Goal: Task Accomplishment & Management: Use online tool/utility

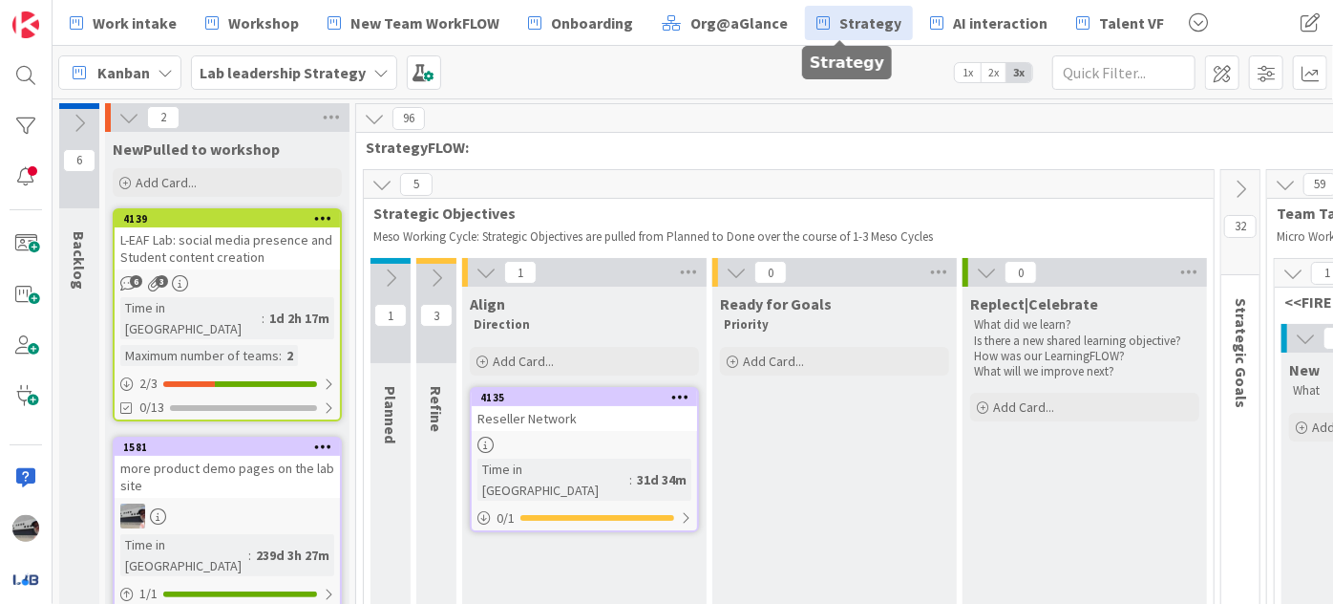
click at [325, 71] on b "Lab leadership Strategy" at bounding box center [283, 72] width 166 height 19
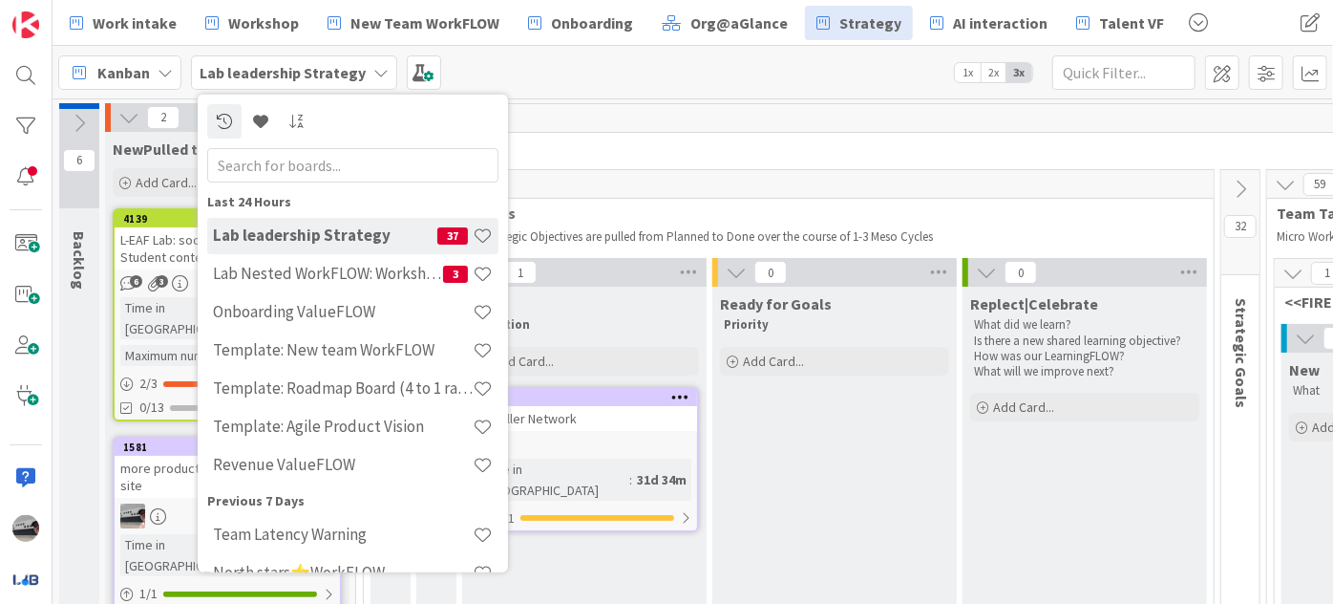
click at [335, 161] on input "text" at bounding box center [352, 164] width 291 height 34
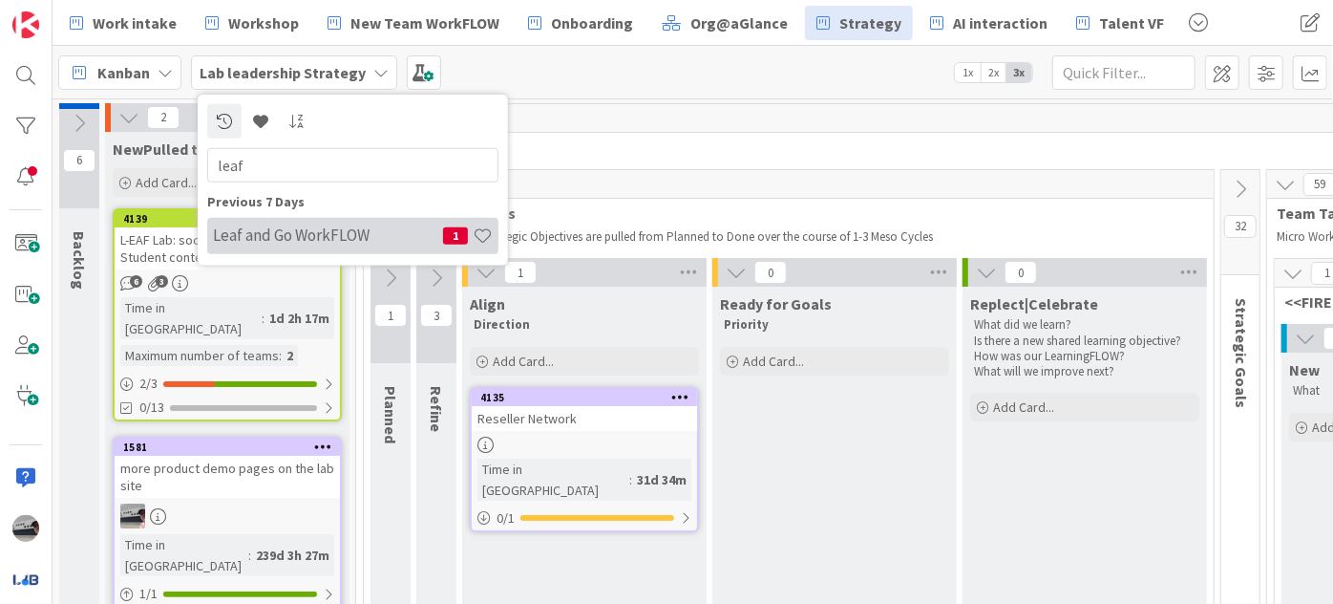
type input "leaf"
click at [316, 226] on h4 "Leaf and Go WorkFLOW" at bounding box center [328, 234] width 230 height 19
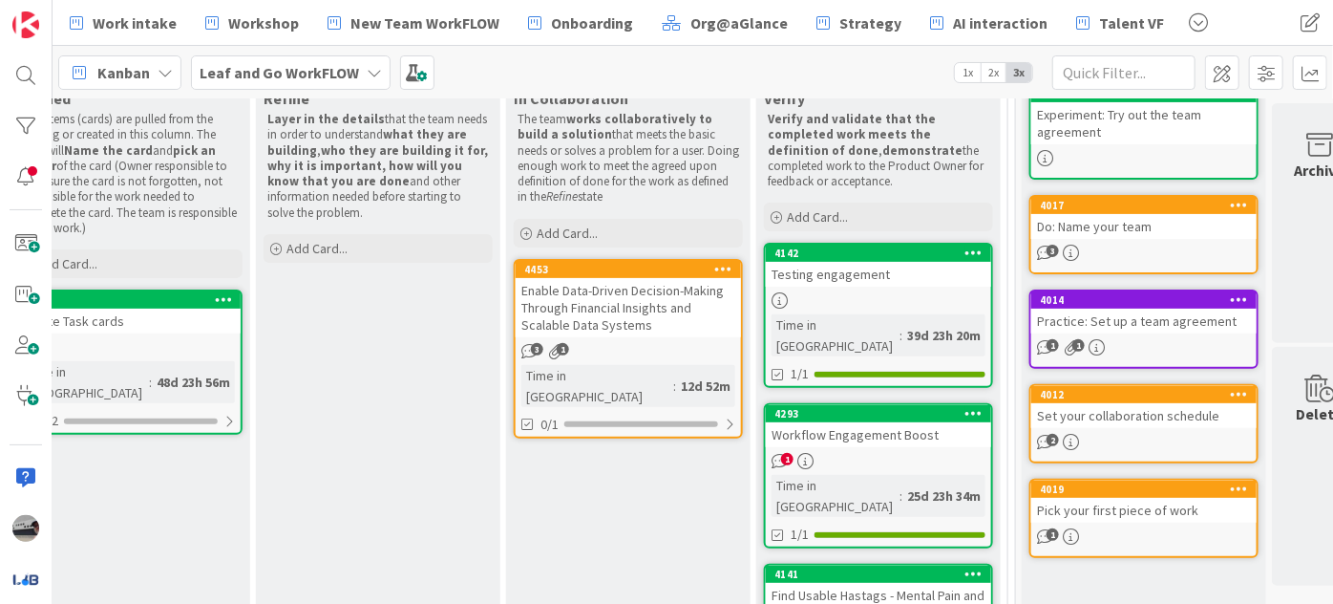
scroll to position [86, 569]
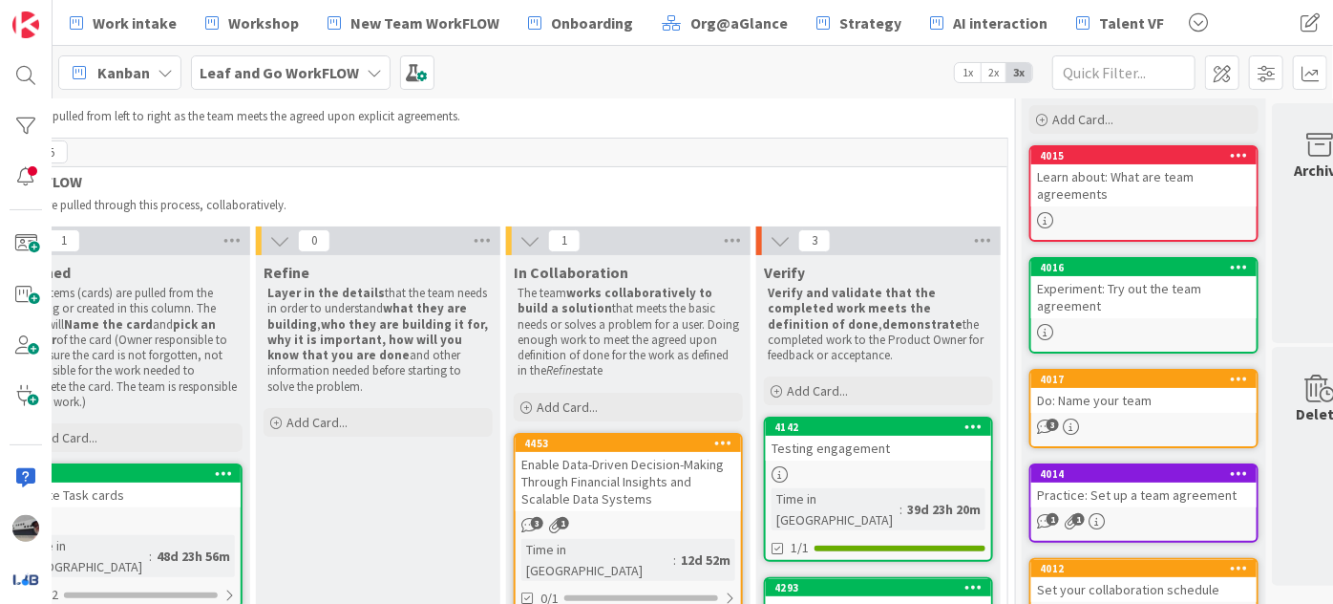
click at [632, 461] on div "Enable Data-Driven Decision-Making Through Financial Insights and Scalable Data…" at bounding box center [628, 481] width 225 height 59
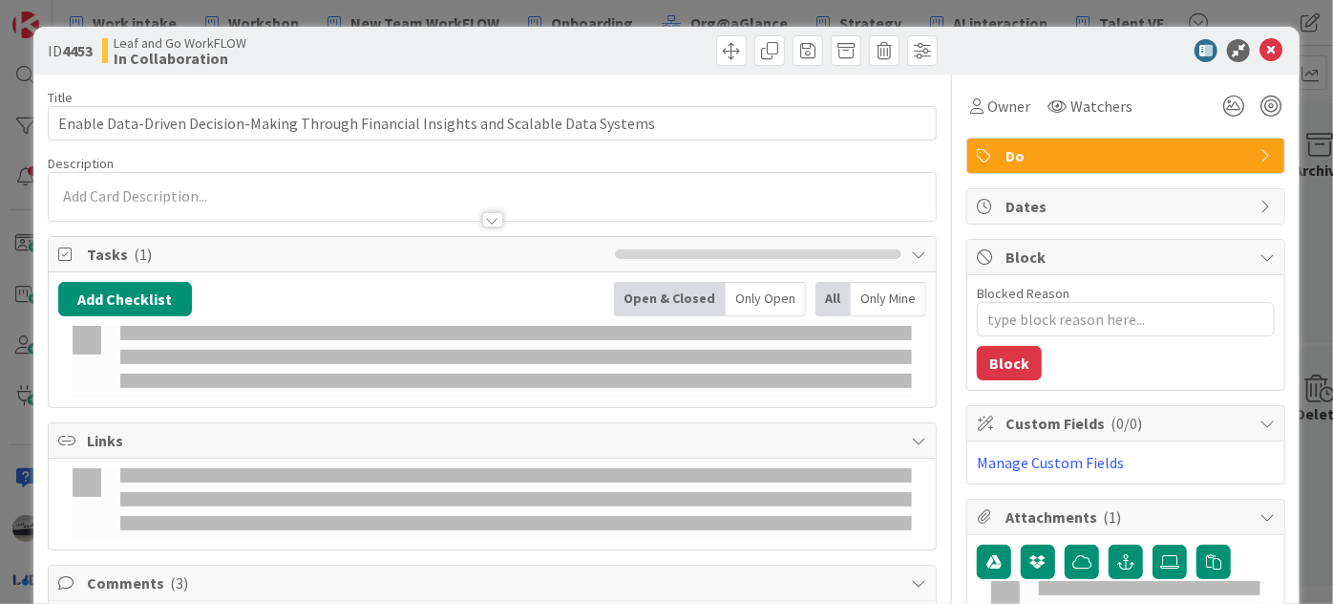
type textarea "x"
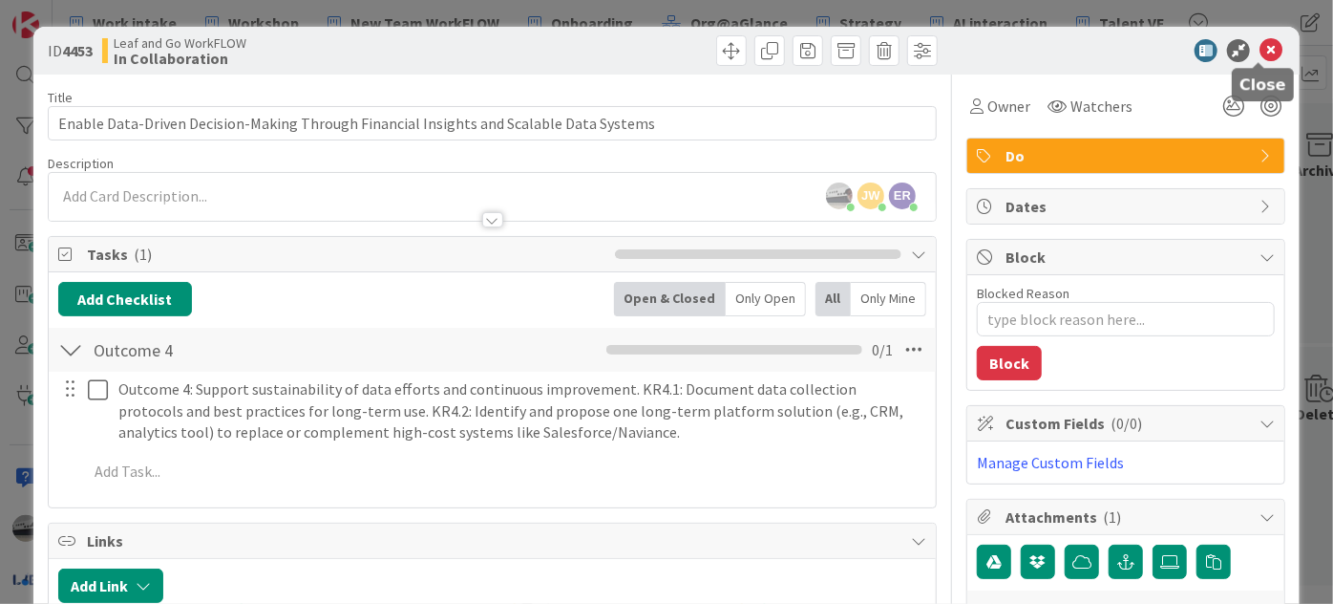
click at [1263, 49] on icon at bounding box center [1271, 50] width 23 height 23
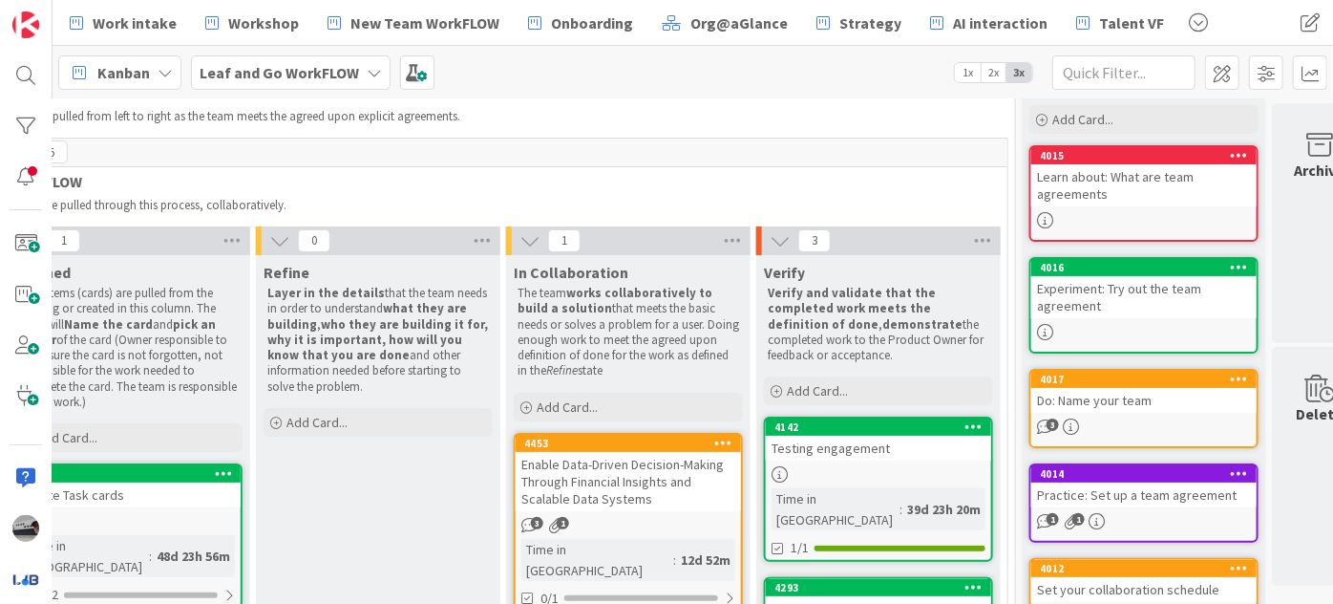
click at [369, 71] on icon at bounding box center [374, 72] width 15 height 15
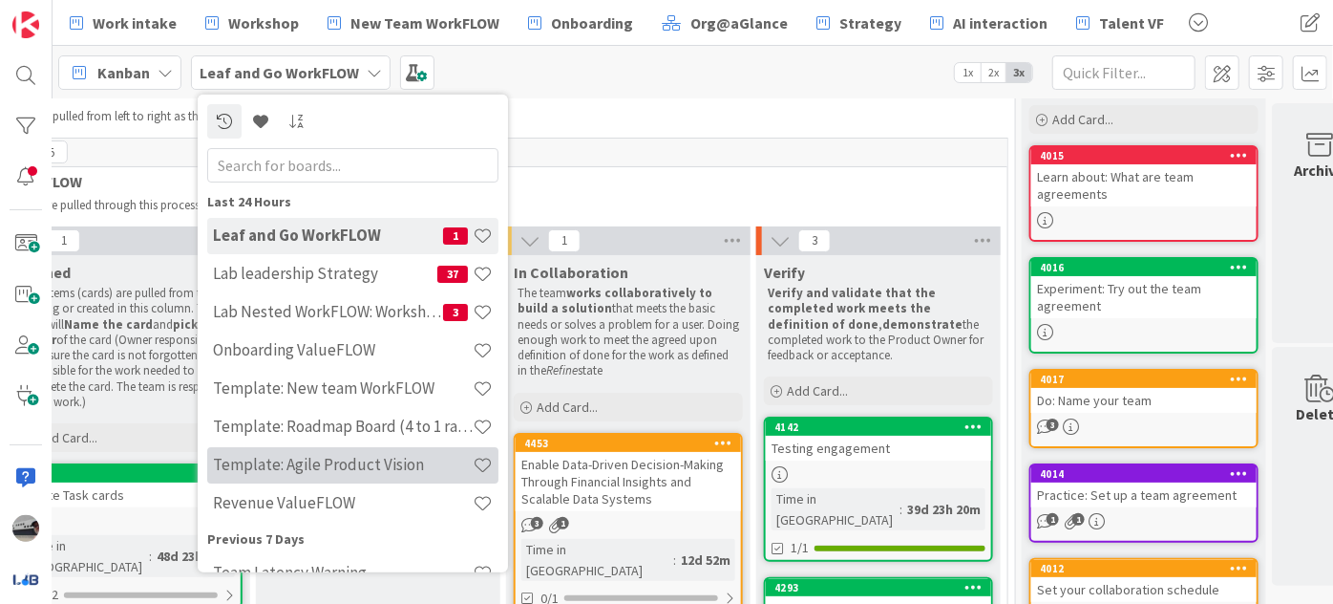
click at [309, 464] on h4 "Template: Agile Product Vision" at bounding box center [343, 464] width 260 height 19
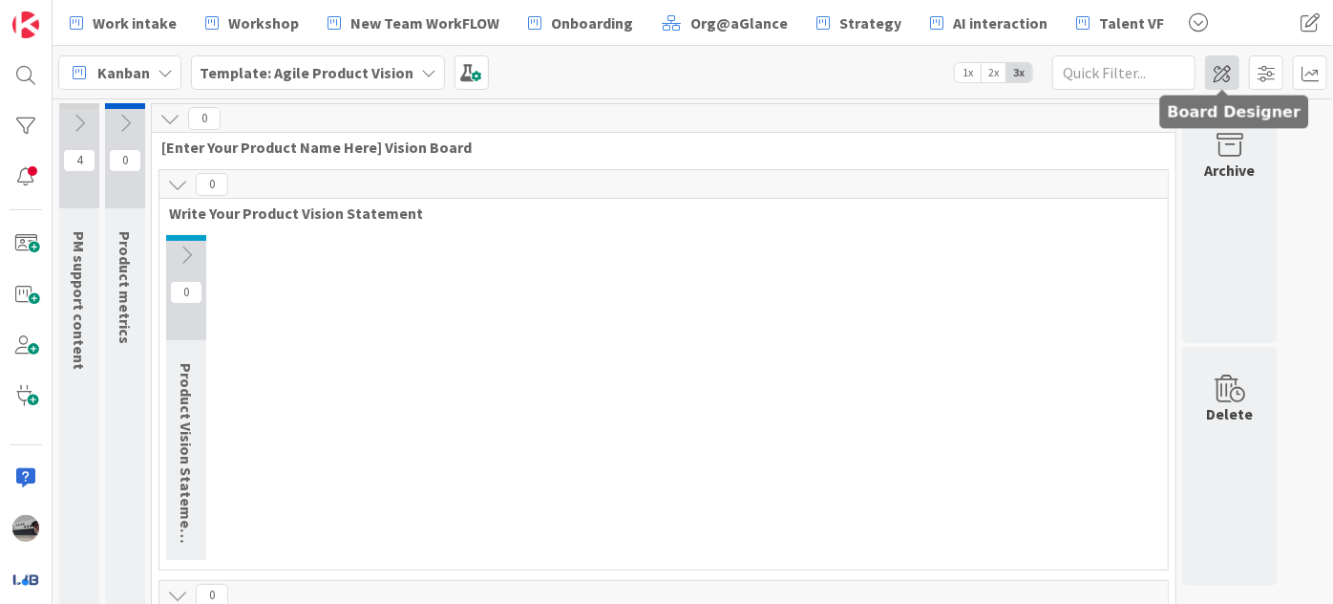
click at [1220, 60] on span at bounding box center [1222, 72] width 34 height 34
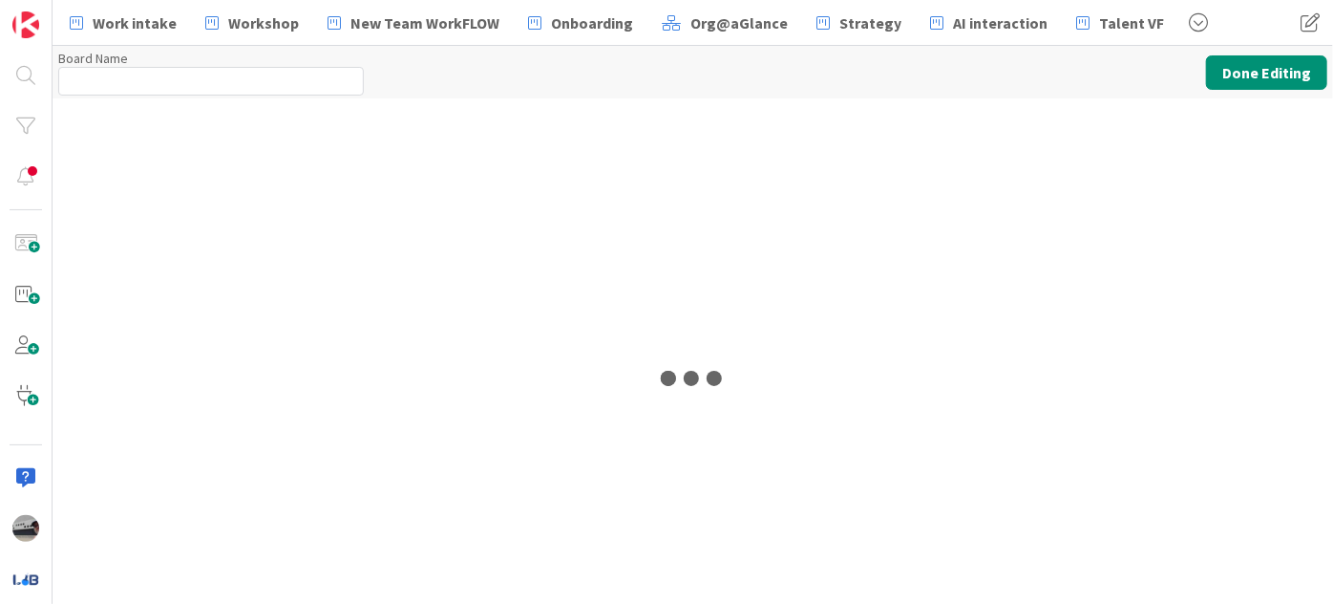
type input "Template: Agile Product Vision"
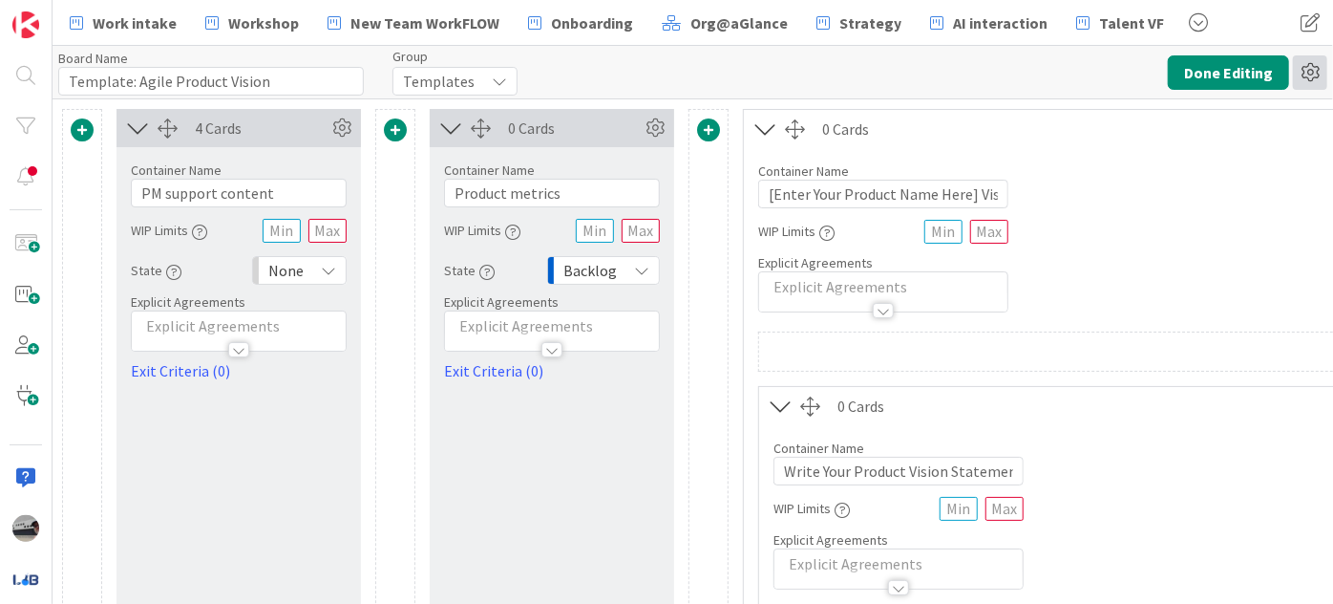
click at [1314, 79] on icon at bounding box center [1310, 72] width 34 height 34
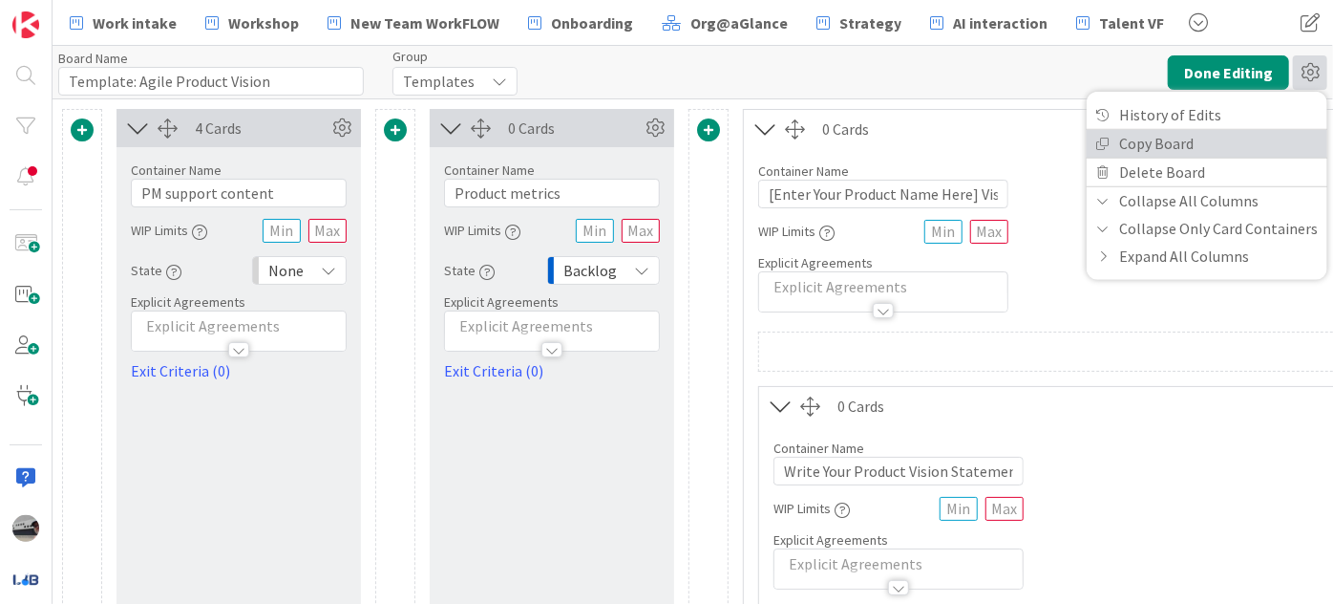
click at [1197, 139] on link "Copy Board" at bounding box center [1207, 143] width 241 height 28
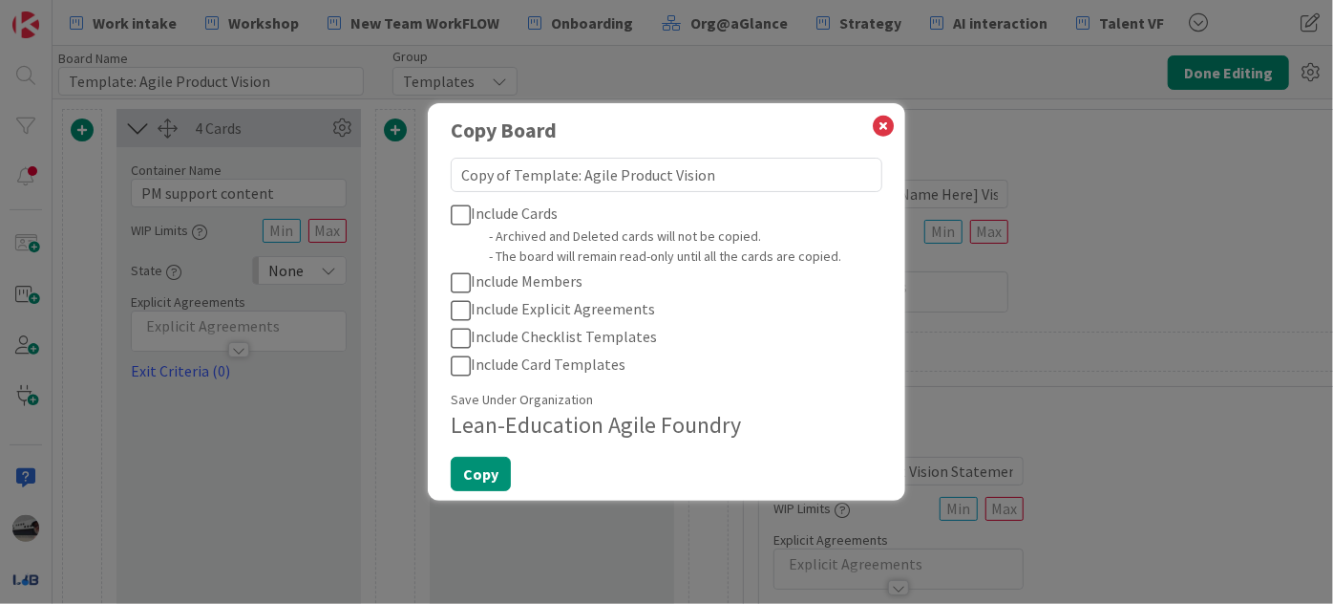
drag, startPoint x: 570, startPoint y: 175, endPoint x: 399, endPoint y: 176, distance: 171.0
click at [399, 176] on div "Copy Board Copy of Template: Agile Product Vision Include Cards - Archived and …" at bounding box center [666, 302] width 1333 height 604
type textarea "T: Agile Product Vision"
type textarea "x"
type textarea "Th: Agile Product Vision"
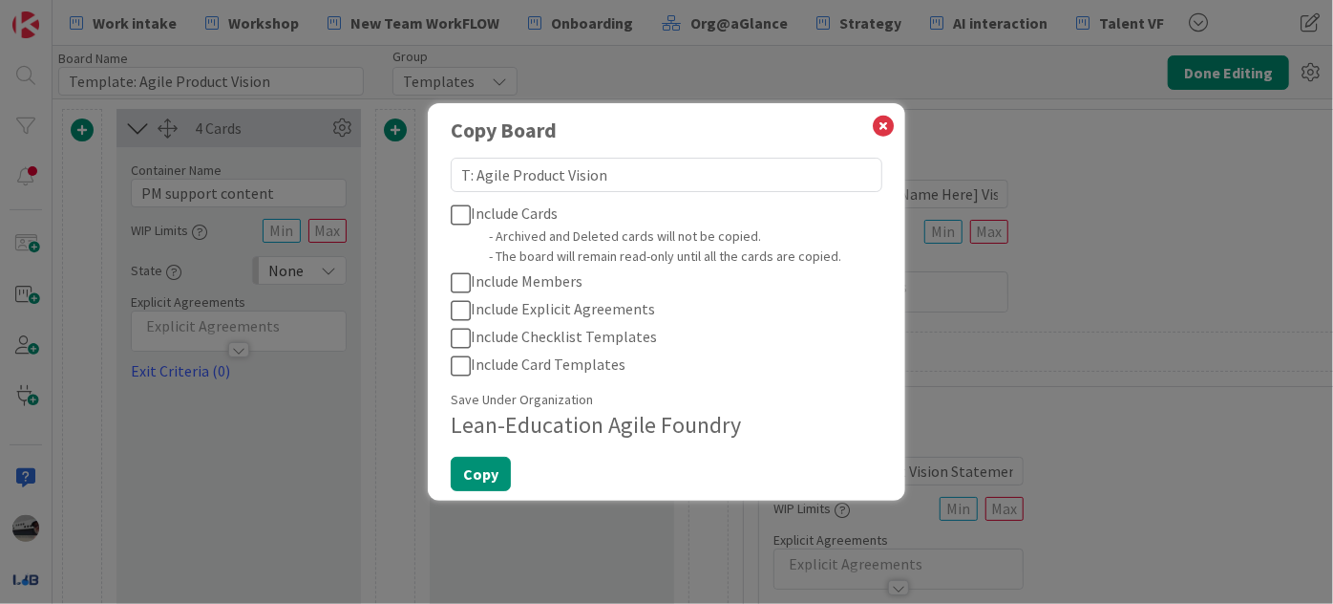
type textarea "x"
type textarea "The: Agile Product Vision"
type textarea "x"
type textarea "The : Agile Product Vision"
type textarea "x"
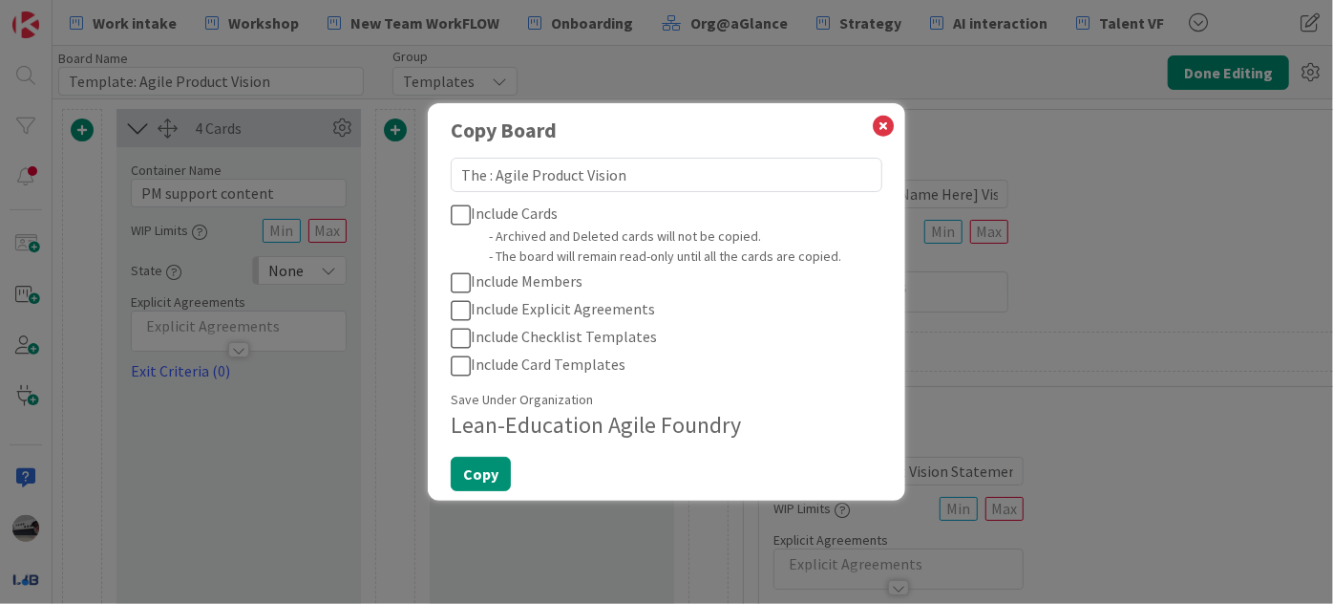
type textarea "The E: Agile Product Vision"
type textarea "x"
type textarea "The Ev: Agile Product Vision"
type textarea "x"
type textarea "The E: Agile Product Vision"
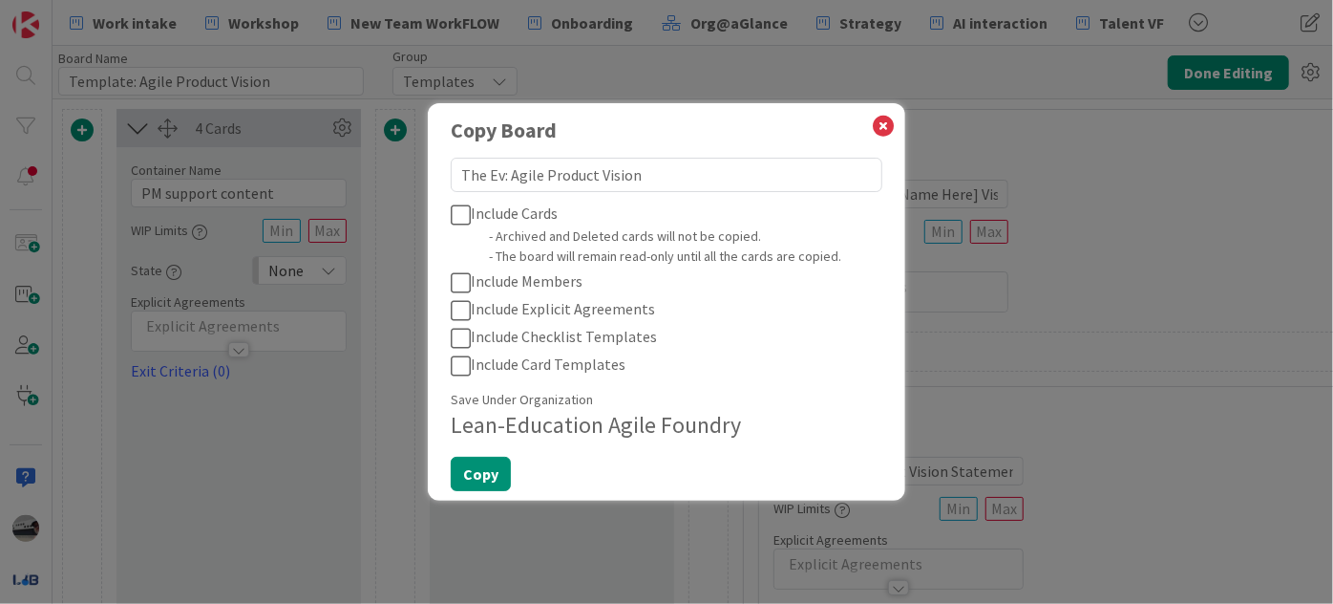
type textarea "x"
type textarea "The En: Agile Product Vision"
type textarea "x"
type textarea "The Env: Agile Product Vision"
type textarea "x"
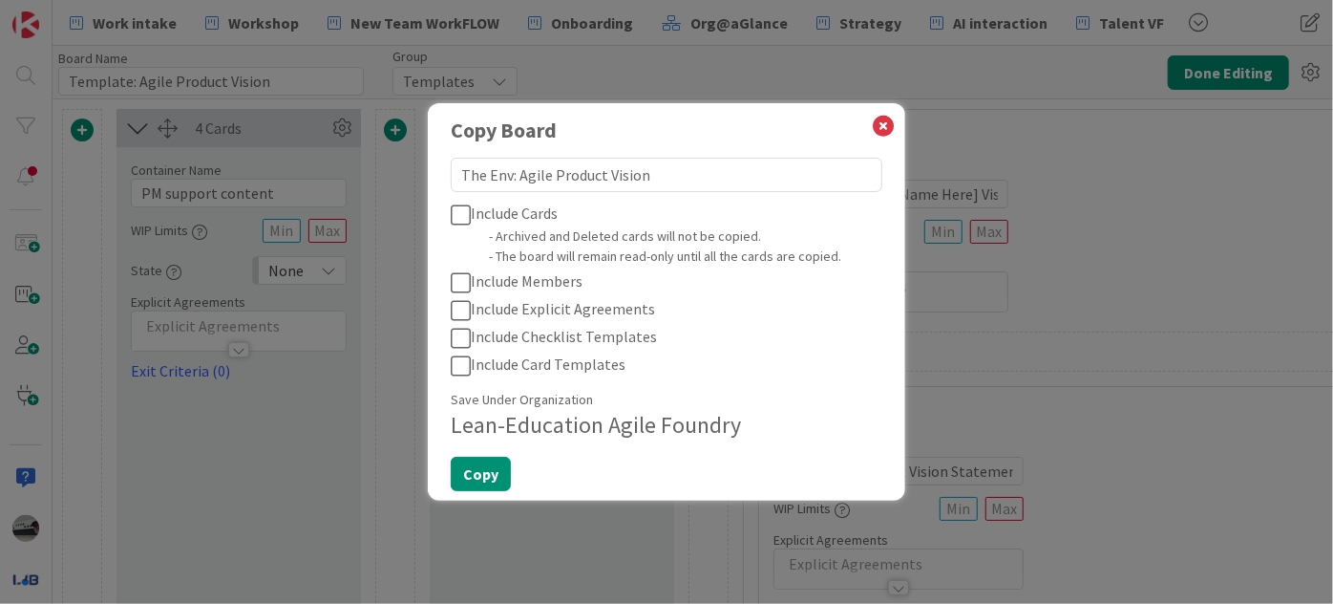
type textarea "The Envi: Agile Product Vision"
type textarea "x"
type textarea "The Envis: Agile Product Vision"
type textarea "x"
type textarea "The Envisi: Agile Product Vision"
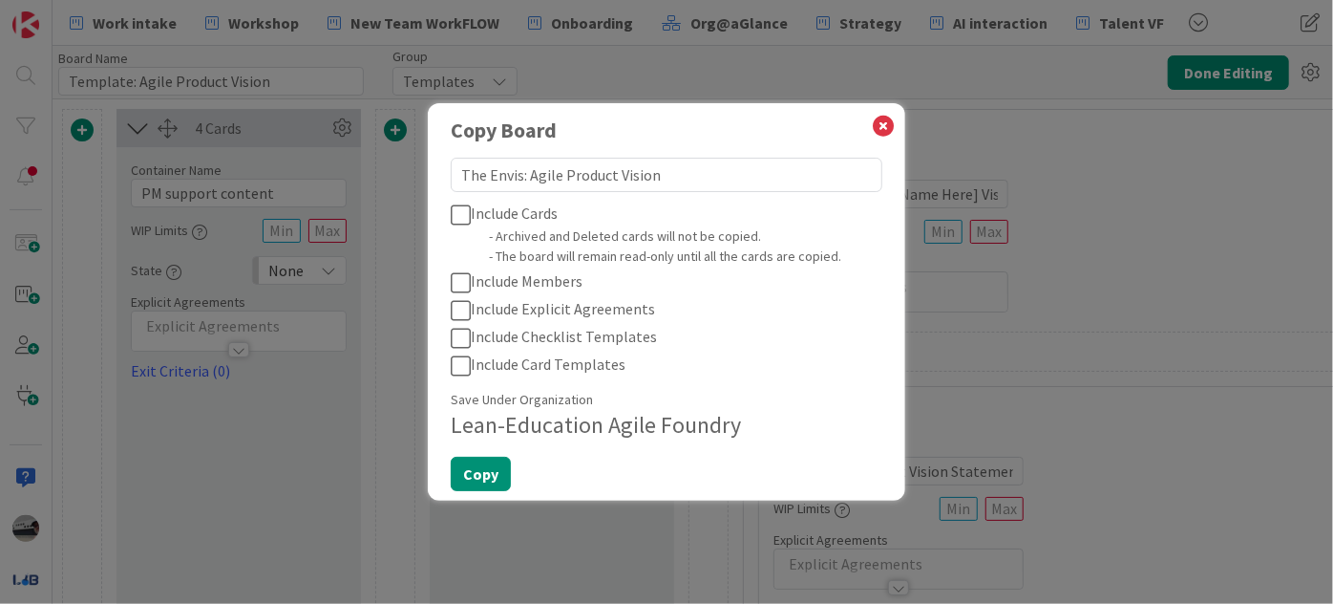
type textarea "x"
type textarea "The Envisio: Agile Product Vision"
type textarea "x"
type textarea "The Envision: Agile Product Vision"
type textarea "x"
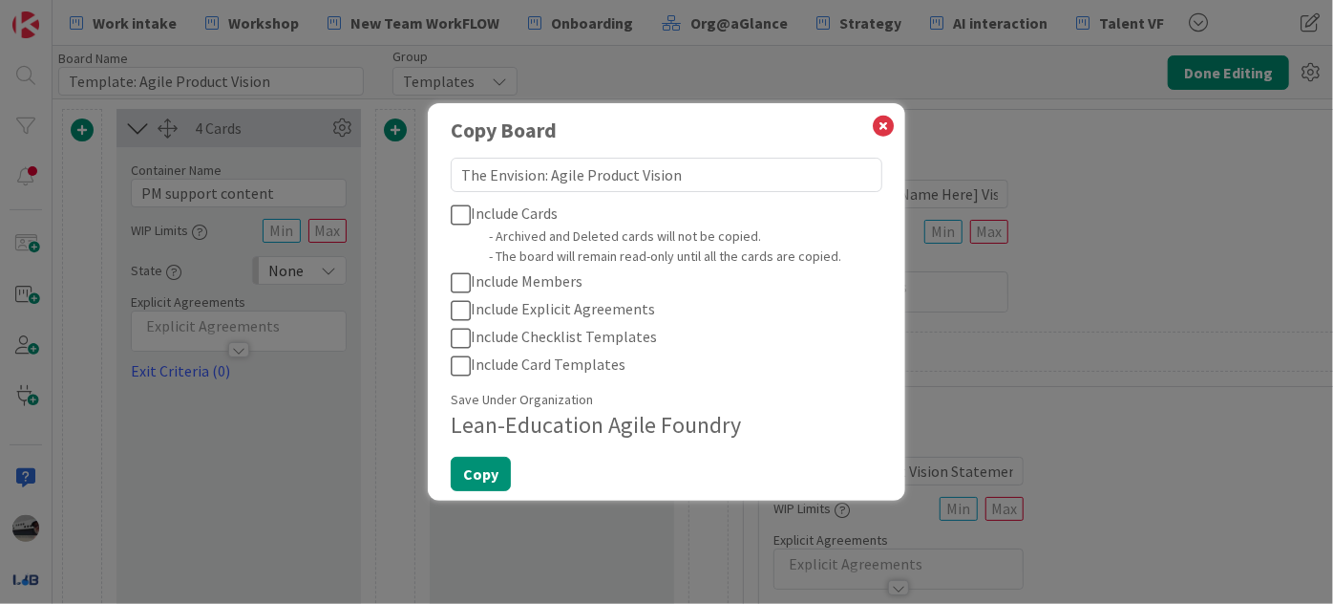
type textarea "The Envisioni: Agile Product Vision"
type textarea "x"
type textarea "The Envisionis: Agile Product Vision"
type textarea "x"
type textarea "The Envisionist: Agile Product Vision"
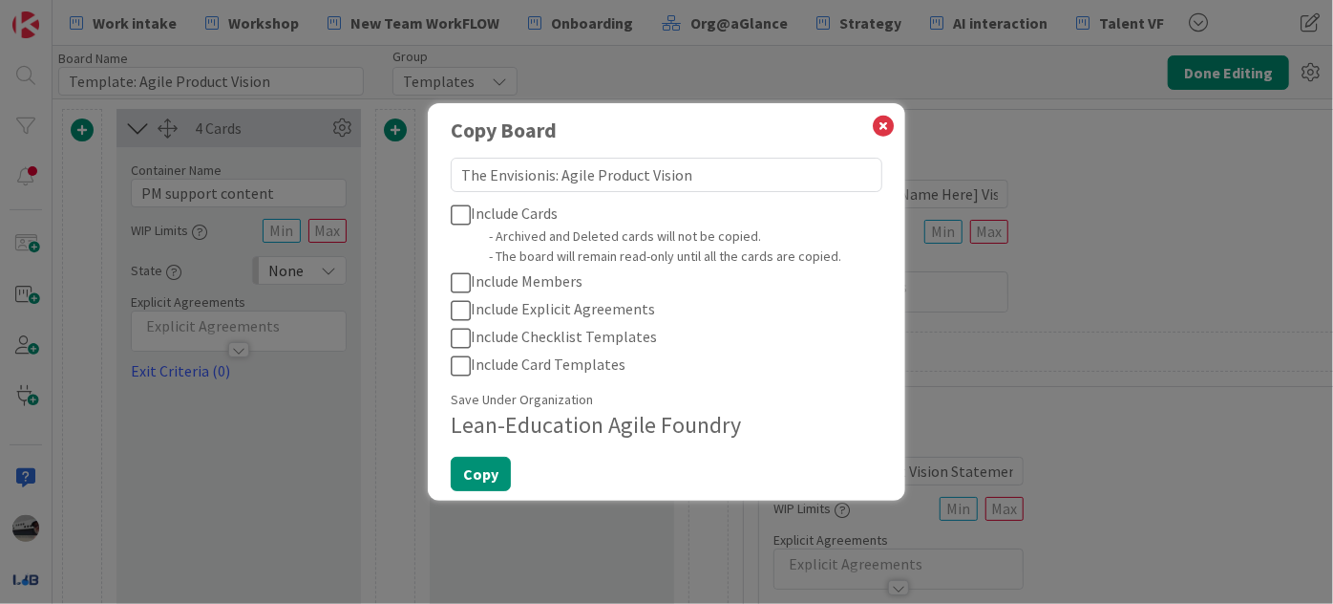
type textarea "x"
type textarea "The Envisionists: Agile Product Vision"
type textarea "x"
type textarea "The Envisionists!: Agile Product Vision"
type textarea "x"
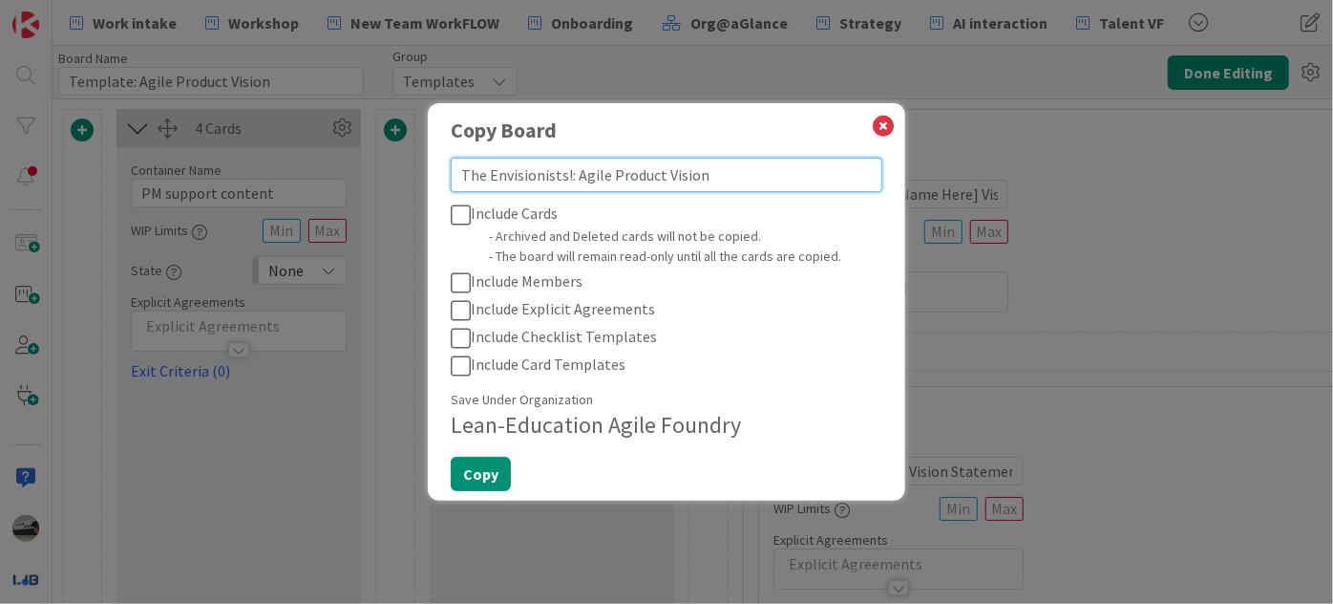
click at [553, 172] on textarea "The Envisionists!: Agile Product Vision" at bounding box center [667, 175] width 432 height 34
drag, startPoint x: 565, startPoint y: 172, endPoint x: 292, endPoint y: 170, distance: 273.2
click at [292, 170] on div "Copy Board The Envisionists!: Agile Product Vision Include Cards - Archived and…" at bounding box center [666, 302] width 1333 height 604
paste textarea "The Envisionist!"
type textarea "The Envisionist! : Agile Product Vision"
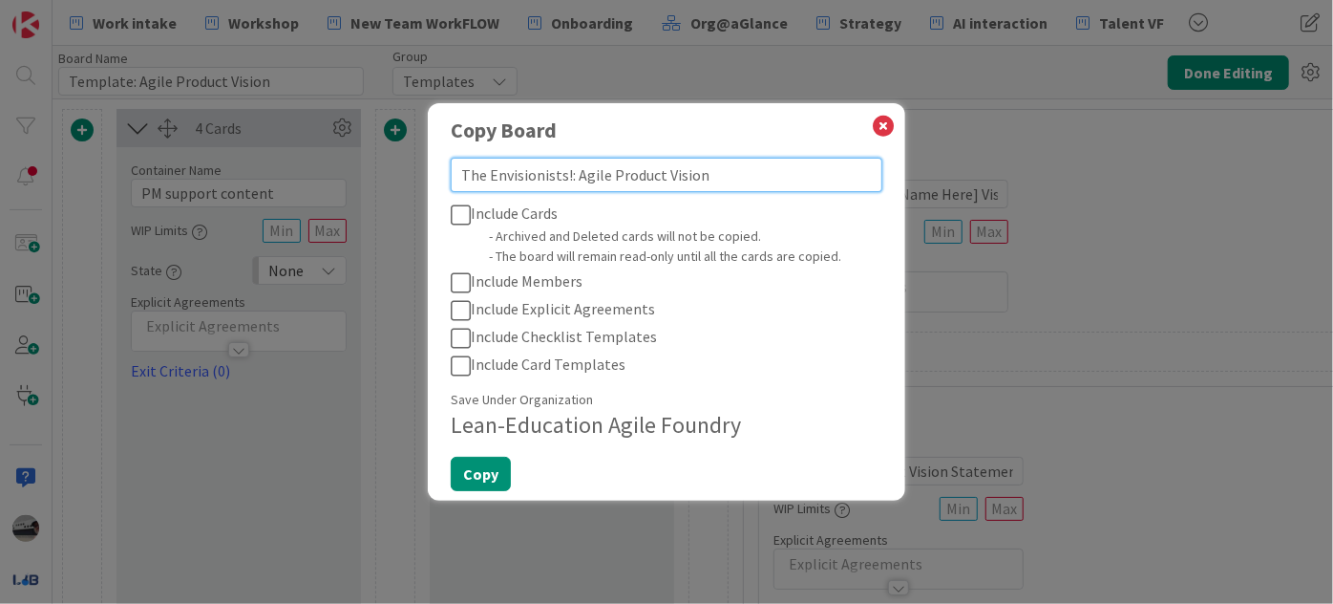
type textarea "x"
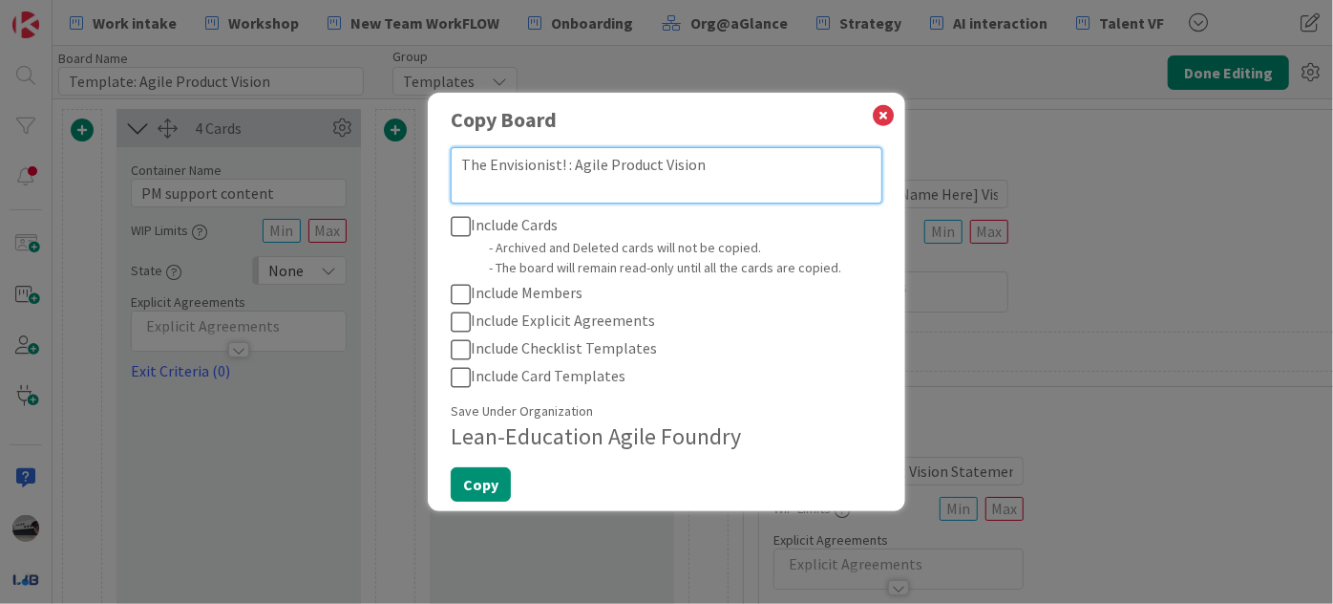
click at [754, 182] on textarea "The Envisionist! : Agile Product Vision" at bounding box center [667, 175] width 432 height 56
type textarea "The Envisionist! : Agile Product Vision"
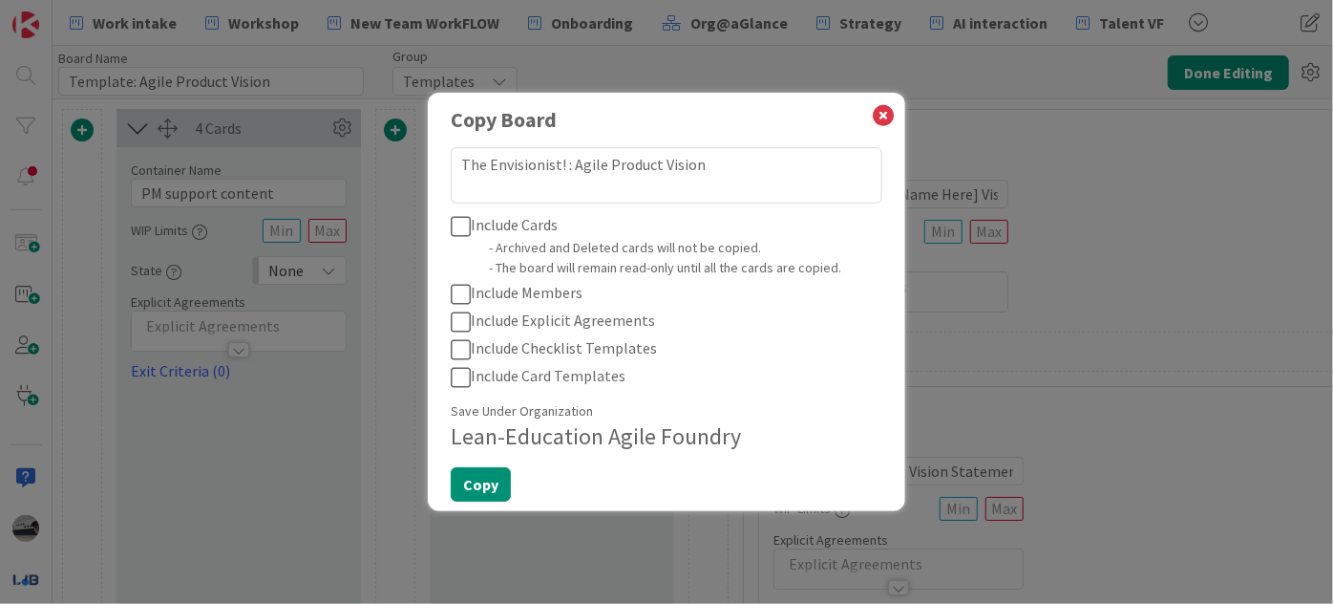
click at [463, 223] on icon at bounding box center [461, 226] width 20 height 23
click at [457, 294] on icon at bounding box center [461, 294] width 20 height 23
click at [457, 318] on icon at bounding box center [461, 321] width 20 height 23
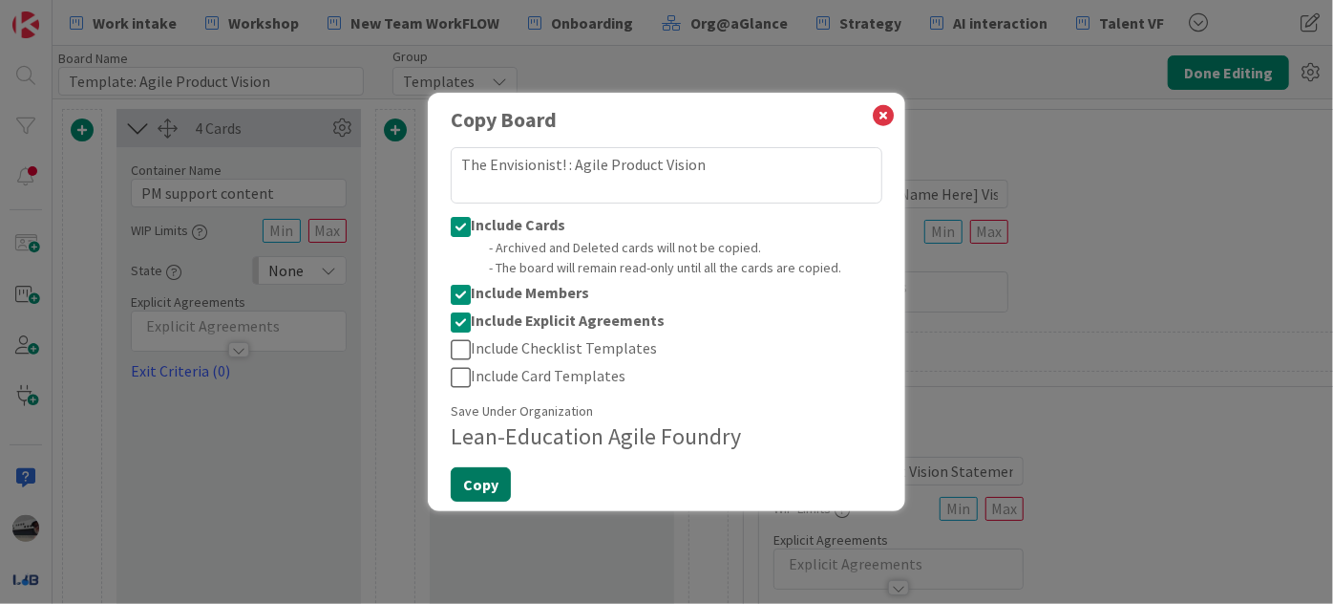
click at [493, 480] on button "Copy" at bounding box center [481, 484] width 60 height 34
type textarea "x"
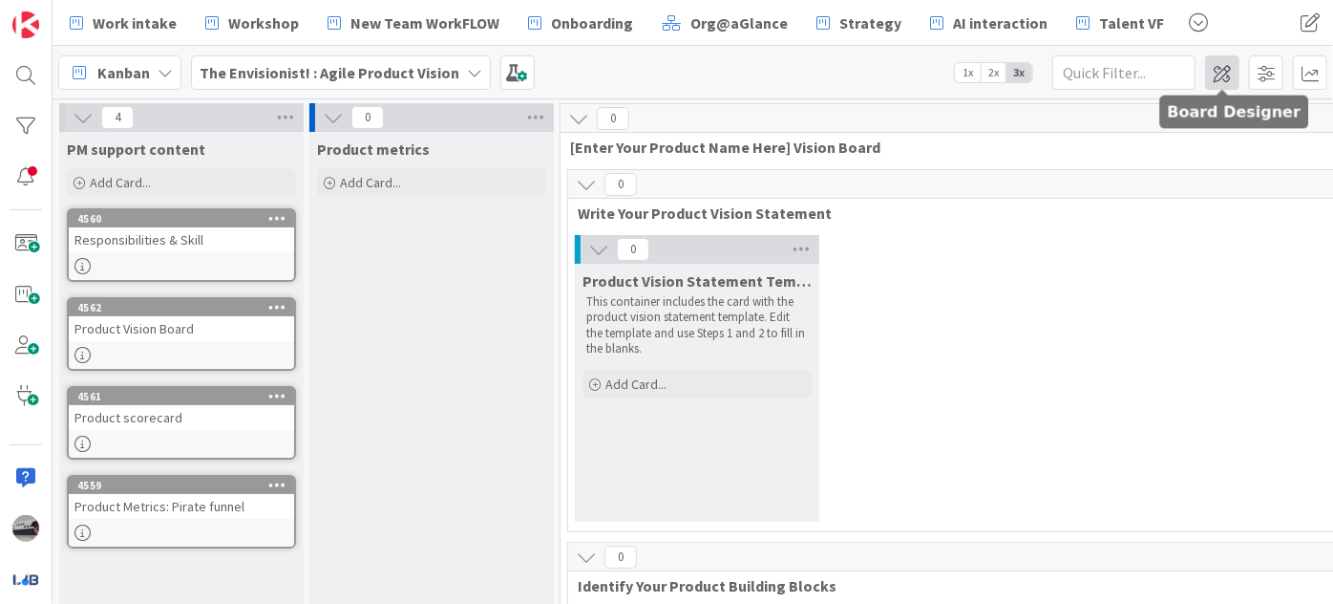
click at [1225, 60] on span at bounding box center [1222, 72] width 34 height 34
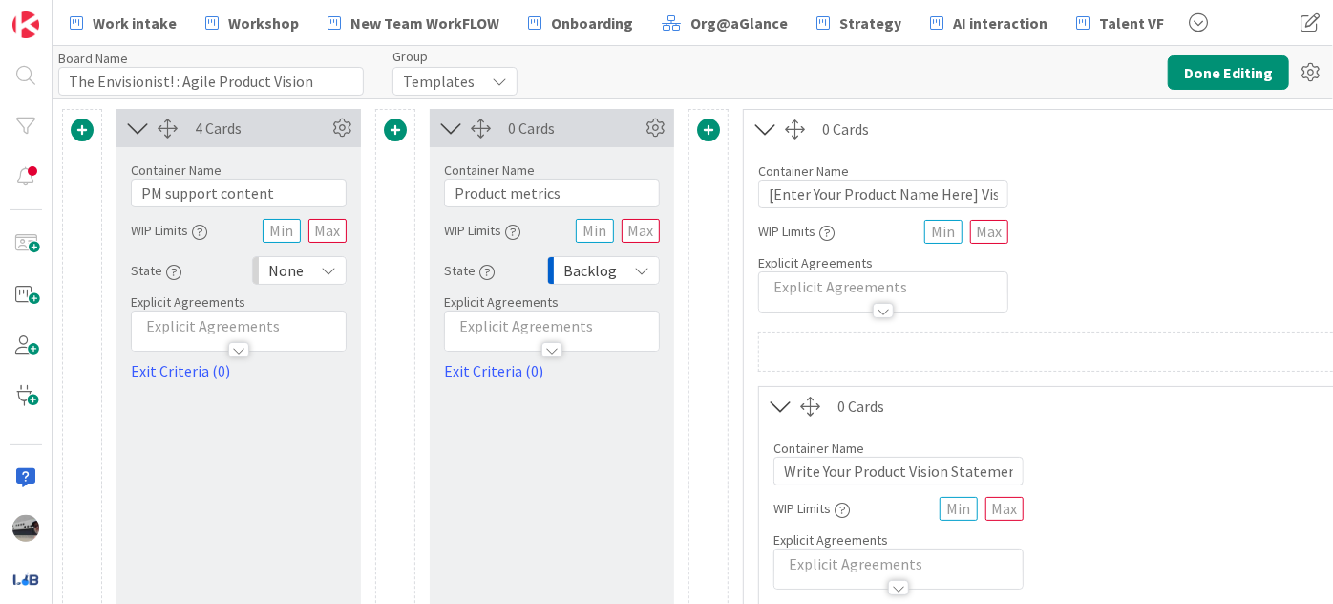
click at [433, 85] on span "Templates" at bounding box center [439, 81] width 72 height 27
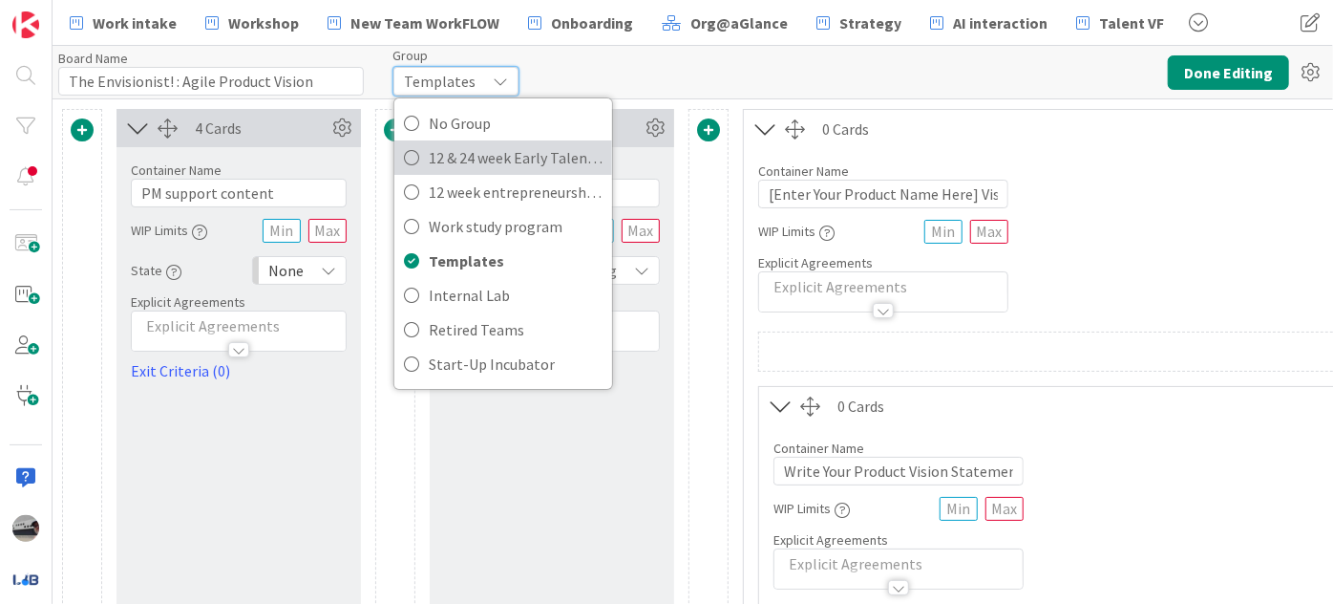
click at [447, 162] on span "12 & 24 week Early Talent incu." at bounding box center [516, 157] width 174 height 29
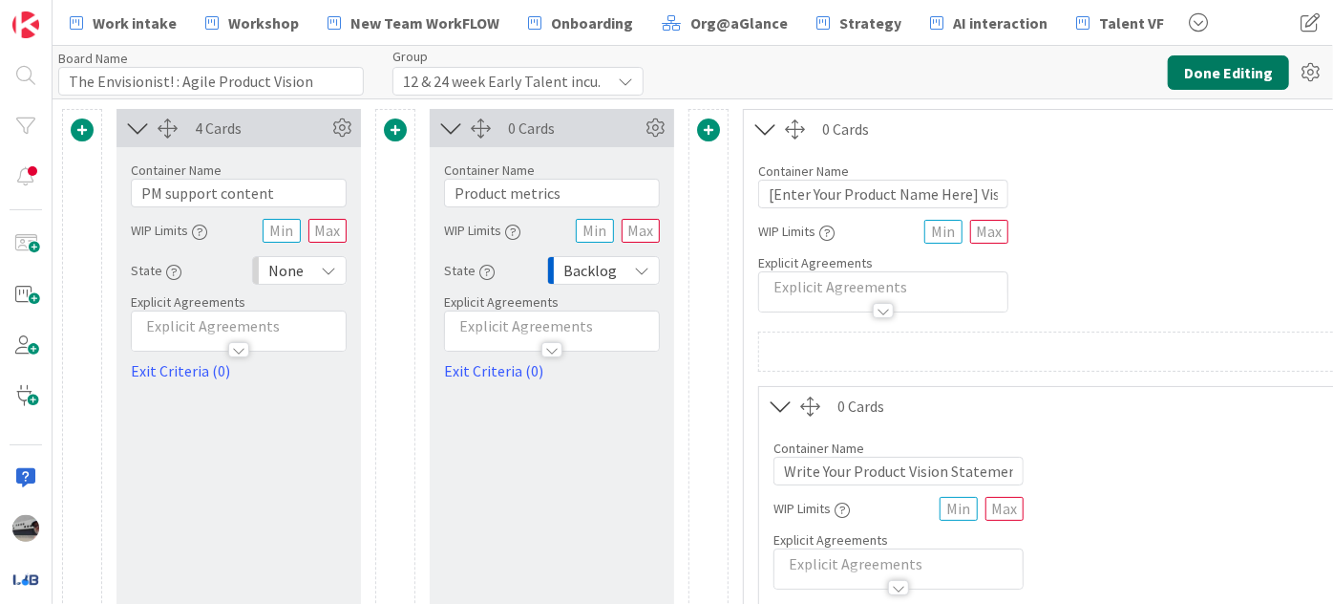
type input "The Envisionist! : Agile Product Vision"
click at [1241, 68] on button "Done Editing" at bounding box center [1228, 72] width 121 height 34
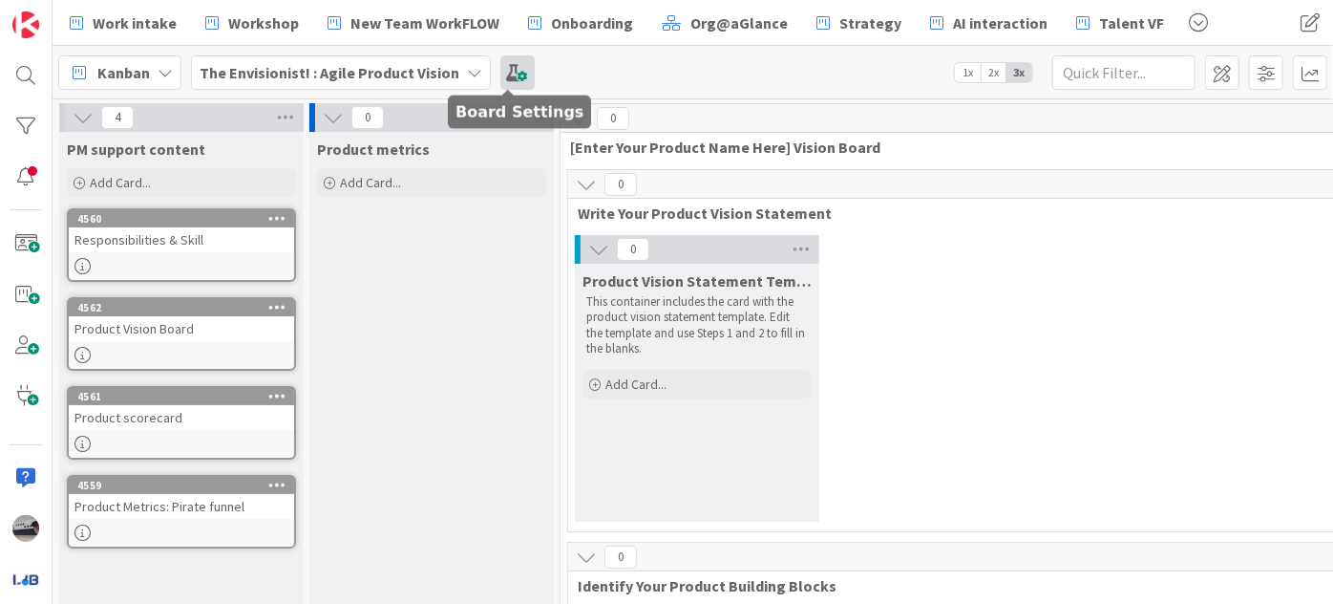
click at [512, 67] on span at bounding box center [517, 72] width 34 height 34
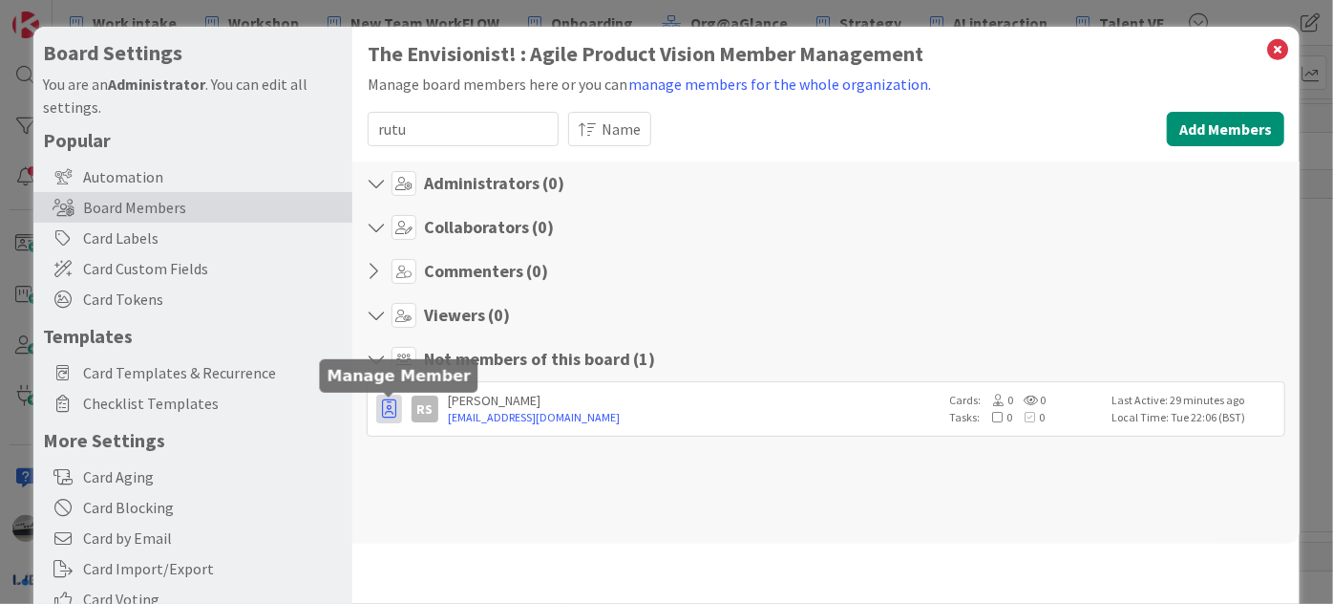
type input "rutu"
click at [384, 407] on icon "button" at bounding box center [389, 408] width 14 height 19
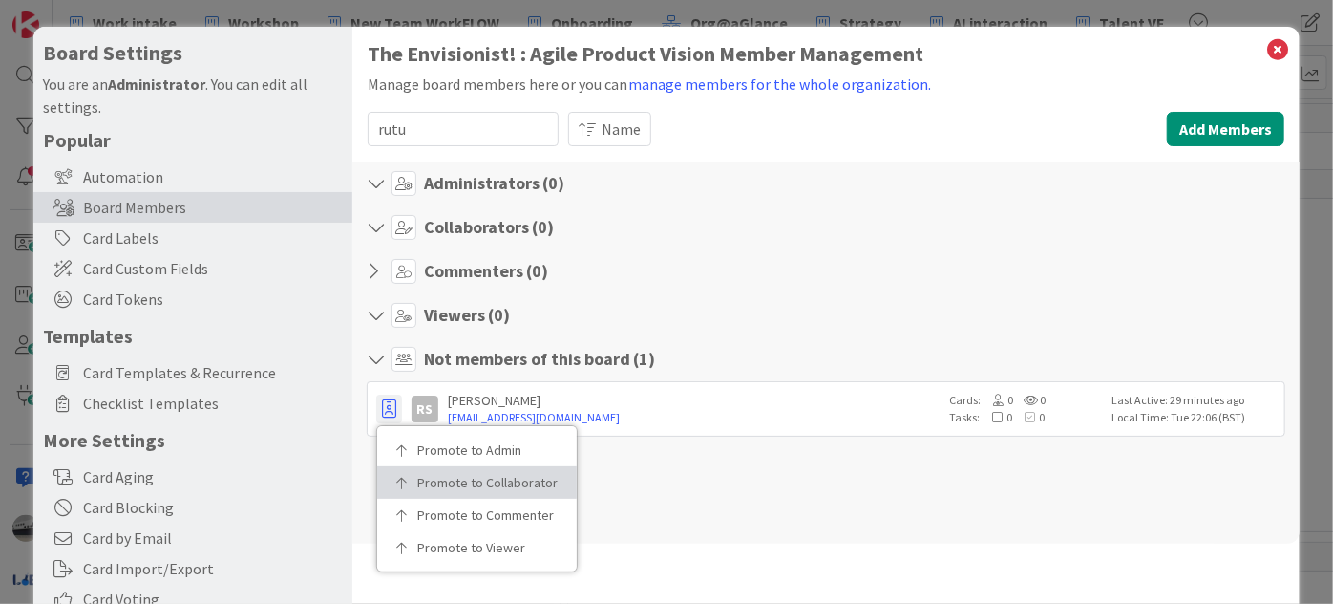
click at [418, 476] on p "Promote to Collaborator" at bounding box center [483, 482] width 133 height 13
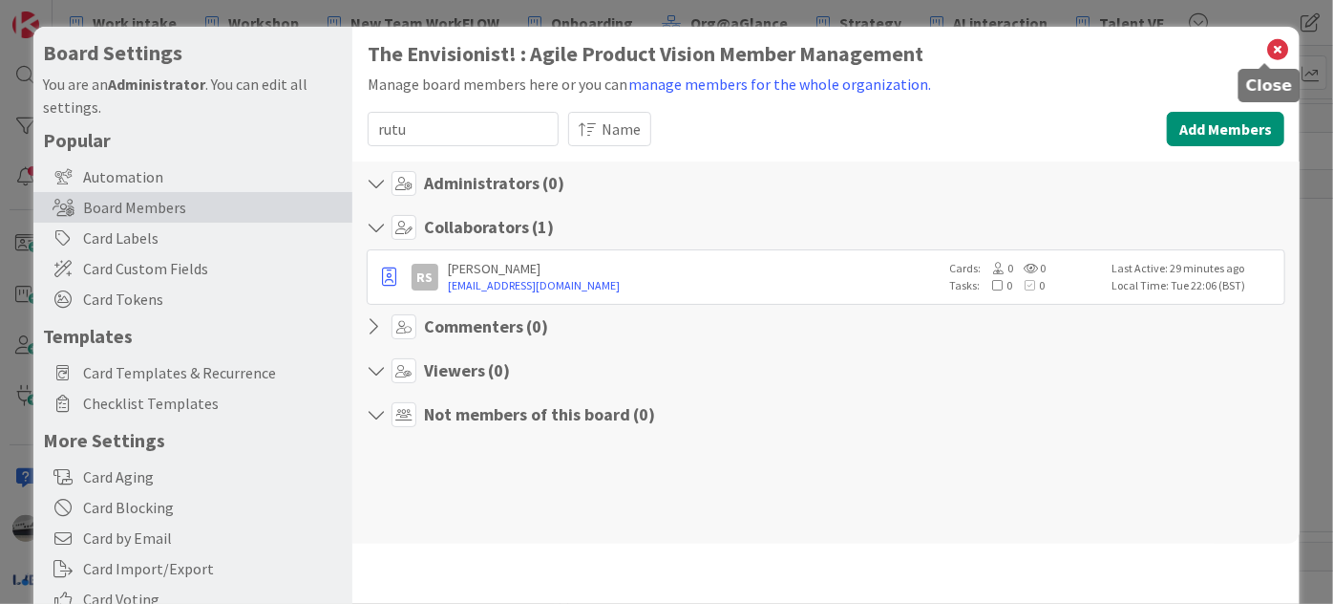
click at [1265, 53] on icon at bounding box center [1277, 49] width 25 height 27
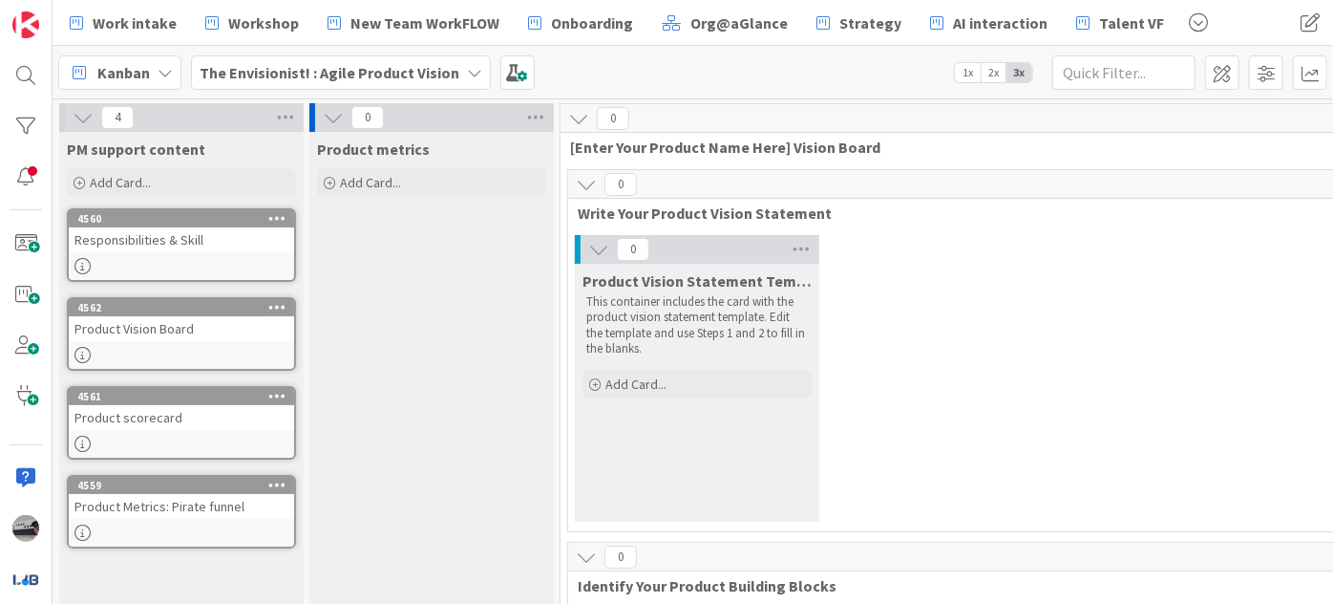
click at [467, 75] on icon at bounding box center [474, 72] width 15 height 15
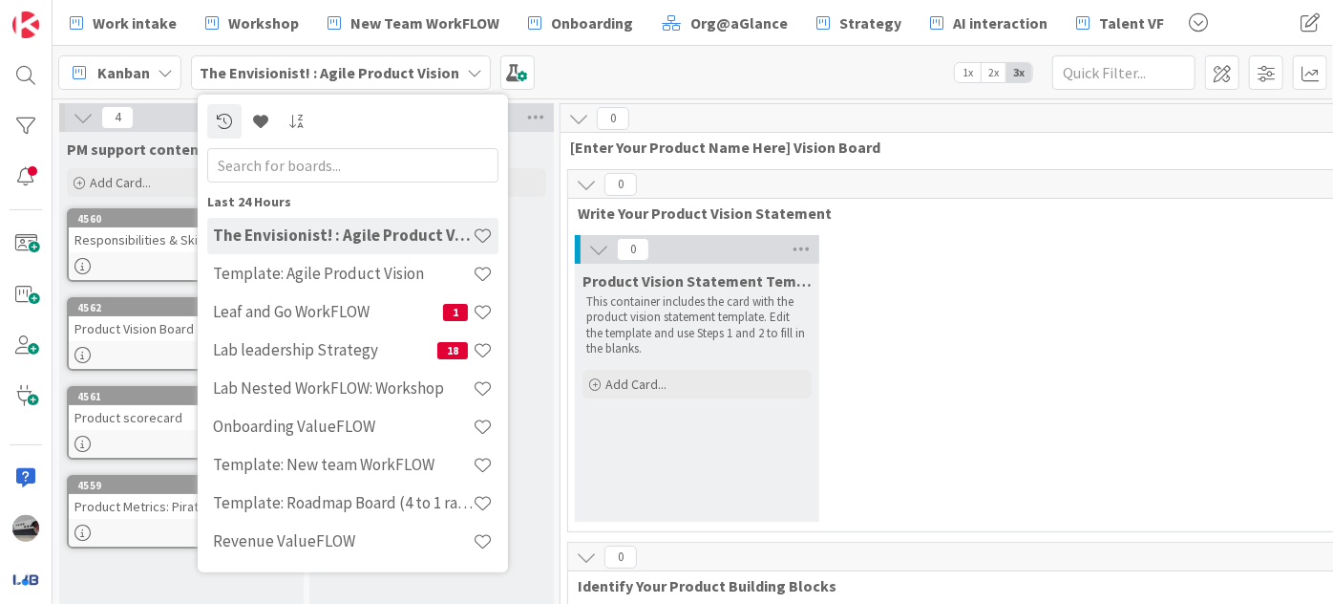
click at [634, 68] on div "Kanban The Envisionist! : Agile Product Vision Last 24 Hours The Envisionist! :…" at bounding box center [693, 72] width 1281 height 53
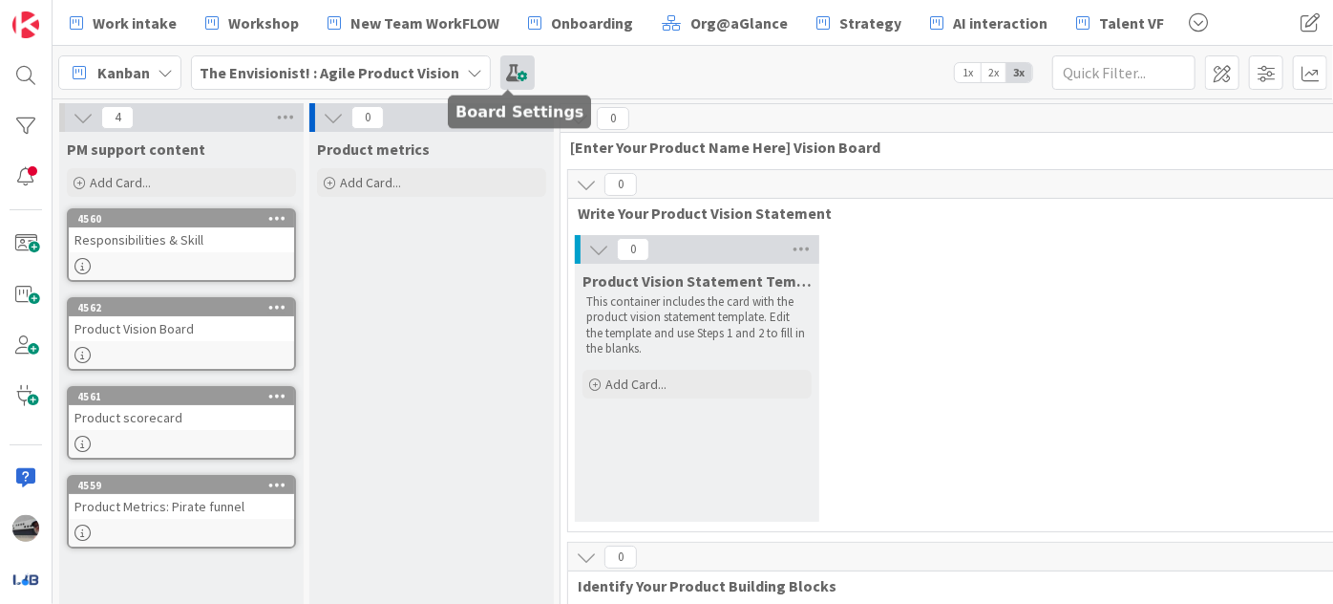
click at [504, 68] on span at bounding box center [517, 72] width 34 height 34
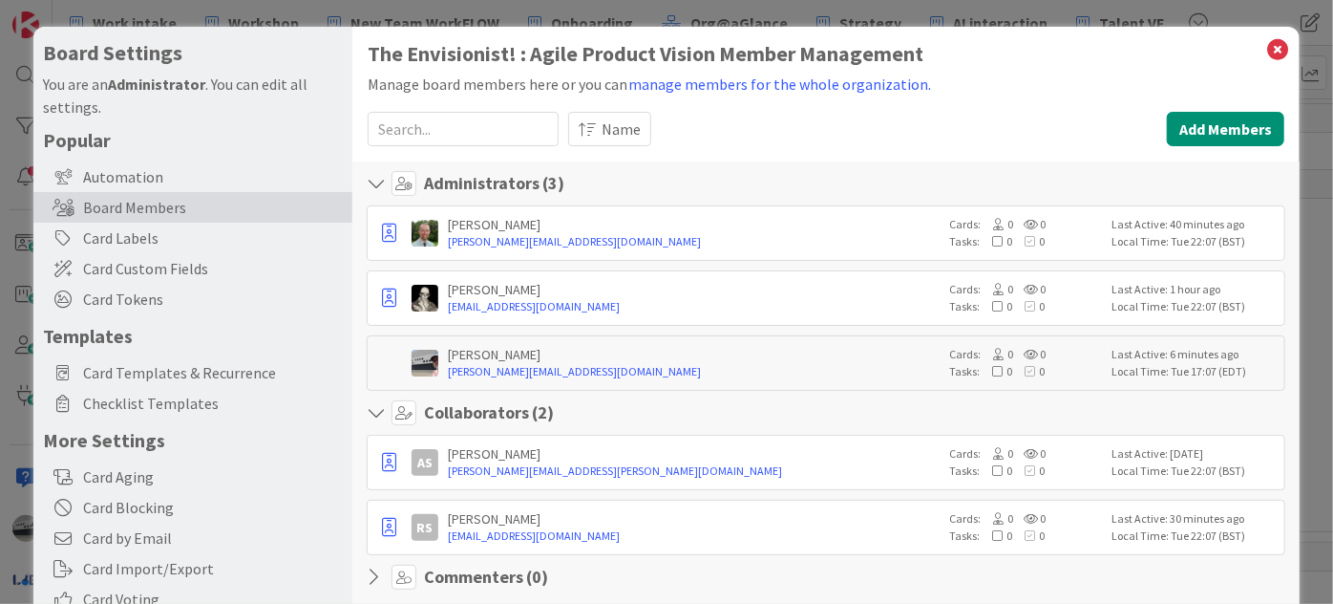
click at [486, 135] on input at bounding box center [463, 129] width 191 height 34
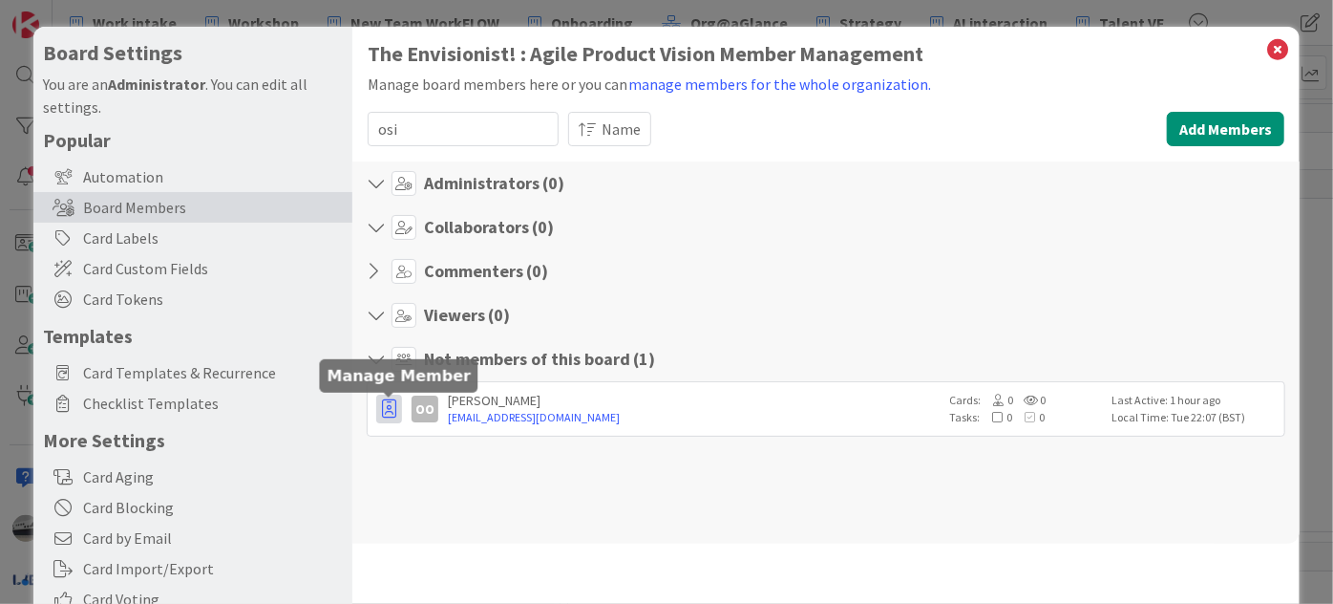
type input "osi"
click at [387, 410] on icon "button" at bounding box center [389, 408] width 14 height 19
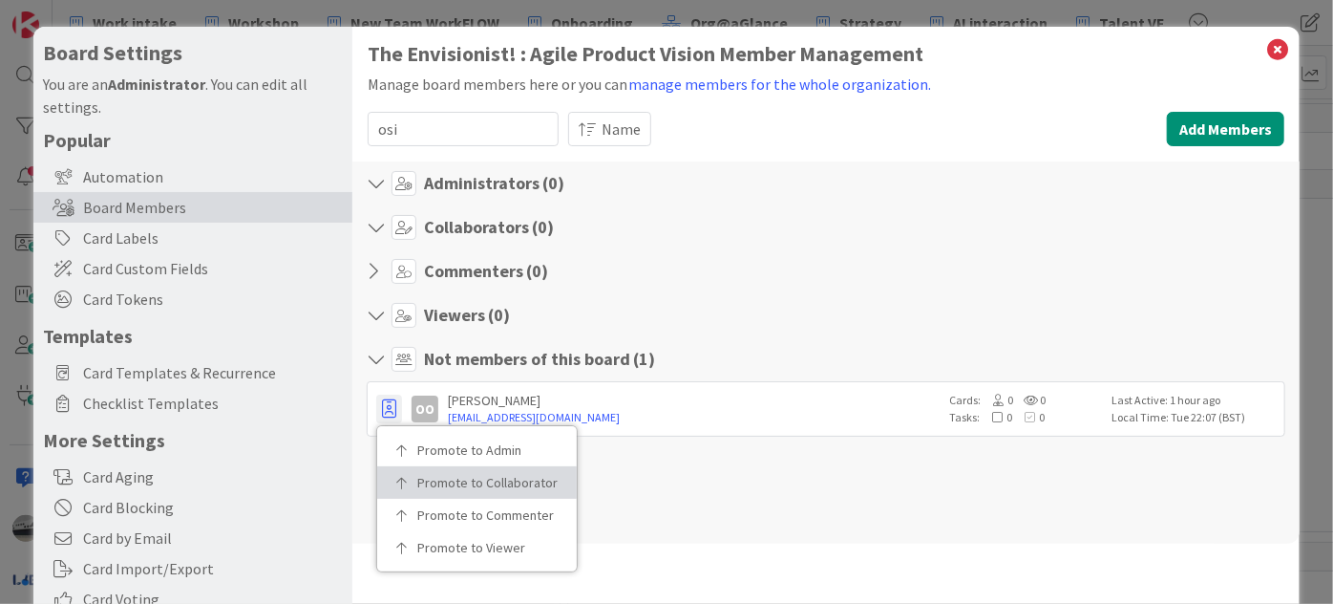
click at [414, 473] on link "Promote to Collaborator" at bounding box center [477, 482] width 200 height 32
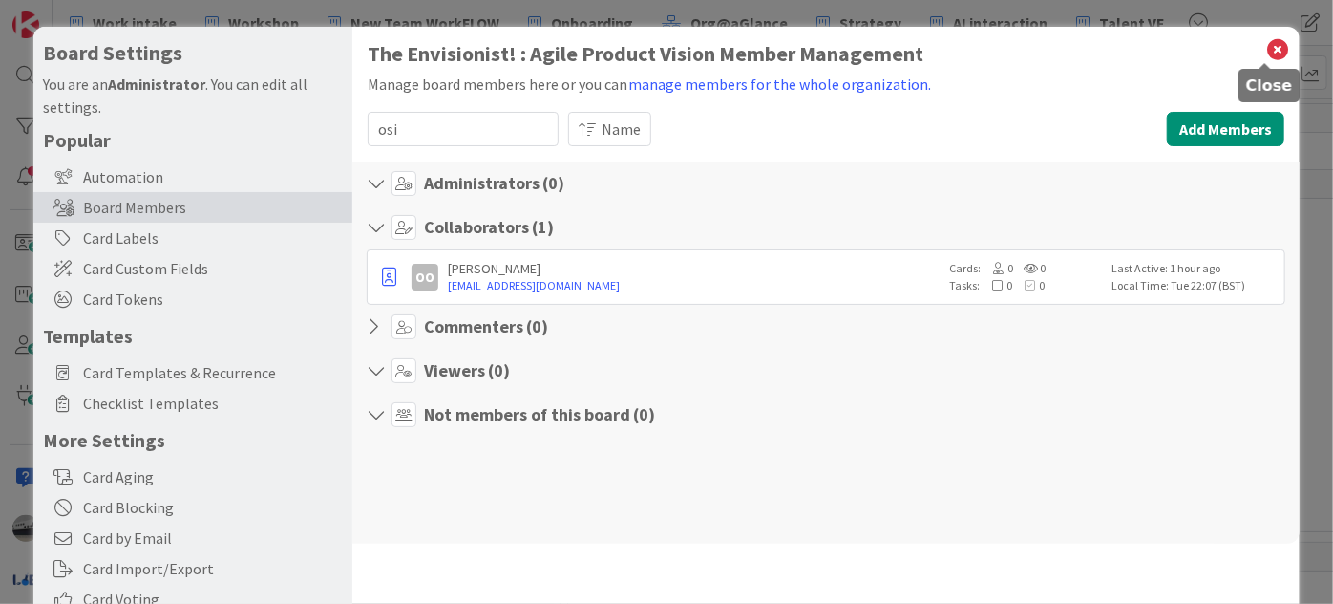
click at [1267, 47] on icon at bounding box center [1277, 49] width 25 height 27
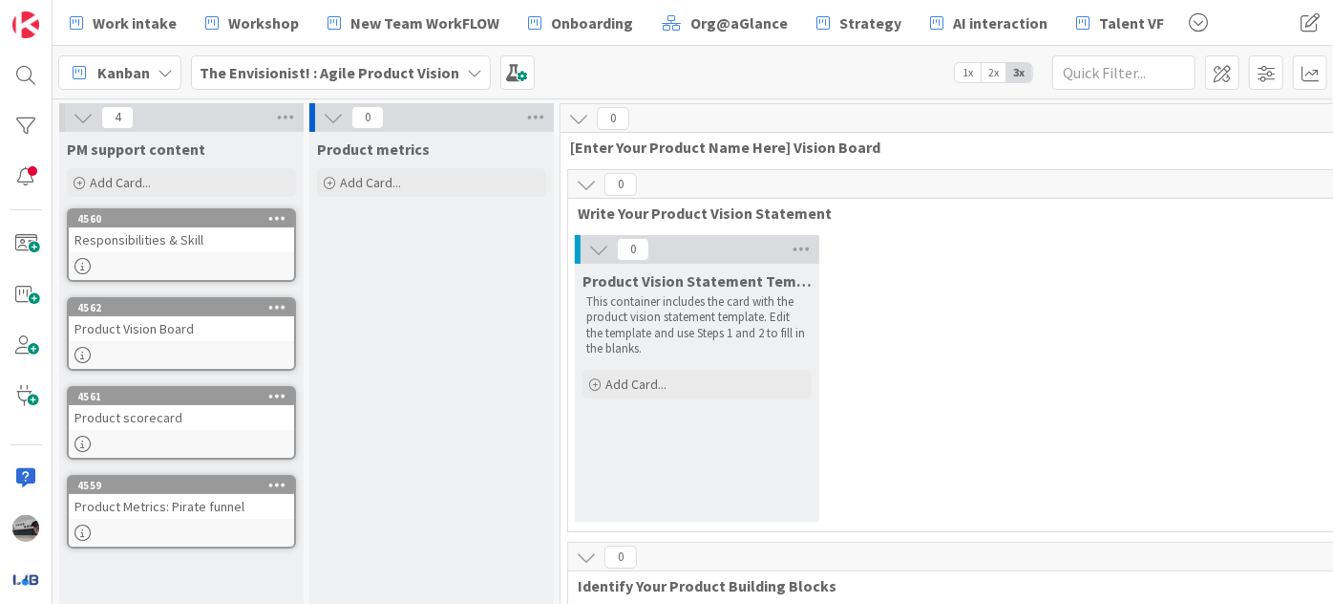
click at [70, 106] on div "4" at bounding box center [181, 117] width 245 height 29
click at [86, 110] on icon at bounding box center [83, 117] width 21 height 21
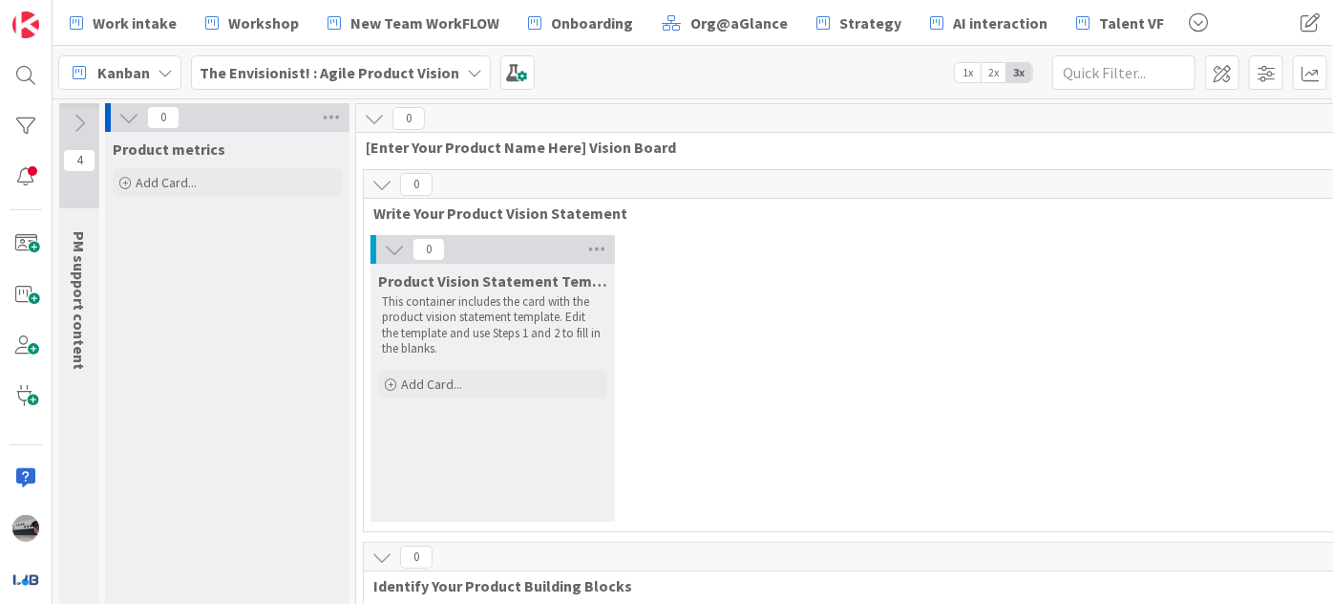
click at [115, 114] on div "0" at bounding box center [227, 117] width 245 height 29
click at [122, 115] on icon at bounding box center [128, 117] width 21 height 21
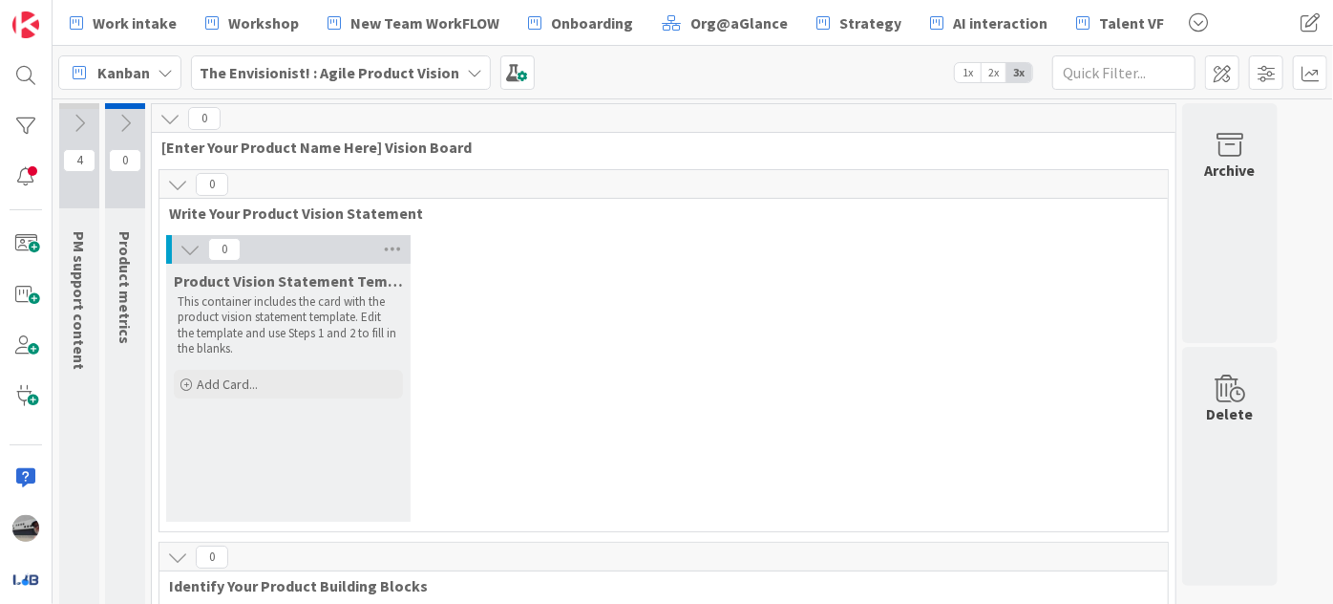
click at [185, 248] on icon at bounding box center [190, 249] width 21 height 21
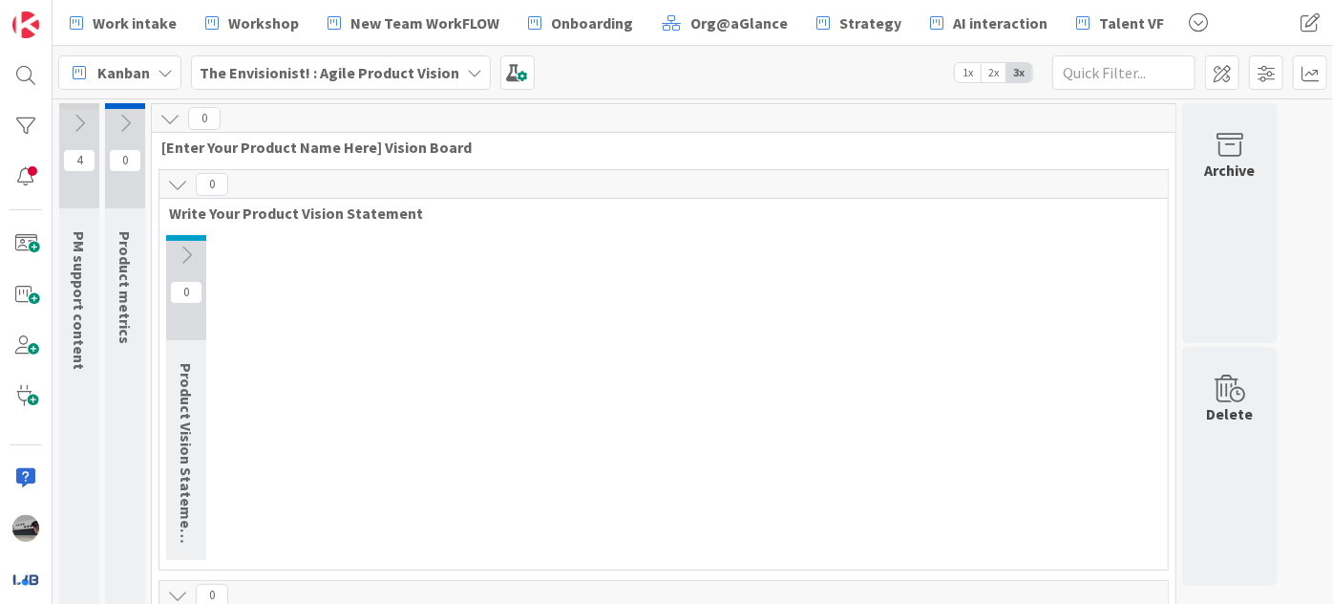
click at [175, 183] on icon at bounding box center [177, 184] width 21 height 21
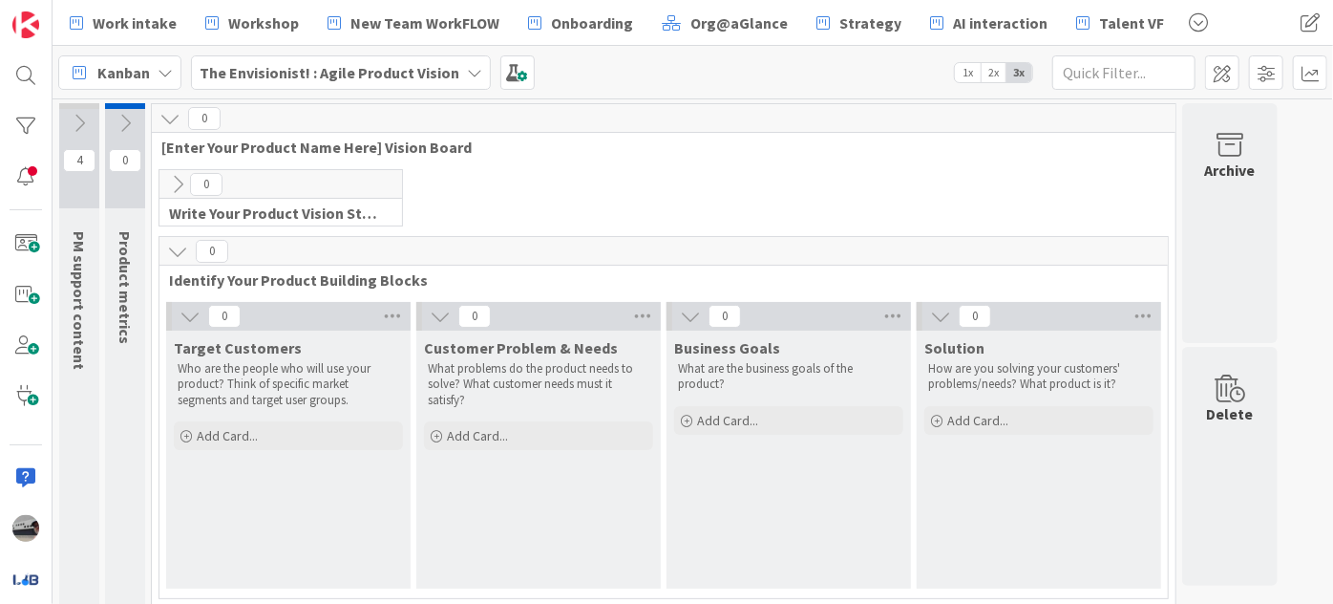
click at [189, 315] on icon at bounding box center [190, 316] width 21 height 21
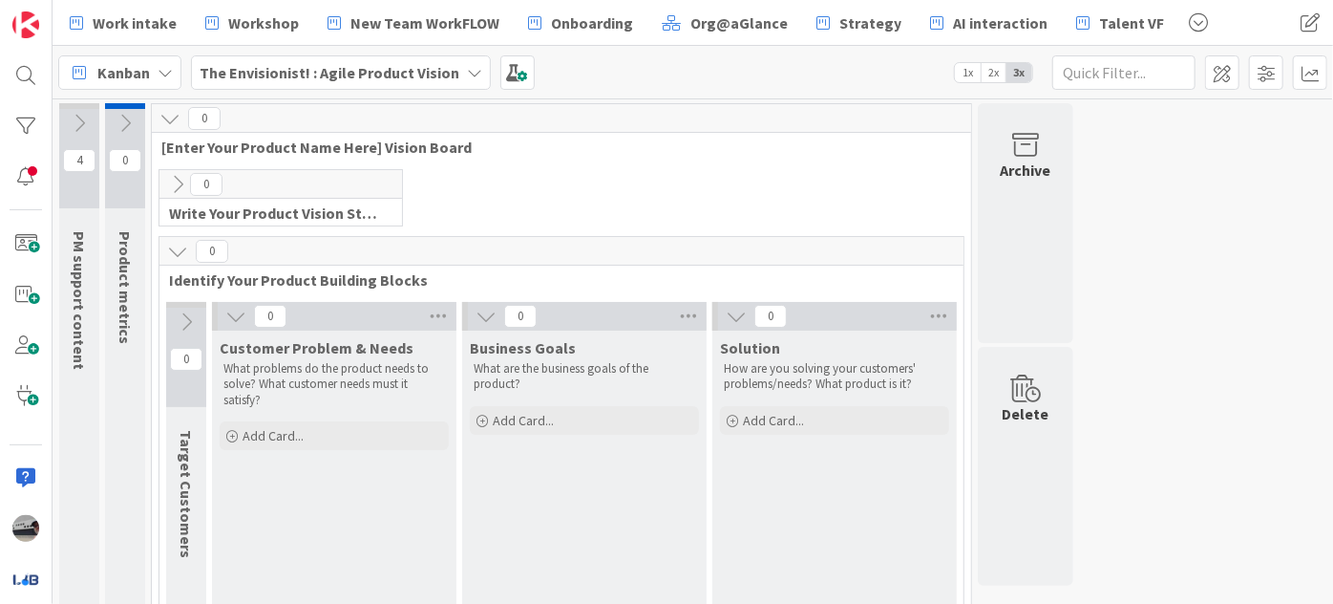
click at [226, 315] on icon at bounding box center [235, 316] width 21 height 21
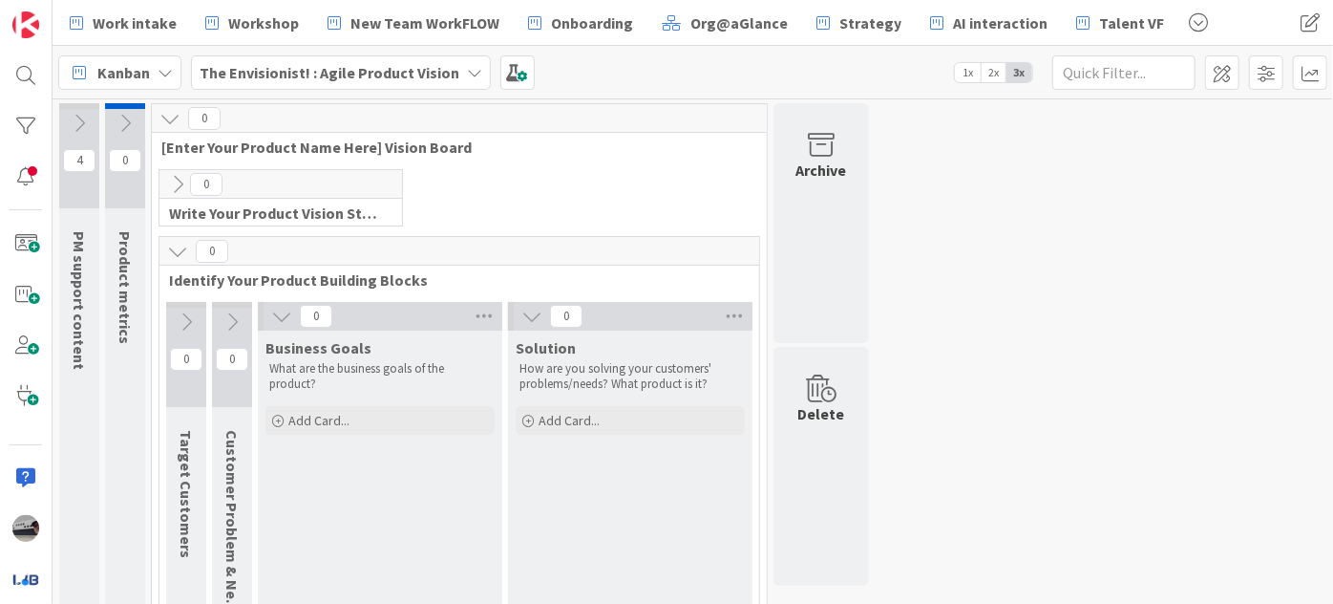
click at [281, 313] on icon at bounding box center [281, 316] width 21 height 21
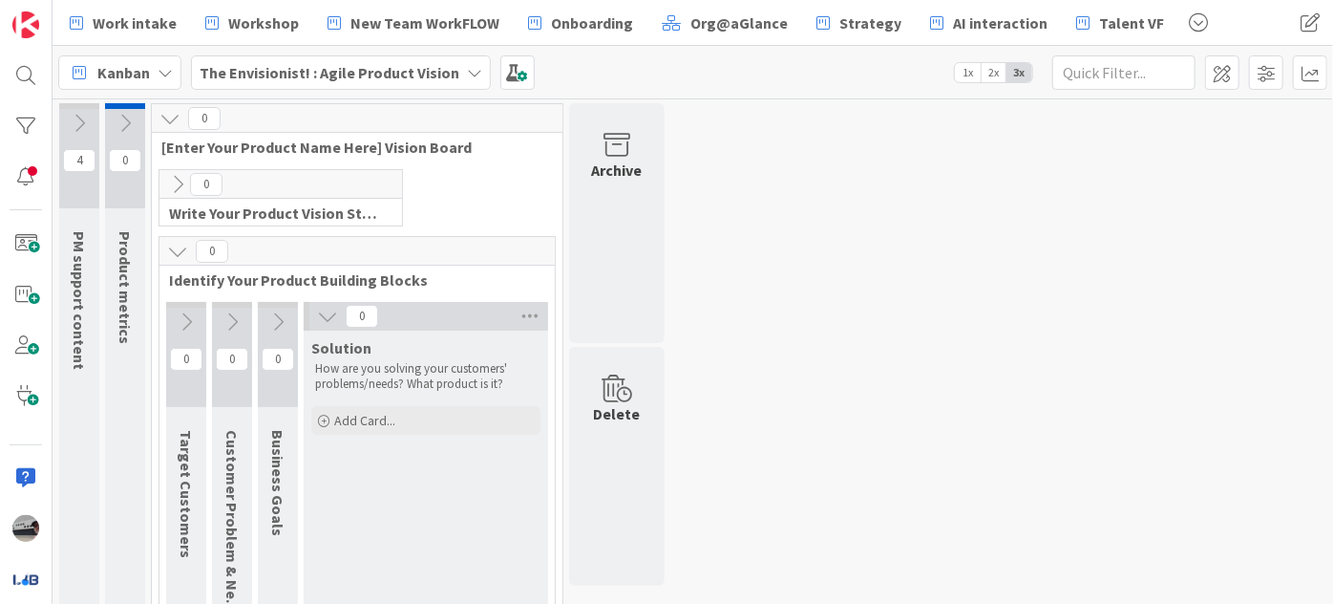
click at [330, 316] on icon at bounding box center [327, 316] width 21 height 21
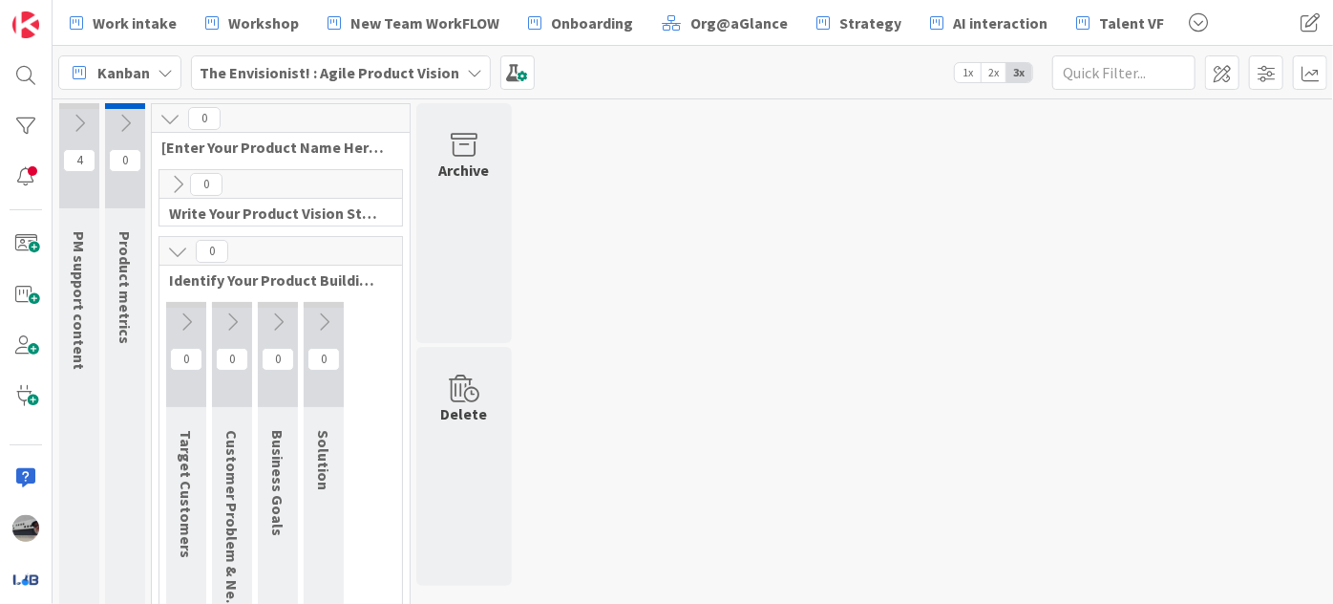
click at [173, 241] on icon at bounding box center [177, 251] width 21 height 21
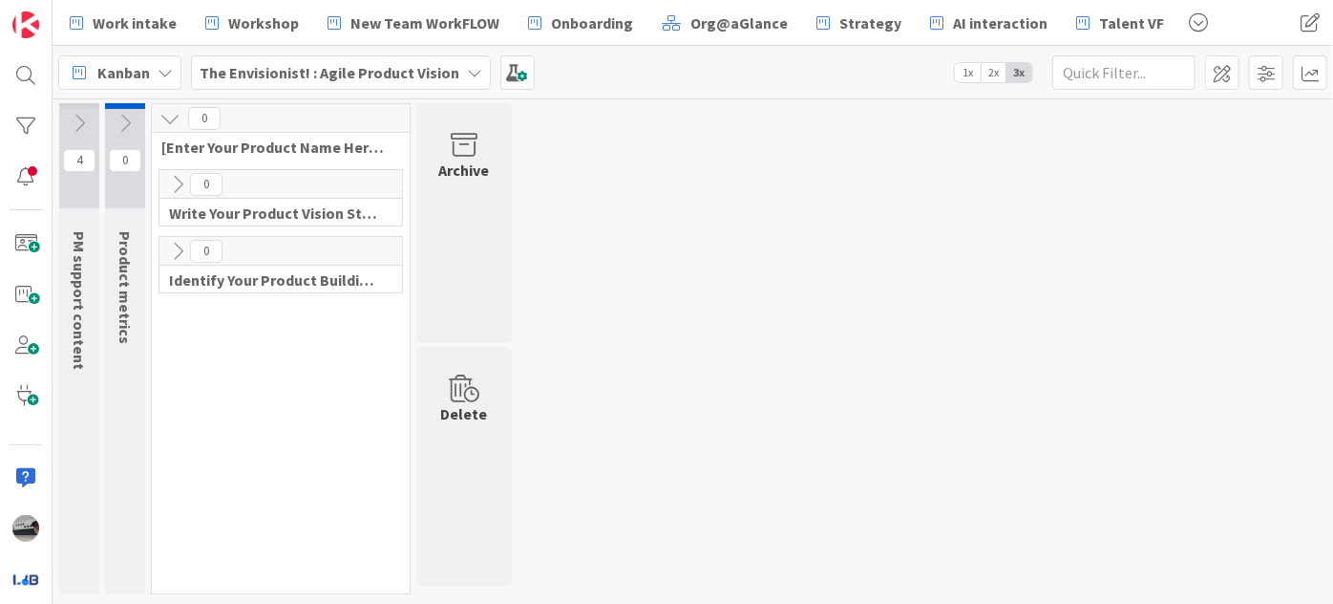
click at [163, 114] on icon at bounding box center [169, 118] width 21 height 21
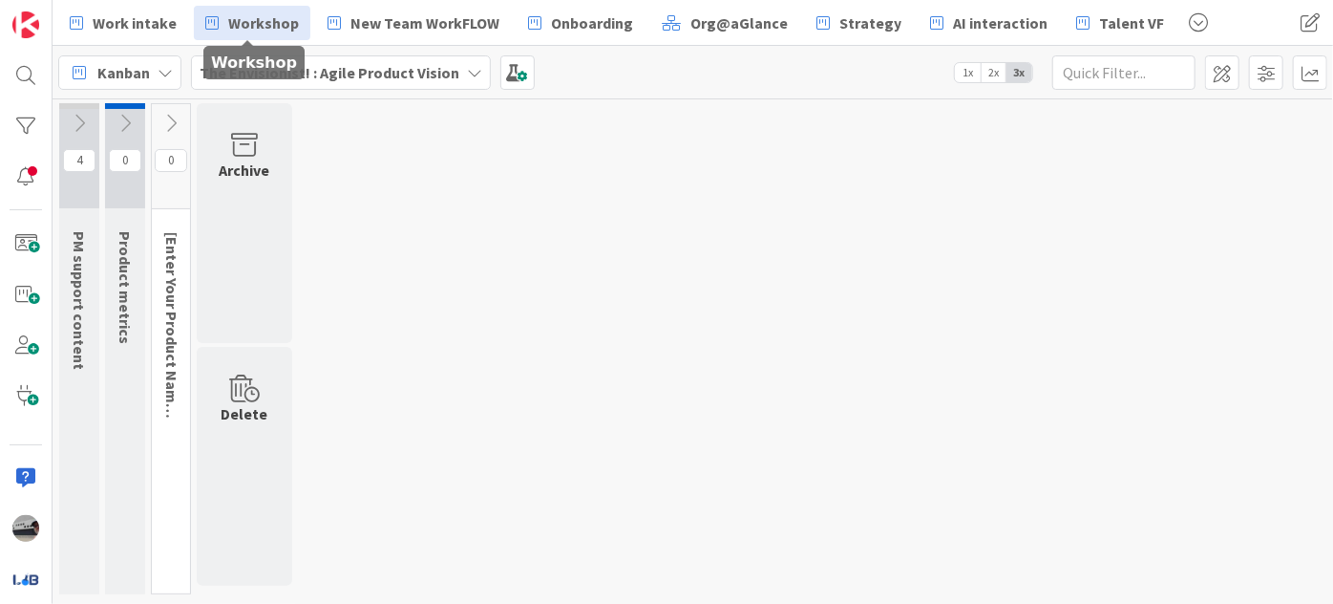
click at [228, 19] on span "Workshop" at bounding box center [263, 22] width 71 height 23
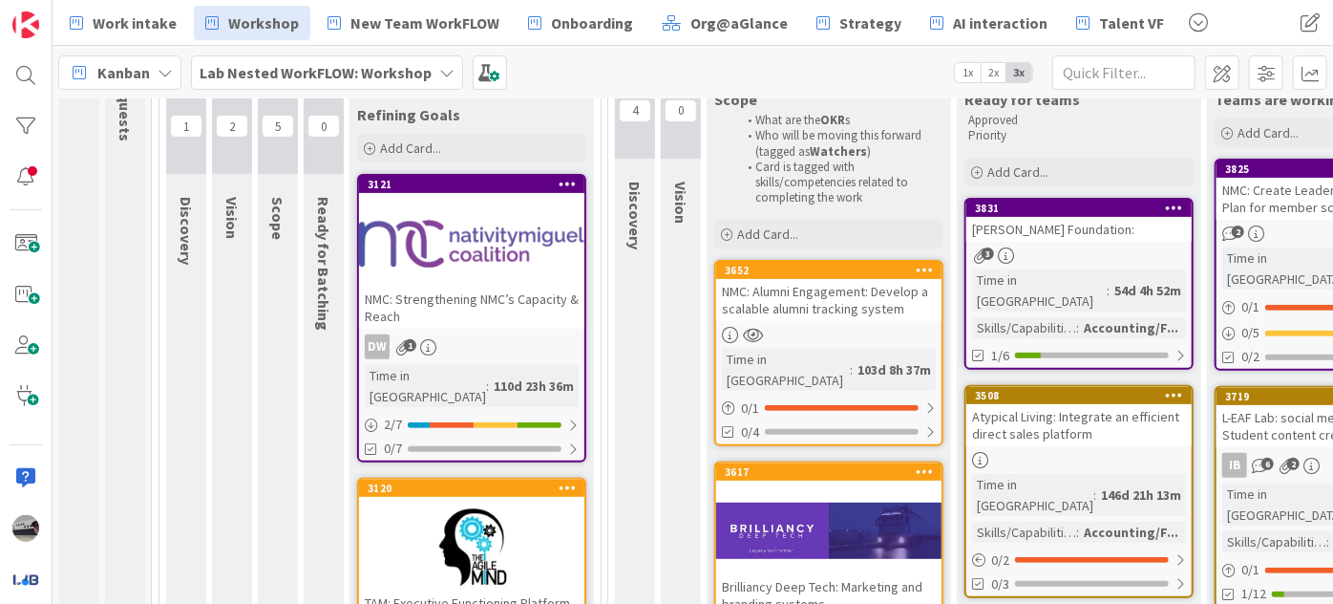
scroll to position [260, 0]
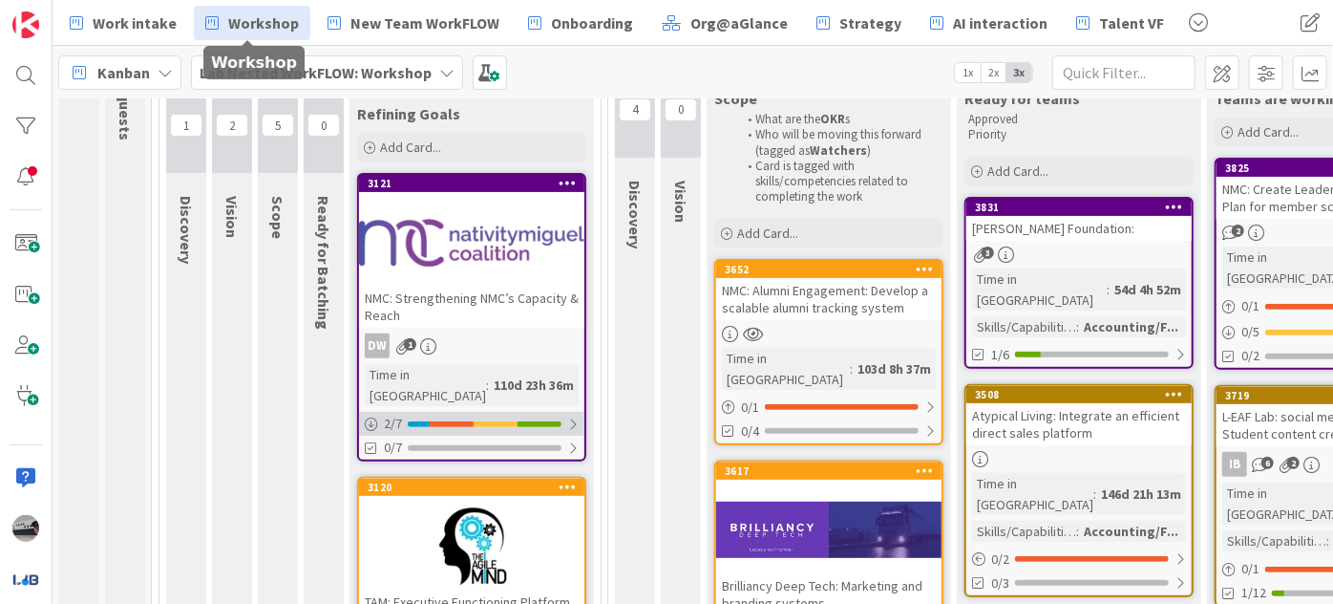
click at [578, 416] on div at bounding box center [572, 423] width 11 height 15
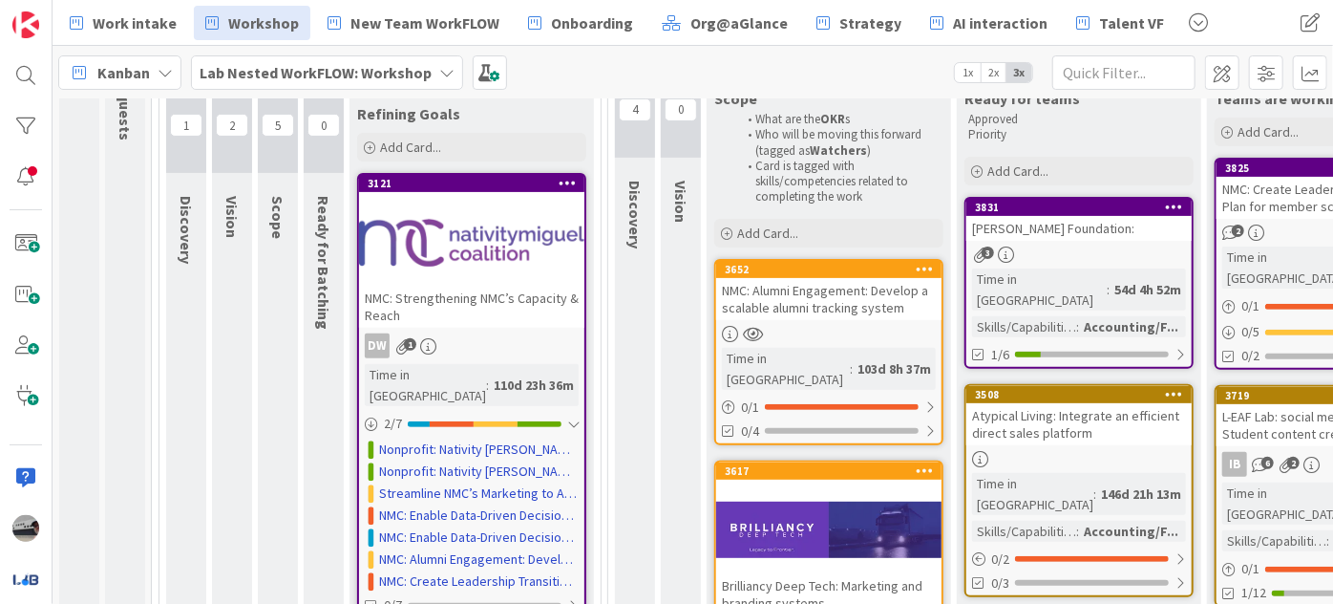
click at [475, 262] on div at bounding box center [471, 243] width 225 height 86
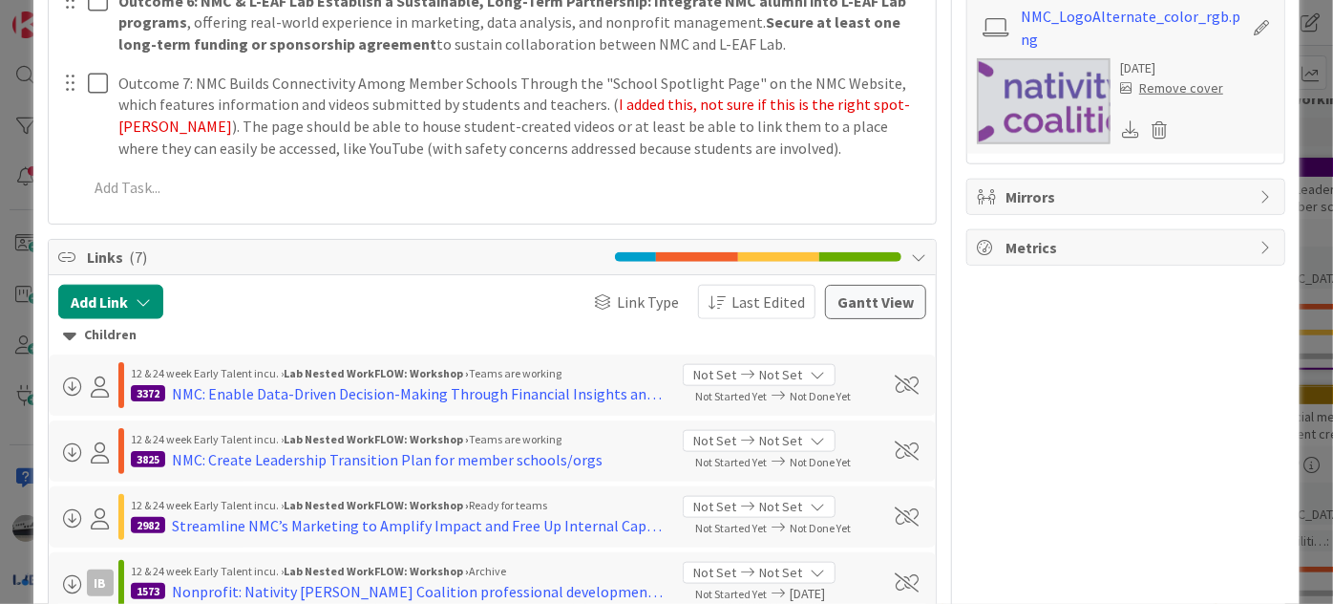
scroll to position [1128, 0]
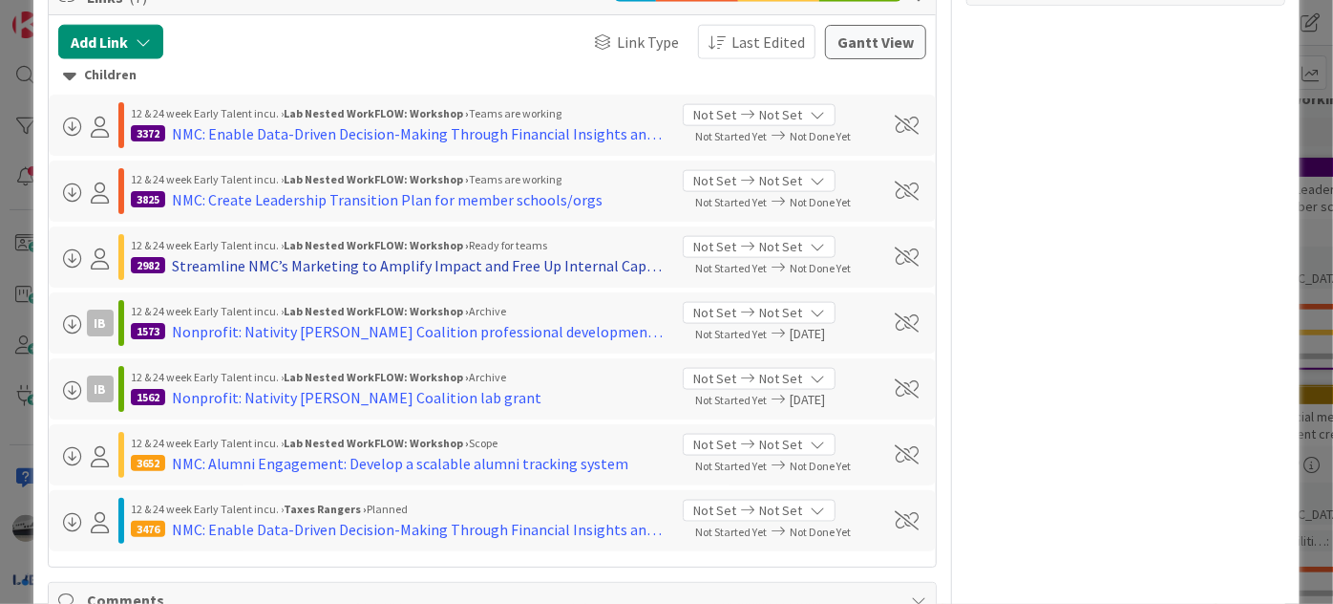
click at [395, 262] on div "Streamline NMC’s Marketing to Amplify Impact and Free Up Internal Capacity" at bounding box center [420, 265] width 497 height 23
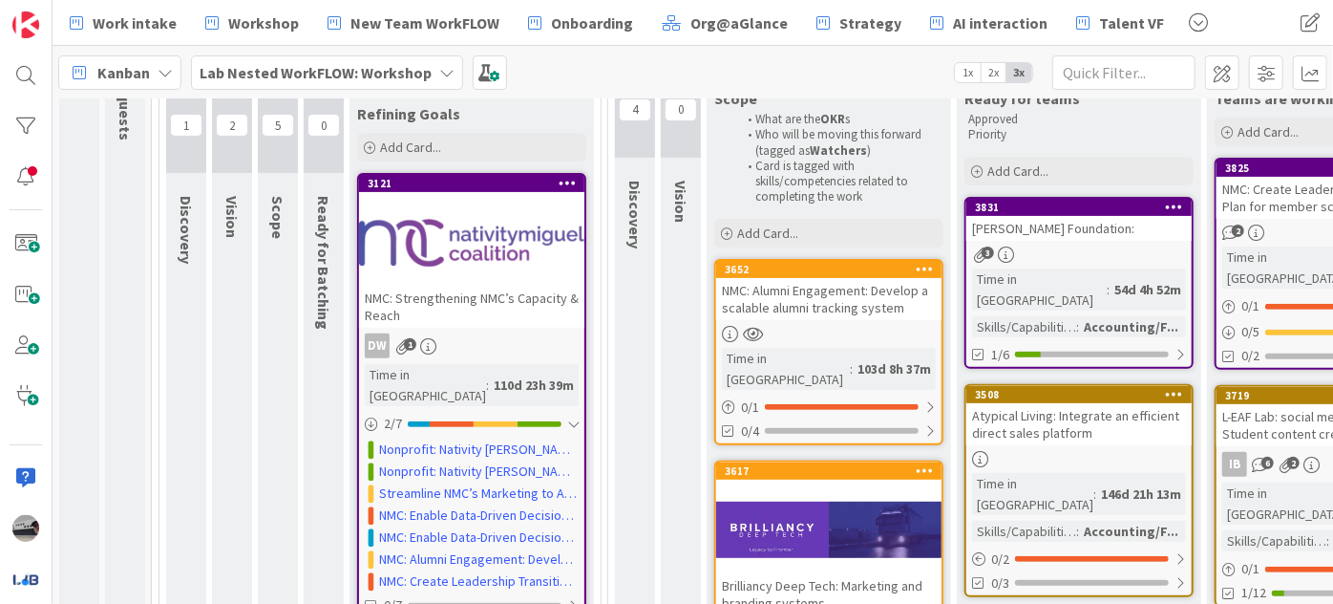
scroll to position [265, 0]
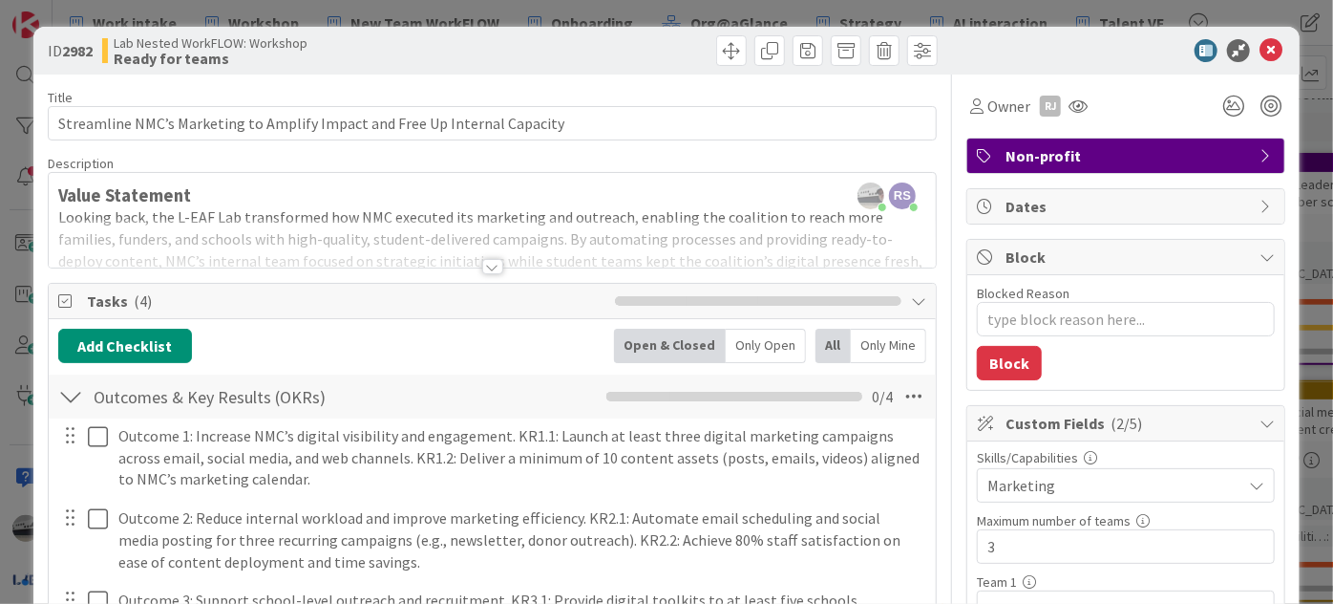
click at [482, 265] on div at bounding box center [492, 266] width 21 height 15
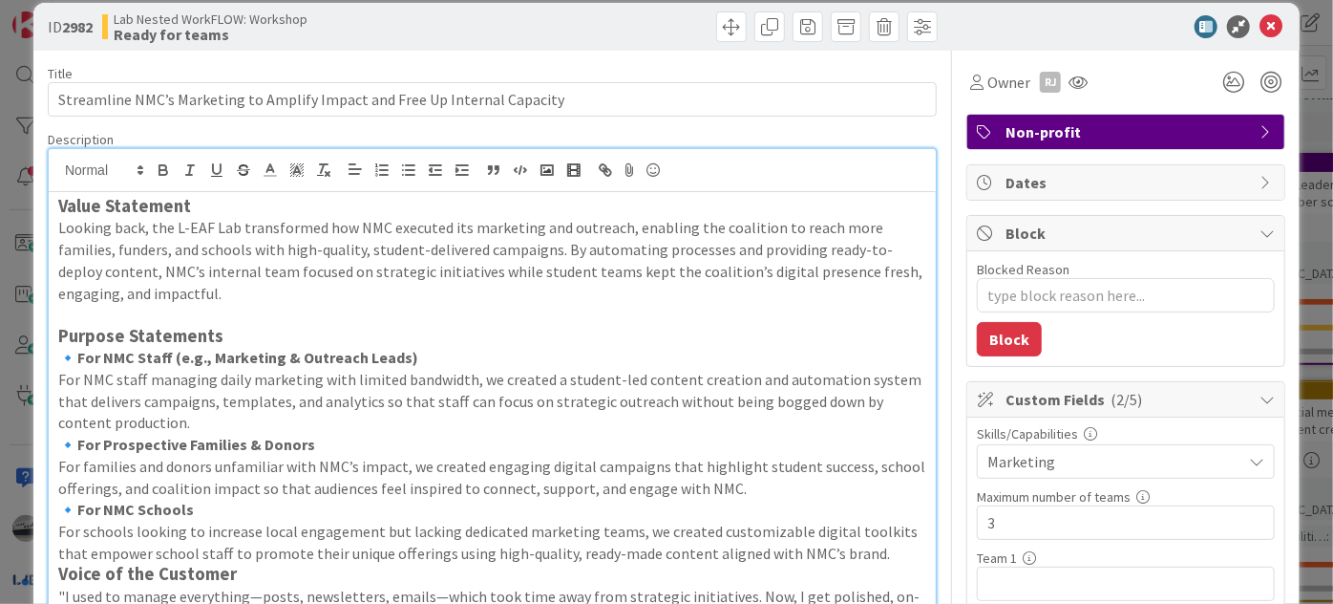
scroll to position [0, 0]
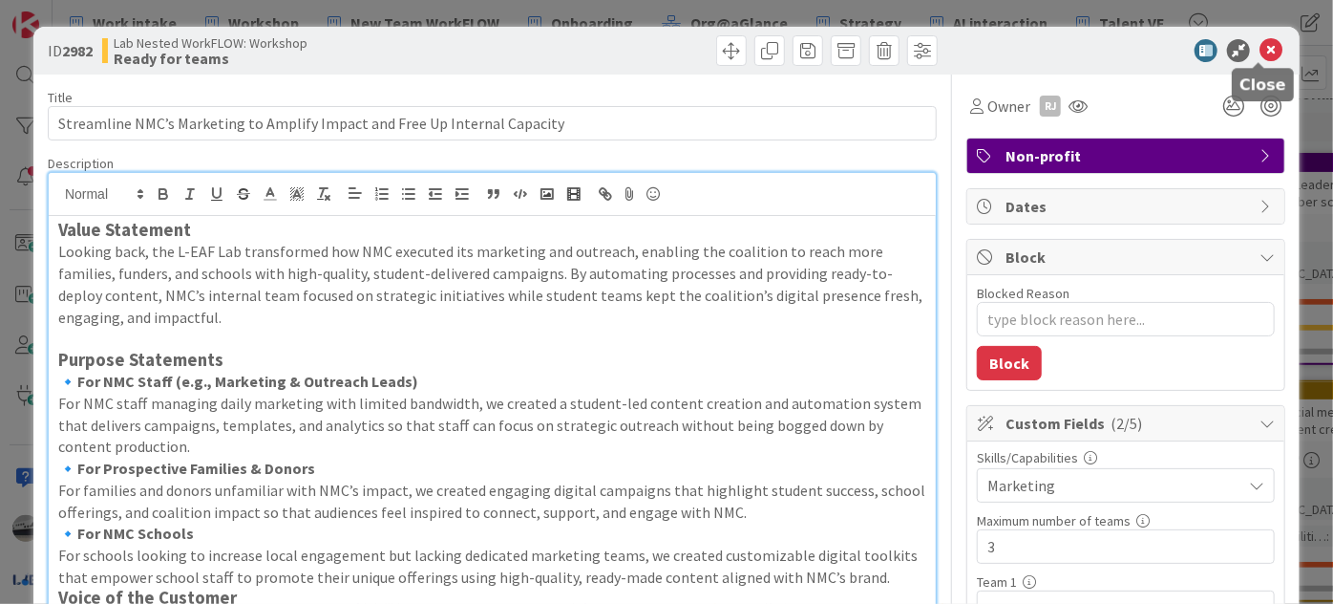
click at [1261, 45] on icon at bounding box center [1271, 50] width 23 height 23
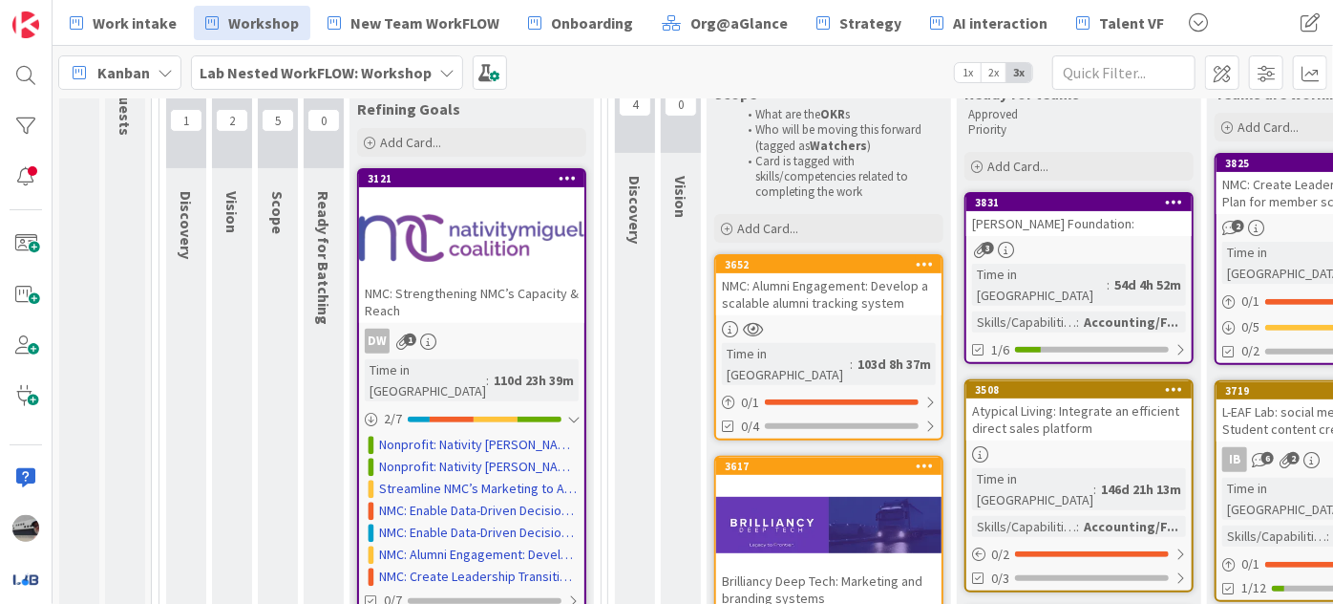
click at [468, 245] on div at bounding box center [471, 238] width 225 height 86
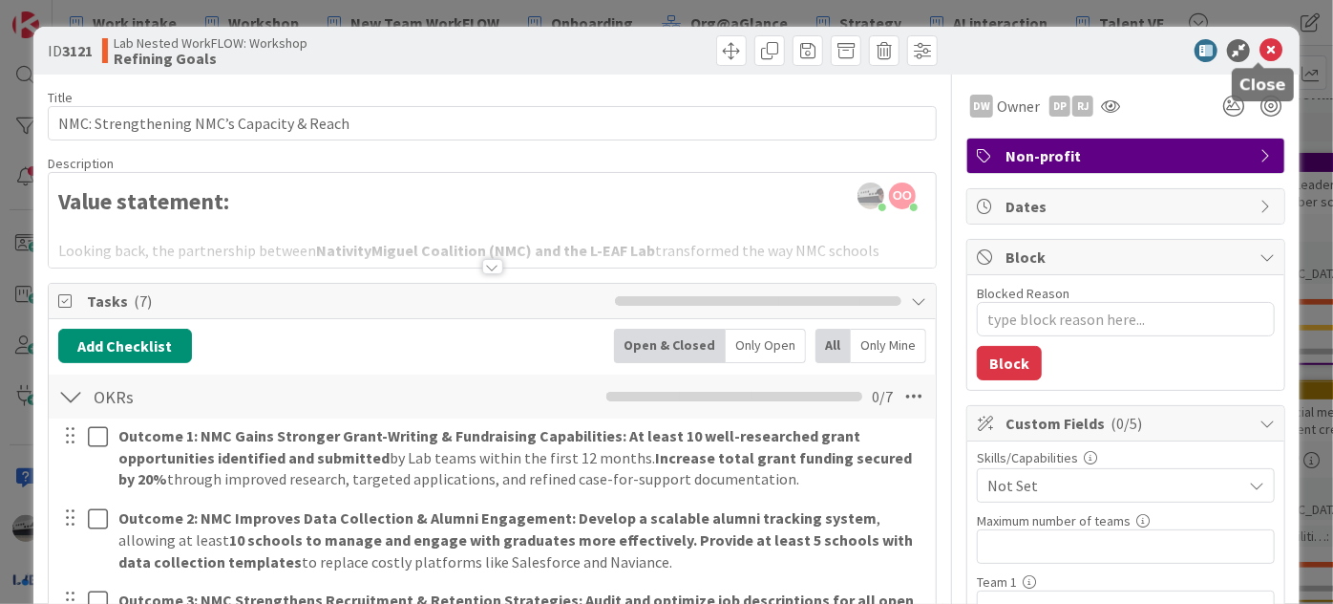
click at [1261, 50] on icon at bounding box center [1271, 50] width 23 height 23
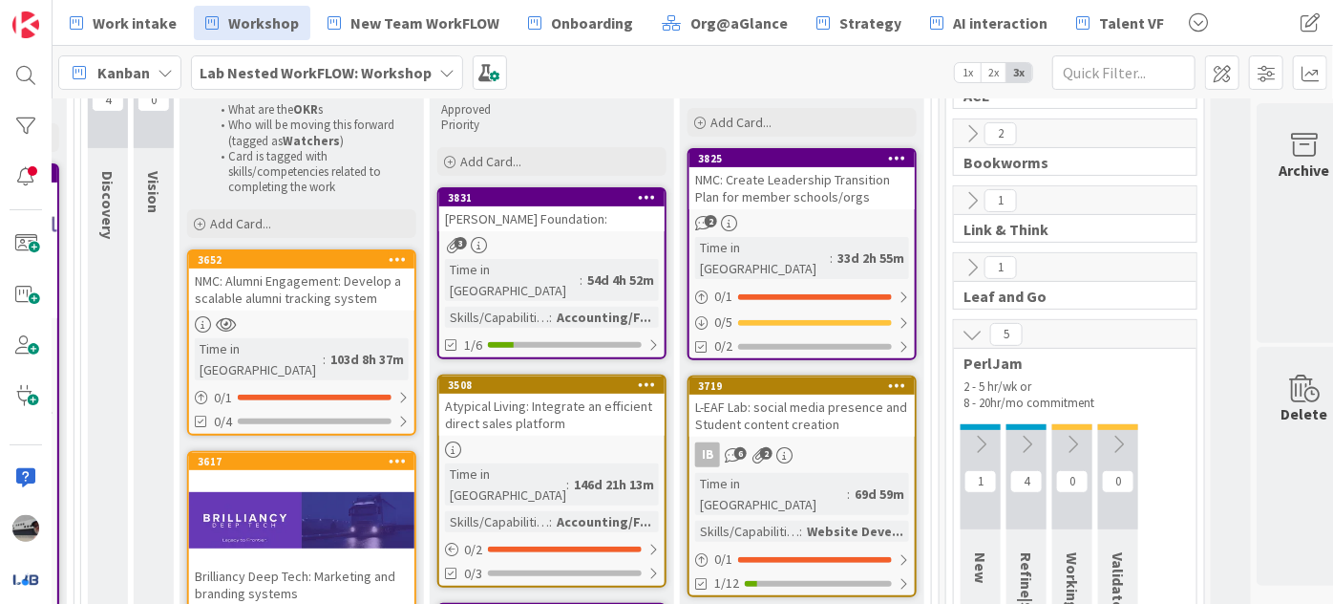
scroll to position [178, 527]
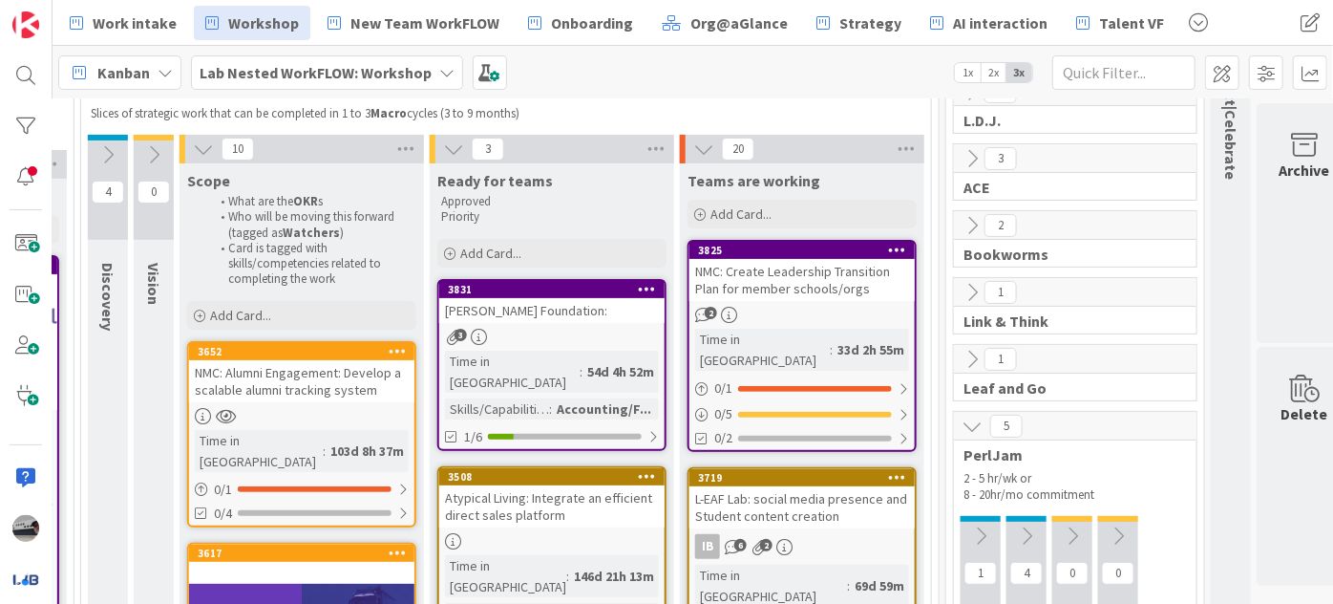
click at [108, 152] on icon at bounding box center [107, 154] width 21 height 21
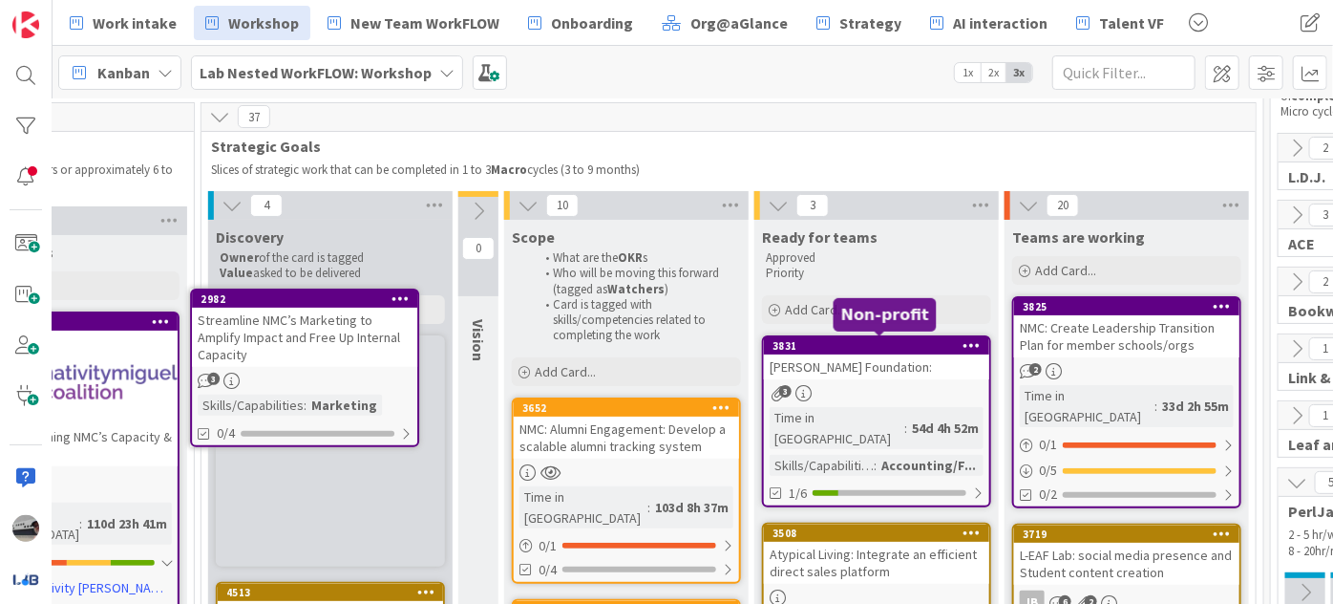
scroll to position [115, 402]
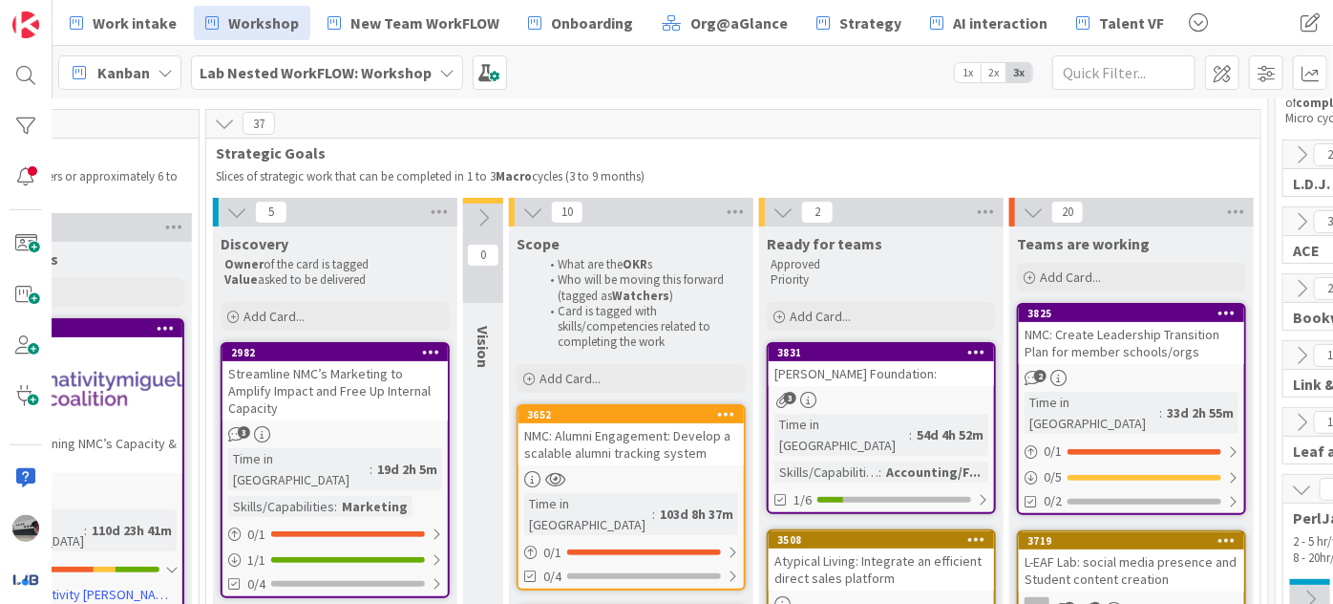
click at [350, 378] on div "Streamline NMC’s Marketing to Amplify Impact and Free Up Internal Capacity" at bounding box center [335, 390] width 225 height 59
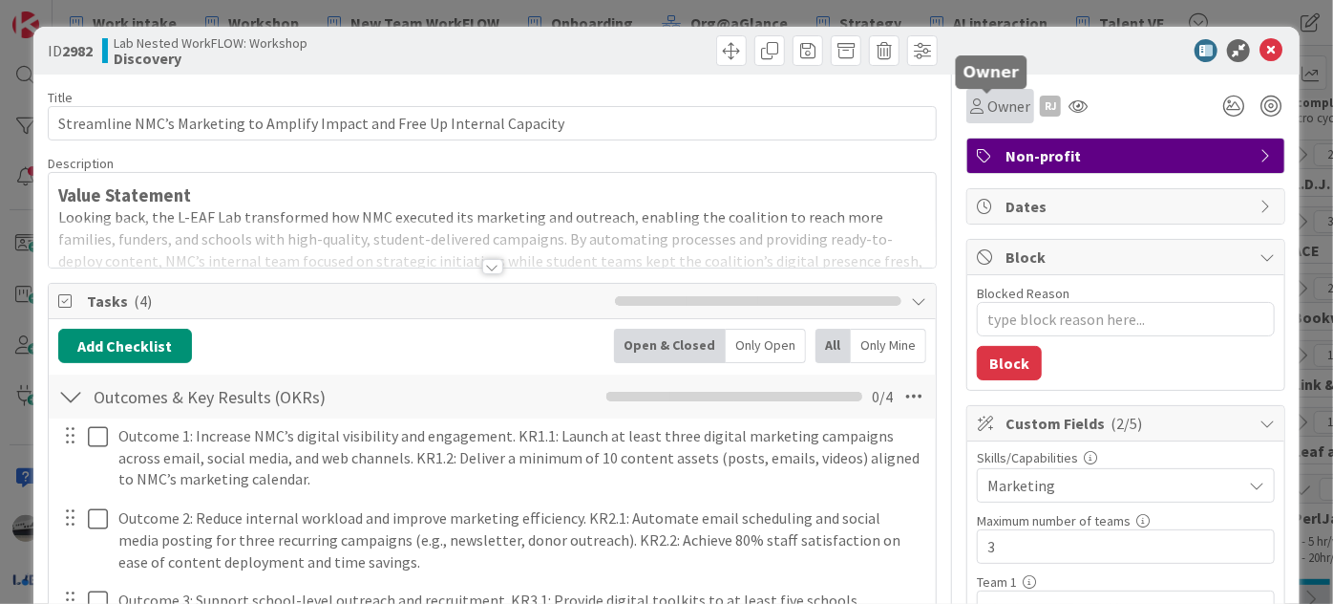
click at [995, 101] on span "Owner" at bounding box center [1009, 106] width 43 height 23
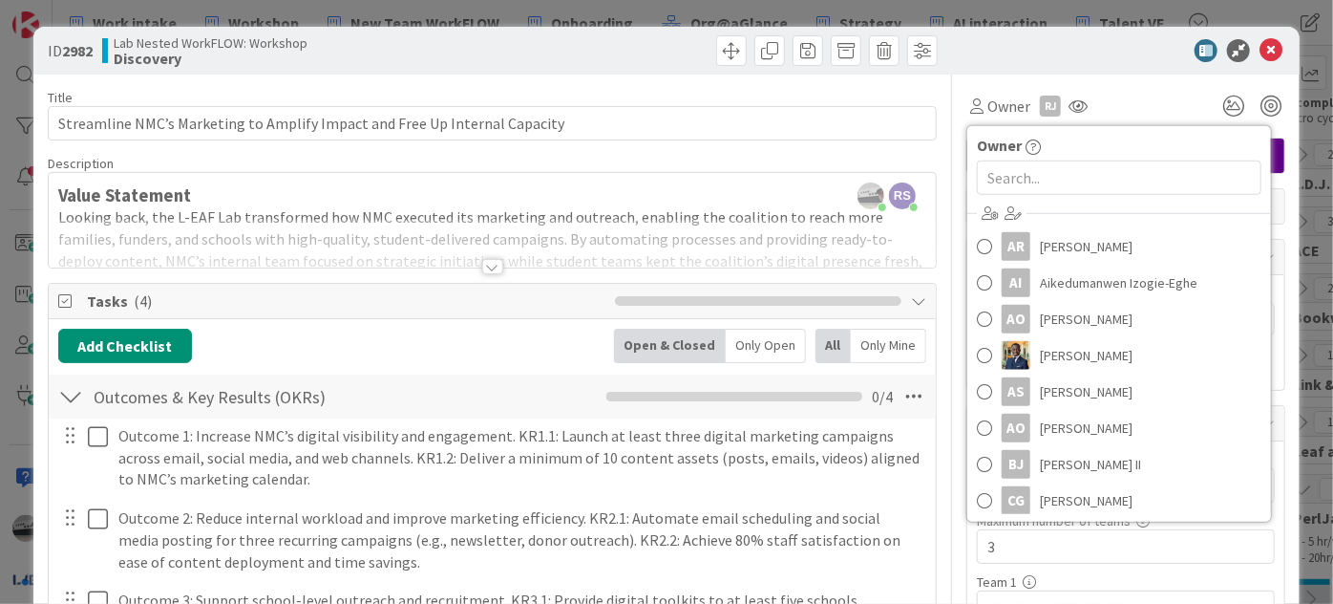
click at [1025, 53] on div at bounding box center [1116, 50] width 338 height 23
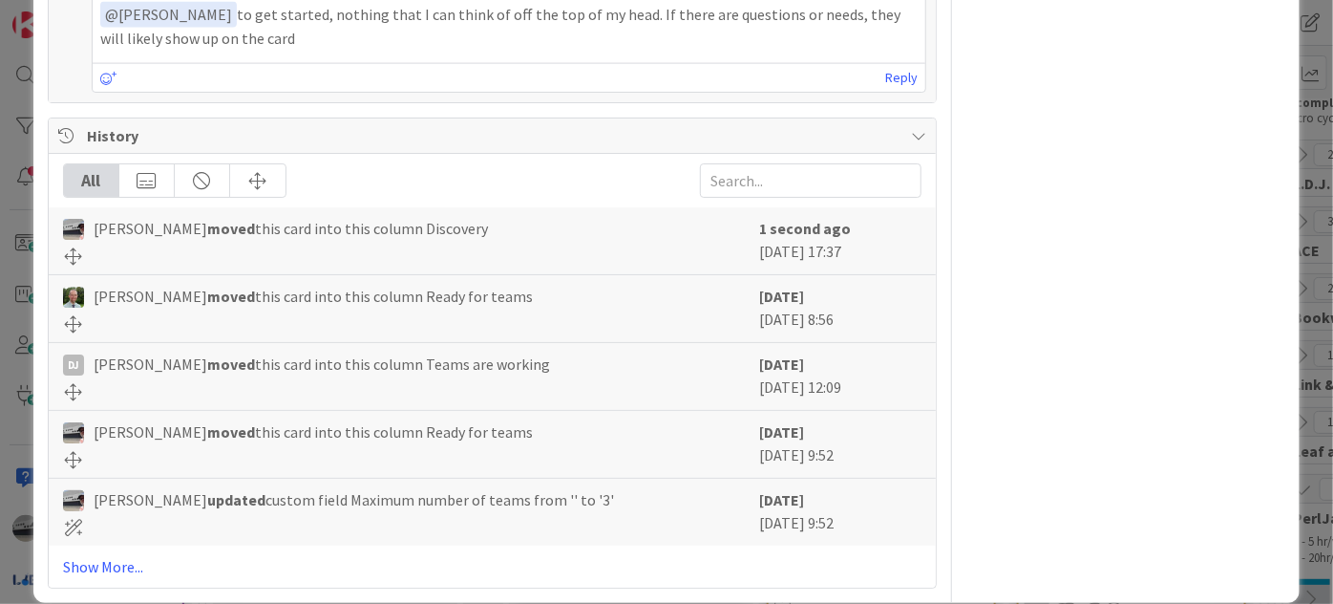
scroll to position [1437, 0]
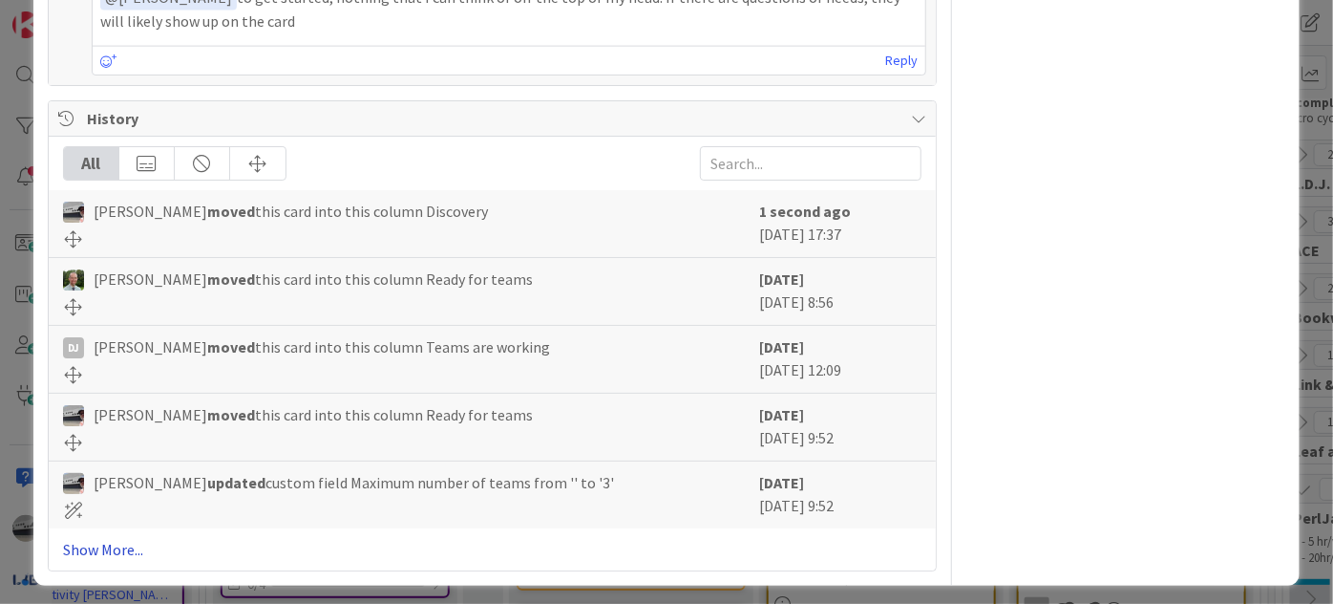
click at [107, 538] on link "Show More..." at bounding box center [492, 549] width 859 height 23
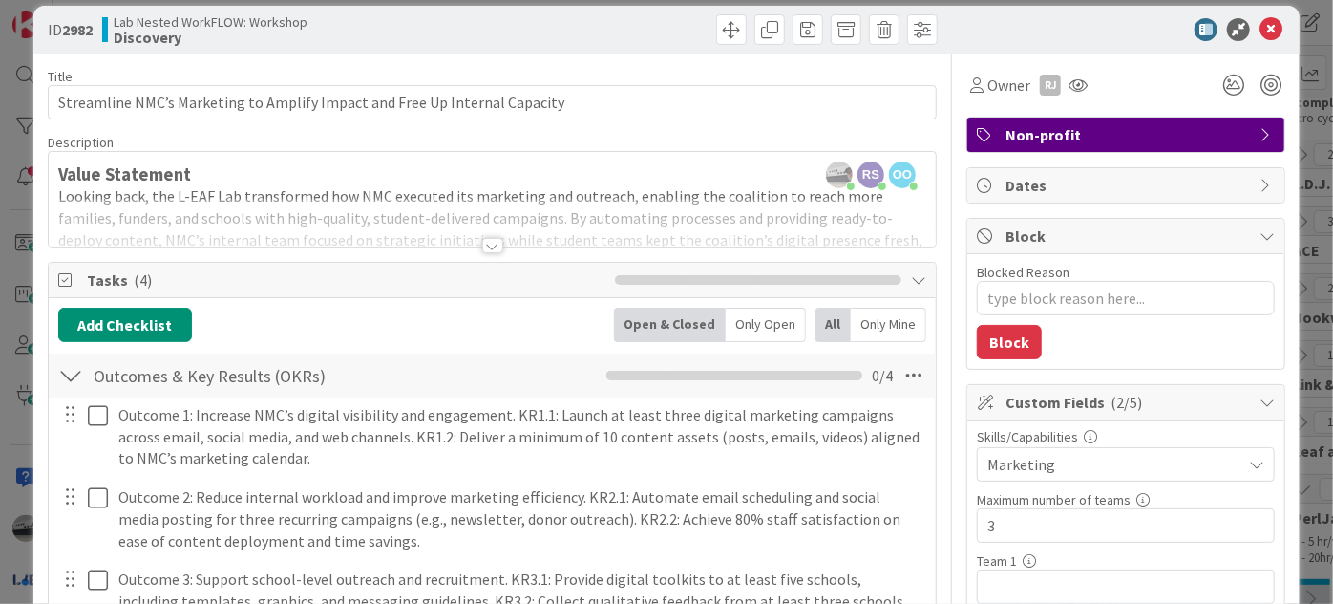
scroll to position [0, 0]
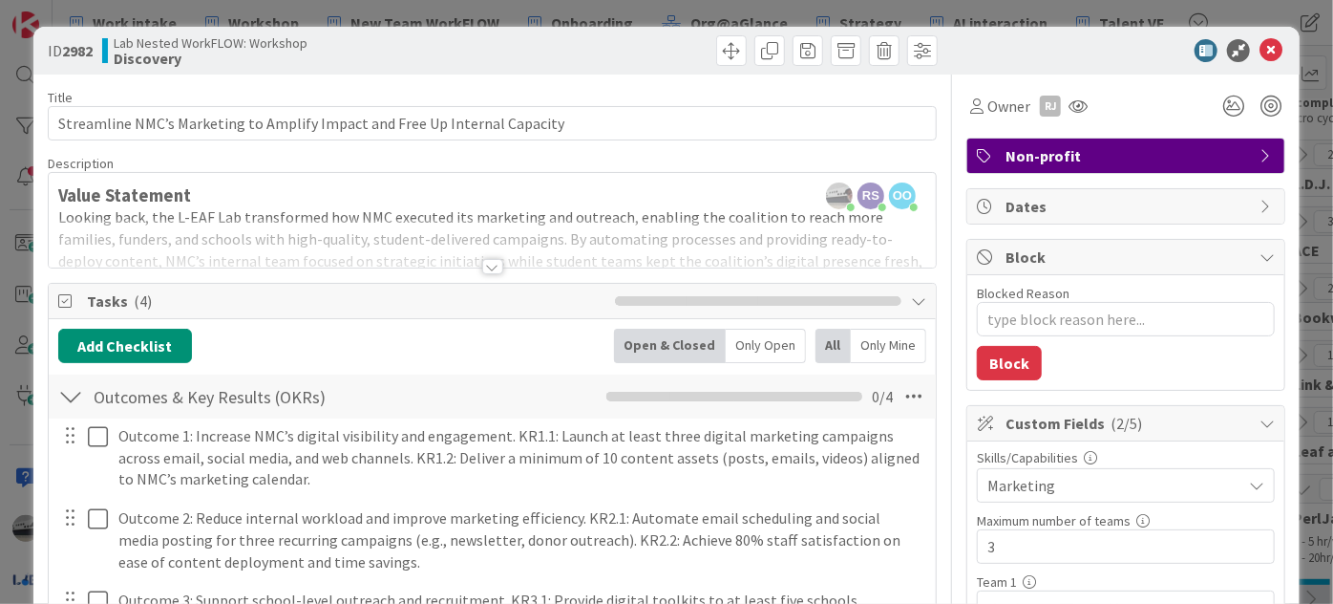
click at [487, 264] on div at bounding box center [492, 266] width 21 height 15
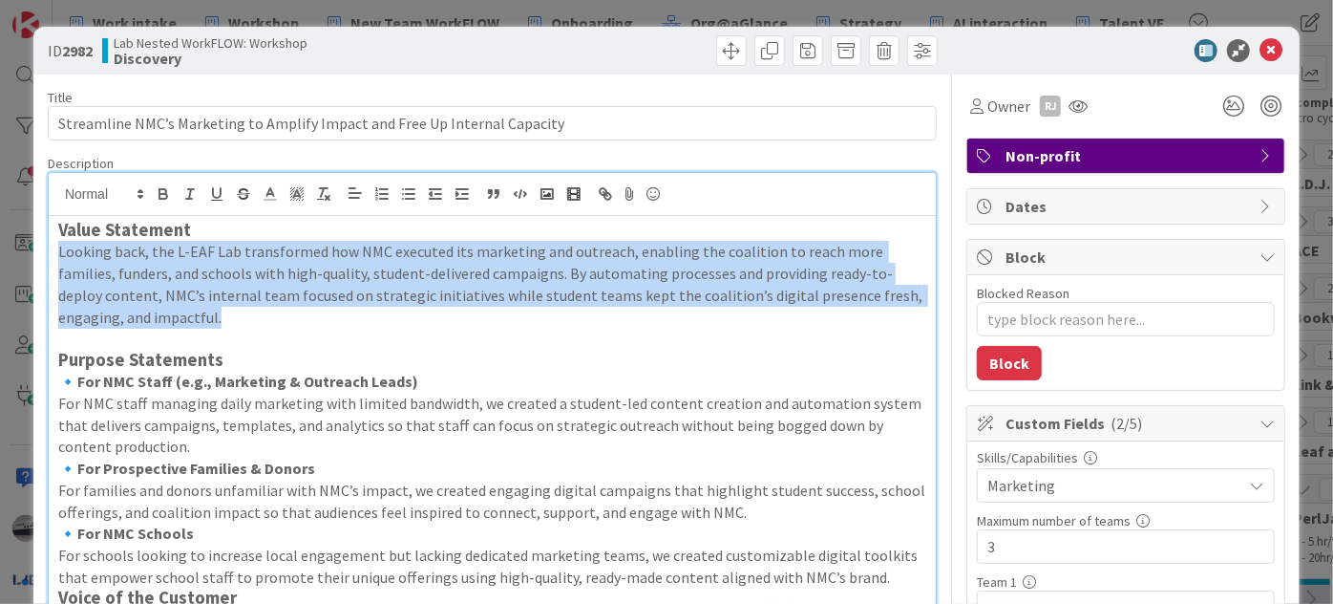
drag, startPoint x: 138, startPoint y: 317, endPoint x: 38, endPoint y: 248, distance: 121.6
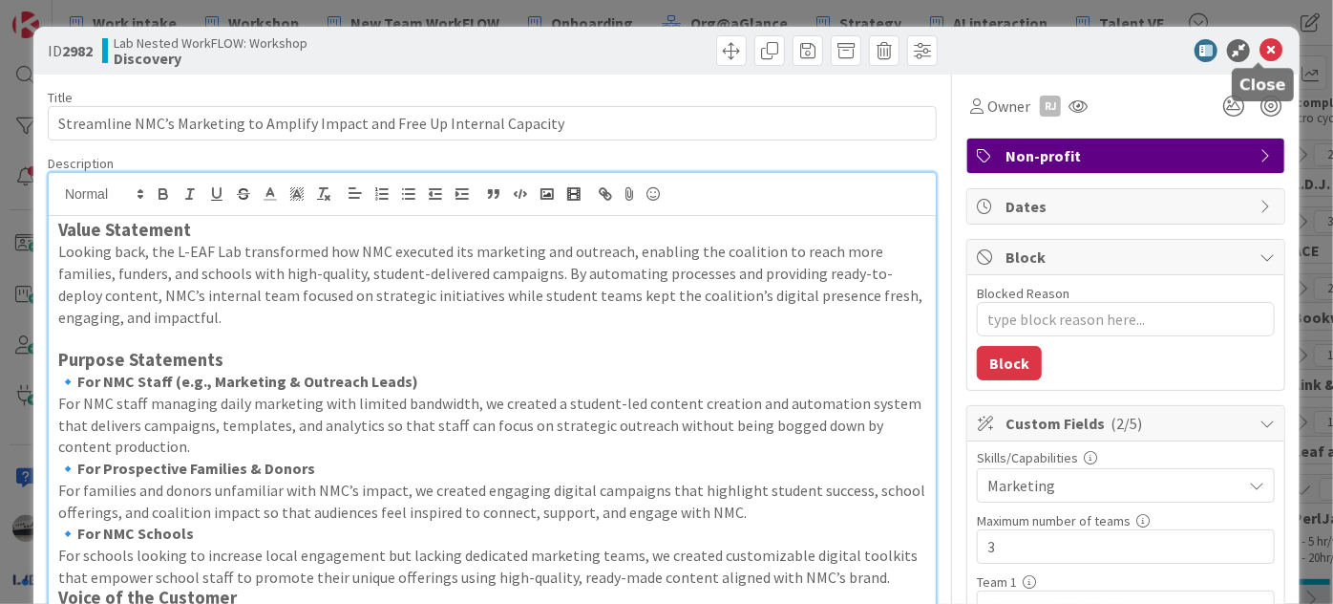
click at [1260, 51] on icon at bounding box center [1271, 50] width 23 height 23
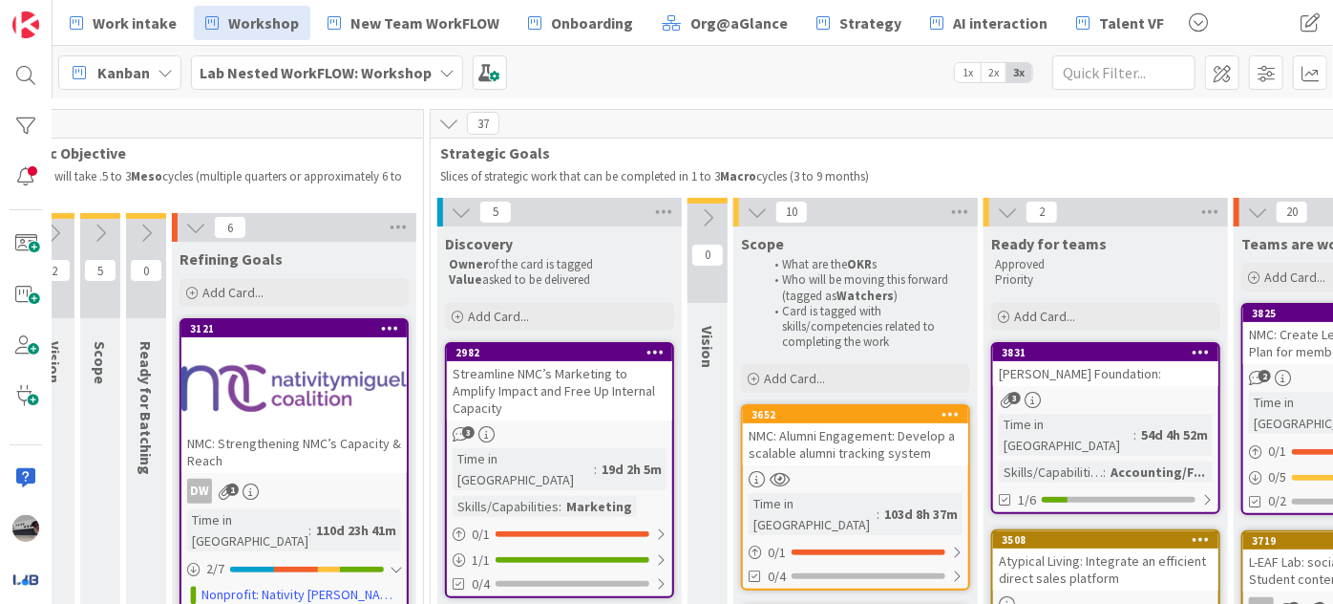
scroll to position [115, 147]
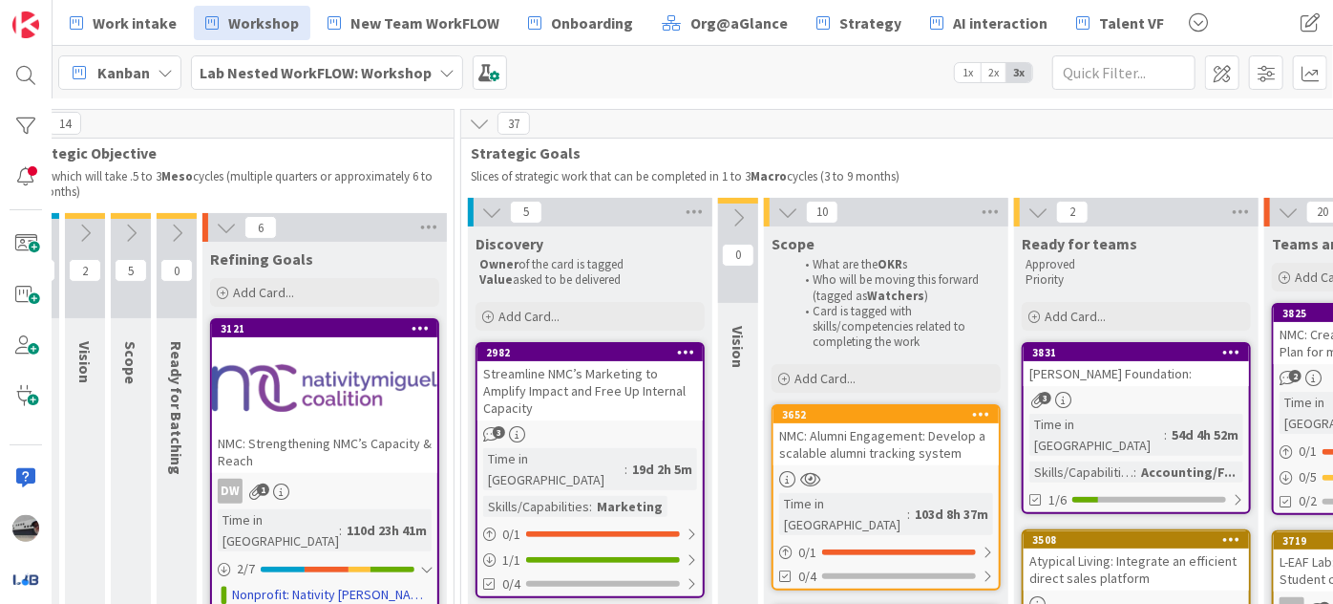
click at [287, 404] on div at bounding box center [324, 388] width 225 height 86
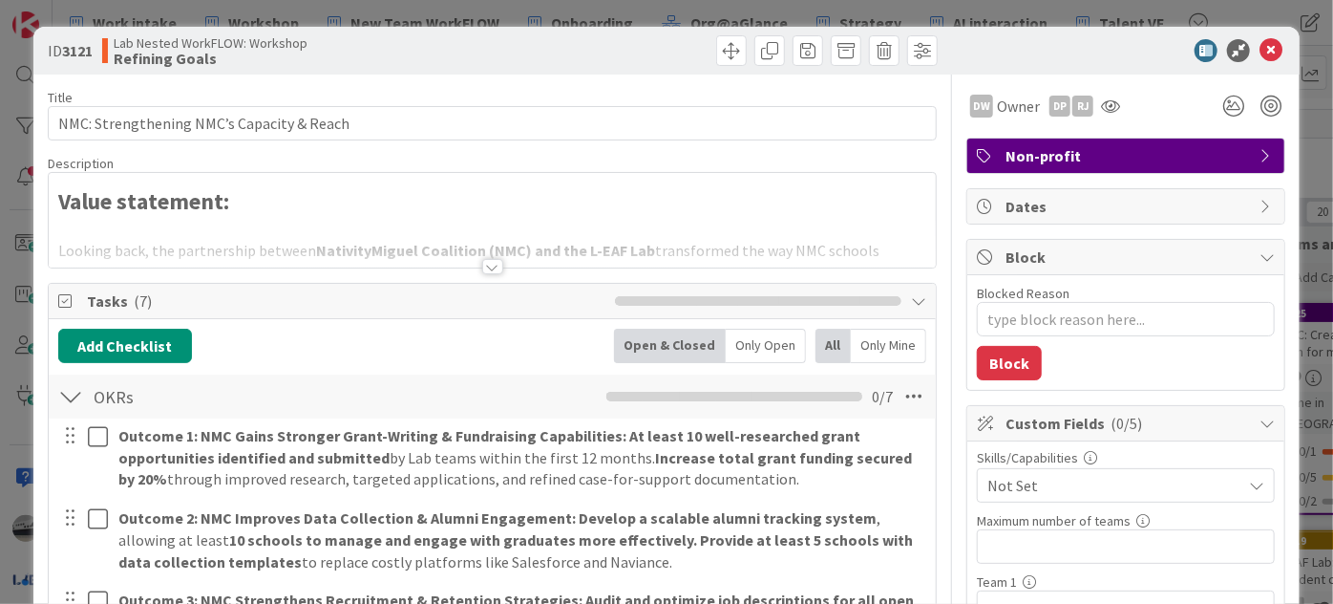
click at [483, 266] on div at bounding box center [492, 266] width 21 height 15
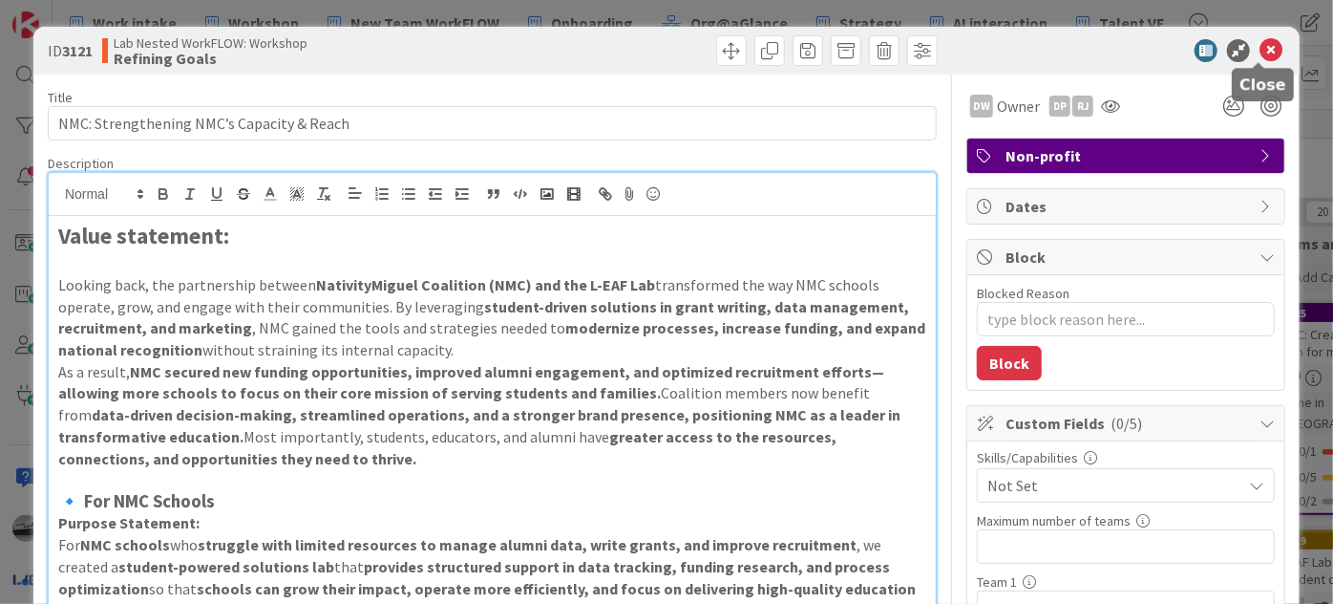
click at [1260, 47] on icon at bounding box center [1271, 50] width 23 height 23
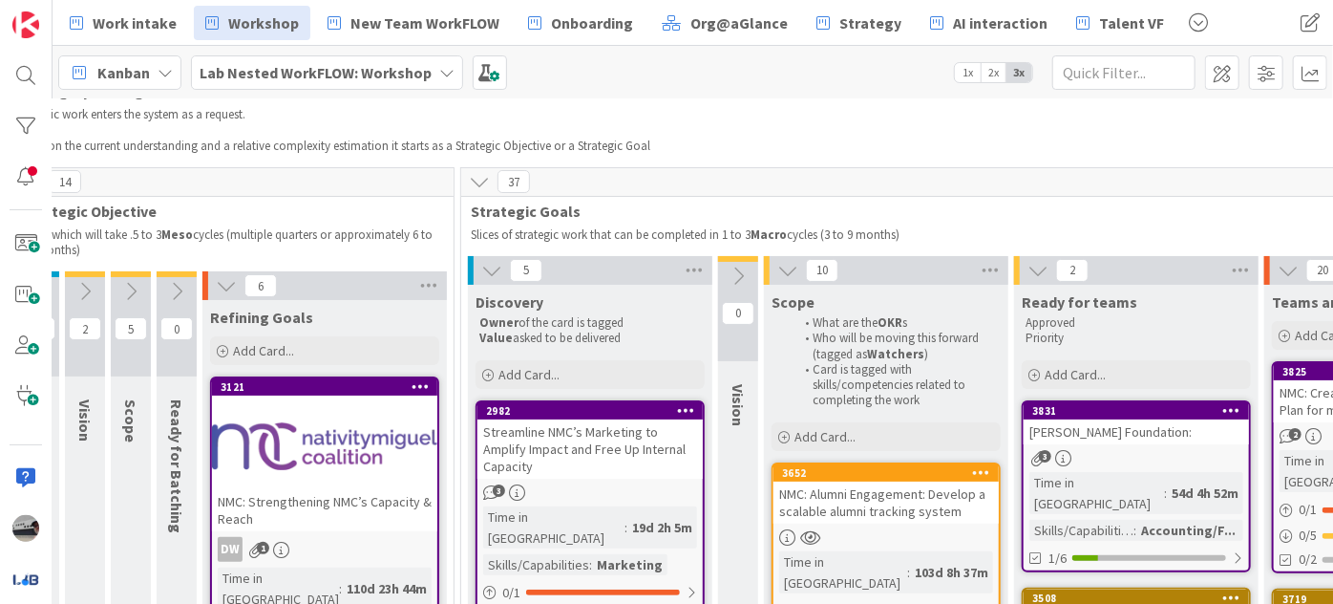
scroll to position [86, 147]
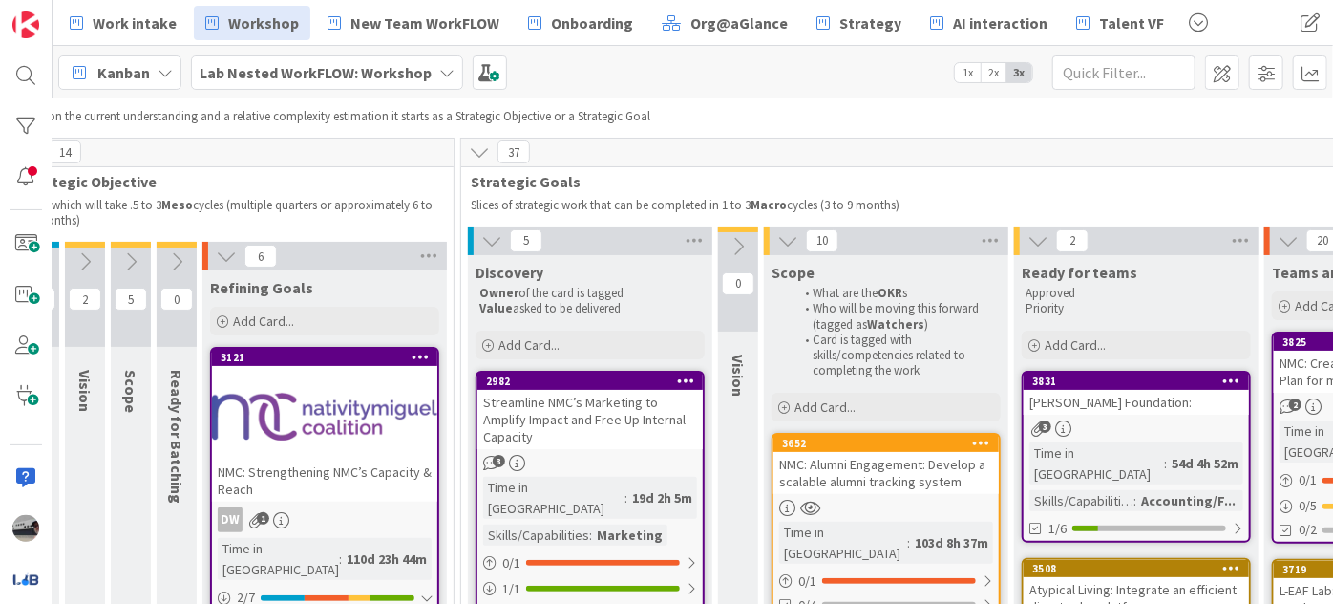
click at [601, 427] on div "Streamline NMC’s Marketing to Amplify Impact and Free Up Internal Capacity" at bounding box center [590, 419] width 225 height 59
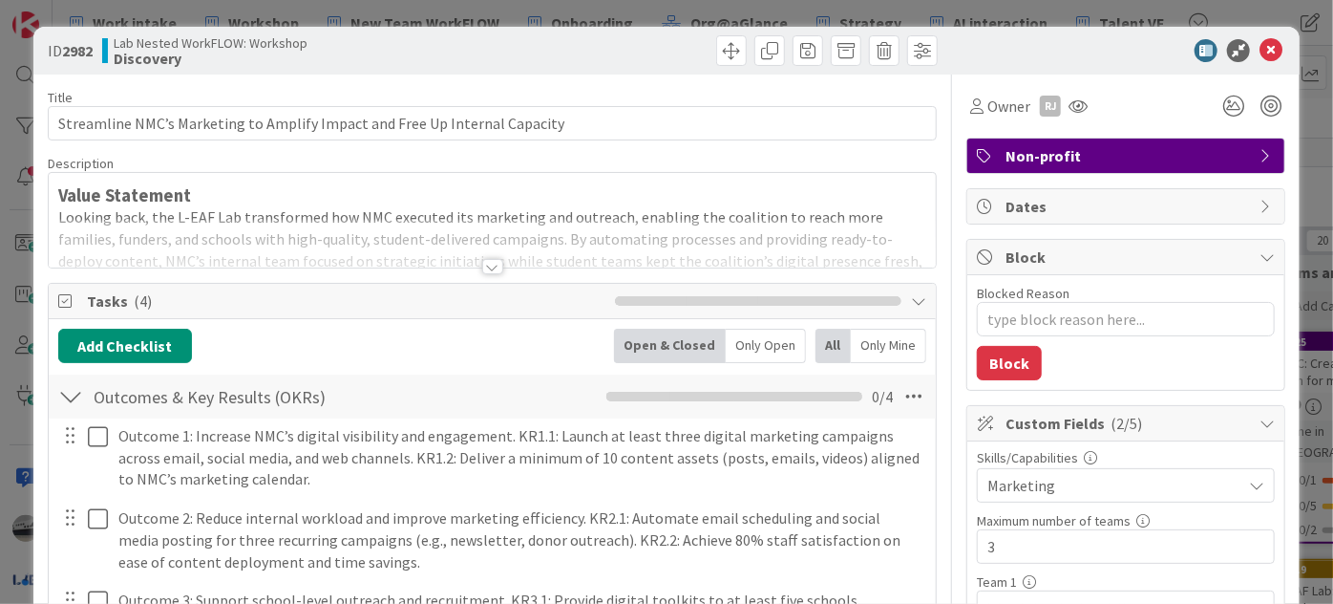
click at [488, 266] on div at bounding box center [492, 266] width 21 height 15
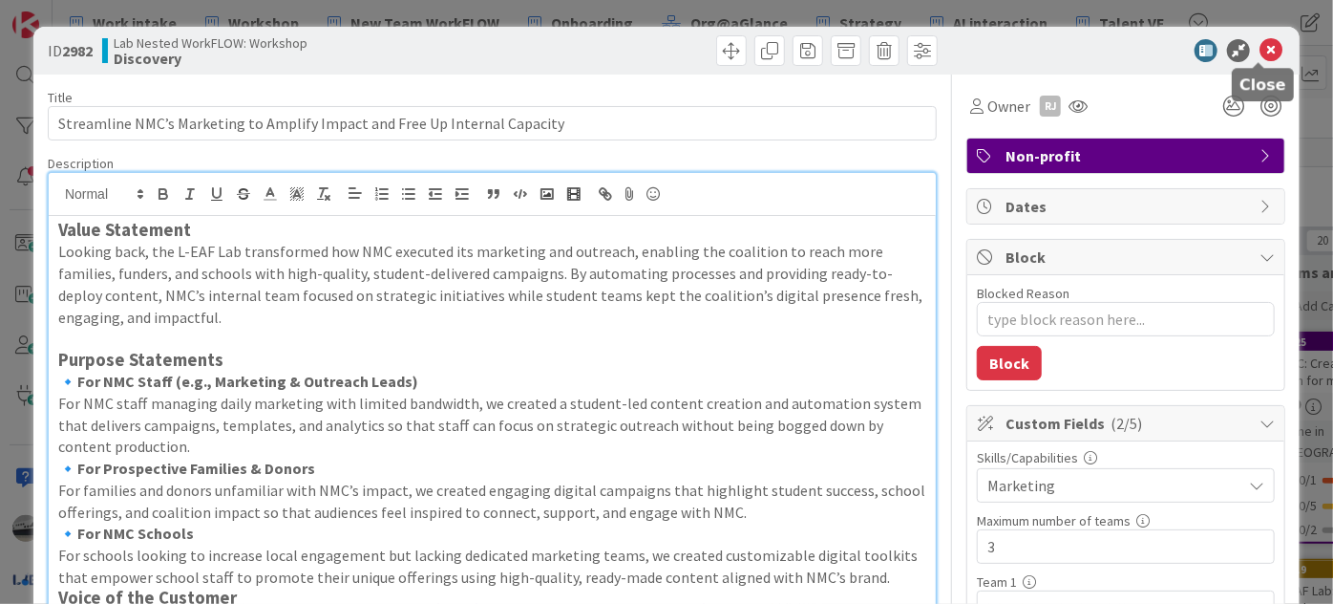
click at [1260, 54] on icon at bounding box center [1271, 50] width 23 height 23
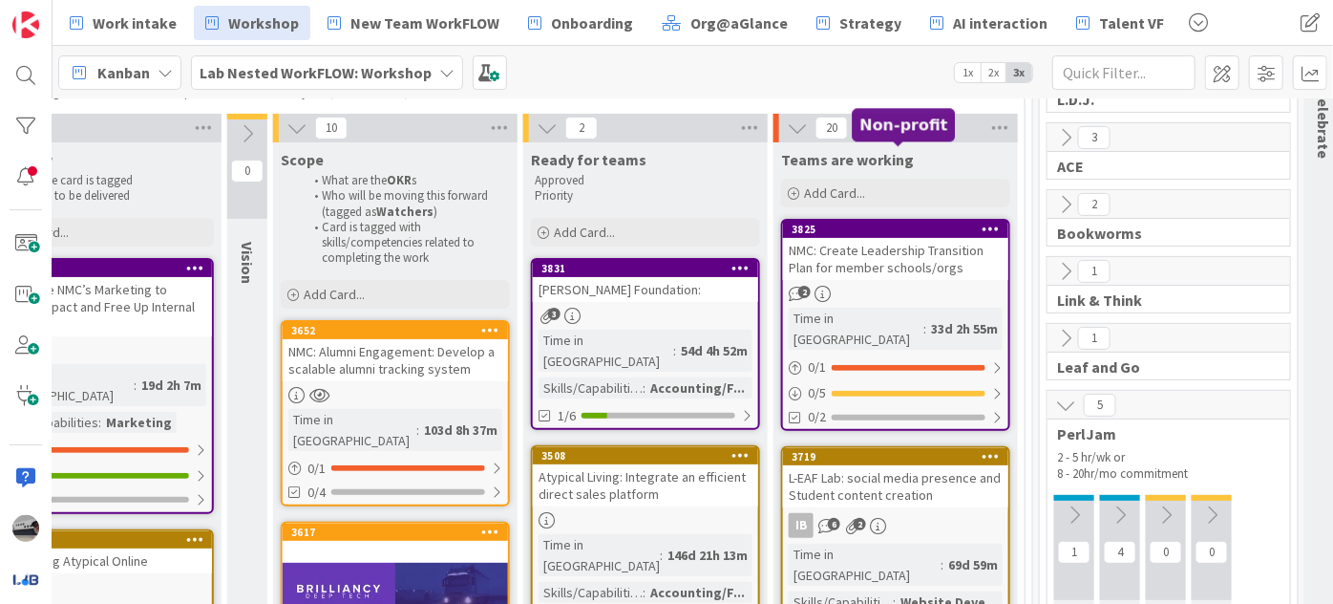
scroll to position [98, 638]
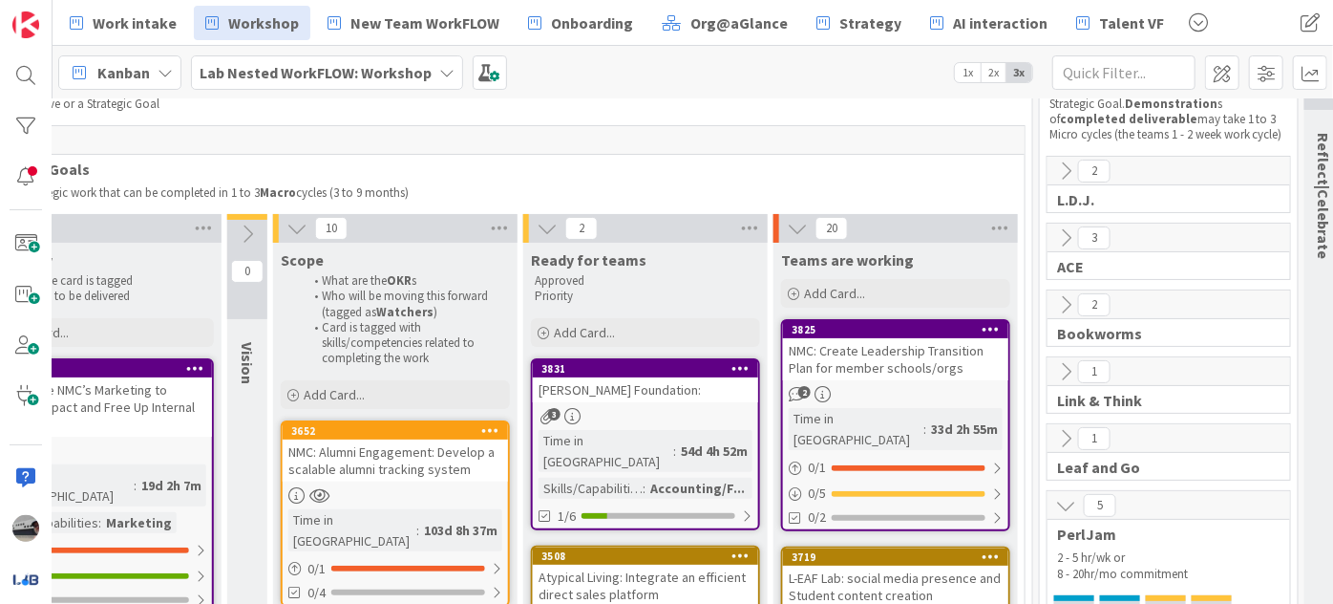
click at [545, 223] on icon at bounding box center [547, 228] width 21 height 21
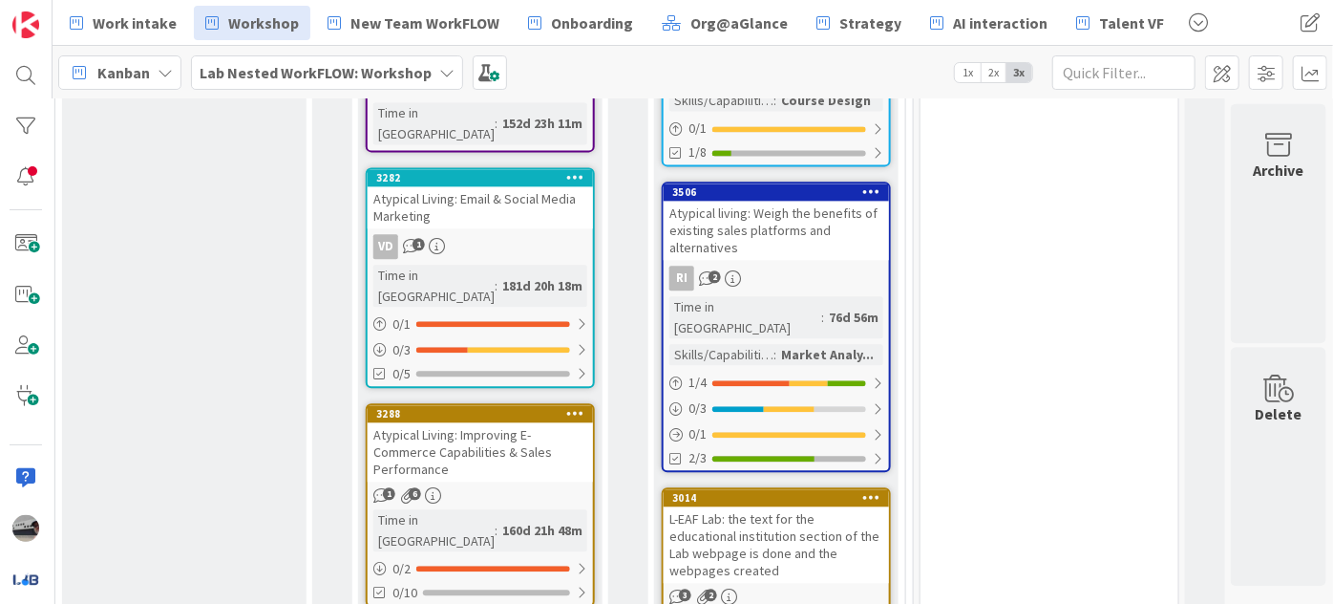
scroll to position [2231, 563]
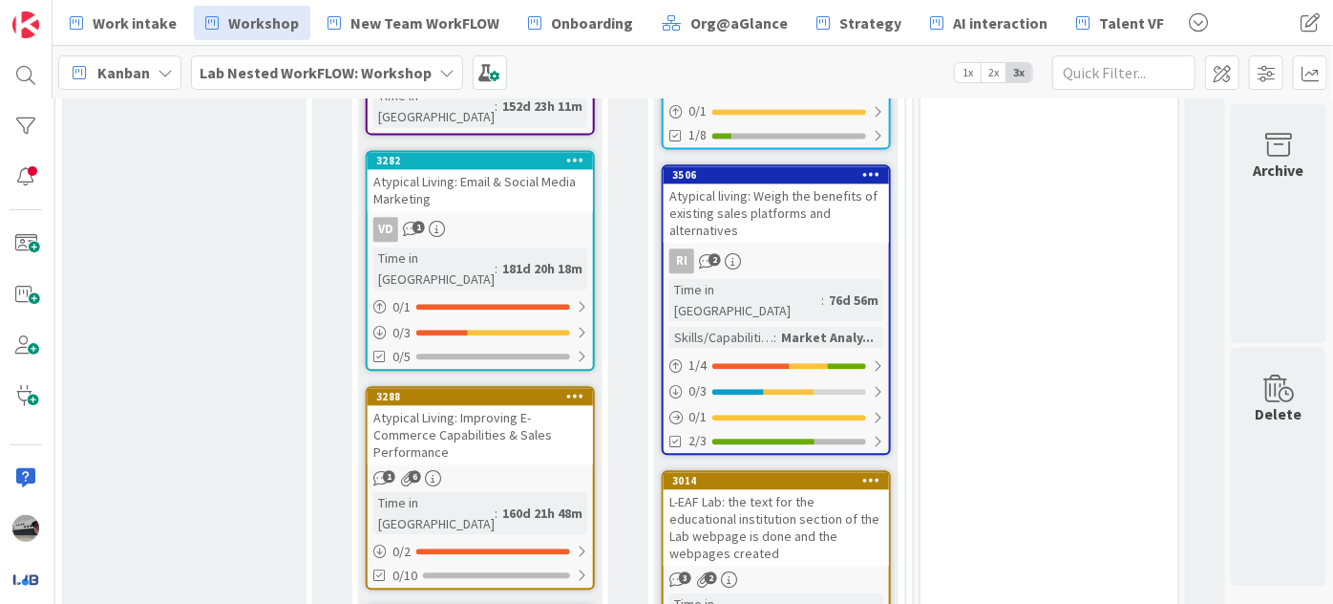
click at [804, 489] on div "L-EAF Lab: the text for the educational institution section of the Lab webpage …" at bounding box center [776, 527] width 225 height 76
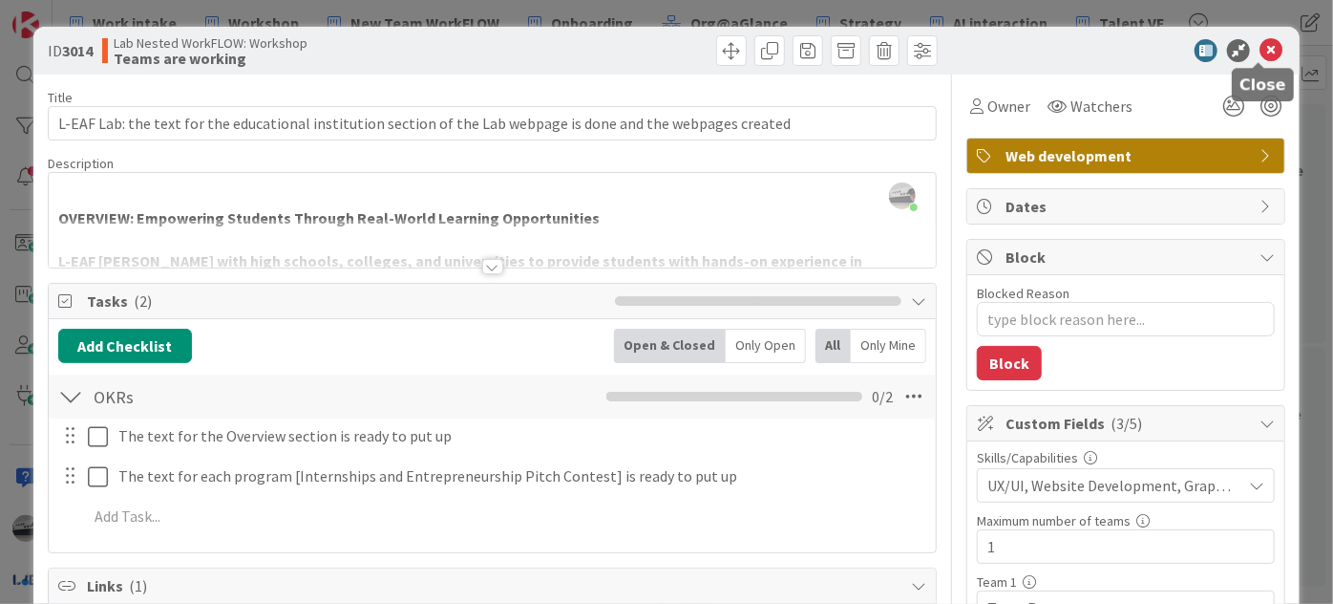
click at [1260, 46] on icon at bounding box center [1271, 50] width 23 height 23
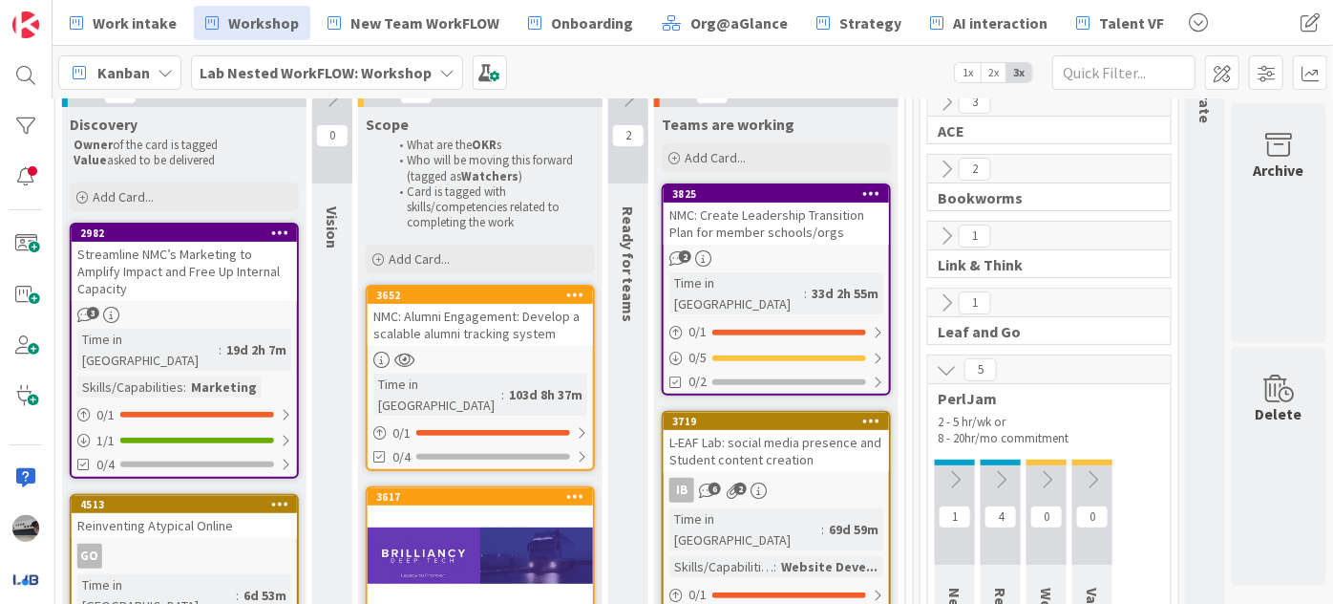
scroll to position [0, 563]
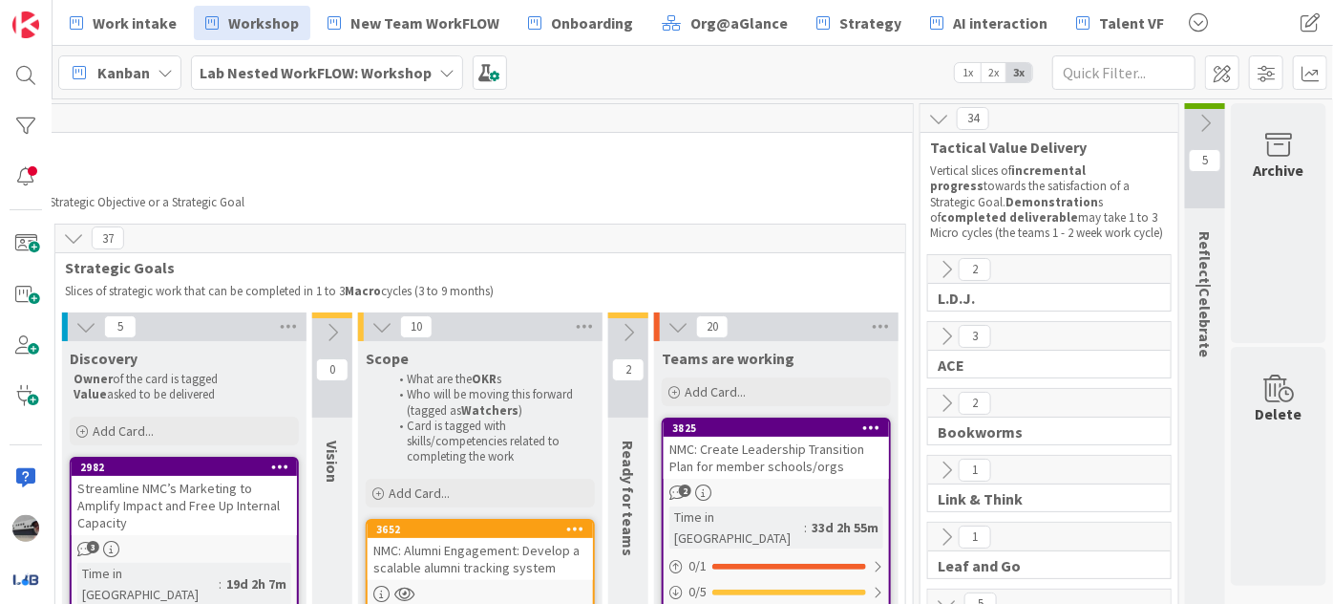
drag, startPoint x: 1186, startPoint y: 119, endPoint x: 1165, endPoint y: 160, distance: 46.1
click at [1195, 119] on icon at bounding box center [1205, 123] width 21 height 21
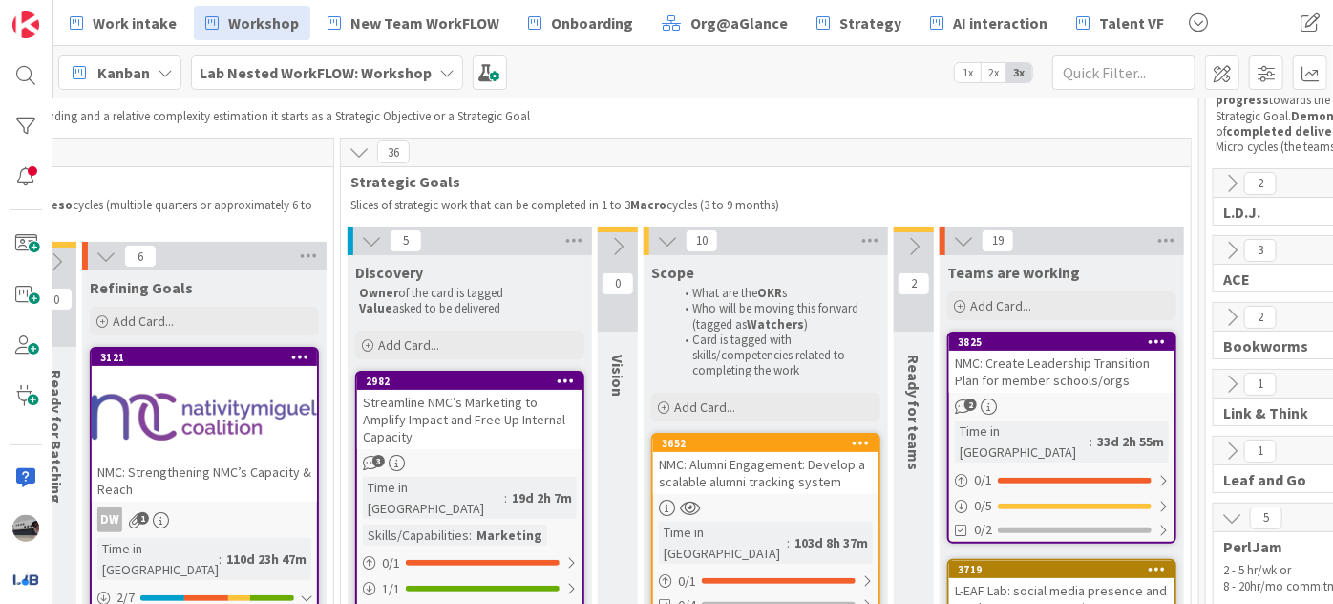
scroll to position [86, 269]
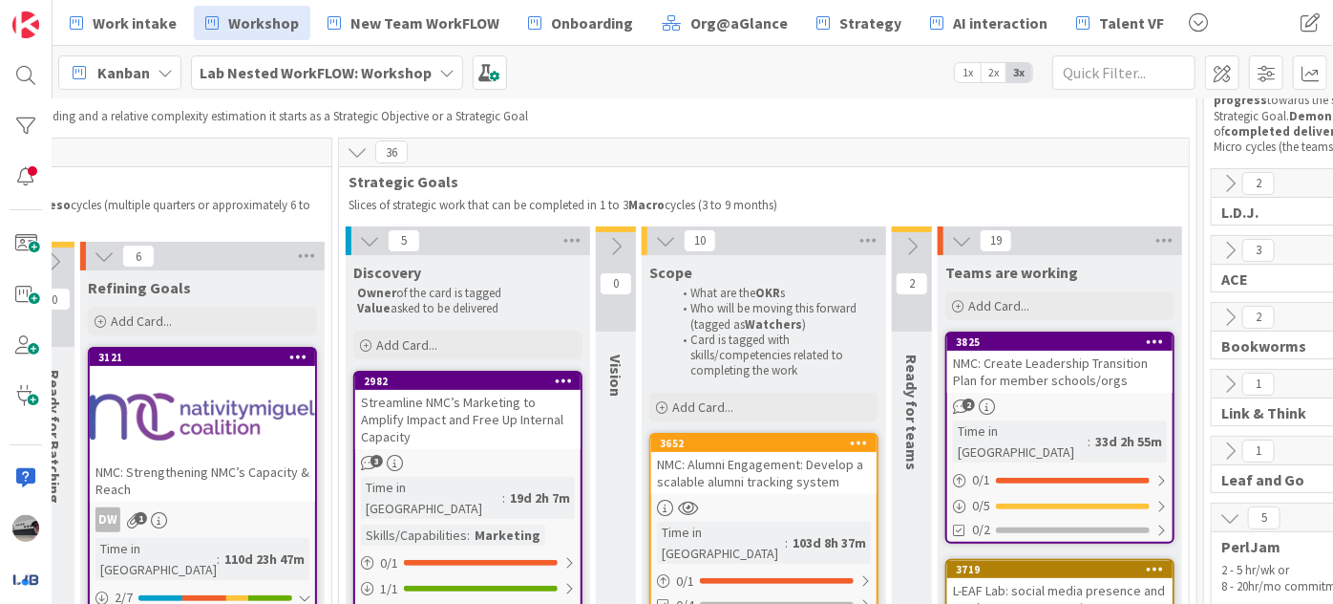
click at [355, 145] on icon at bounding box center [357, 151] width 21 height 21
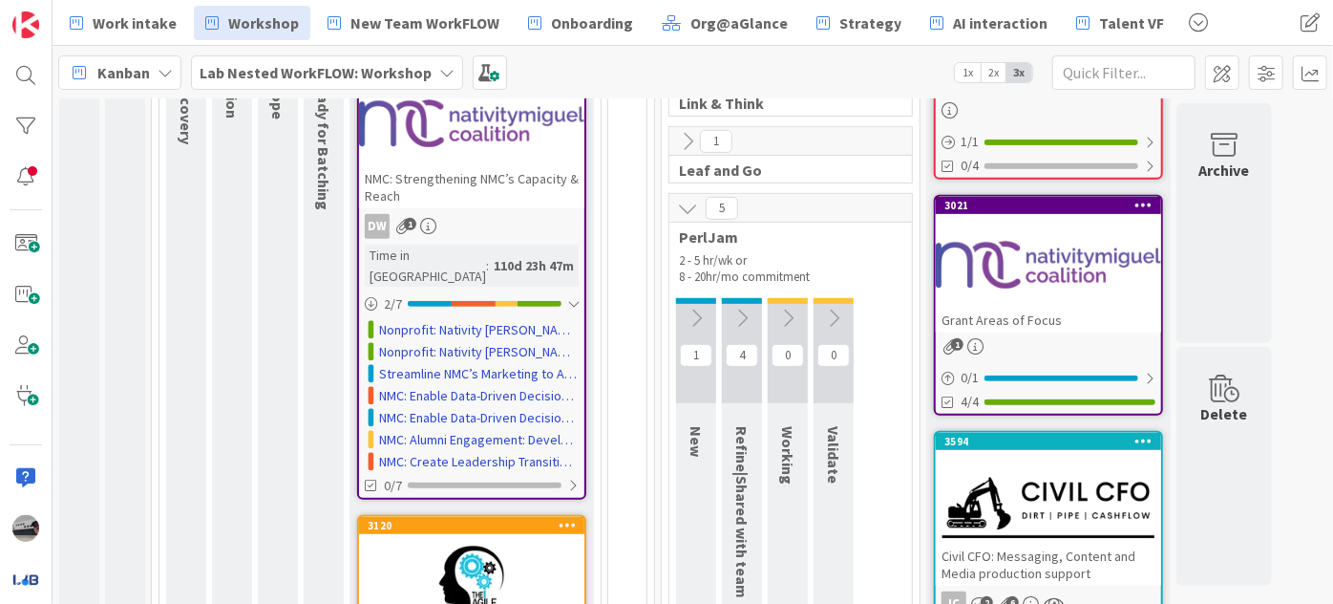
scroll to position [434, 0]
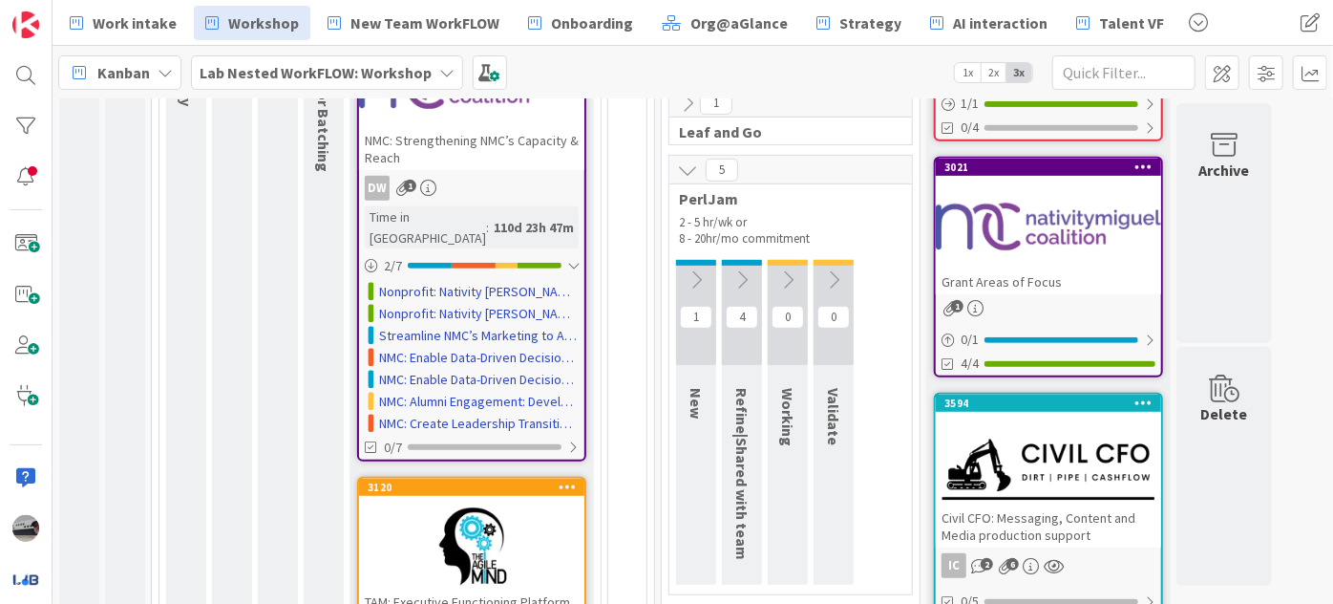
click at [490, 159] on div "NMC: Strengthening NMC’s Capacity & Reach" at bounding box center [471, 149] width 225 height 42
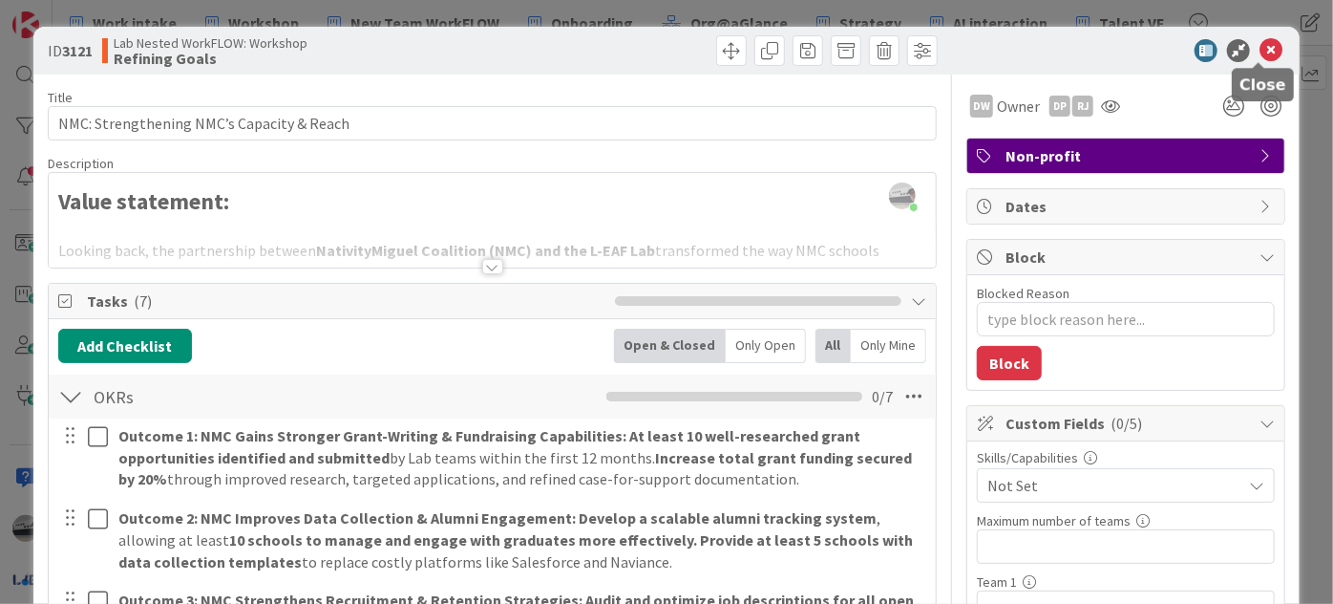
click at [1264, 50] on icon at bounding box center [1271, 50] width 23 height 23
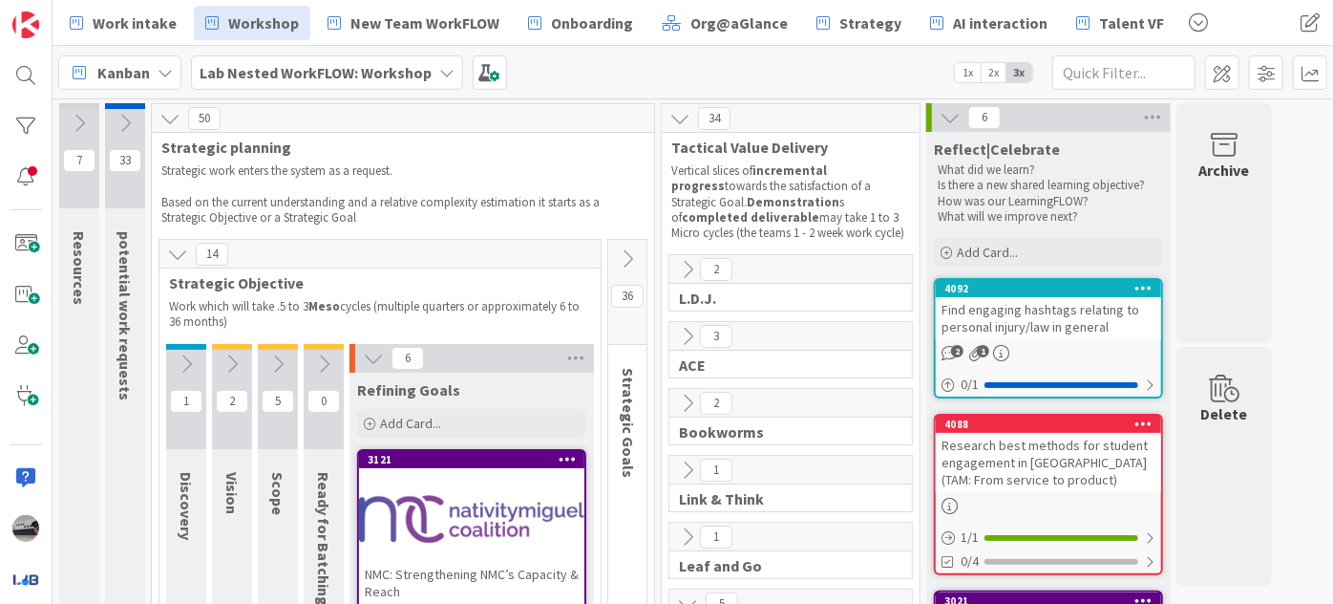
click at [627, 253] on icon at bounding box center [627, 258] width 21 height 21
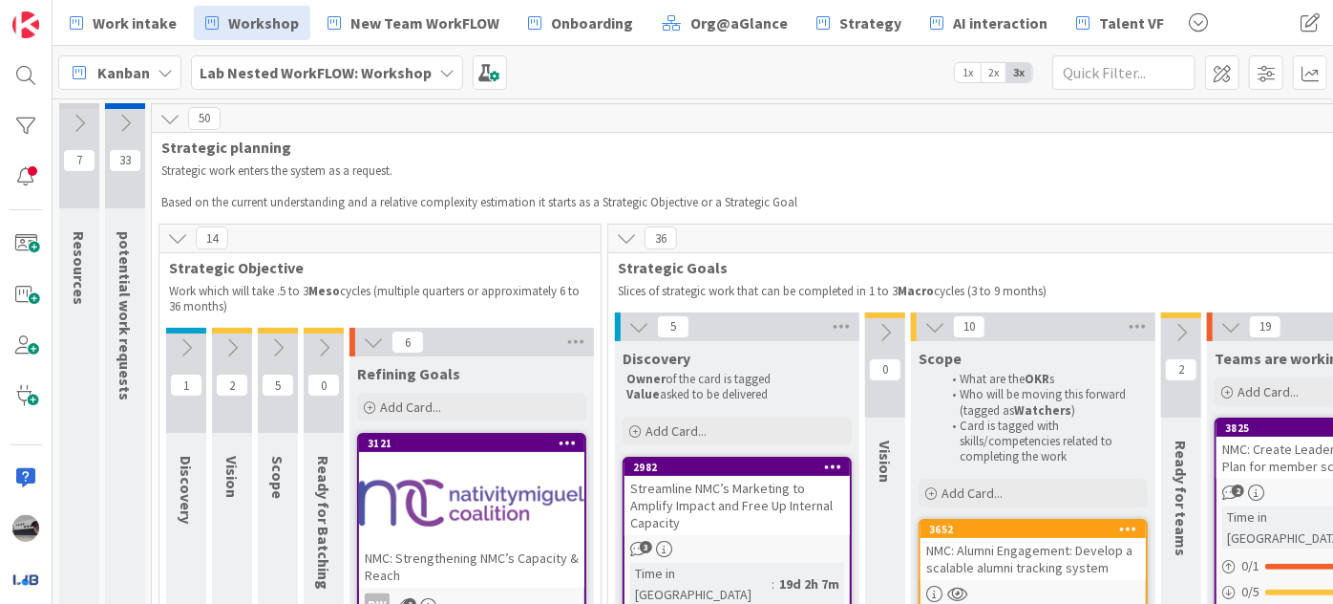
click at [1171, 328] on icon at bounding box center [1181, 332] width 21 height 21
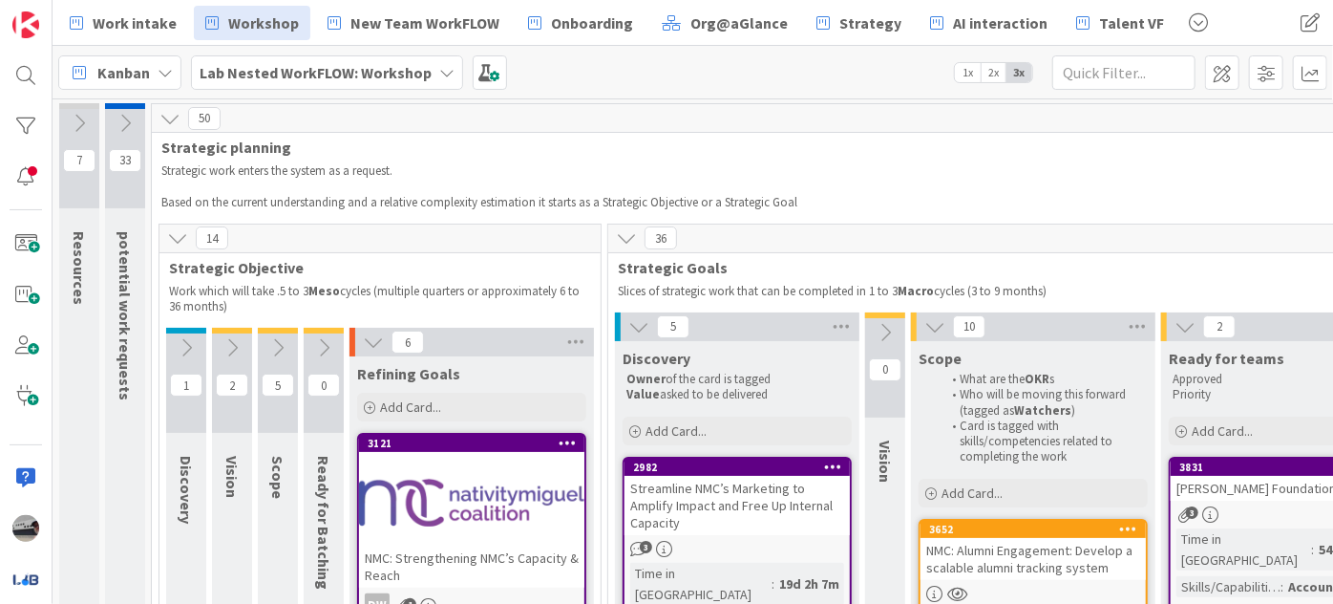
click at [476, 463] on div at bounding box center [471, 502] width 225 height 86
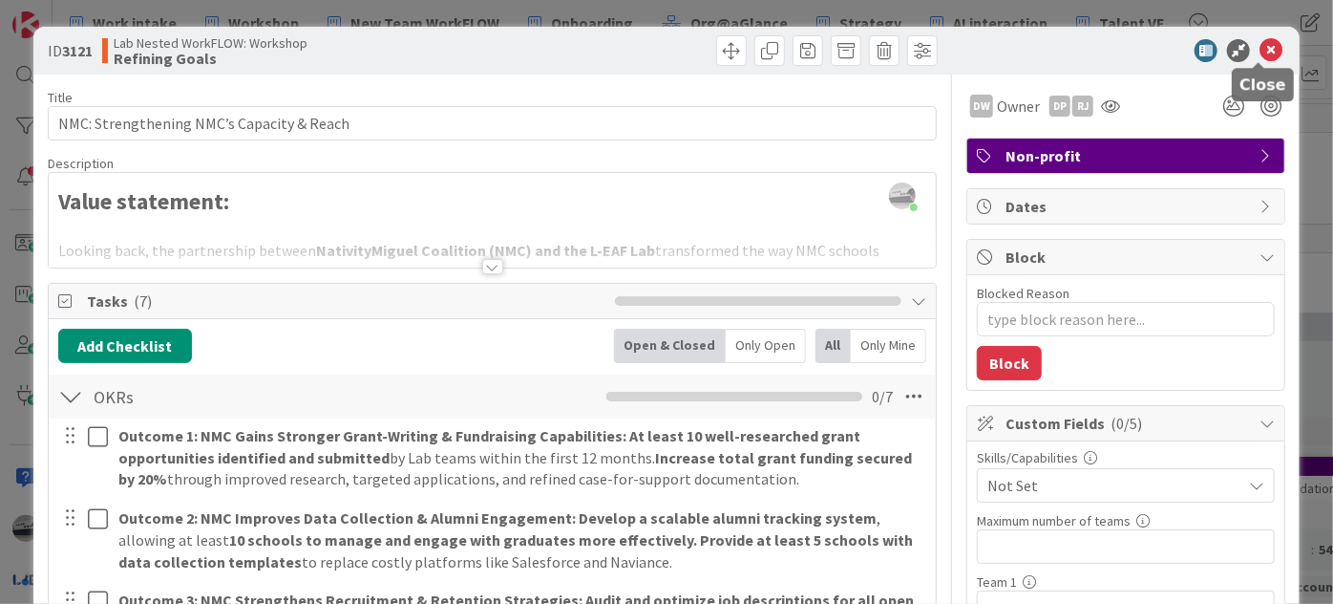
click at [1261, 39] on icon at bounding box center [1271, 50] width 23 height 23
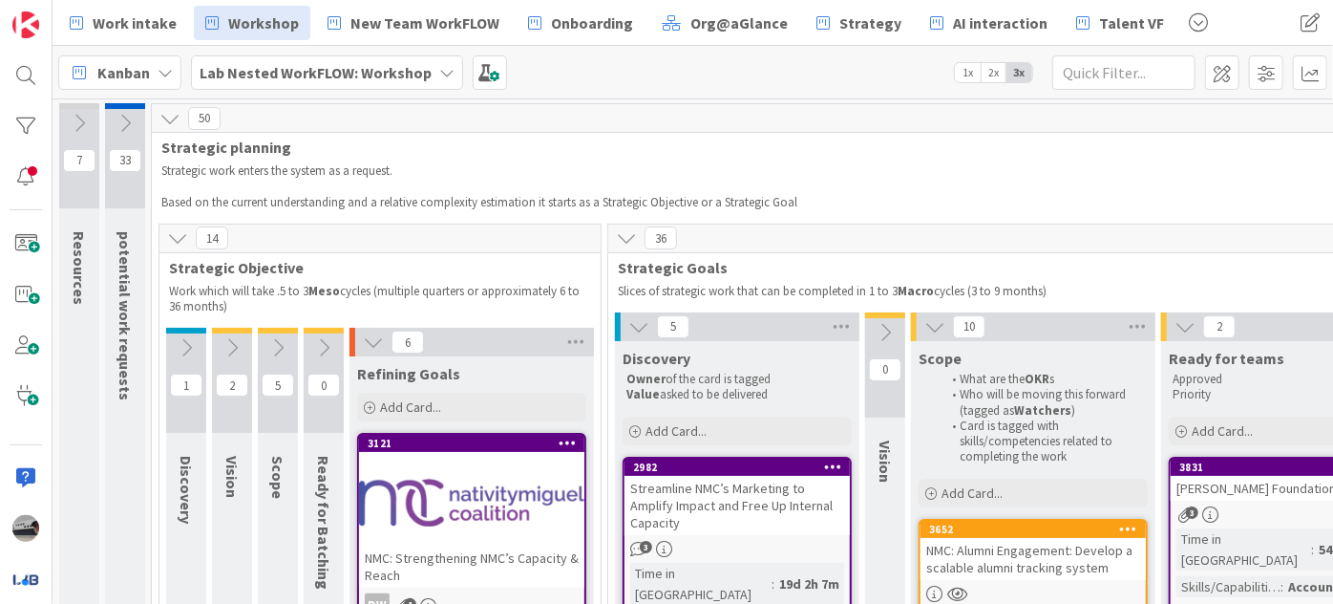
scroll to position [265, 0]
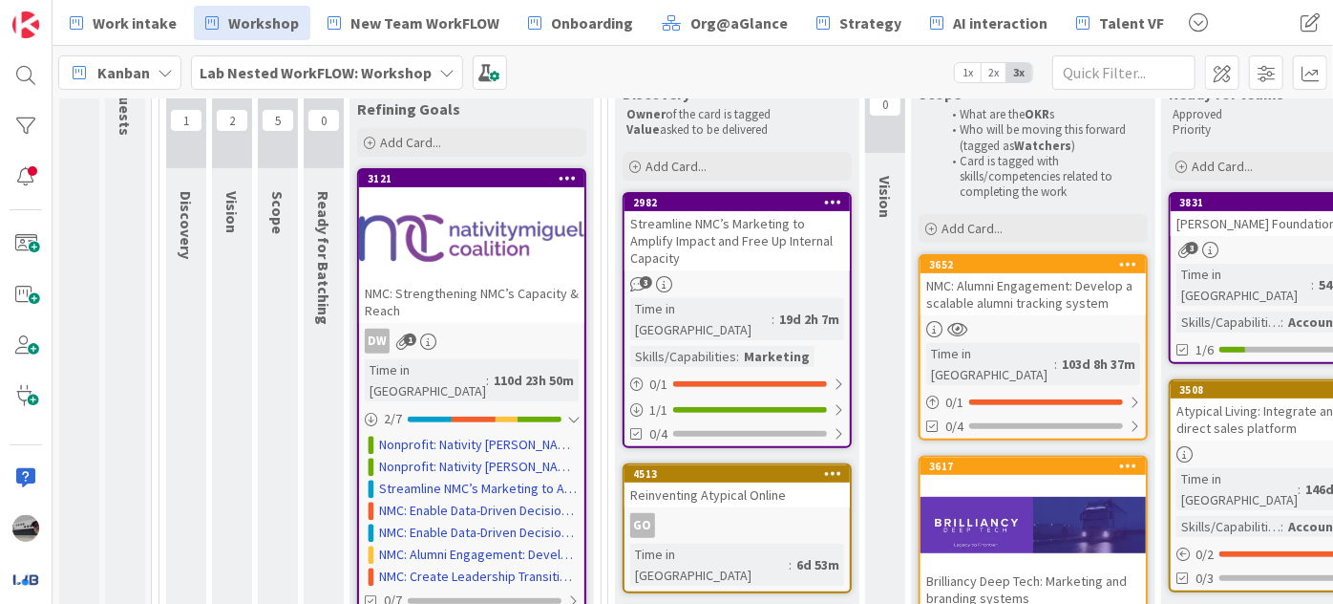
click at [471, 232] on div at bounding box center [471, 238] width 225 height 86
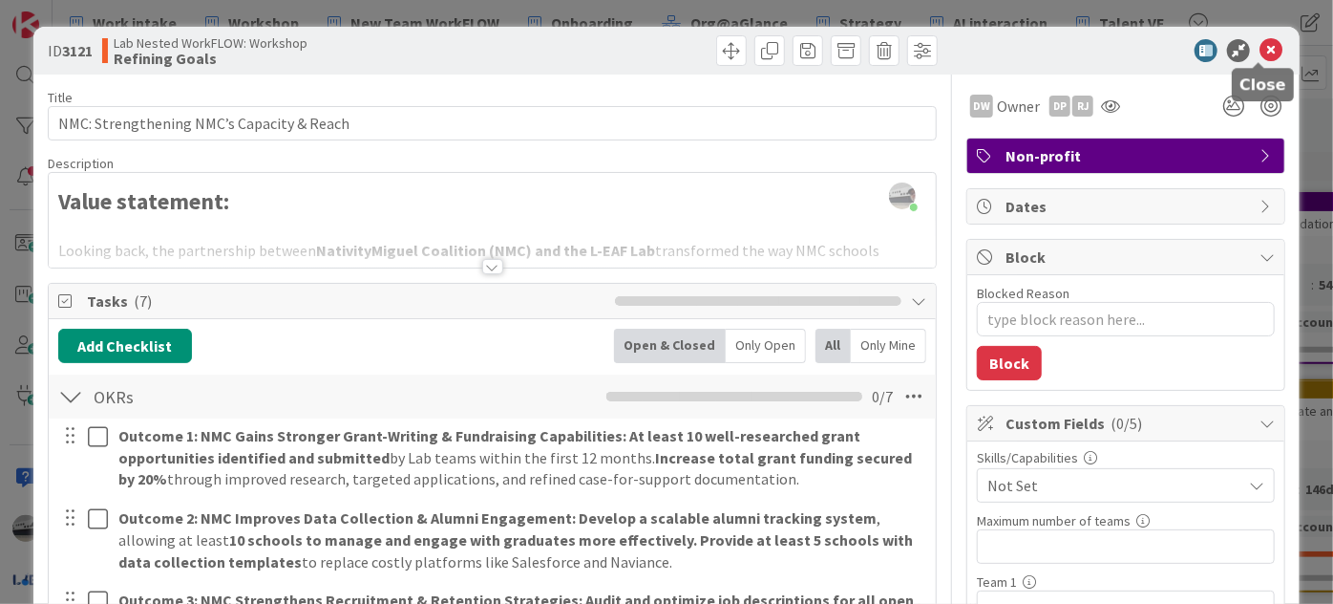
click at [1262, 53] on icon at bounding box center [1271, 50] width 23 height 23
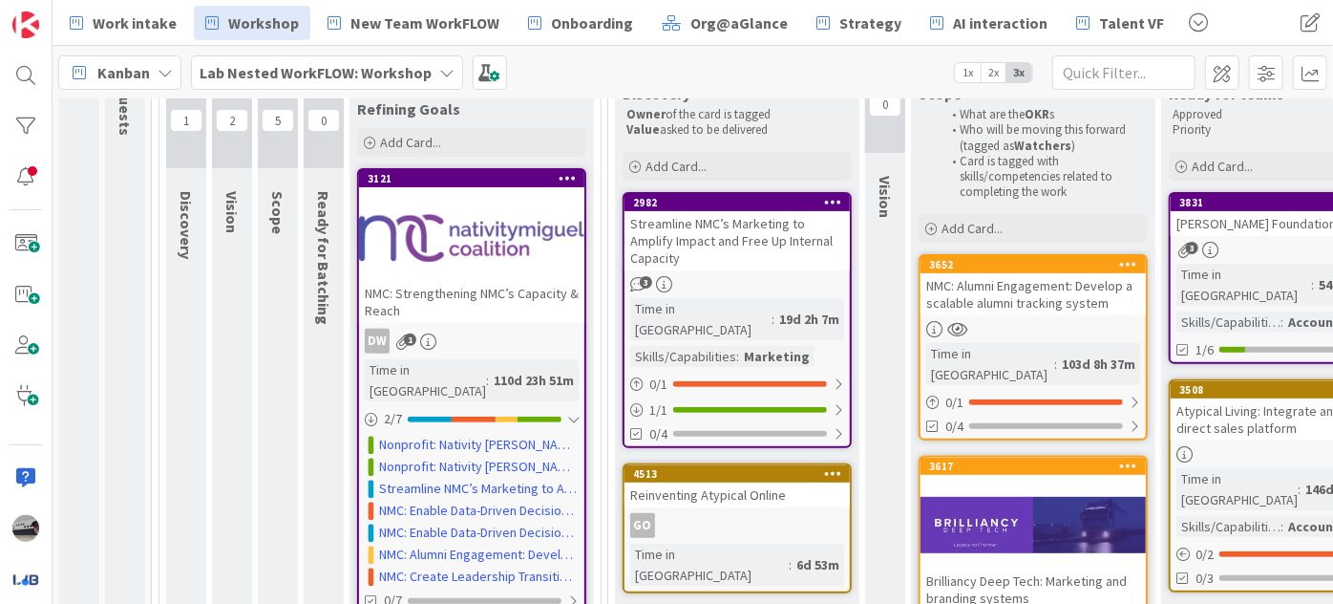
click at [382, 63] on b "Lab Nested WorkFLOW: Workshop" at bounding box center [316, 72] width 232 height 19
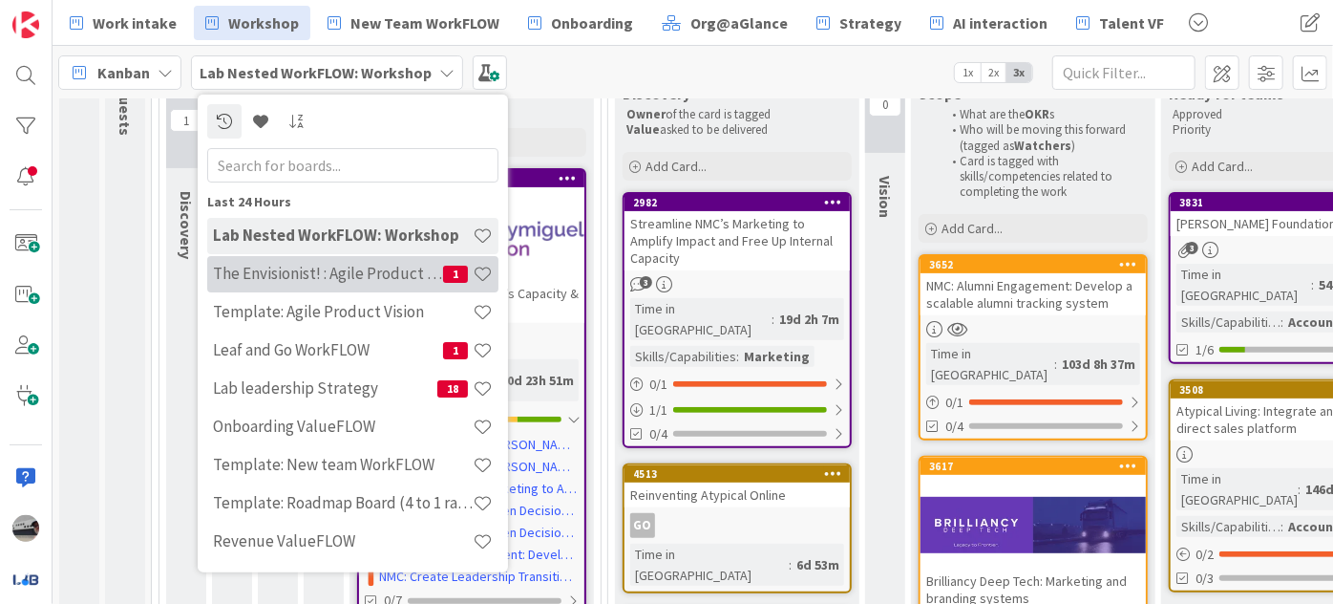
click at [310, 269] on h4 "The Envisionist! : Agile Product Vision" at bounding box center [328, 273] width 230 height 19
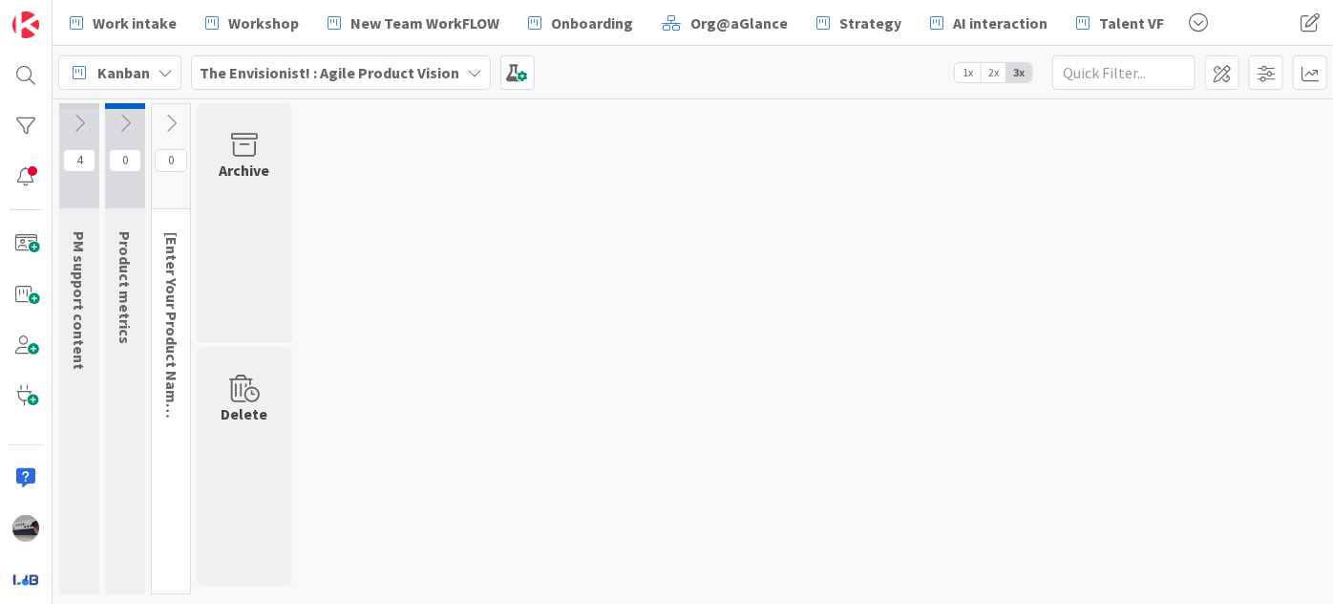
click at [119, 123] on icon at bounding box center [125, 123] width 21 height 21
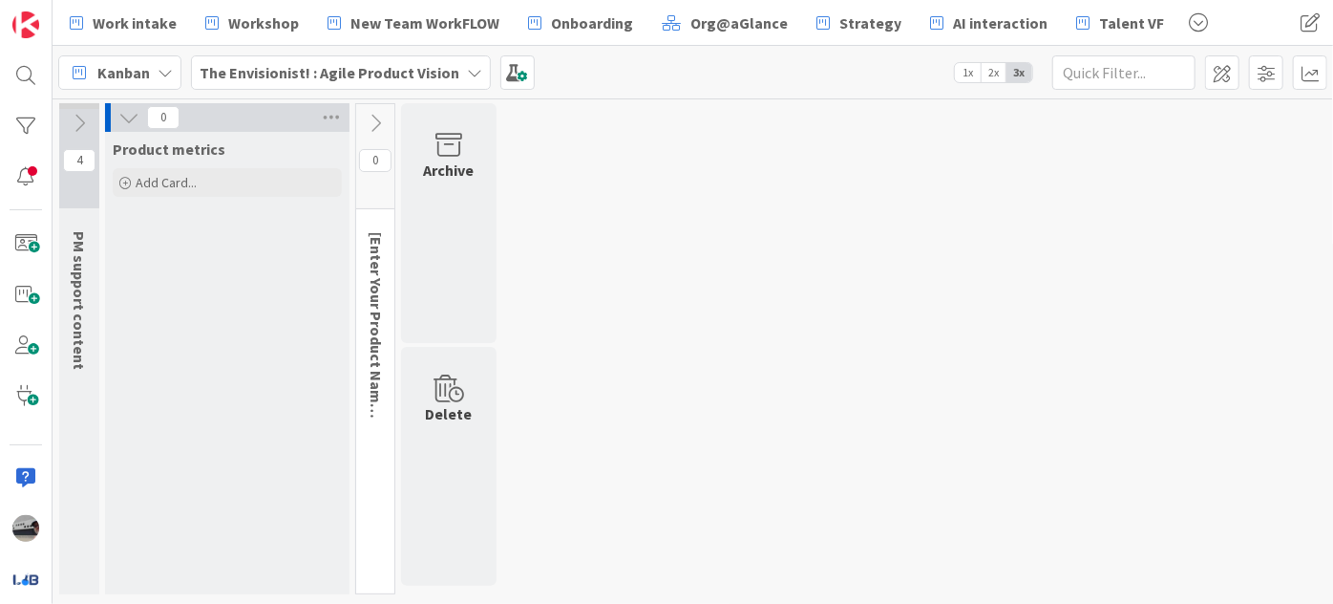
click at [376, 119] on icon at bounding box center [375, 123] width 21 height 21
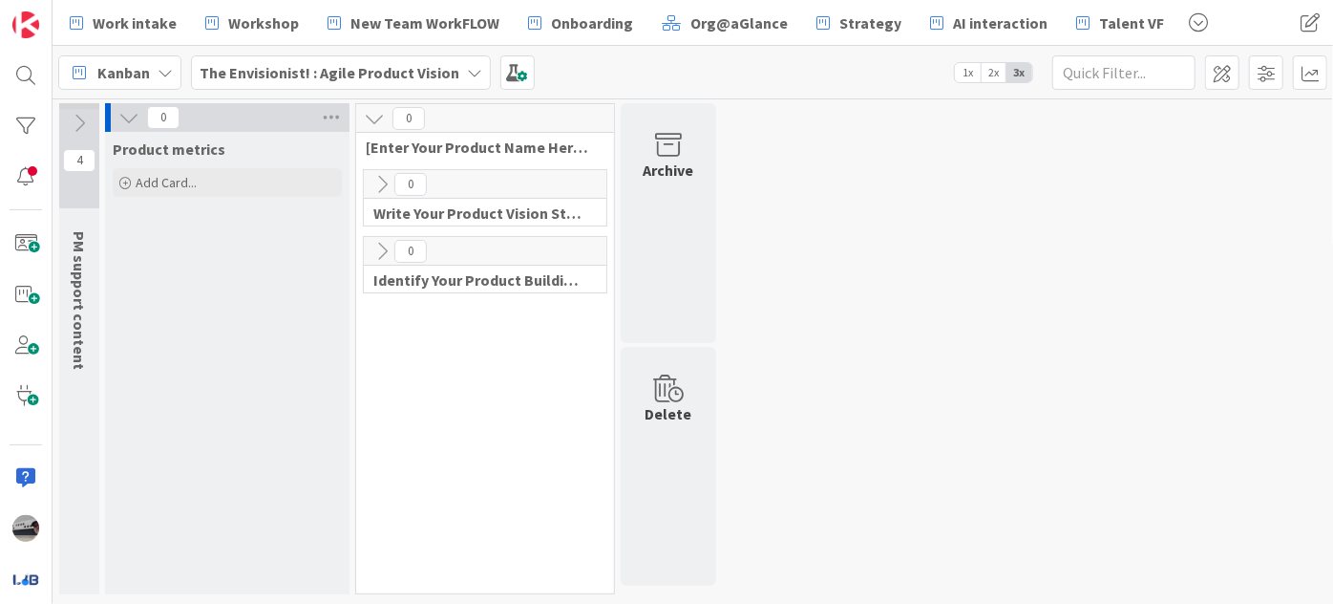
click at [132, 123] on icon at bounding box center [128, 117] width 21 height 21
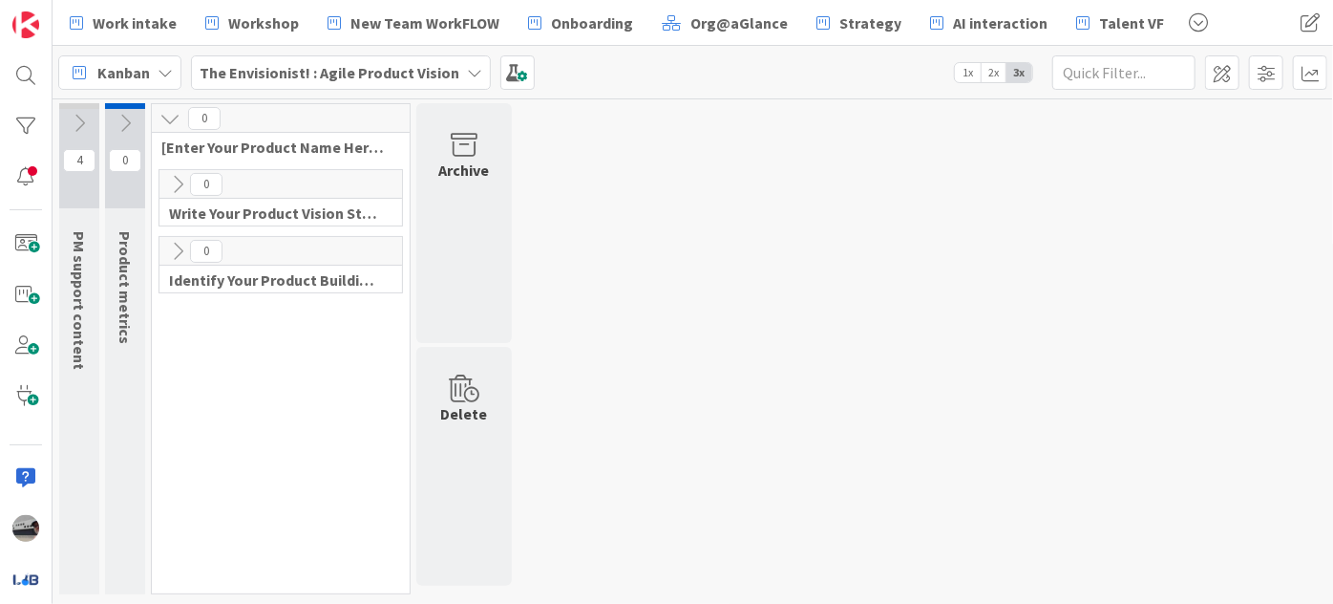
click at [170, 111] on icon at bounding box center [169, 118] width 21 height 21
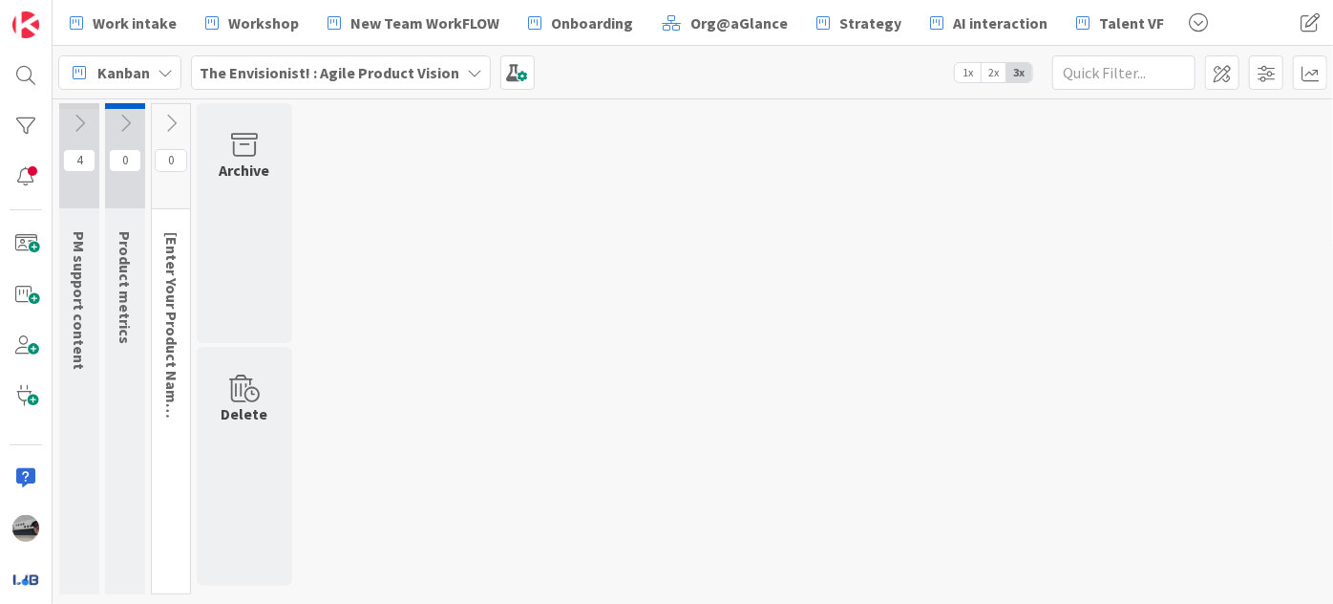
click at [71, 120] on icon at bounding box center [79, 123] width 21 height 21
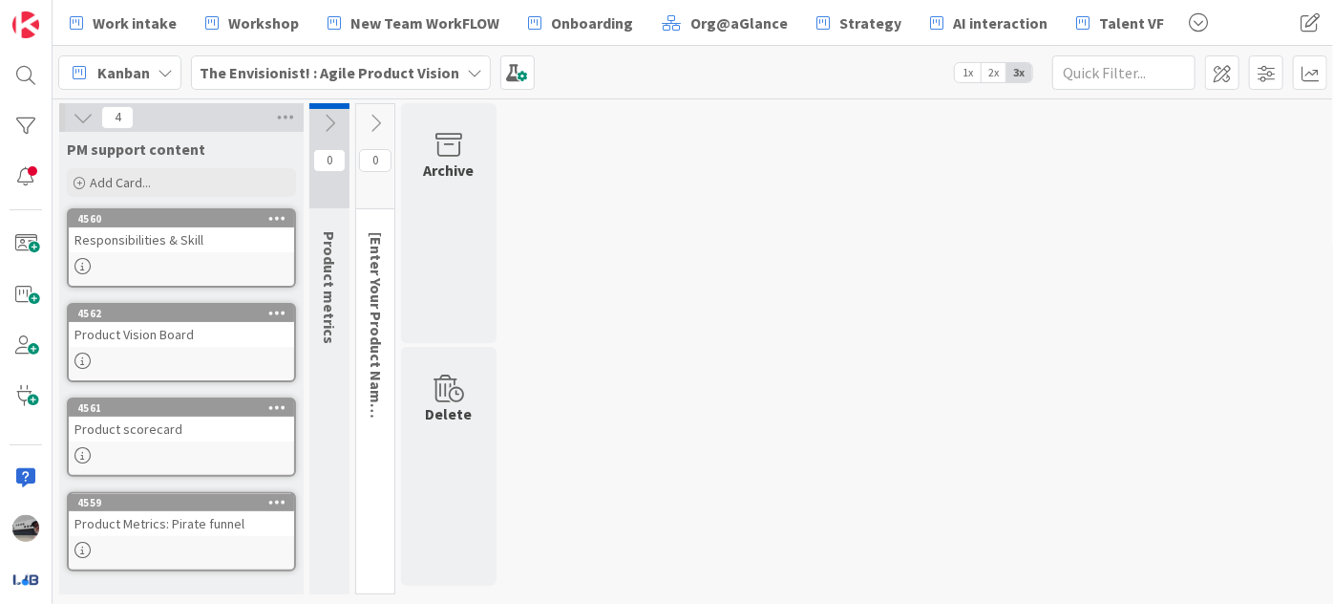
click at [170, 340] on div "Product Vision Board" at bounding box center [181, 334] width 225 height 25
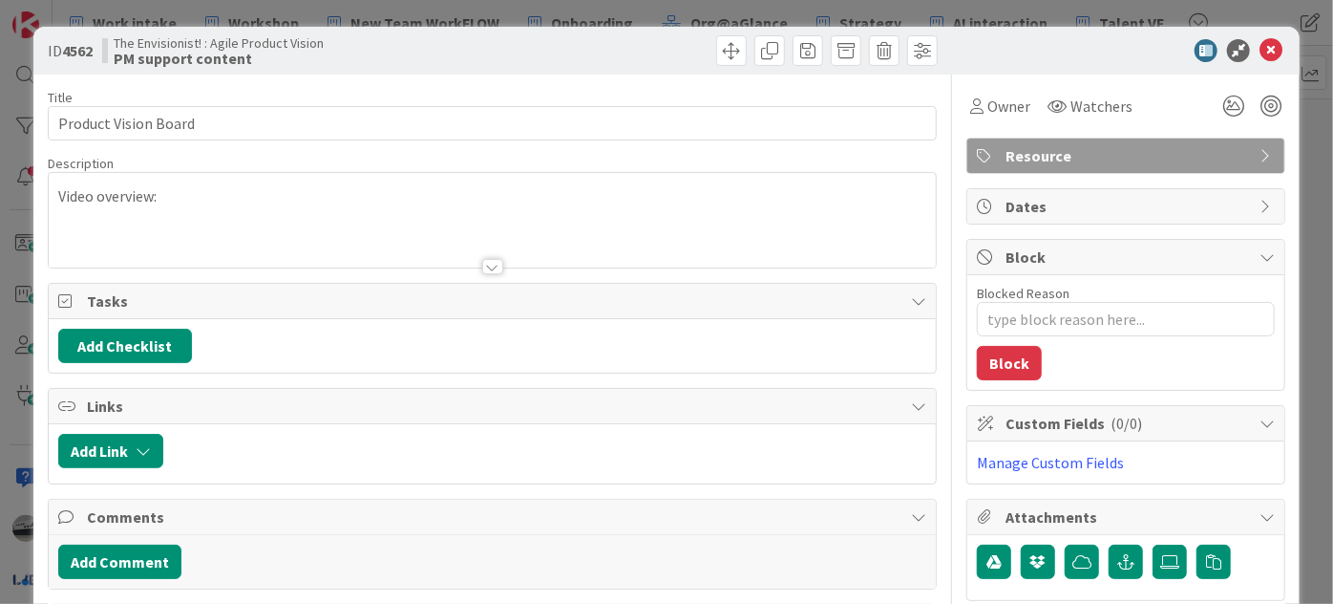
click at [487, 262] on div at bounding box center [492, 266] width 21 height 15
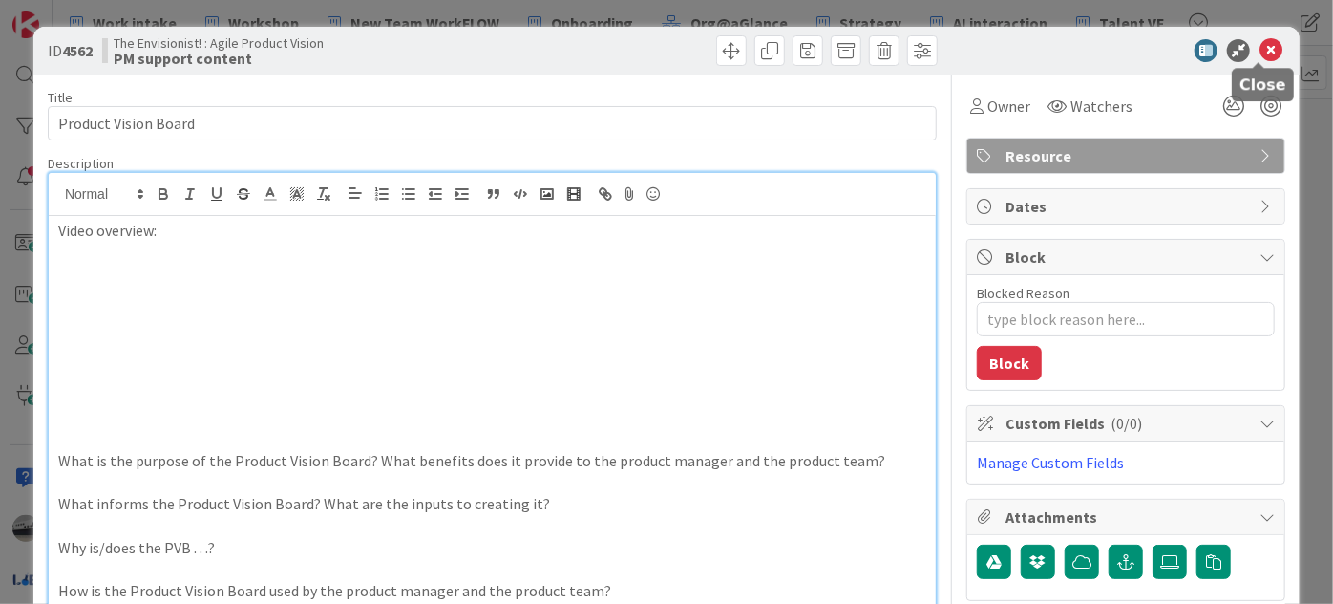
drag, startPoint x: 1257, startPoint y: 54, endPoint x: 1219, endPoint y: 53, distance: 38.3
click at [1260, 53] on icon at bounding box center [1271, 50] width 23 height 23
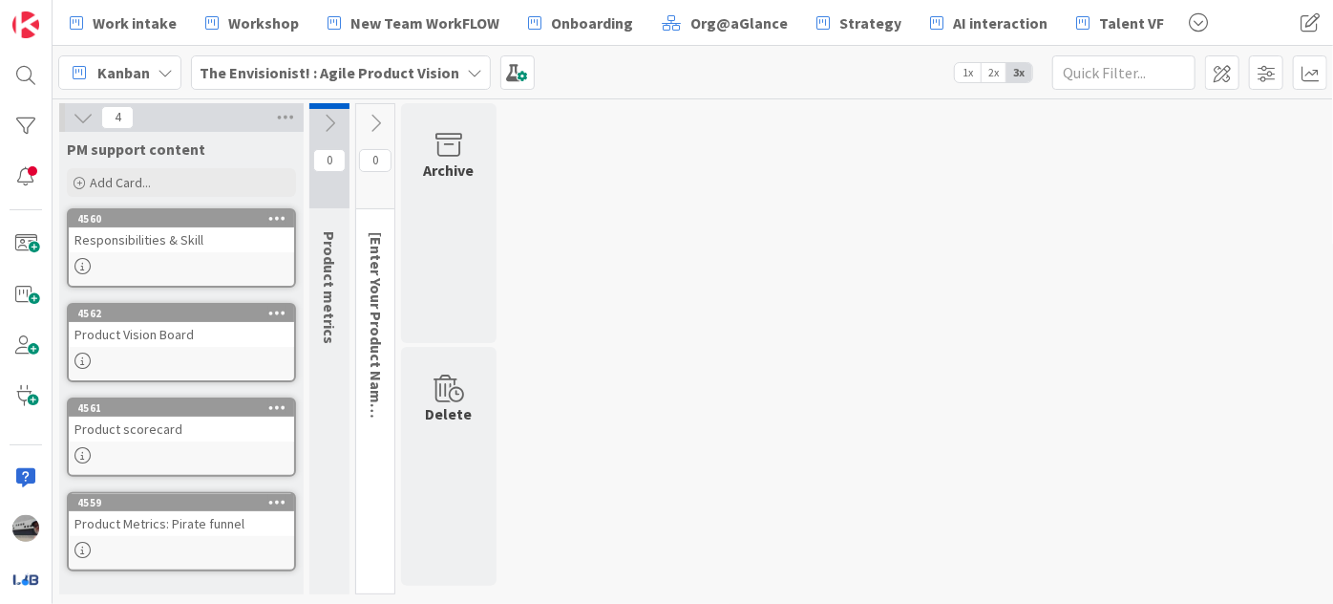
click at [178, 229] on div "Responsibilities & Skill" at bounding box center [181, 239] width 225 height 25
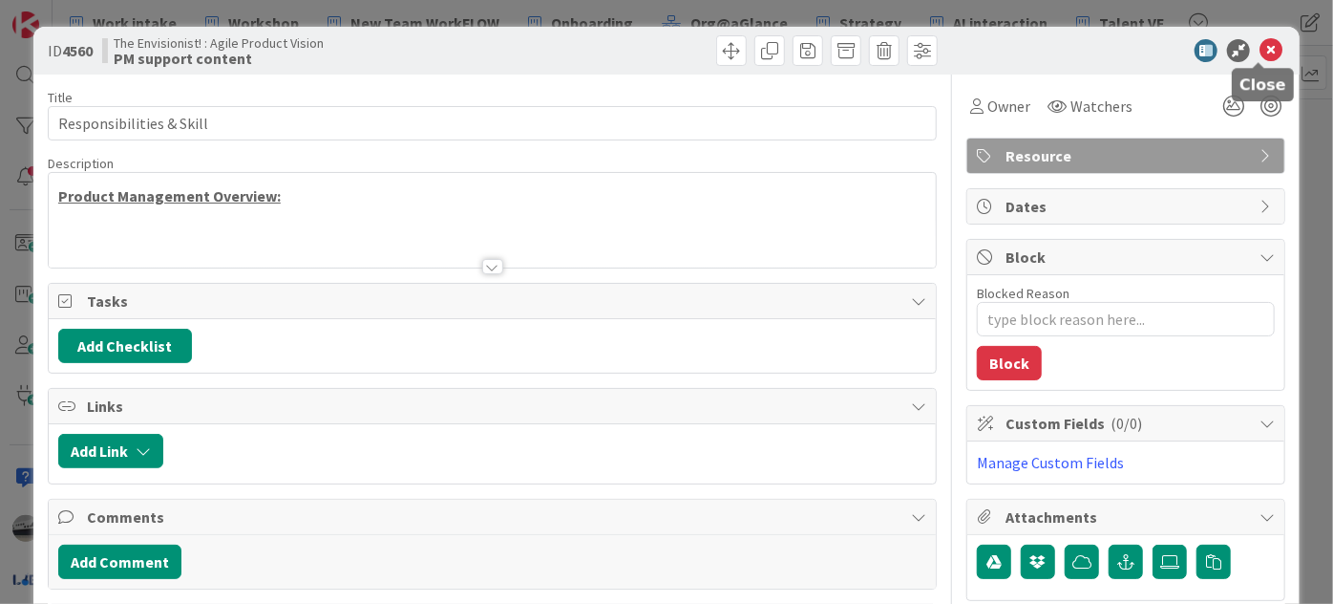
click at [1260, 48] on icon at bounding box center [1271, 50] width 23 height 23
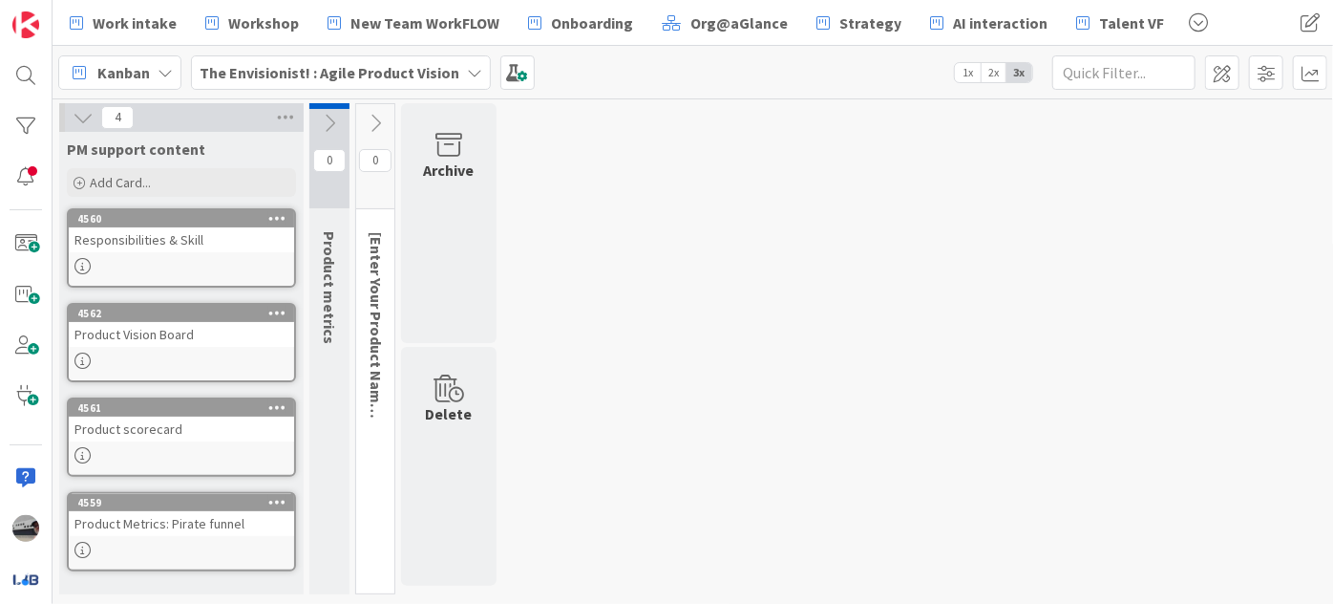
click at [78, 108] on icon at bounding box center [83, 117] width 21 height 21
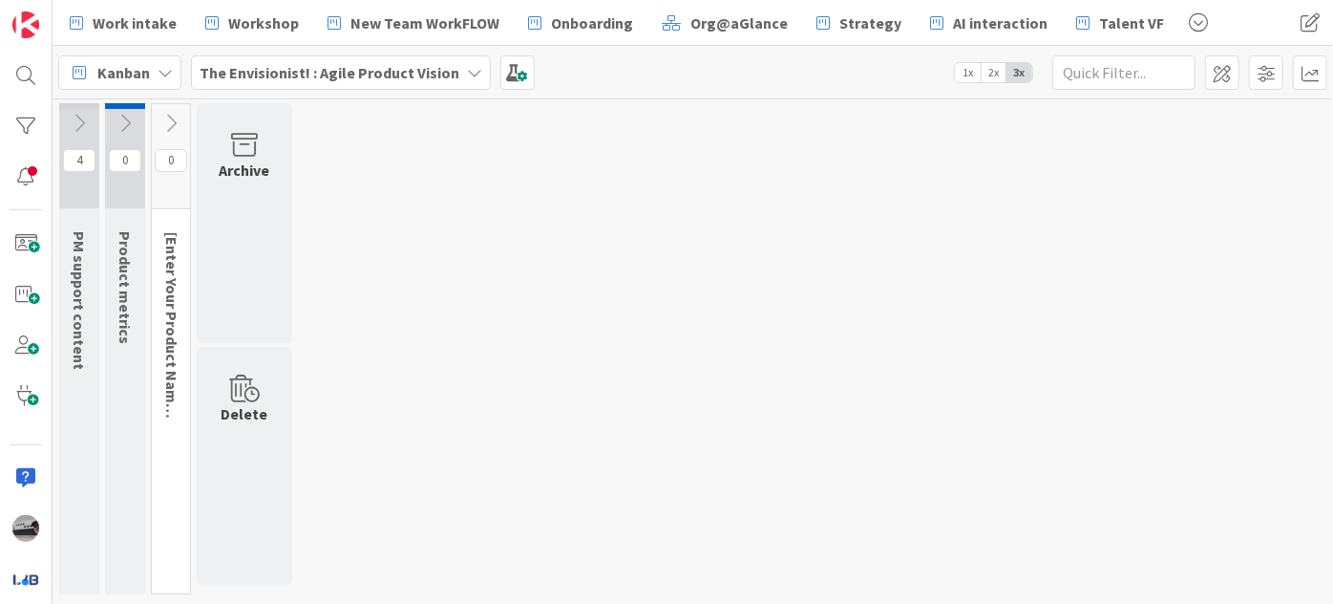
click at [121, 114] on icon at bounding box center [125, 123] width 21 height 21
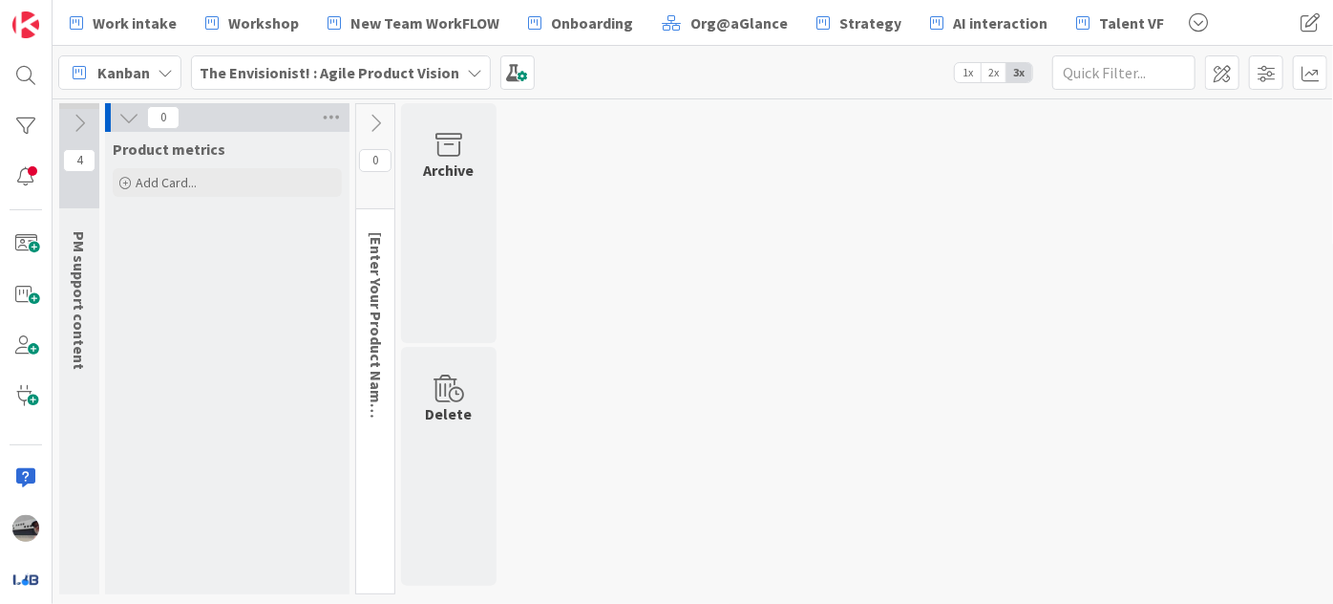
click at [127, 117] on icon at bounding box center [128, 117] width 21 height 21
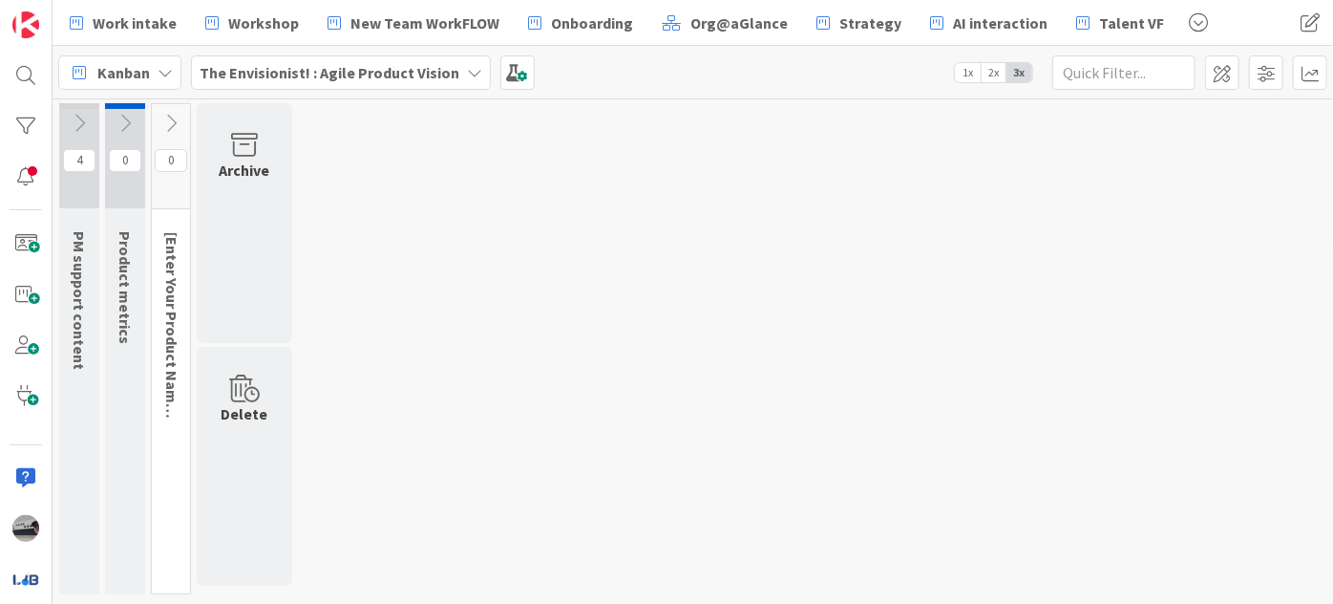
click at [171, 126] on icon at bounding box center [170, 123] width 21 height 21
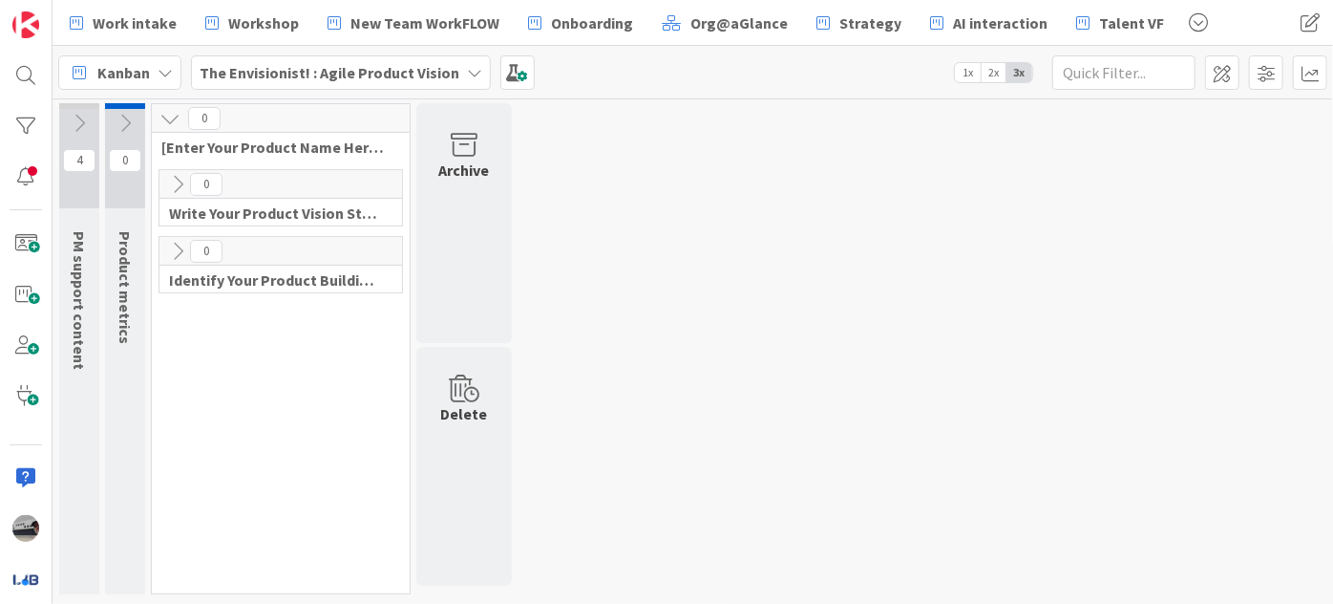
click at [173, 180] on icon at bounding box center [177, 184] width 21 height 21
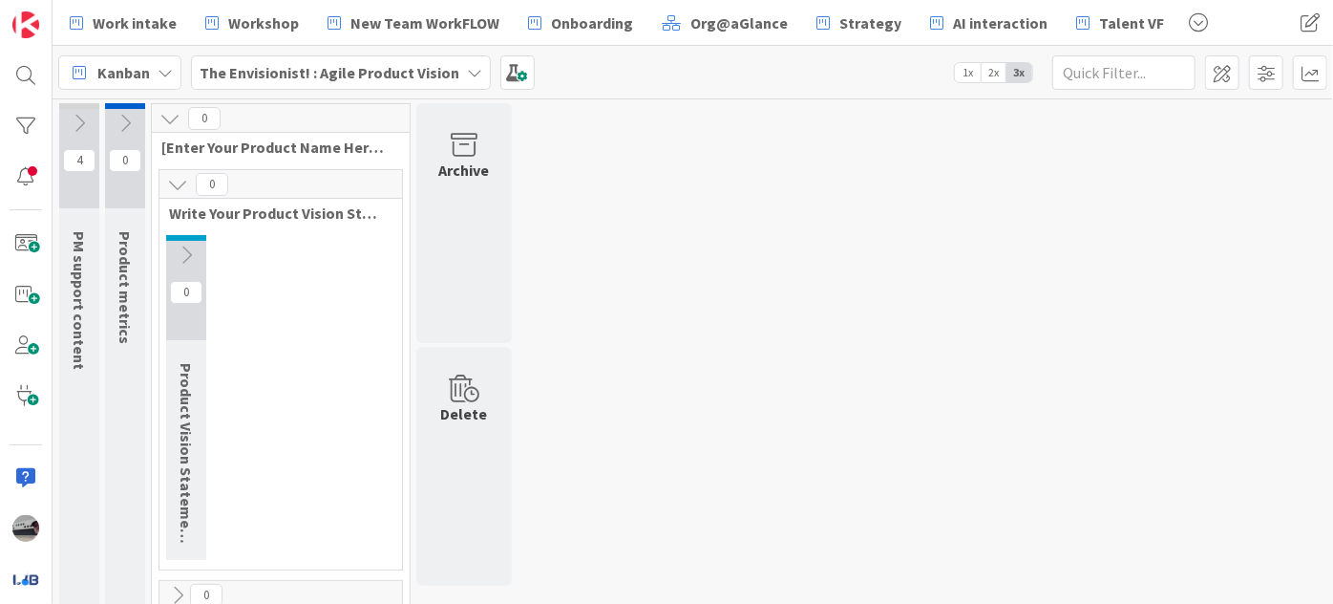
click at [175, 246] on button at bounding box center [186, 255] width 40 height 29
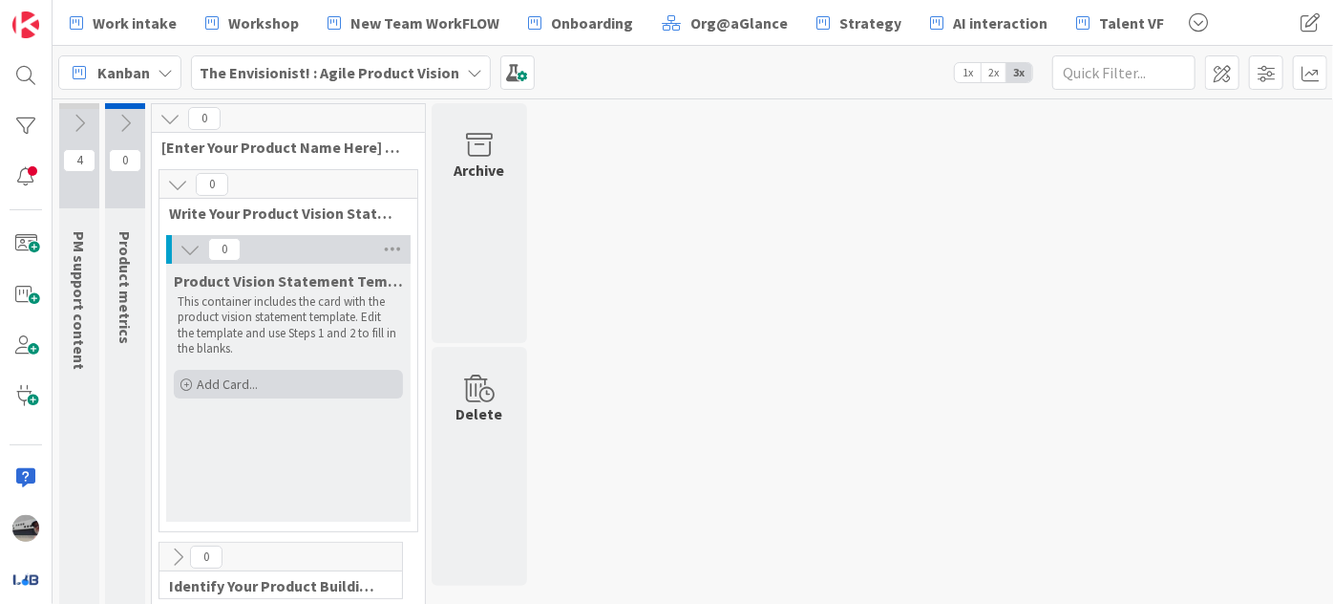
click at [284, 393] on div "Add Card..." at bounding box center [288, 384] width 229 height 29
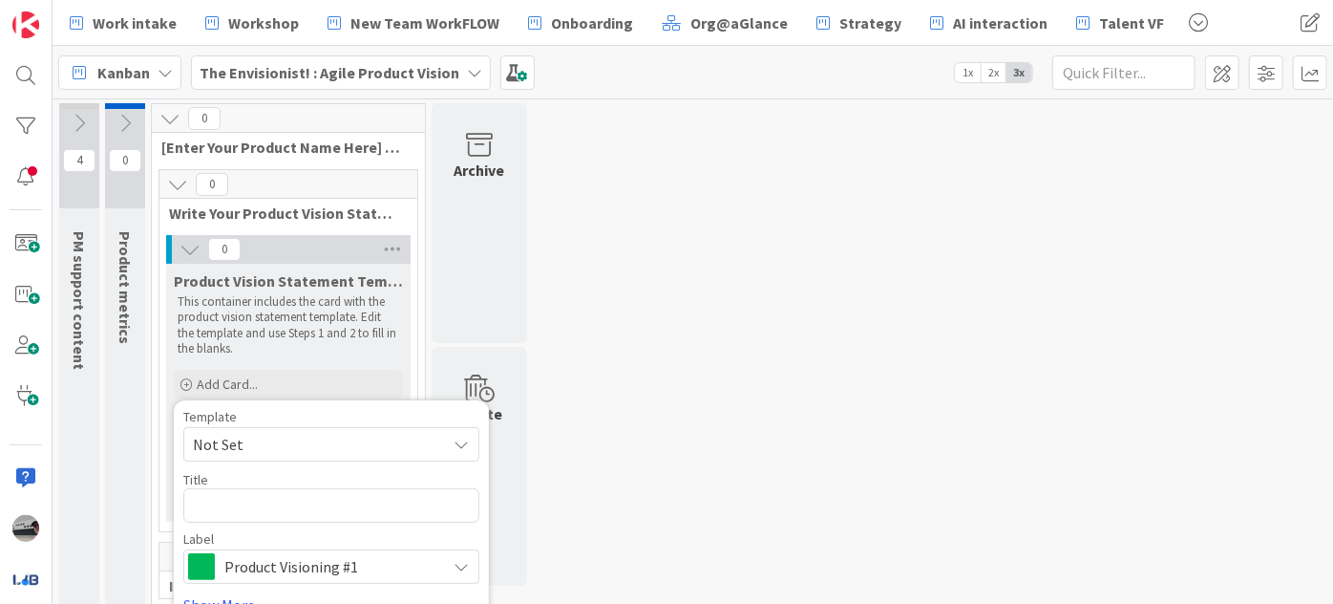
type textarea "x"
type textarea "F"
type textarea "x"
type textarea "Fu"
type textarea "x"
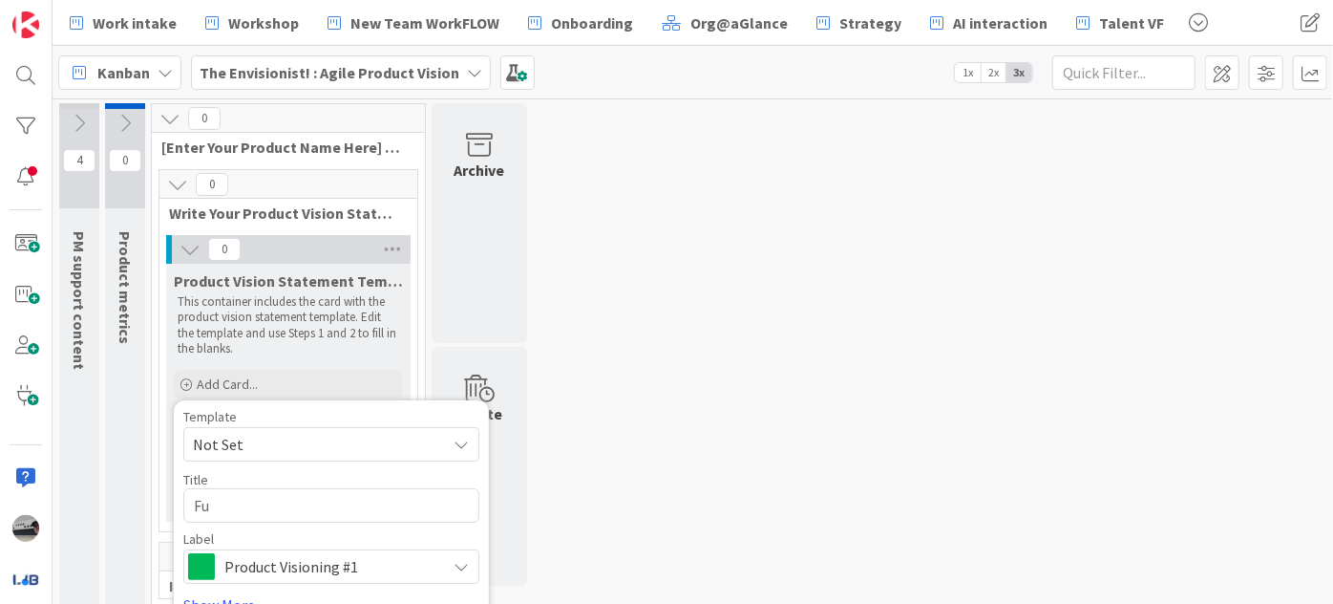
type textarea "Fun"
type textarea "x"
type textarea "Fund"
type textarea "x"
type textarea "Fundi"
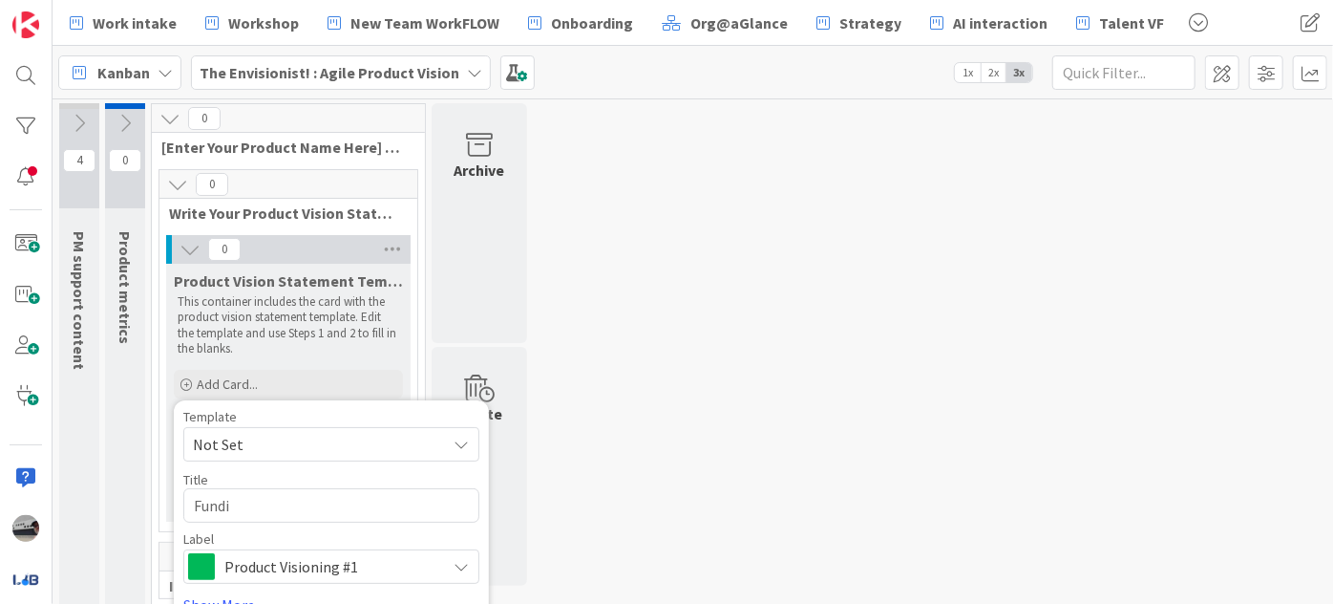
type textarea "x"
type textarea "Fundin"
type textarea "x"
type textarea "Funding"
type textarea "x"
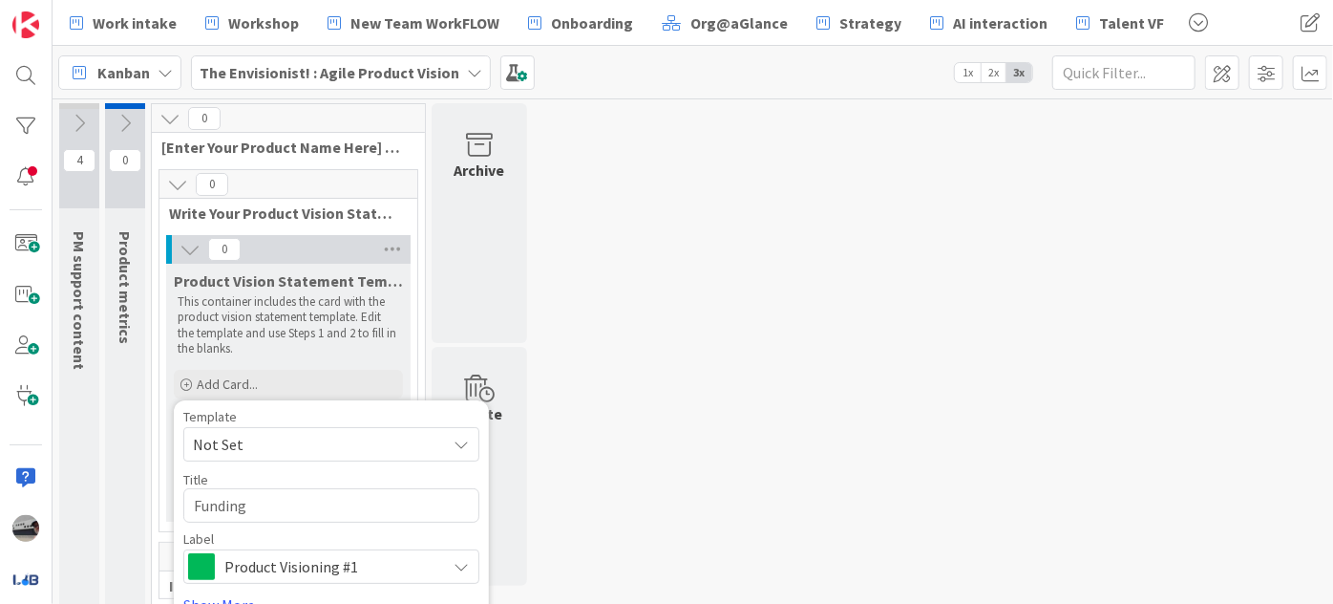
type textarea "Fundingr"
type textarea "x"
type textarea "Fundingra"
type textarea "x"
type textarea "Fundingrai"
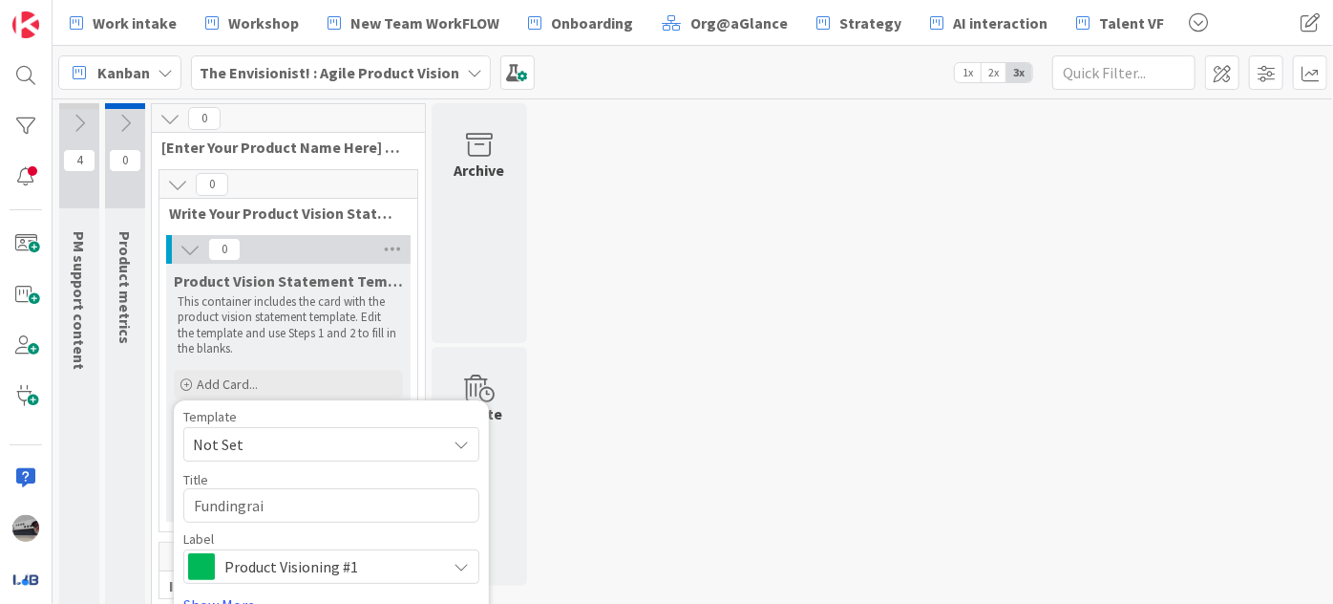
type textarea "x"
type textarea "Fundingrais"
type textarea "x"
type textarea "Fundingraise"
type textarea "x"
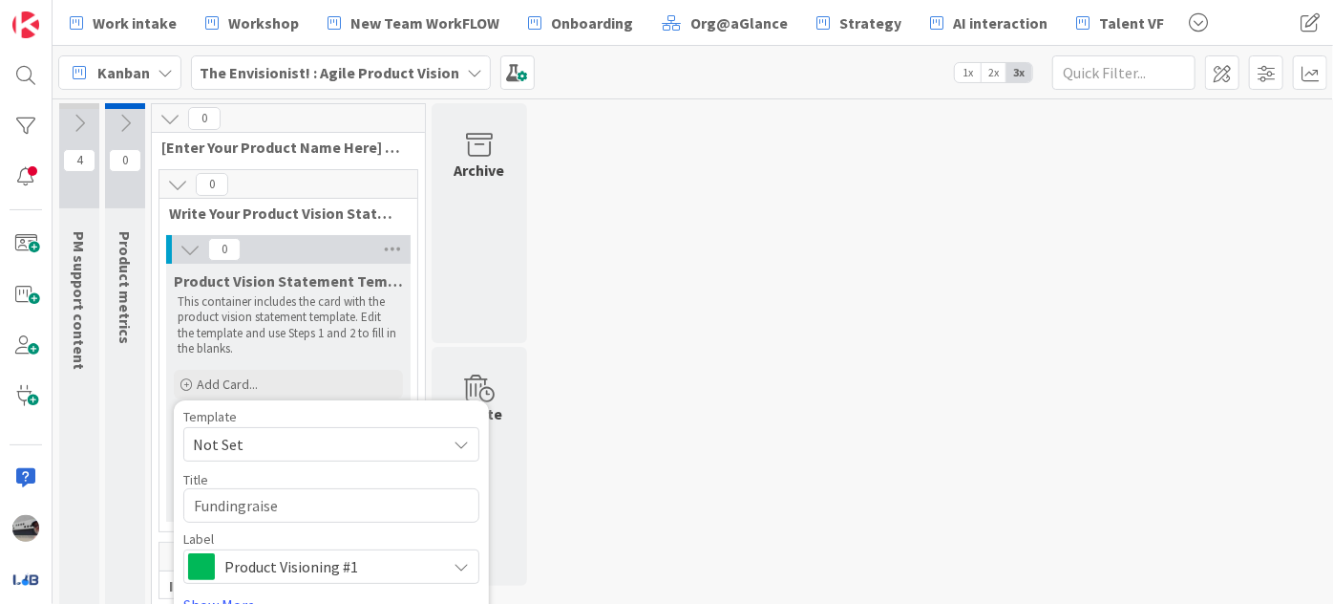
type textarea "Fundingraiser"
type textarea "x"
type textarea "Fundingraiser"
type textarea "x"
type textarea "Fundingraiser"
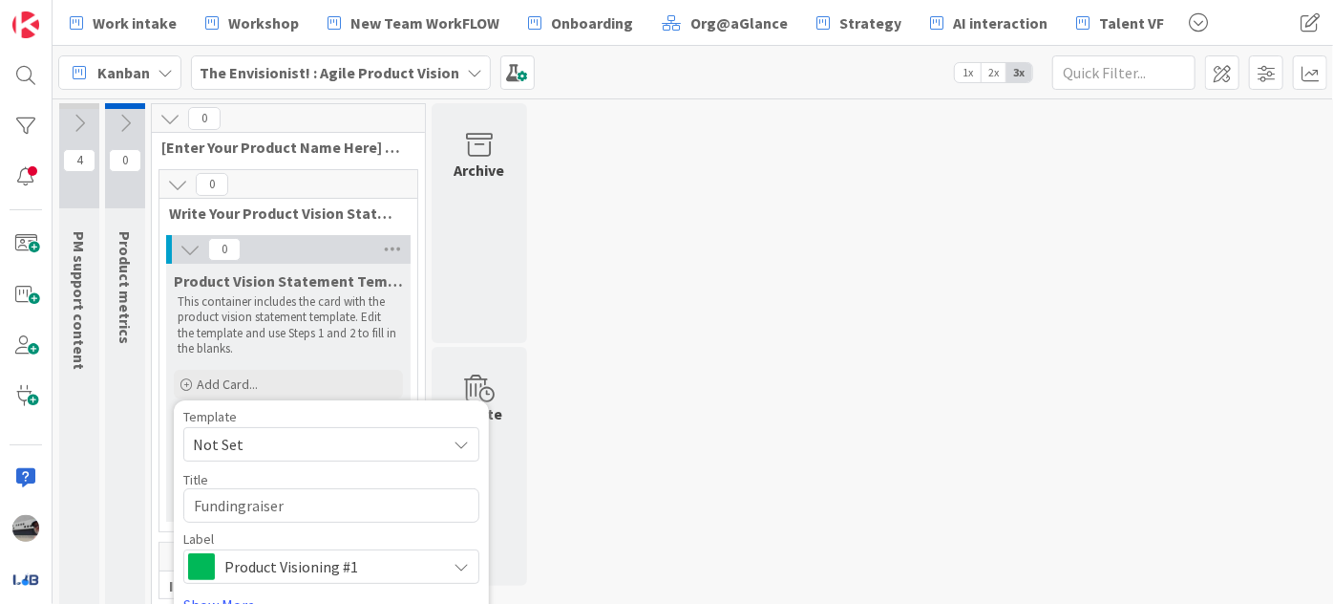
type textarea "x"
type textarea "Fundingraiser 4"
type textarea "x"
type textarea "Fundingraiser 4"
type textarea "x"
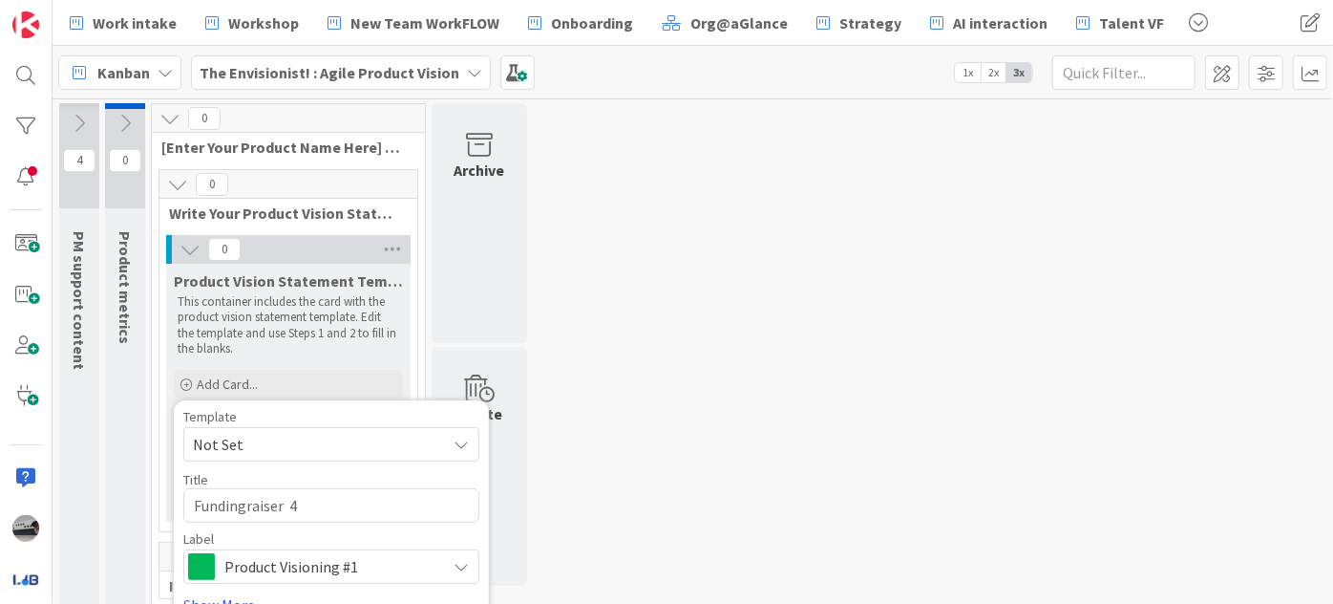
type textarea "Fundingraiser 4 a"
type textarea "x"
type textarea "Fundingraiser 4 al"
type textarea "x"
type textarea "Fundingraiser 4 alu"
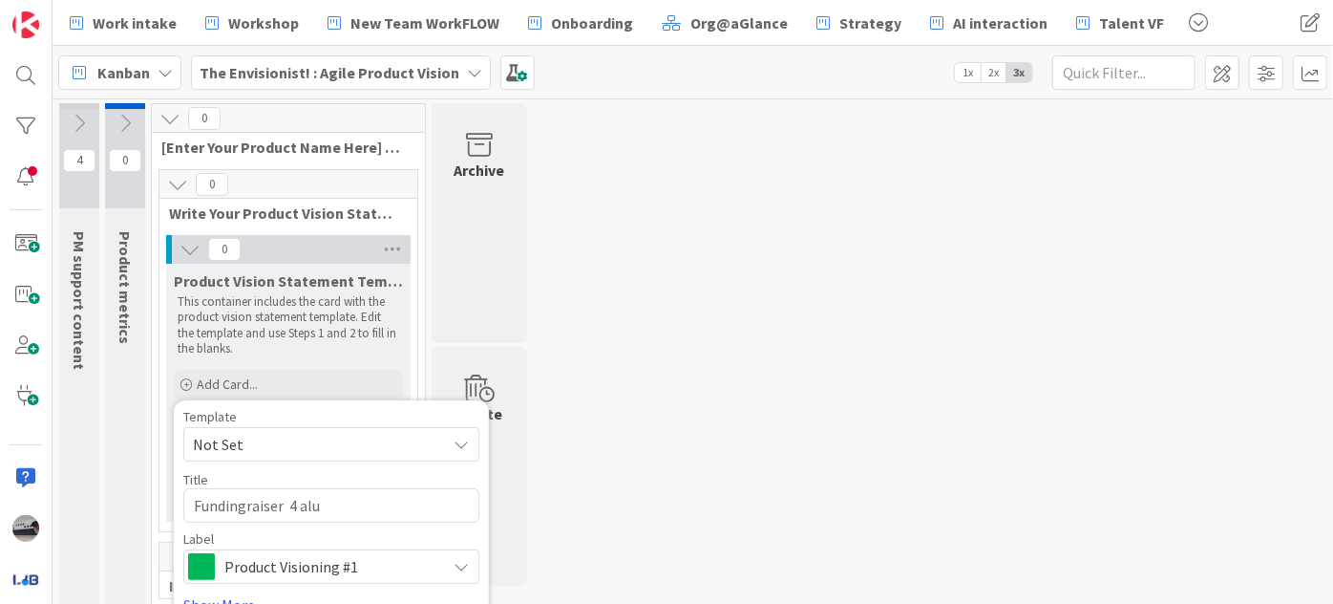
type textarea "x"
type textarea "Fundingraiser 4 alum"
type textarea "x"
type textarea "Fundingraiser 4 alumn"
type textarea "x"
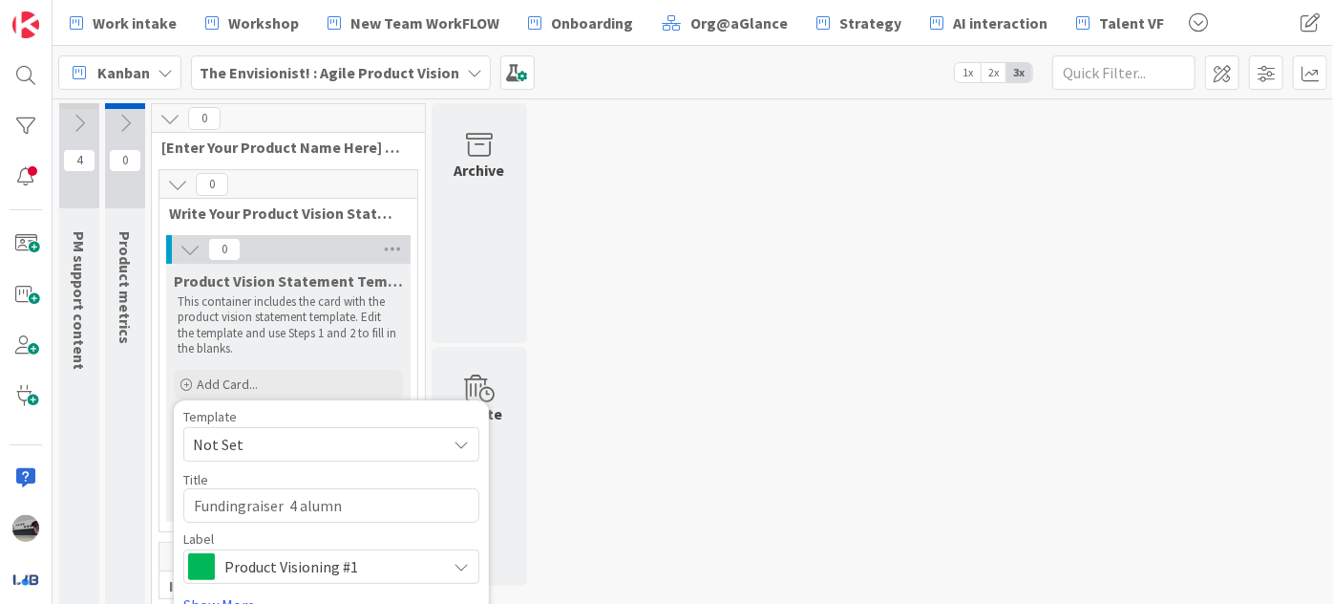
type textarea "Fundingraiser 4 alumni"
type textarea "x"
type textarea "Fundingraiser 4 alumni"
type textarea "x"
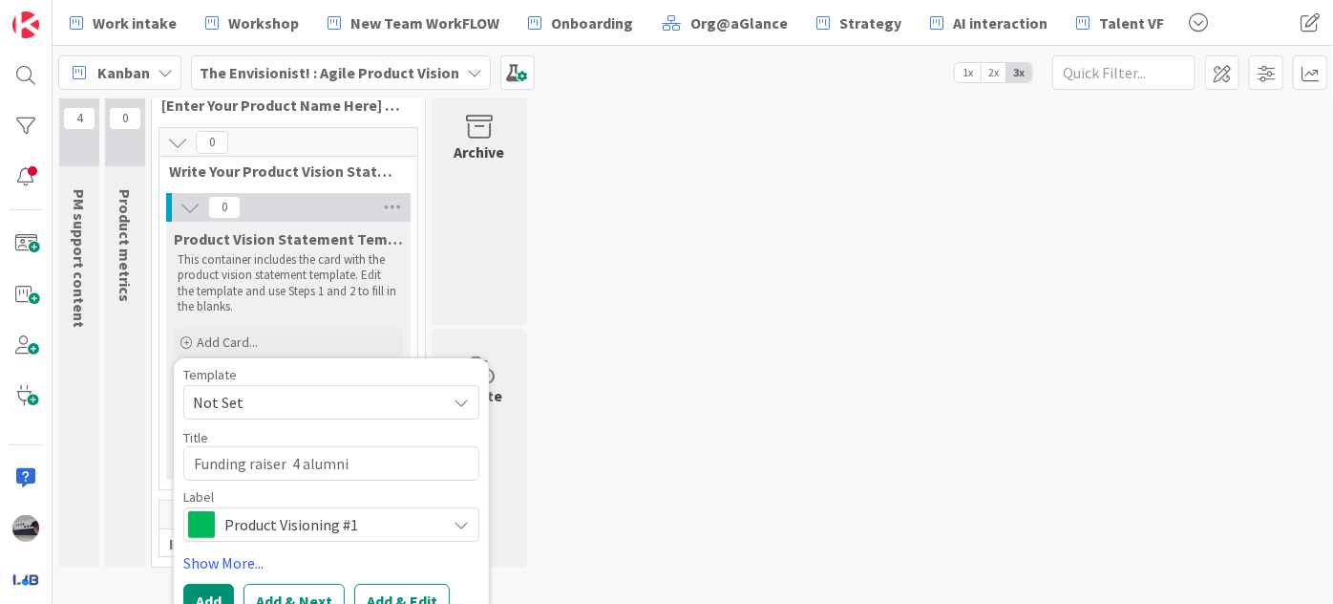
scroll to position [64, 0]
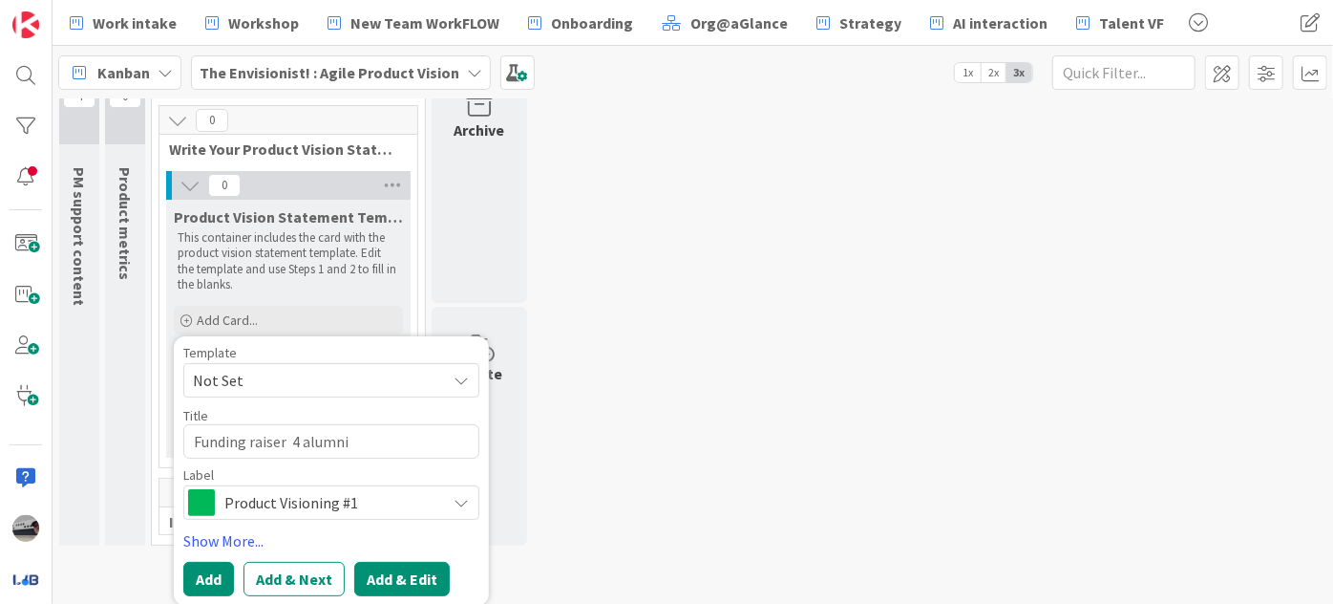
type textarea "Funding raiser 4 alumni"
click at [405, 567] on button "Add & Edit" at bounding box center [402, 579] width 96 height 34
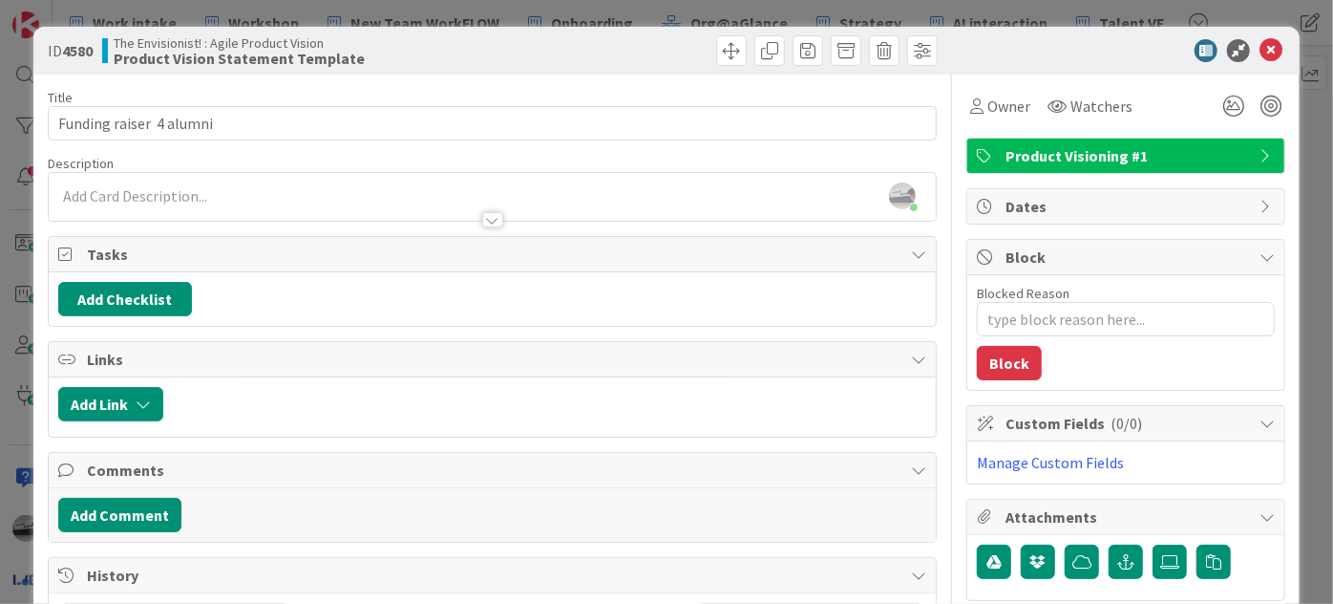
click at [487, 217] on div at bounding box center [492, 219] width 21 height 15
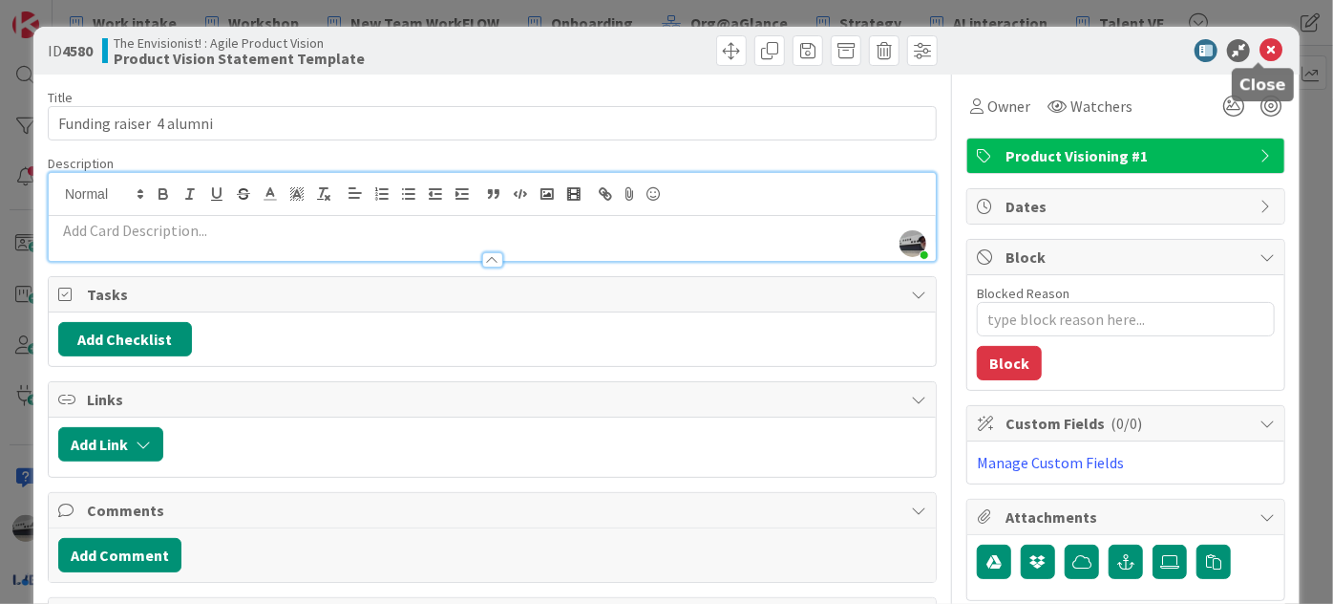
click at [1265, 45] on icon at bounding box center [1271, 50] width 23 height 23
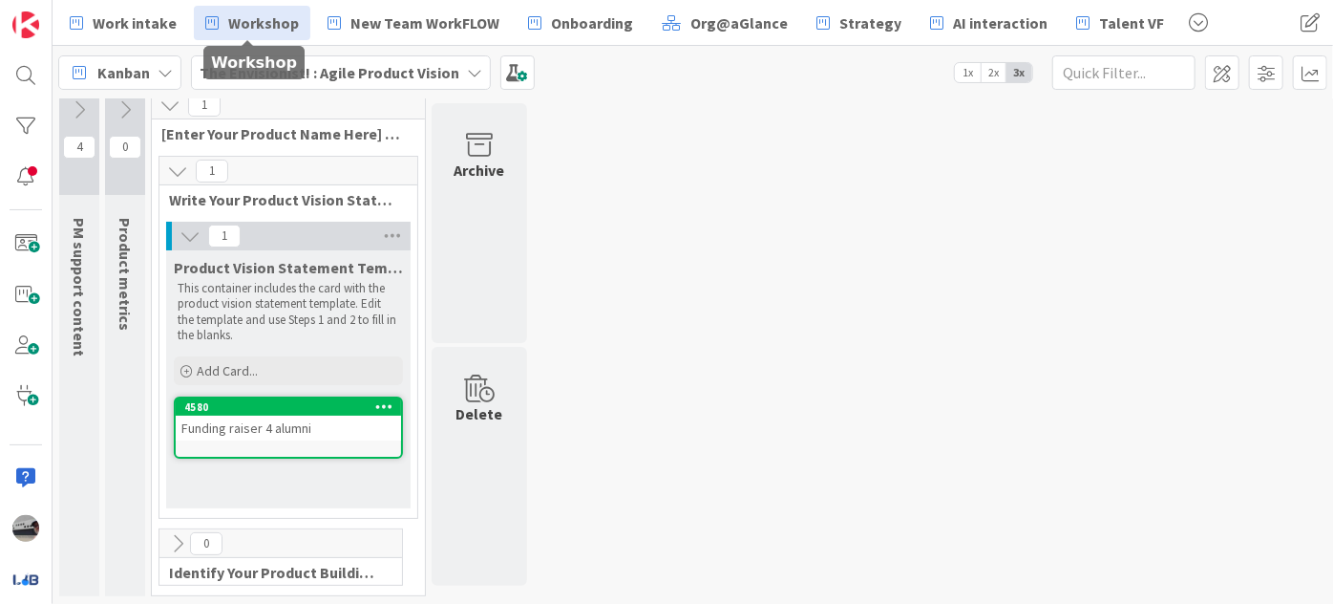
click at [266, 26] on span "Workshop" at bounding box center [263, 22] width 71 height 23
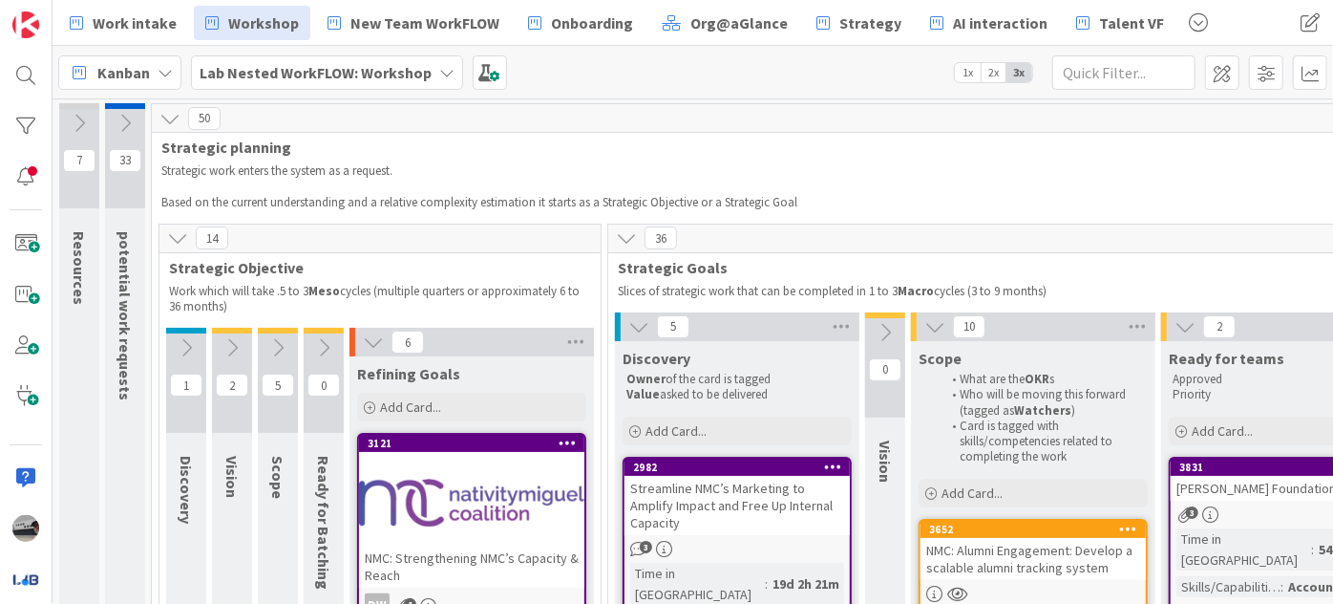
click at [487, 476] on div at bounding box center [471, 502] width 225 height 86
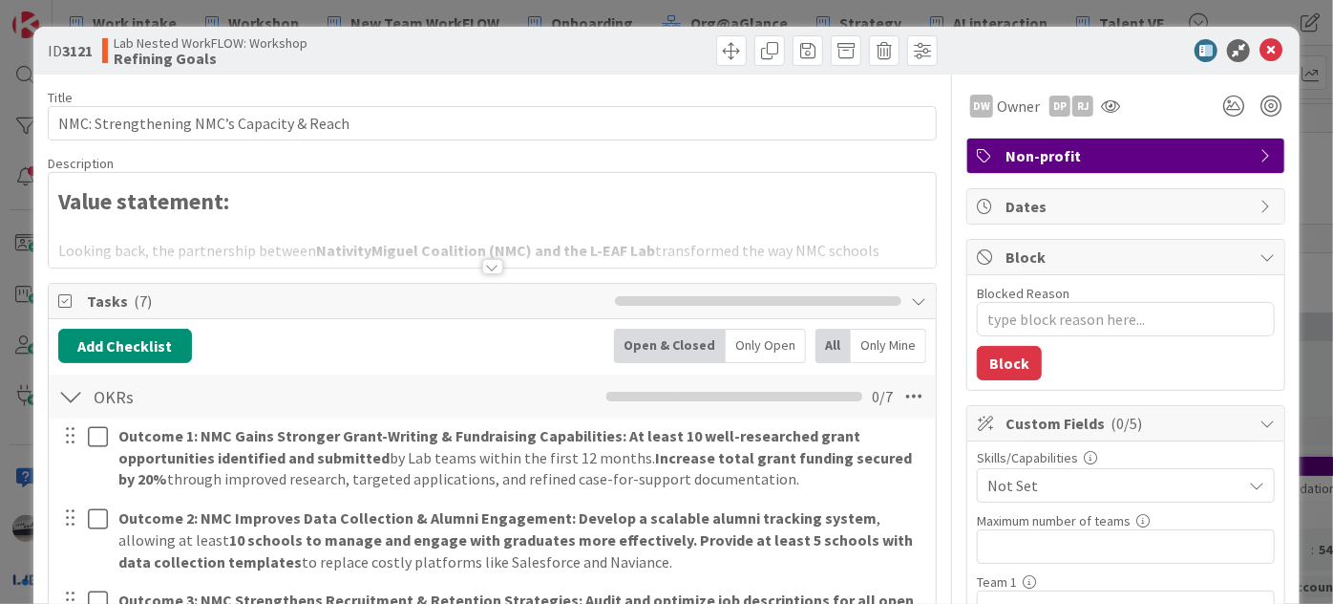
type textarea "x"
click at [487, 264] on div at bounding box center [492, 266] width 21 height 15
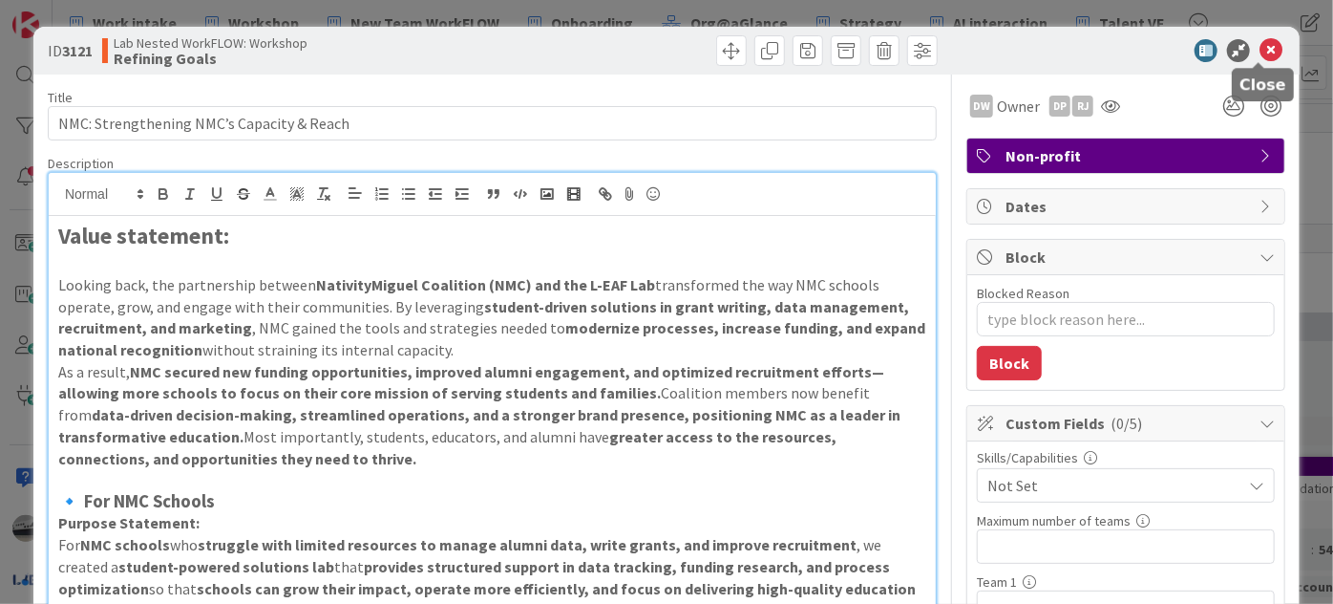
click at [1260, 53] on icon at bounding box center [1271, 50] width 23 height 23
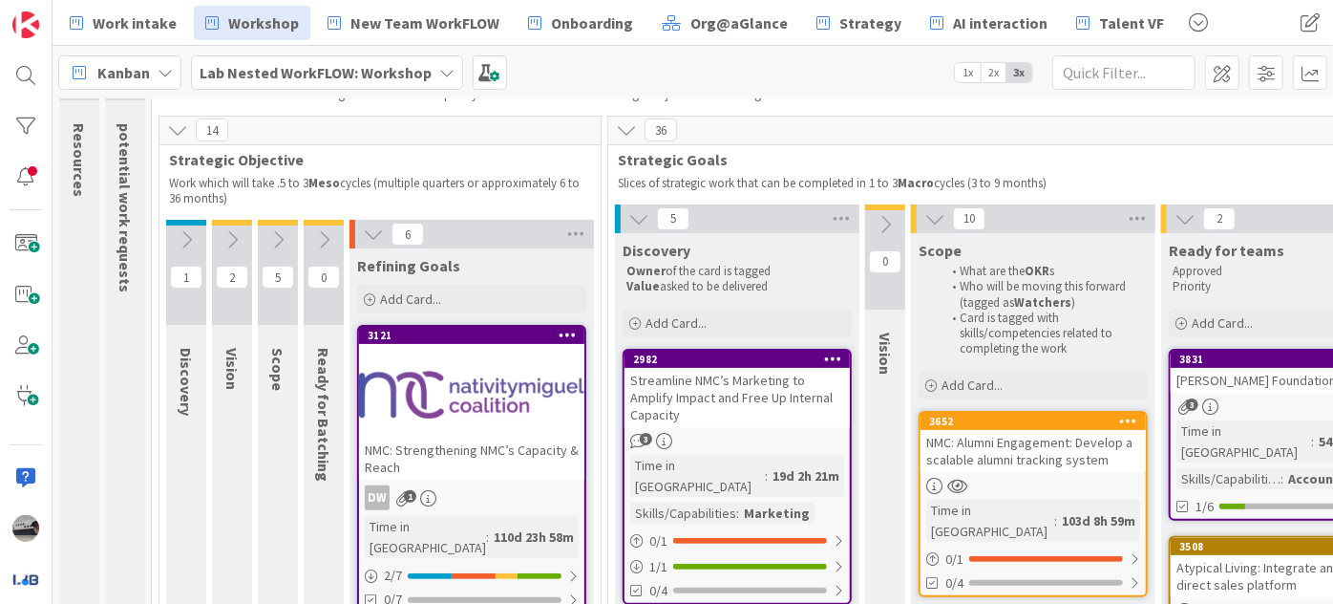
click at [384, 73] on b "Lab Nested WorkFLOW: Workshop" at bounding box center [316, 72] width 232 height 19
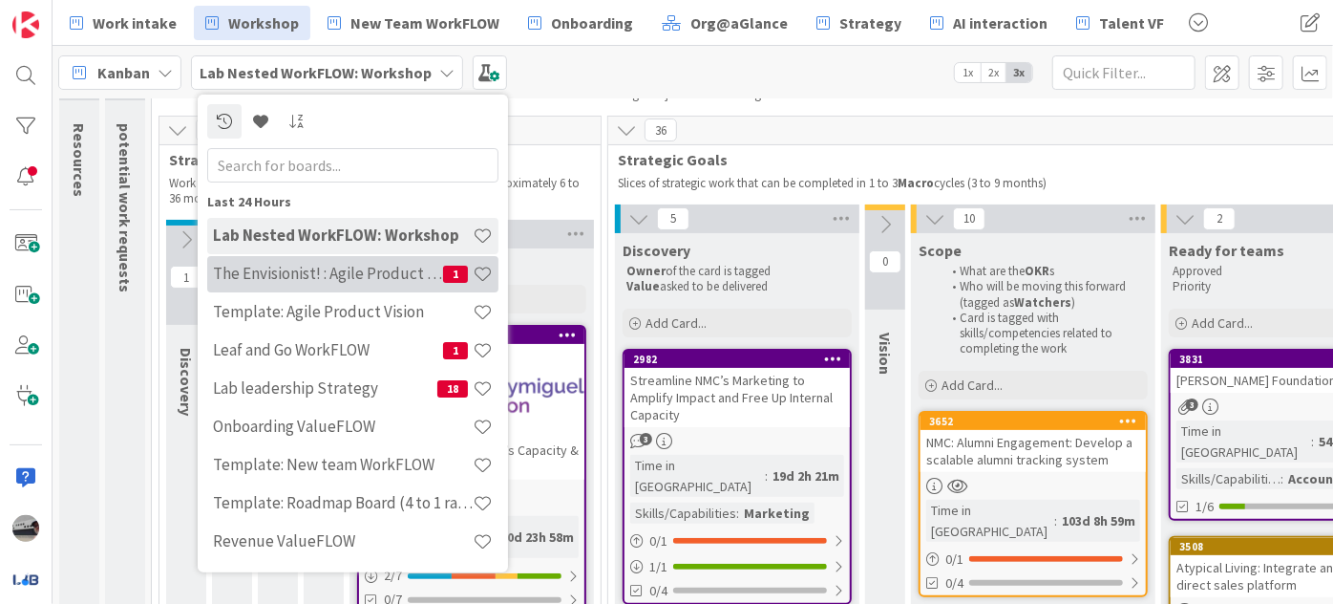
click at [300, 272] on h4 "The Envisionist! : Agile Product Vision" at bounding box center [328, 273] width 230 height 19
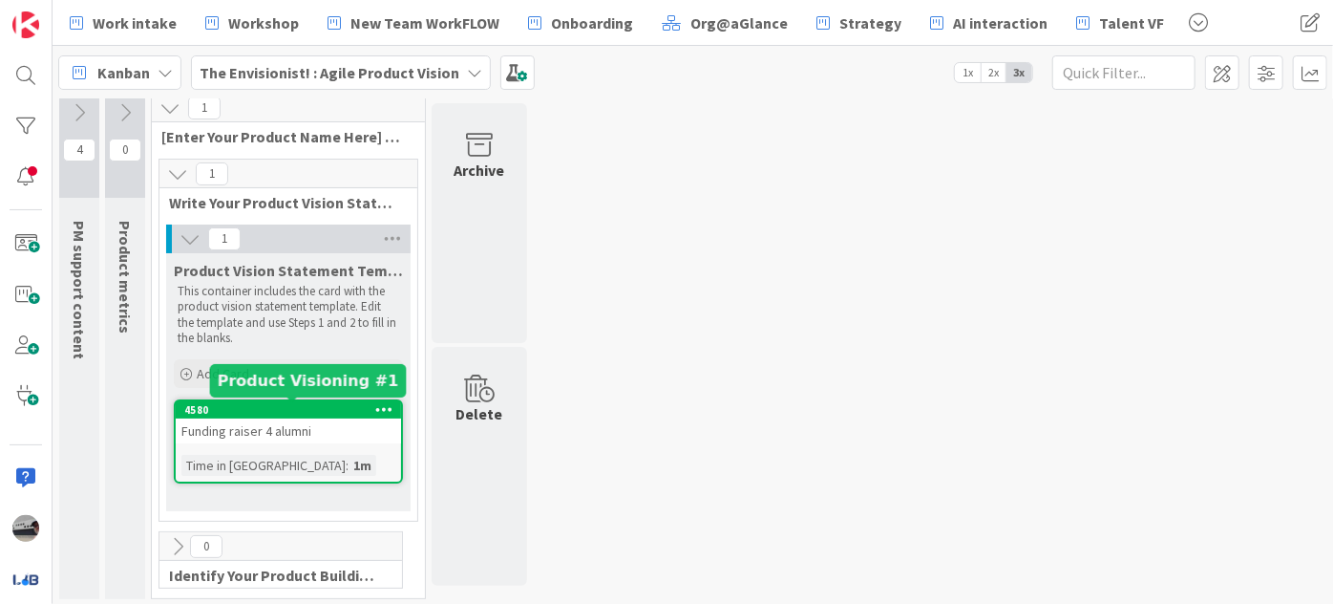
scroll to position [12, 0]
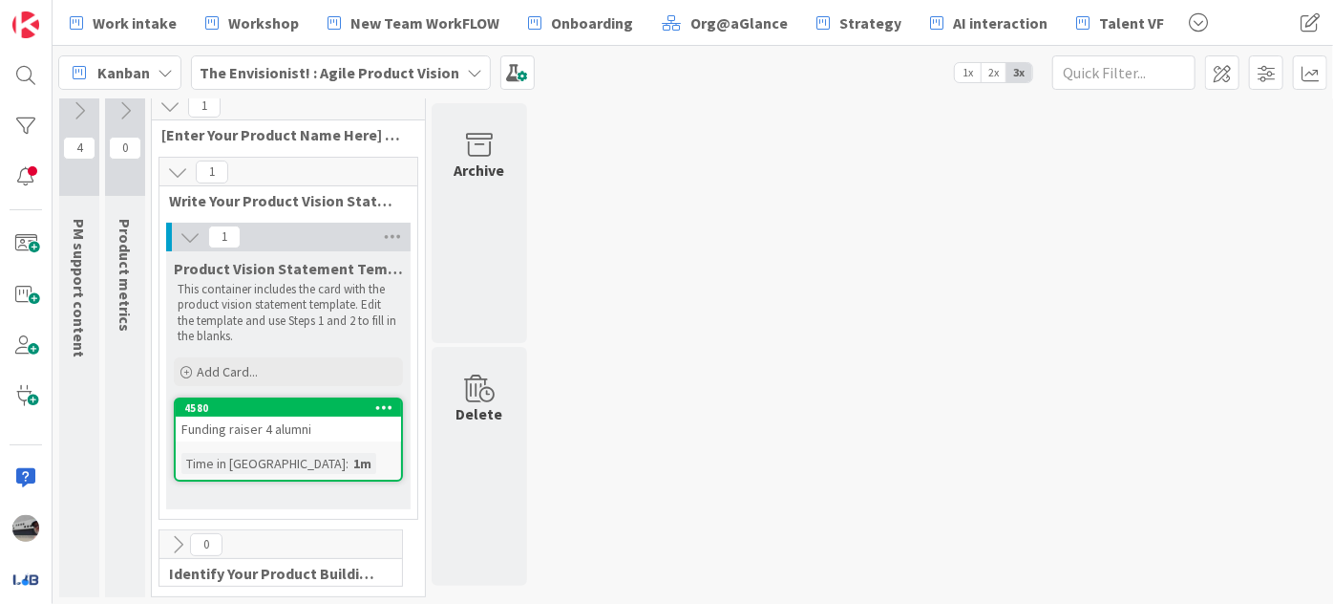
click at [190, 537] on span "0" at bounding box center [206, 544] width 32 height 23
click at [177, 542] on icon at bounding box center [177, 544] width 21 height 21
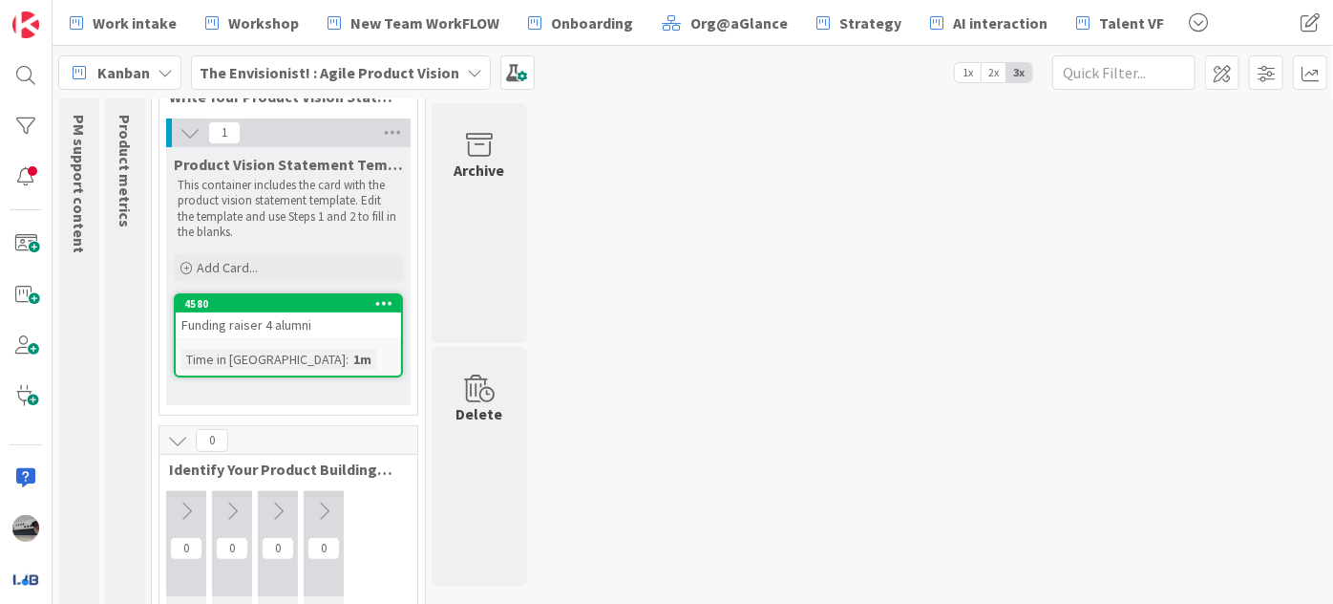
scroll to position [356, 0]
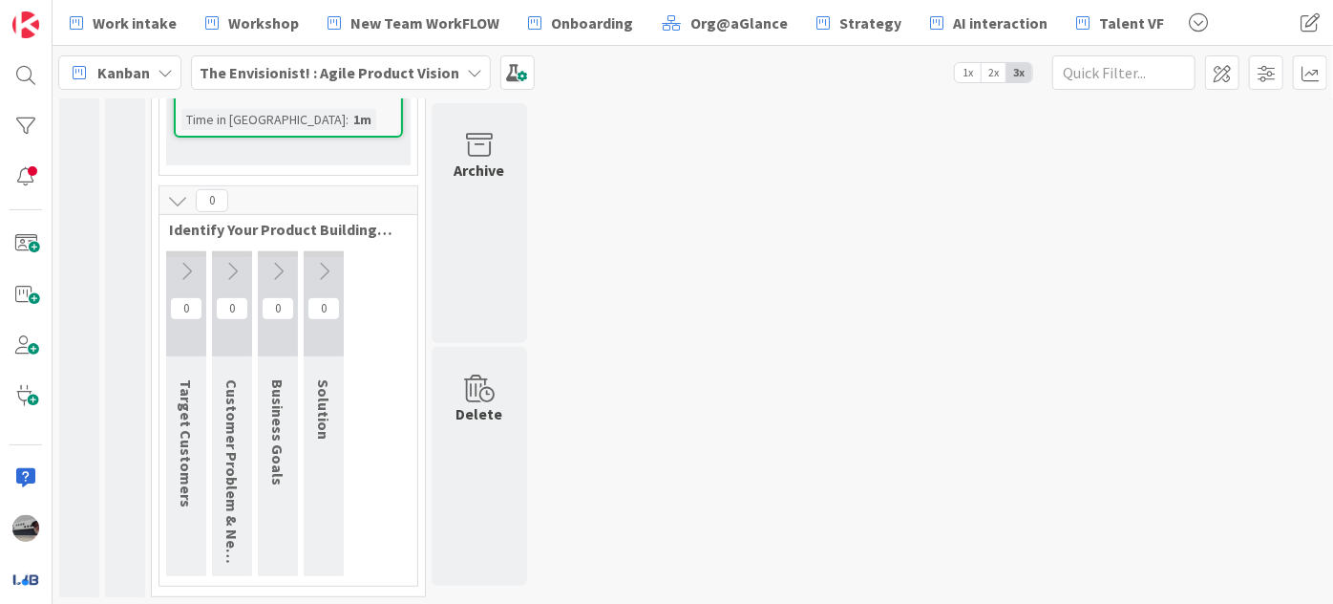
click at [181, 266] on icon at bounding box center [186, 271] width 21 height 21
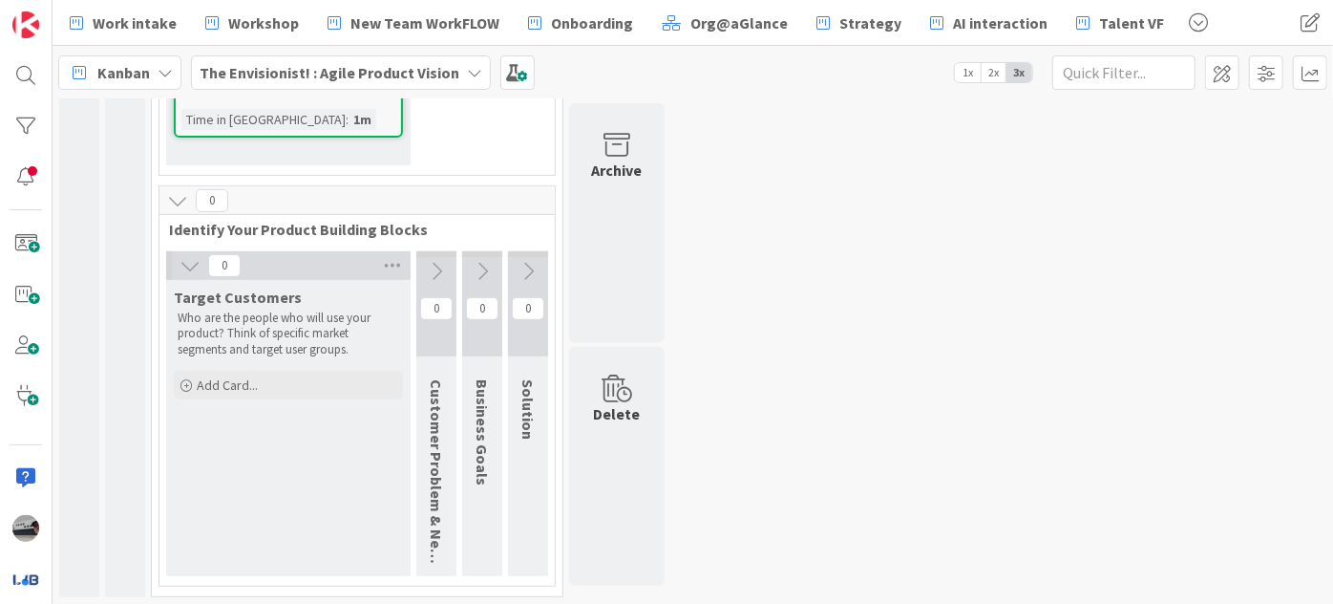
click at [434, 261] on icon at bounding box center [436, 271] width 21 height 21
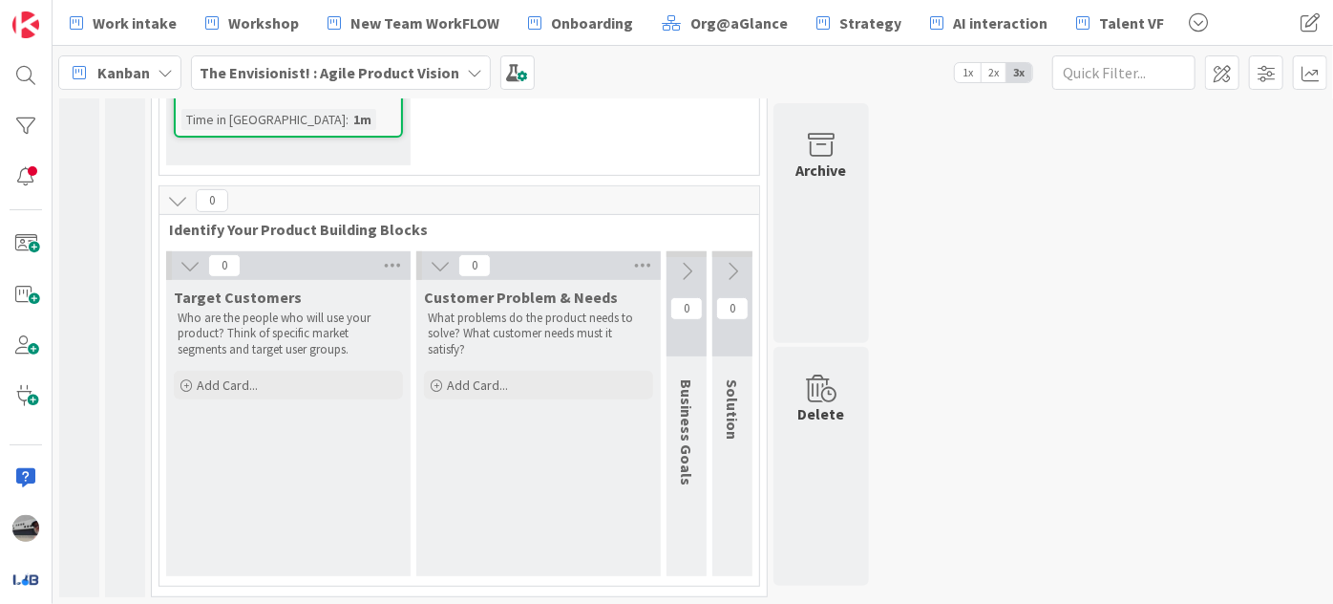
click at [687, 271] on icon at bounding box center [686, 271] width 21 height 21
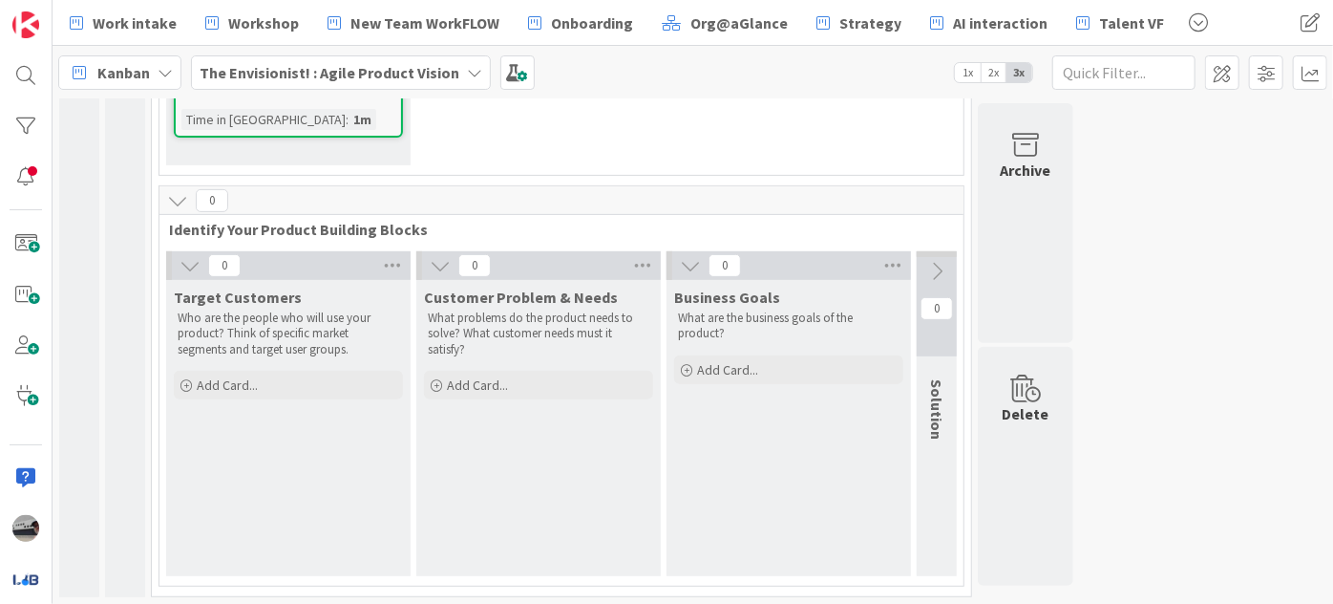
click at [934, 265] on icon at bounding box center [936, 271] width 21 height 21
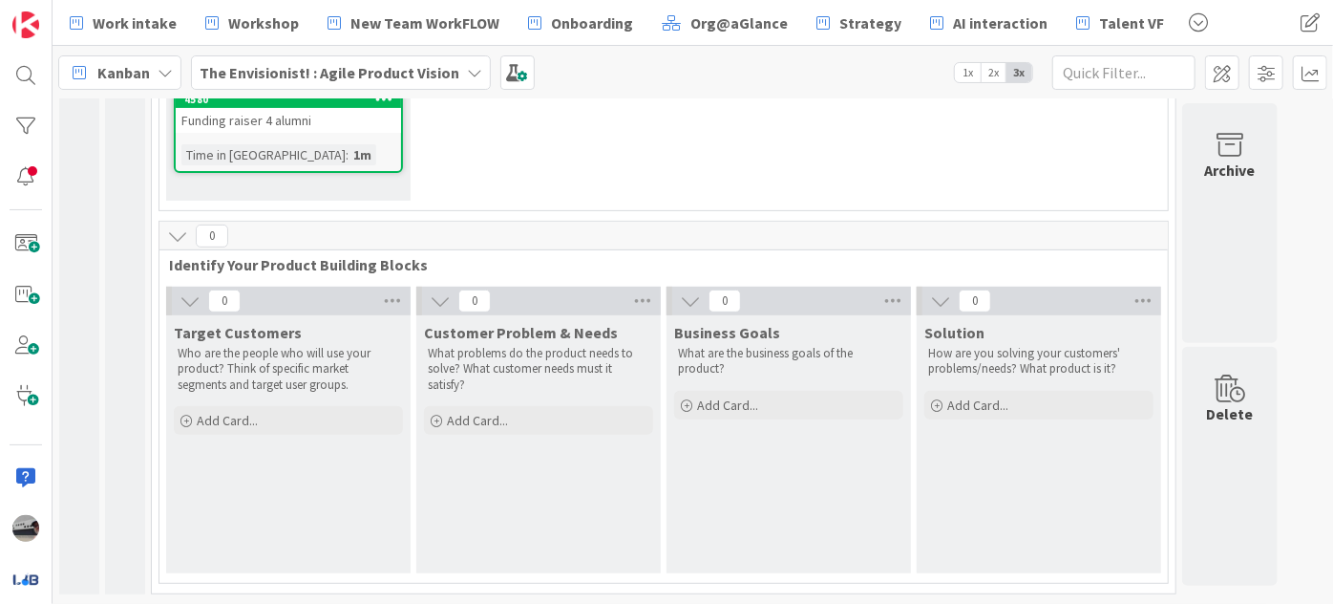
scroll to position [319, 0]
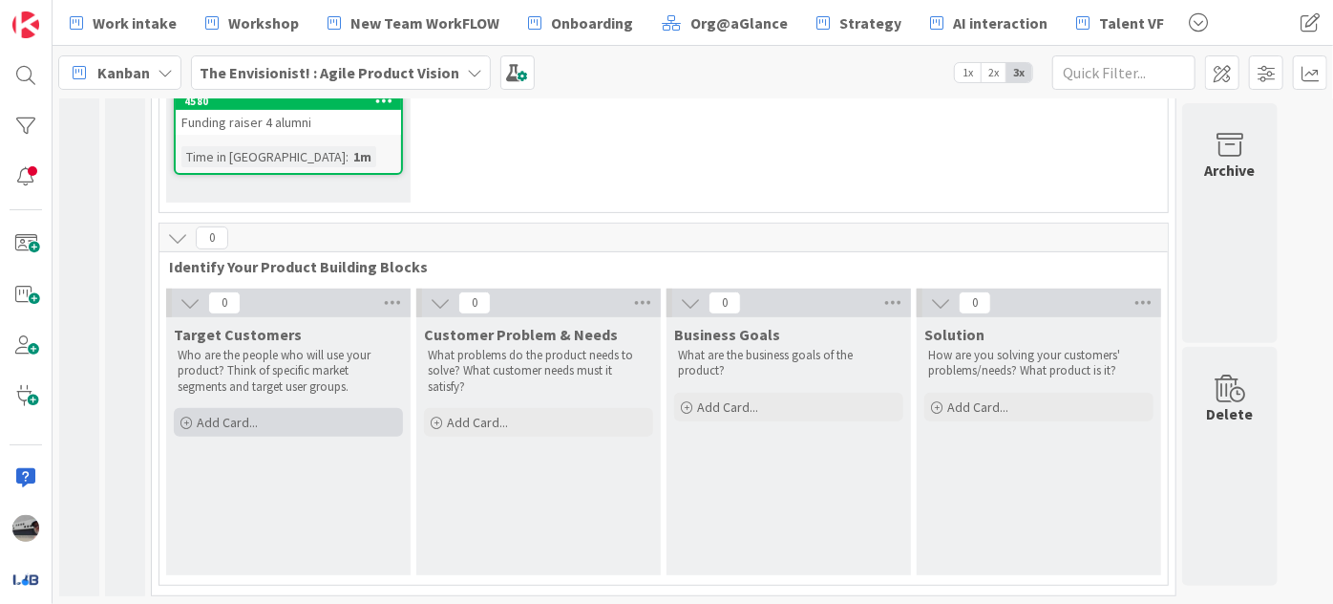
click at [222, 427] on span "Add Card..." at bounding box center [227, 422] width 61 height 17
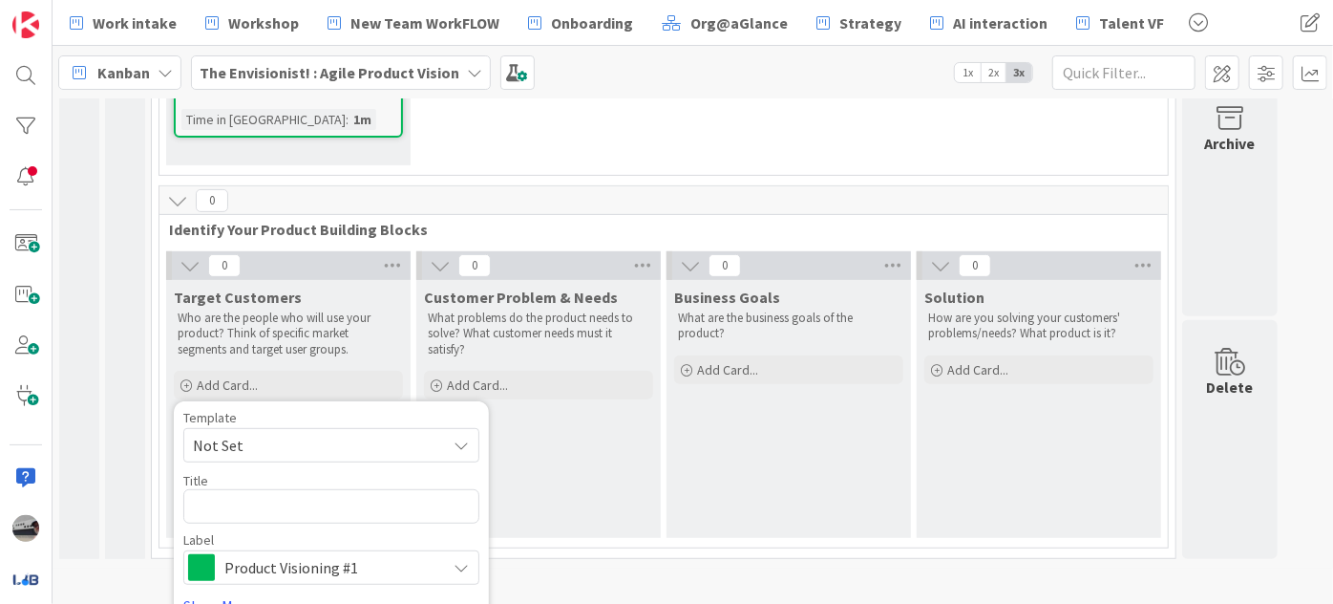
click at [563, 456] on div "Customer Problem & Needs What problems do the product needs to solve? What cust…" at bounding box center [538, 409] width 245 height 258
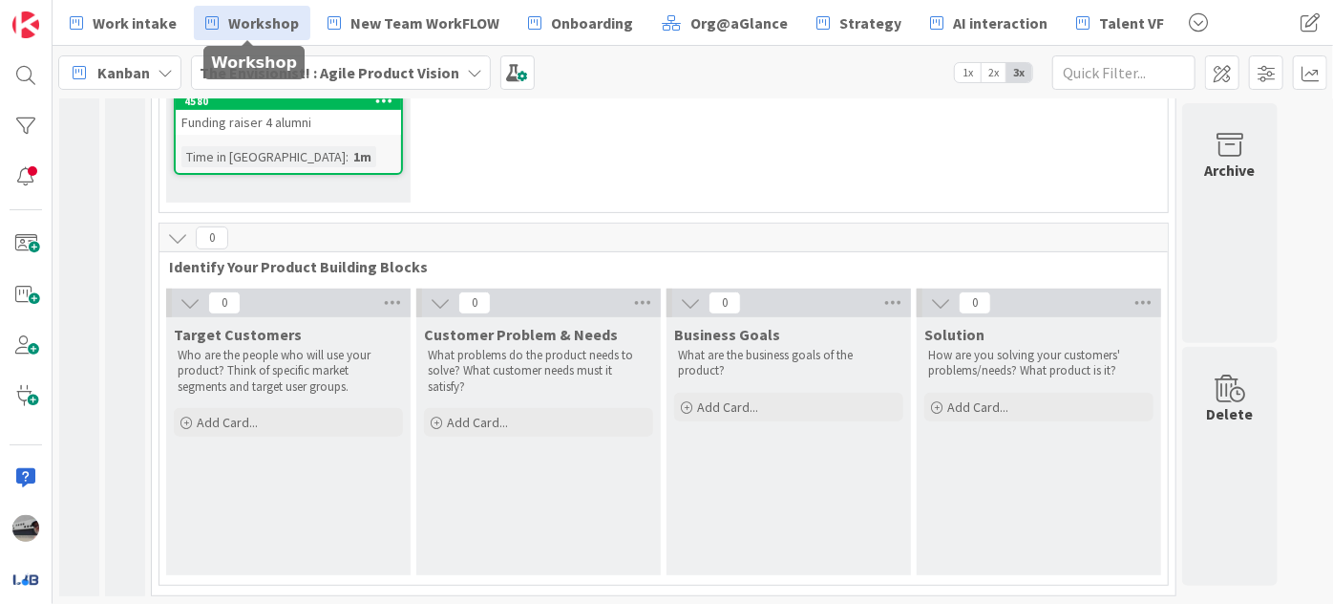
click at [277, 22] on span "Workshop" at bounding box center [263, 22] width 71 height 23
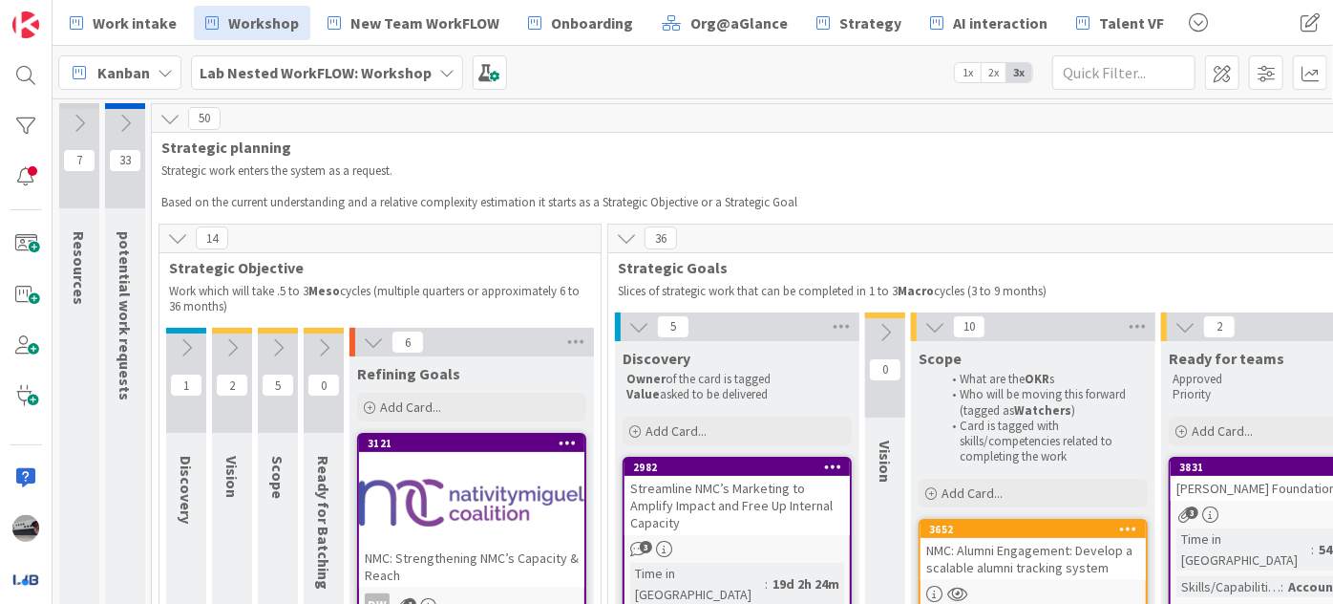
click at [892, 332] on icon at bounding box center [885, 332] width 21 height 21
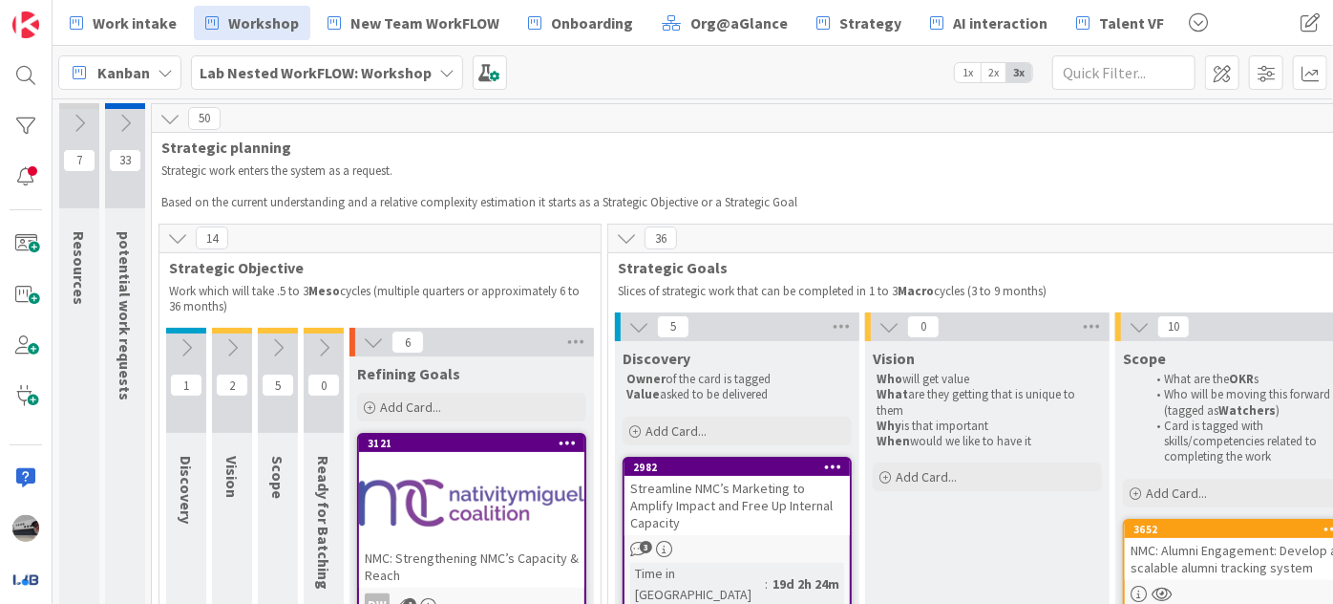
drag, startPoint x: 1042, startPoint y: 442, endPoint x: 875, endPoint y: 444, distance: 167.1
click at [877, 444] on p "When would we like to have it" at bounding box center [988, 441] width 222 height 15
click at [252, 17] on span "Workshop" at bounding box center [263, 22] width 71 height 23
click at [336, 71] on b "Lab Nested WorkFLOW: Workshop" at bounding box center [316, 72] width 232 height 19
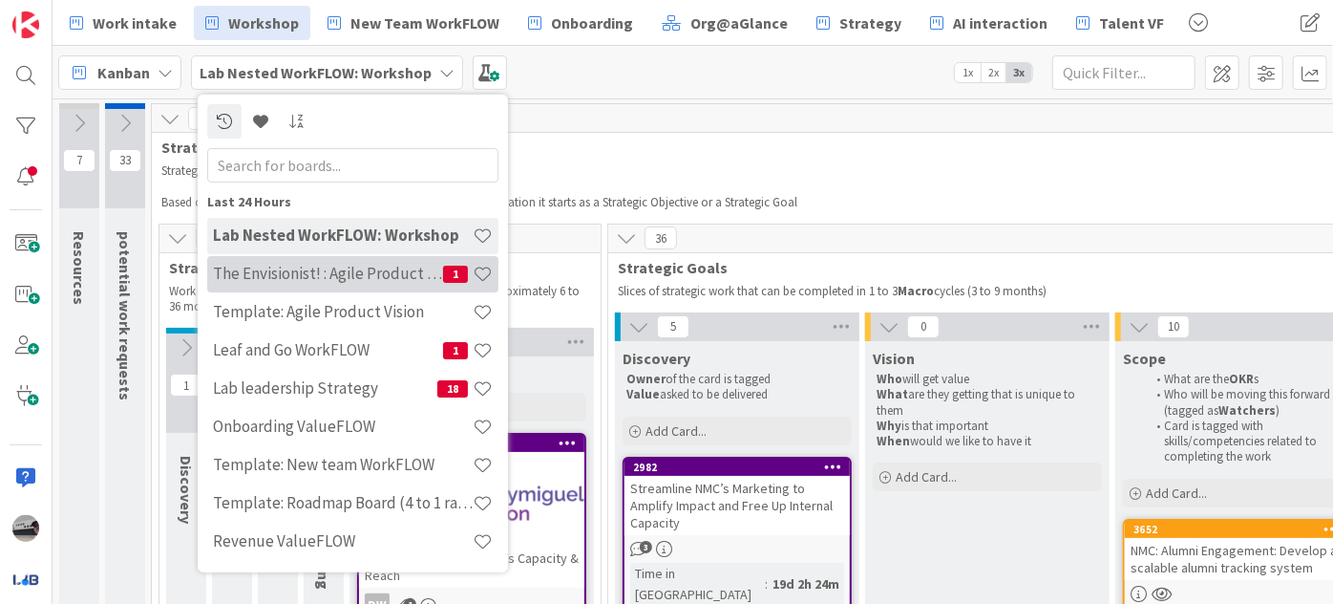
click at [376, 266] on h4 "The Envisionist! : Agile Product Vision" at bounding box center [328, 273] width 230 height 19
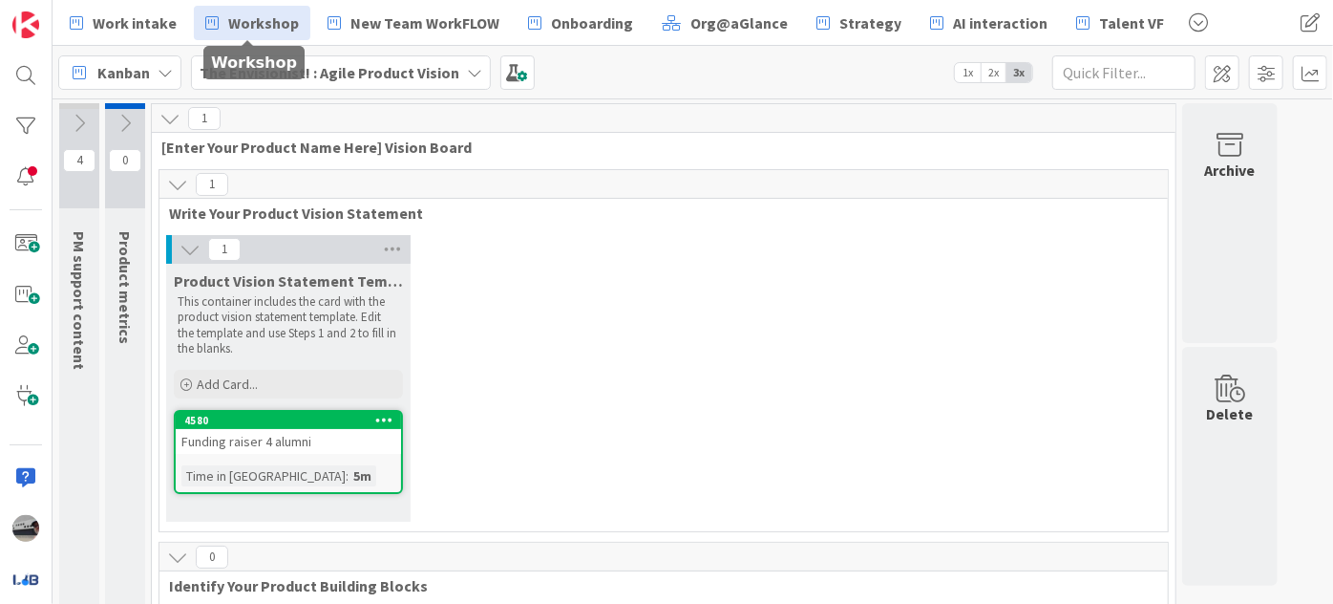
click at [253, 21] on span "Workshop" at bounding box center [263, 22] width 71 height 23
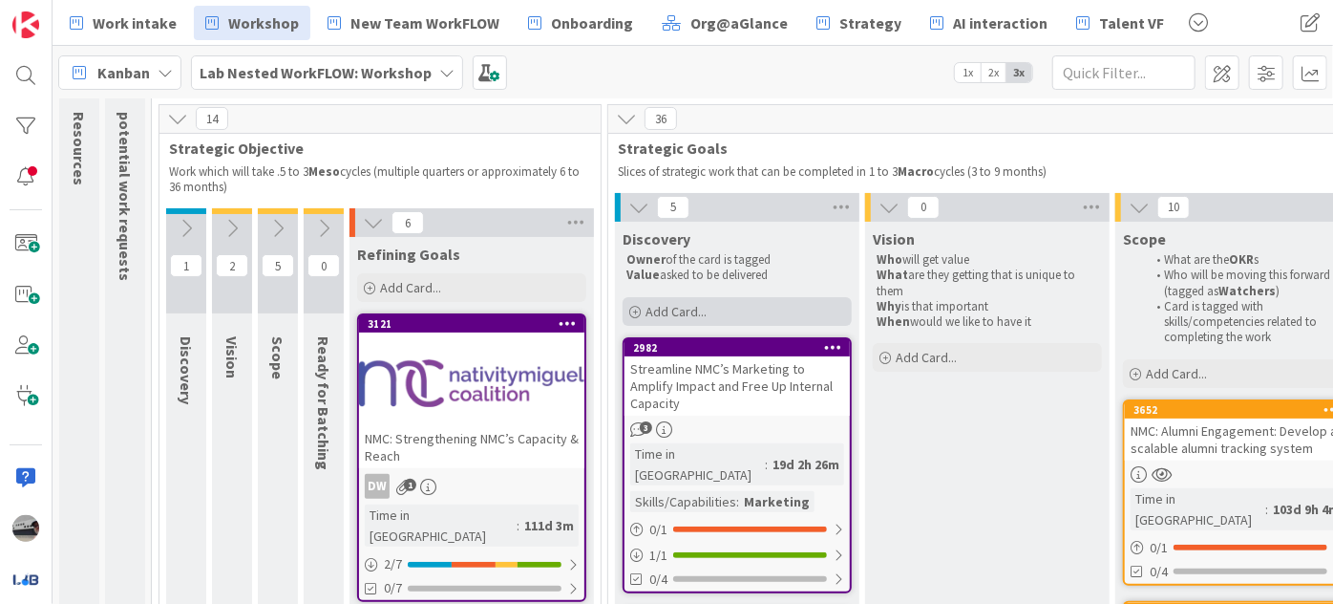
scroll to position [173, 0]
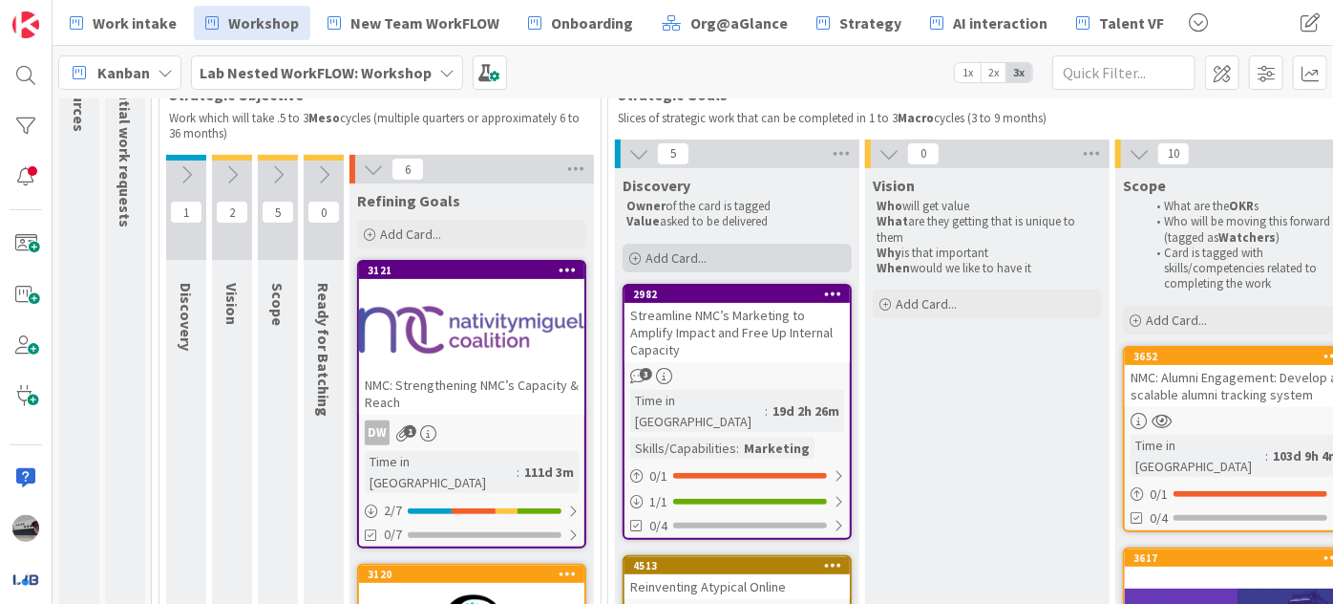
click at [731, 251] on div "Add Card..." at bounding box center [737, 258] width 229 height 29
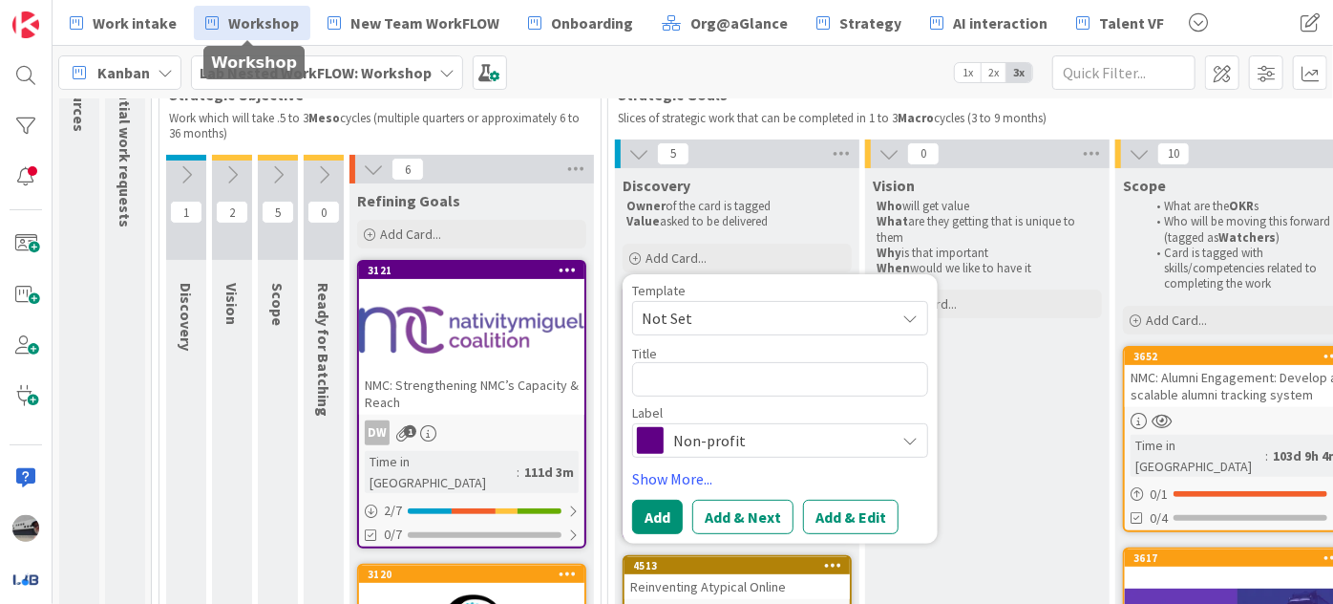
click at [244, 28] on span "Workshop" at bounding box center [263, 22] width 71 height 23
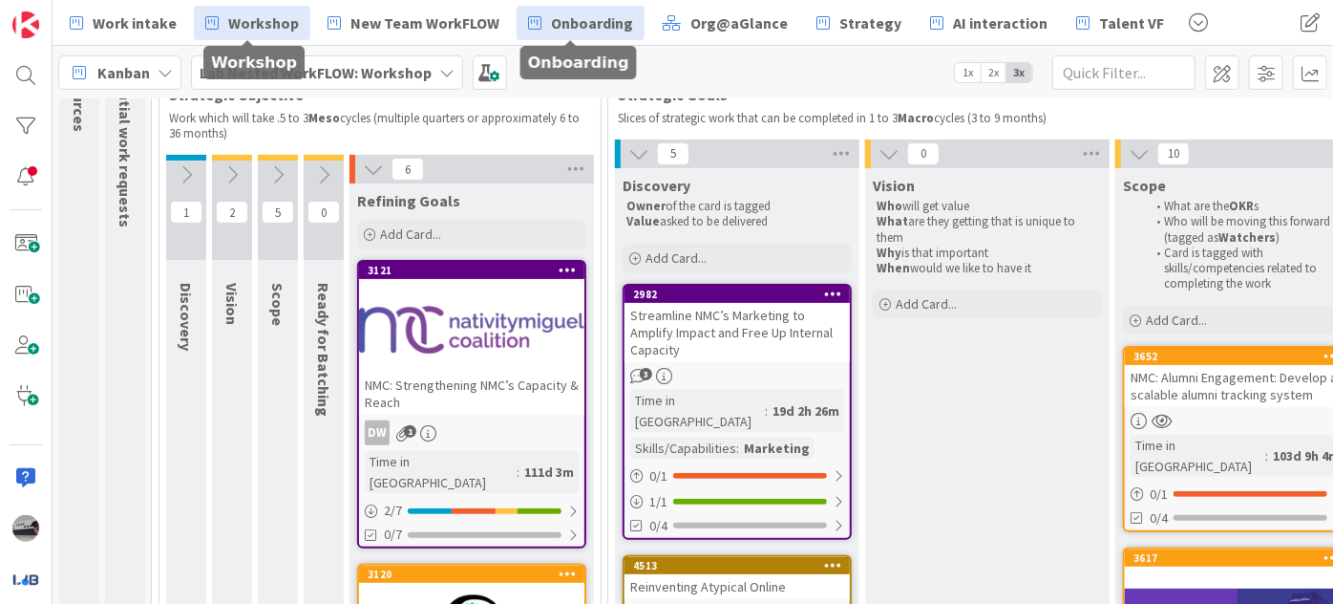
click at [552, 9] on link "Onboarding" at bounding box center [581, 23] width 128 height 34
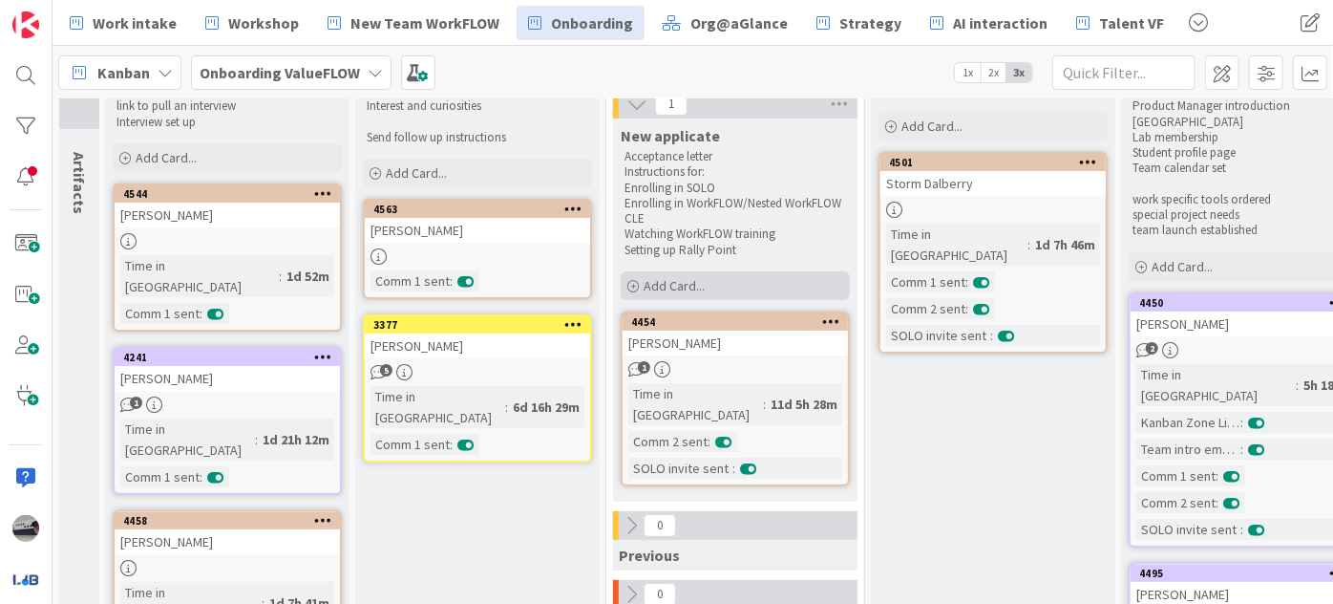
scroll to position [173, 0]
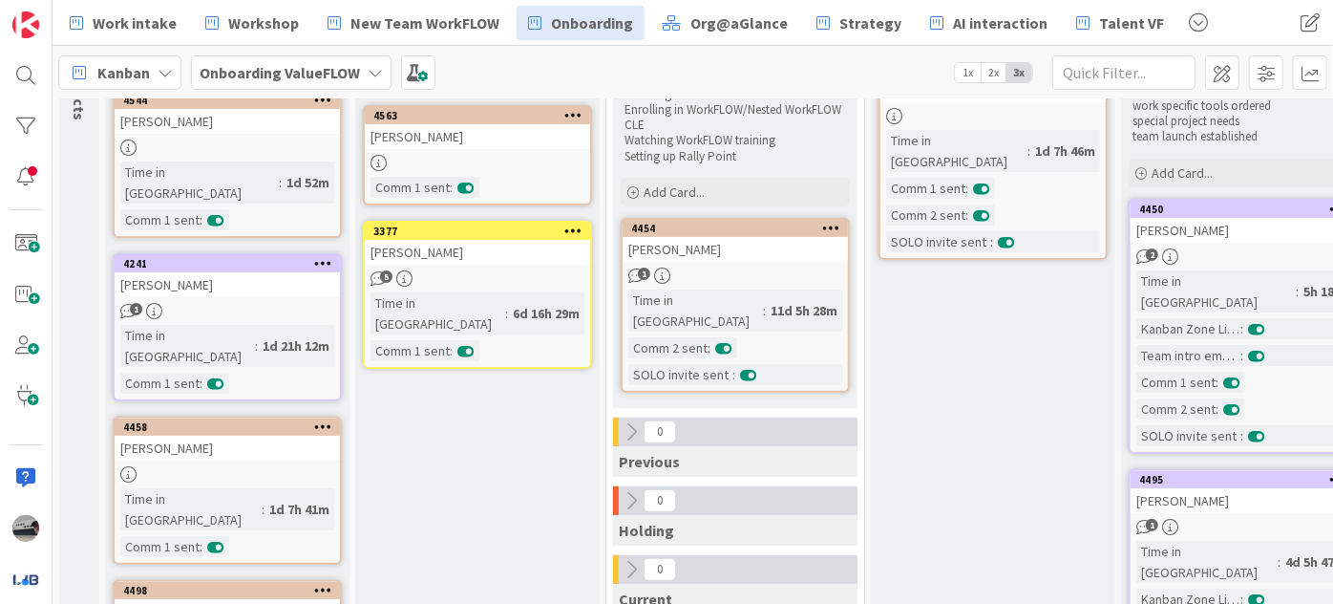
click at [298, 71] on b "Onboarding ValueFLOW" at bounding box center [280, 72] width 160 height 19
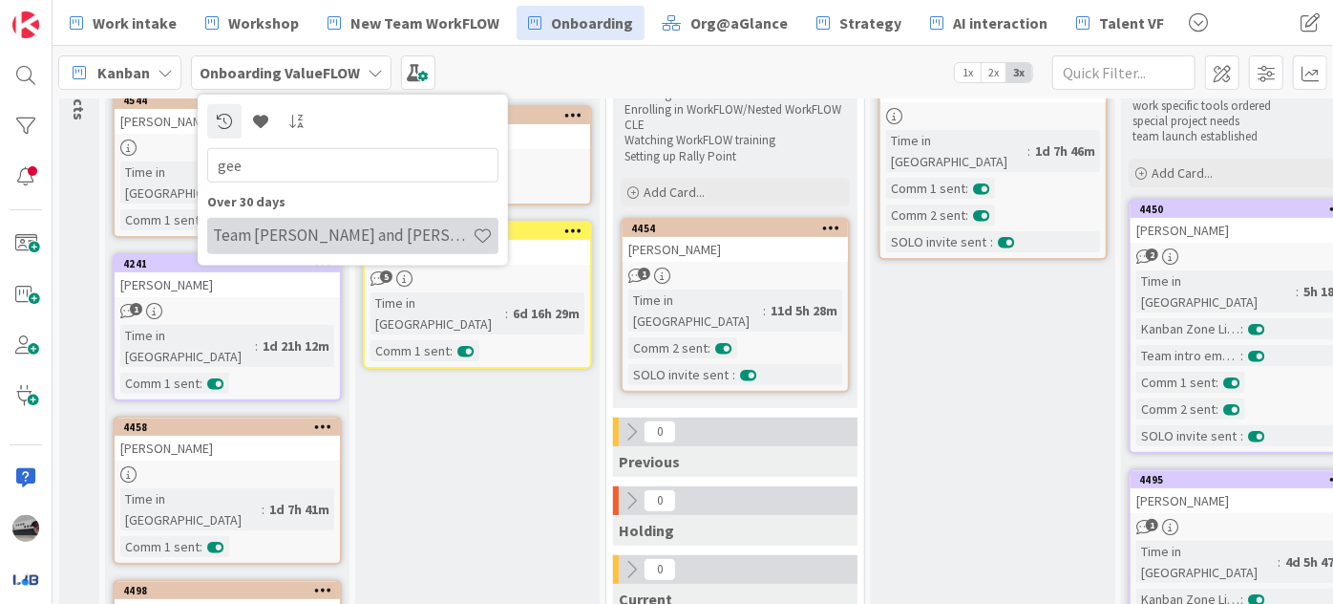
type input "gee"
click at [346, 239] on h4 "Team [PERSON_NAME] and [PERSON_NAME]" at bounding box center [343, 234] width 260 height 19
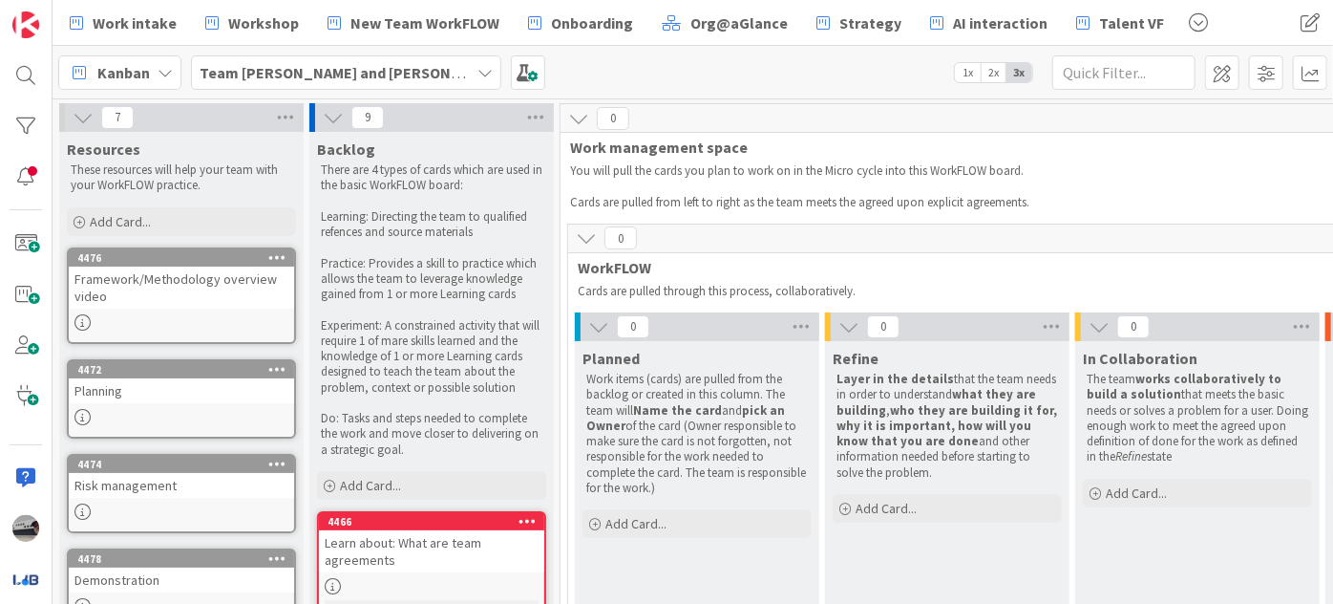
click at [88, 117] on icon at bounding box center [83, 117] width 21 height 21
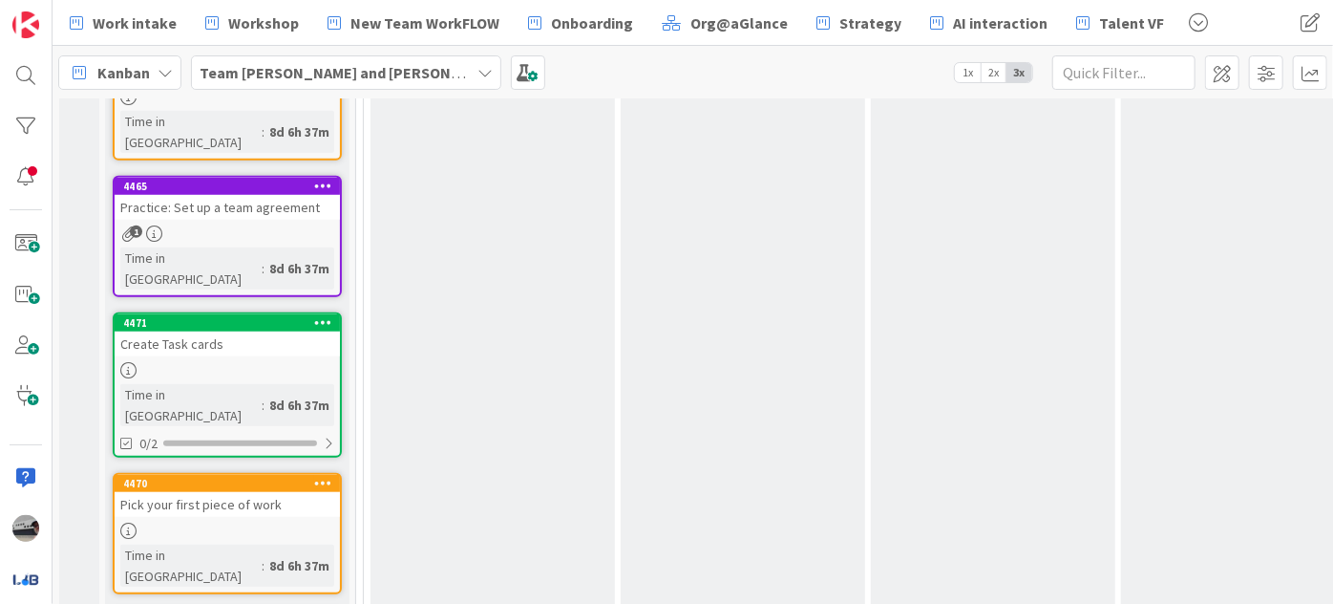
scroll to position [781, 0]
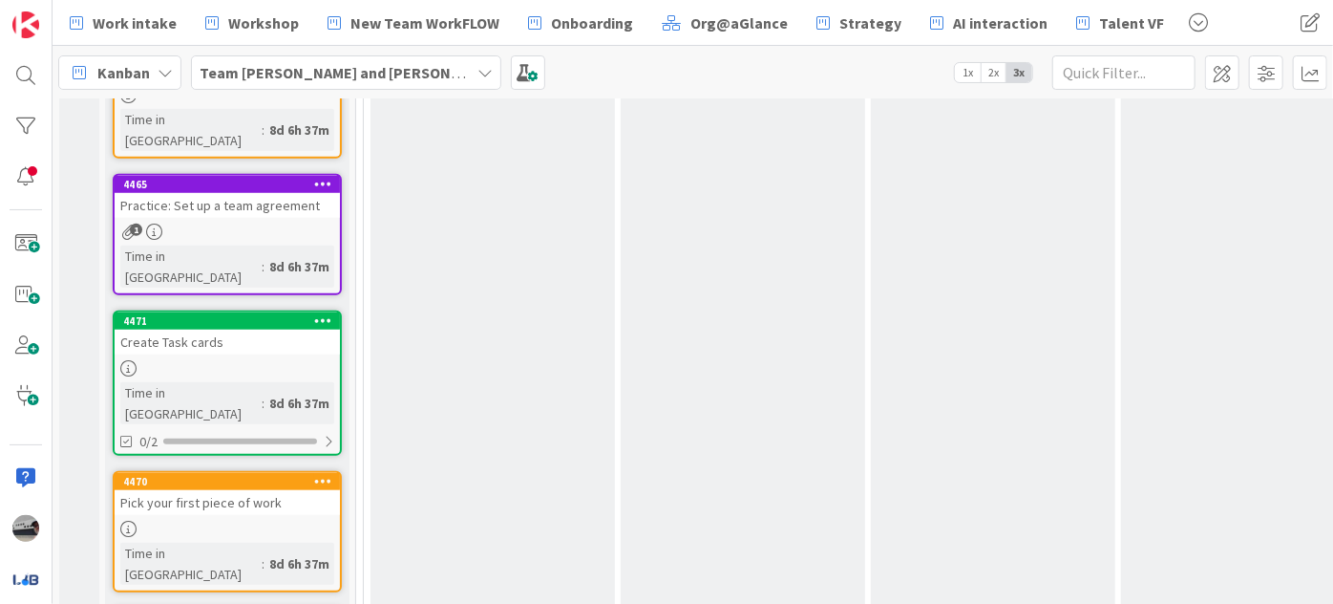
click at [225, 490] on div "Pick your first piece of work" at bounding box center [227, 502] width 225 height 25
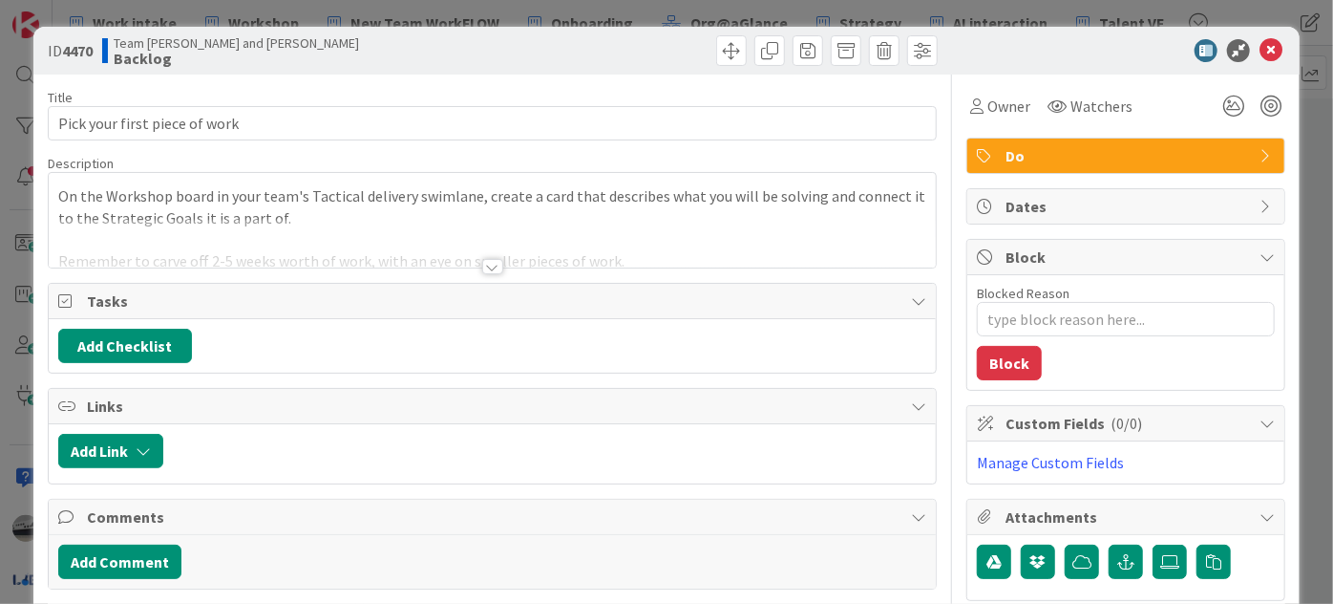
type textarea "x"
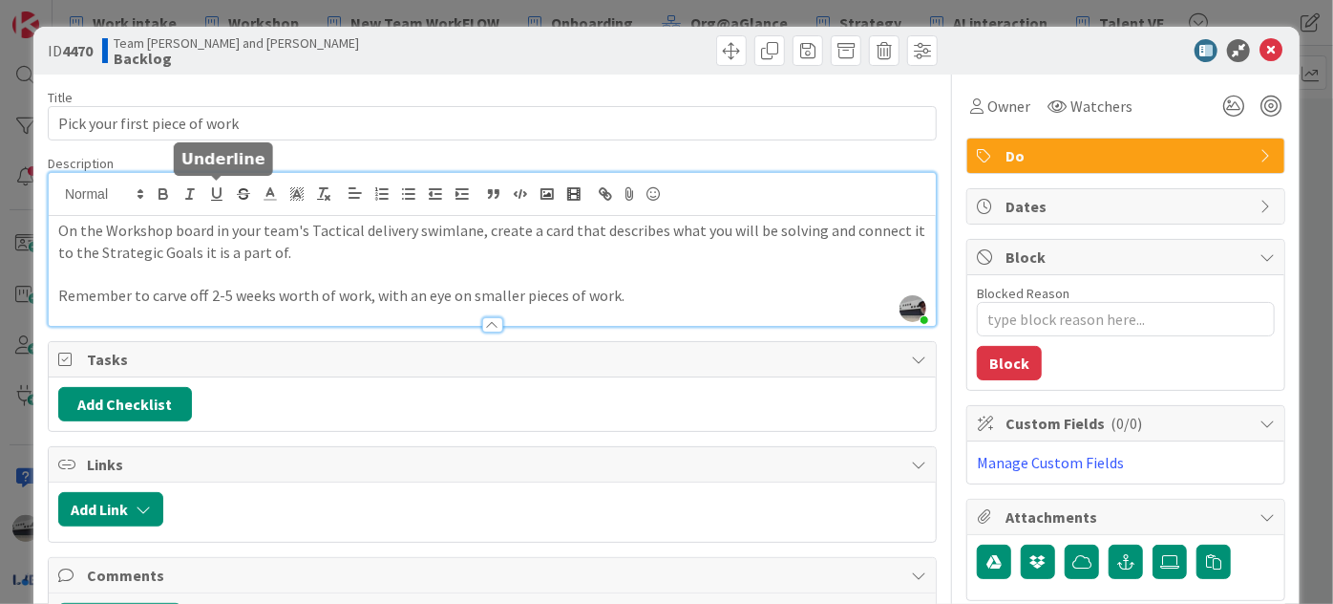
click at [211, 193] on div "[PERSON_NAME] just joined On the Workshop board in your team's Tactical deliver…" at bounding box center [492, 249] width 887 height 153
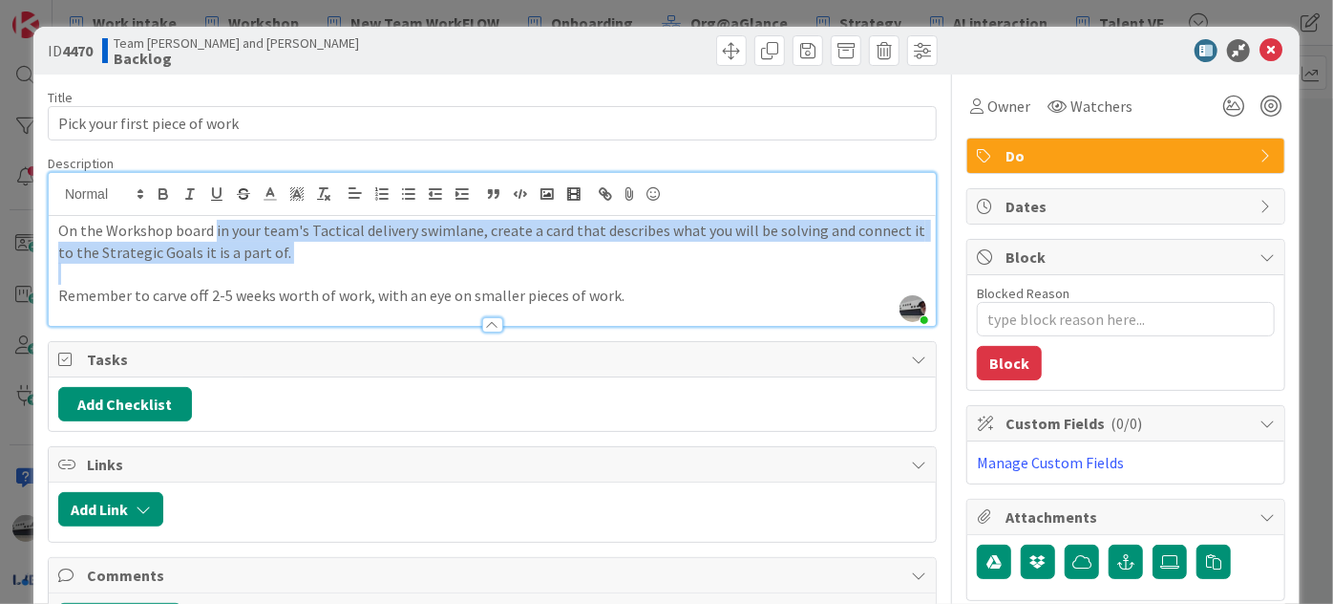
drag, startPoint x: 212, startPoint y: 233, endPoint x: 382, endPoint y: 270, distance: 174.0
click at [382, 270] on div "On the Workshop board in your team's Tactical delivery swimlane, create a card …" at bounding box center [492, 271] width 887 height 110
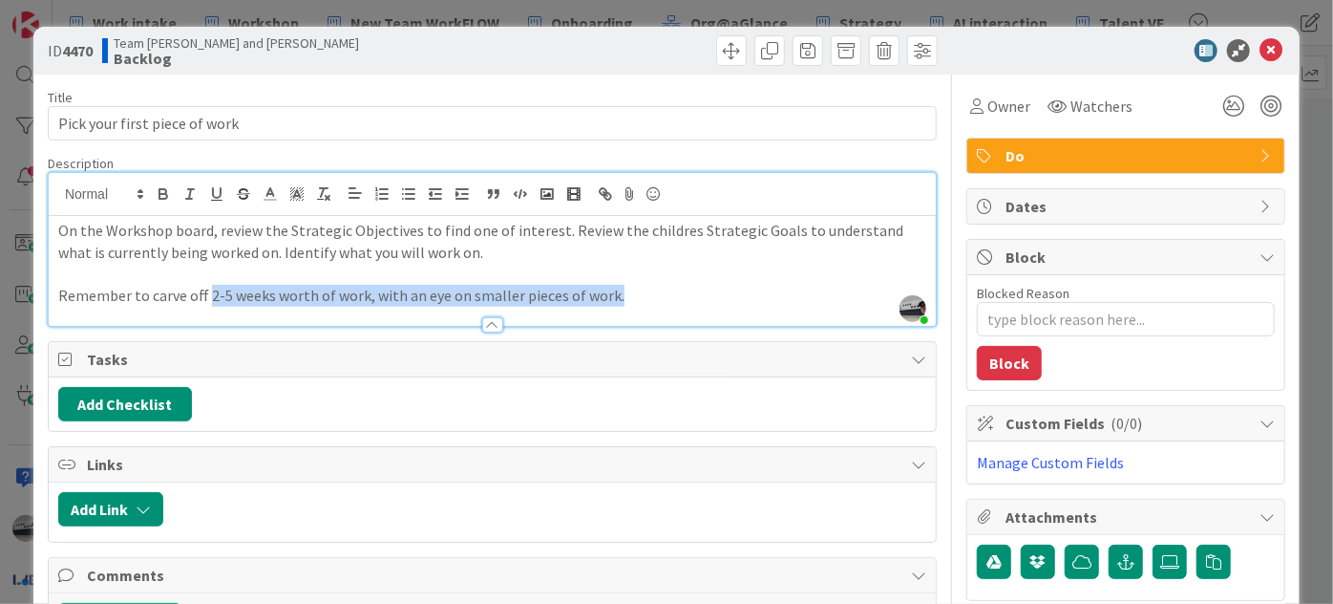
drag, startPoint x: 203, startPoint y: 295, endPoint x: 613, endPoint y: 298, distance: 409.7
click at [613, 298] on p "Remember to carve off 2-5 weeks worth of work, with an eye on smaller pieces of…" at bounding box center [492, 296] width 868 height 22
type textarea "x"
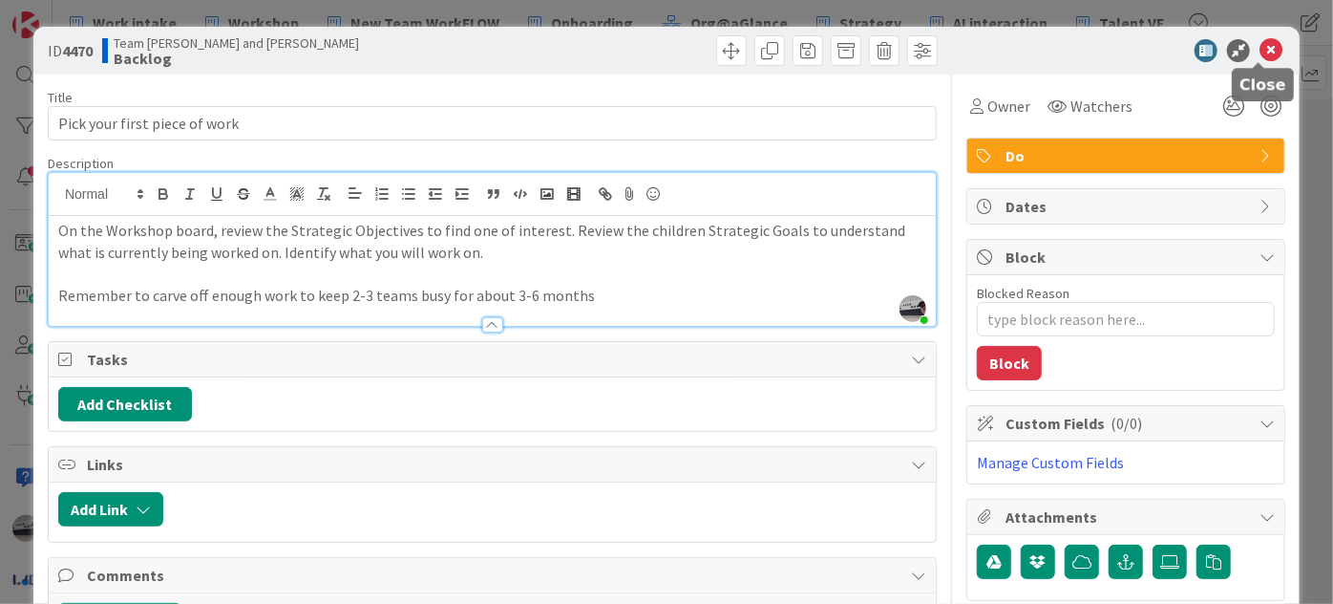
click at [1260, 50] on icon at bounding box center [1271, 50] width 23 height 23
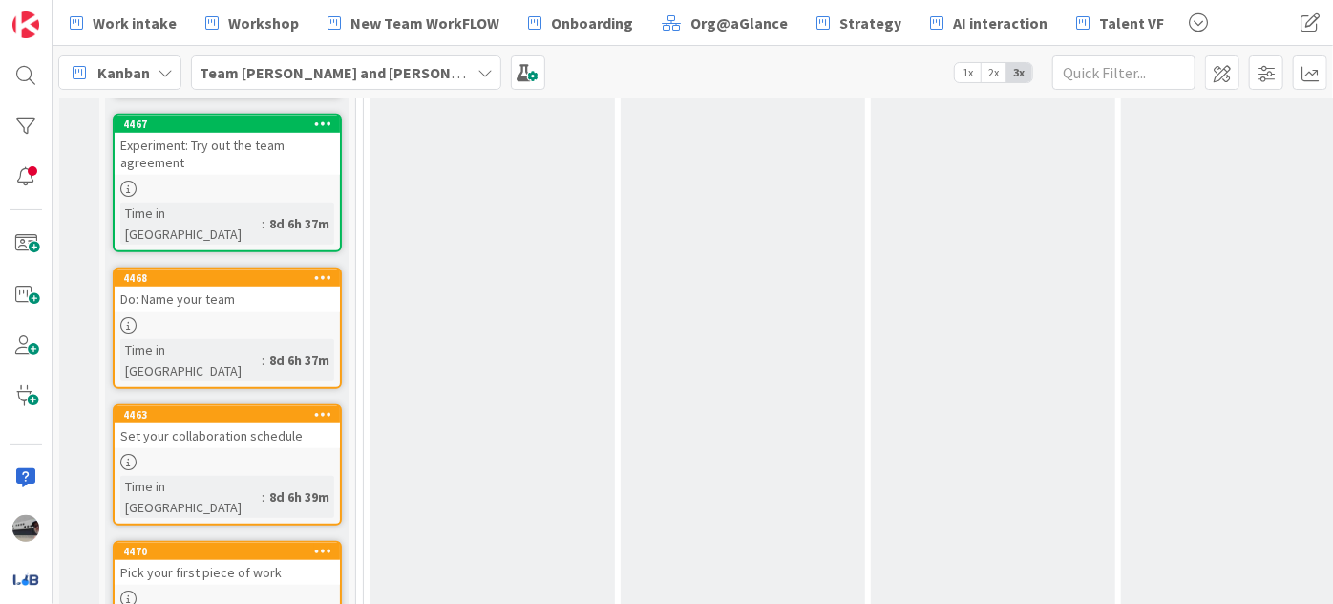
scroll to position [1018, 0]
